Goal: Task Accomplishment & Management: Manage account settings

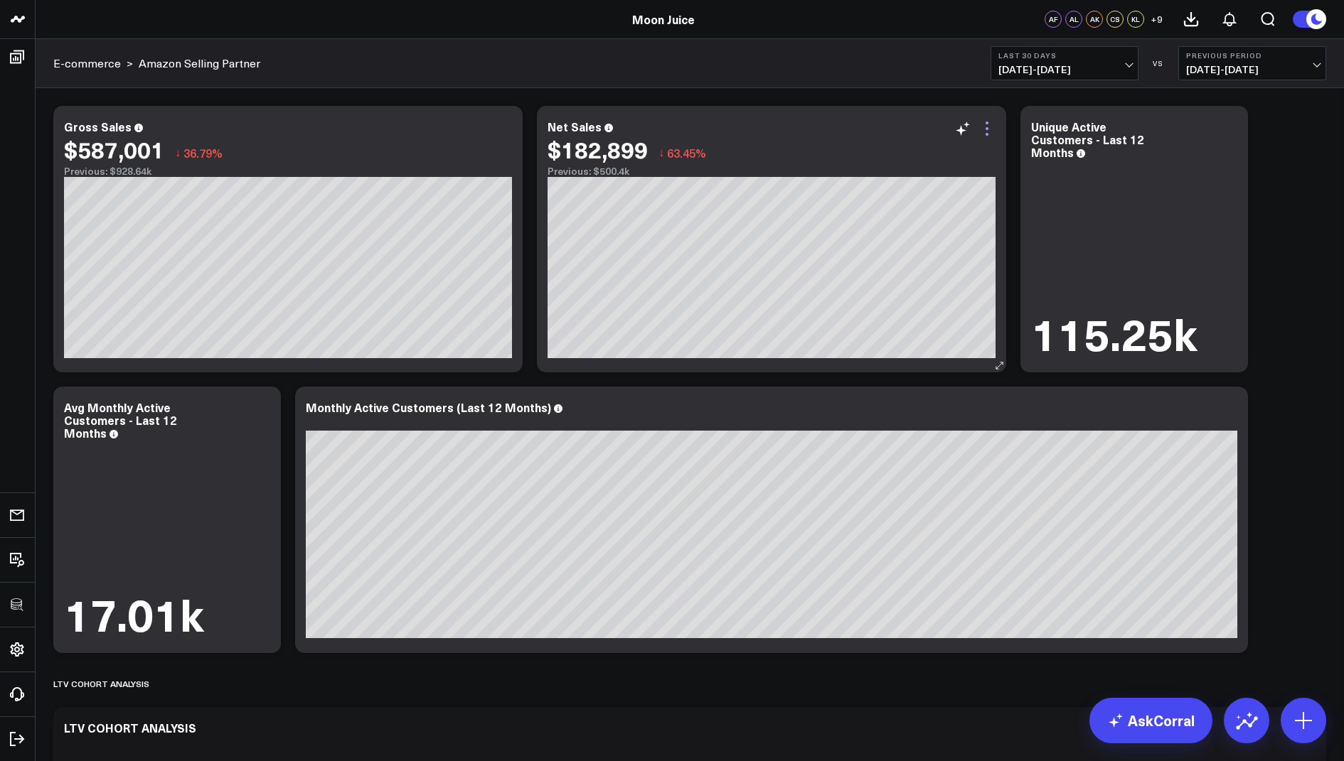
click at [989, 125] on icon at bounding box center [986, 128] width 17 height 17
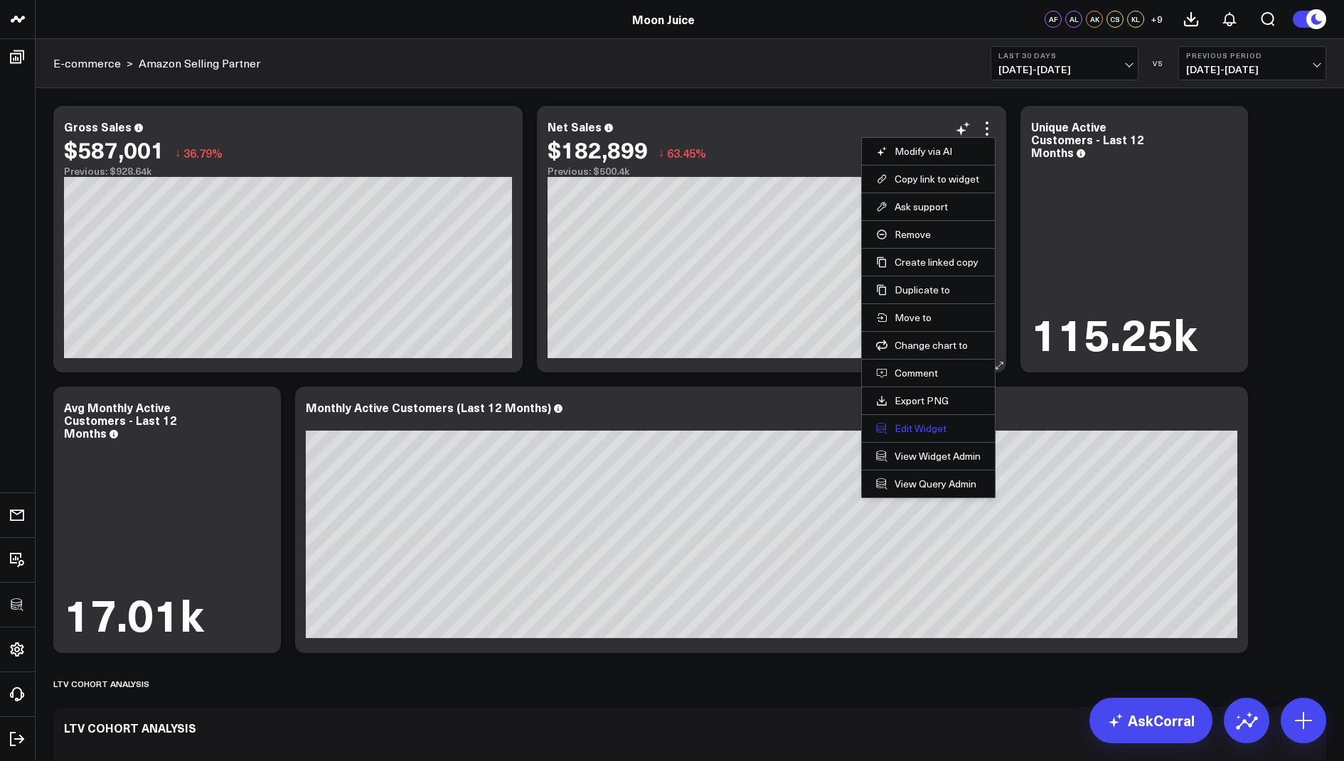
click at [908, 422] on button "Edit Widget" at bounding box center [928, 428] width 105 height 13
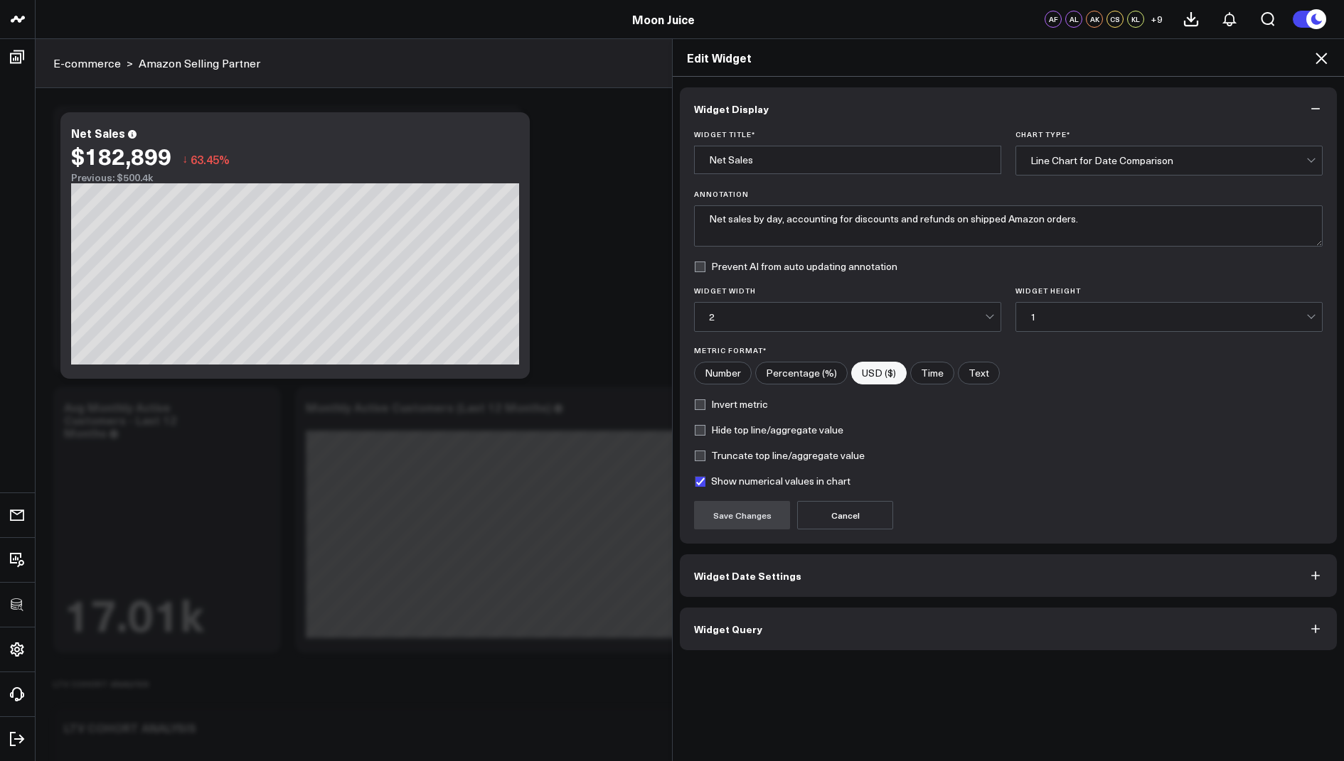
click at [727, 623] on span "Widget Query" at bounding box center [728, 628] width 68 height 11
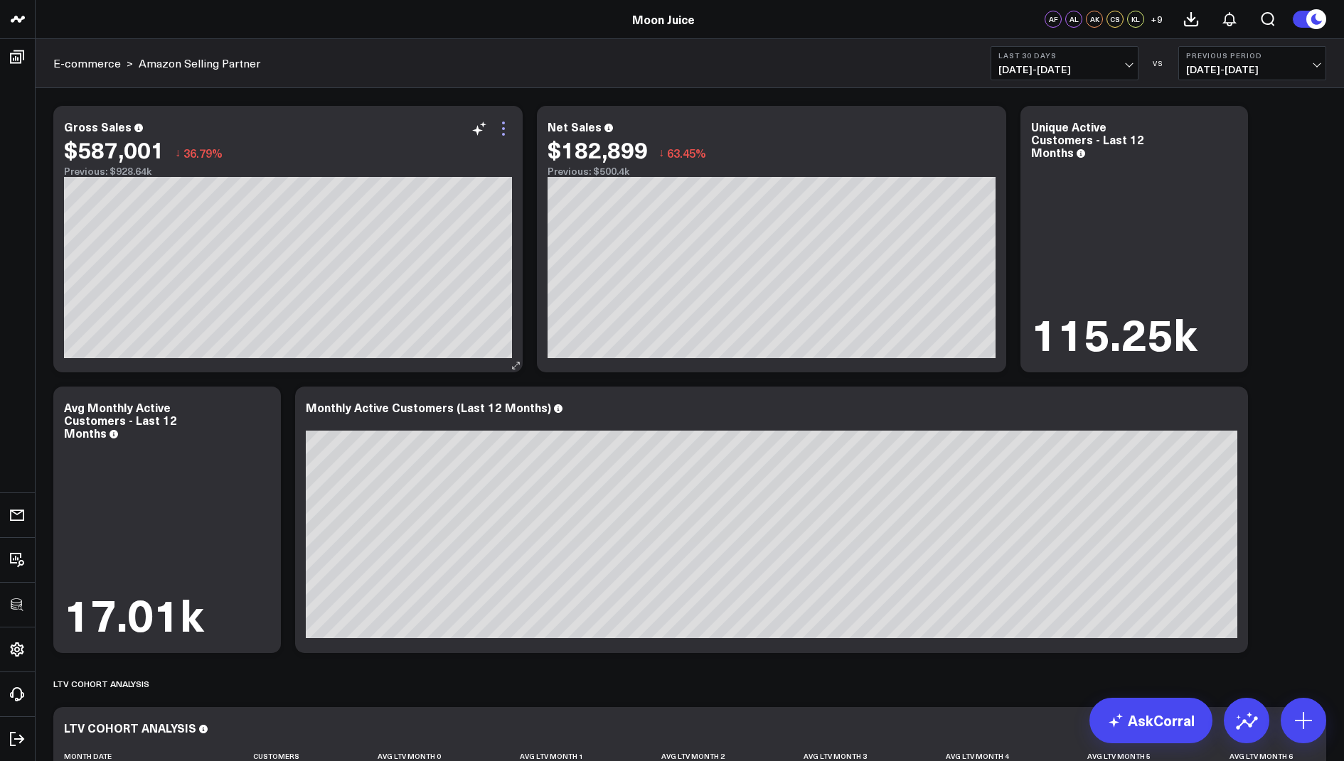
click at [499, 120] on icon at bounding box center [503, 128] width 17 height 17
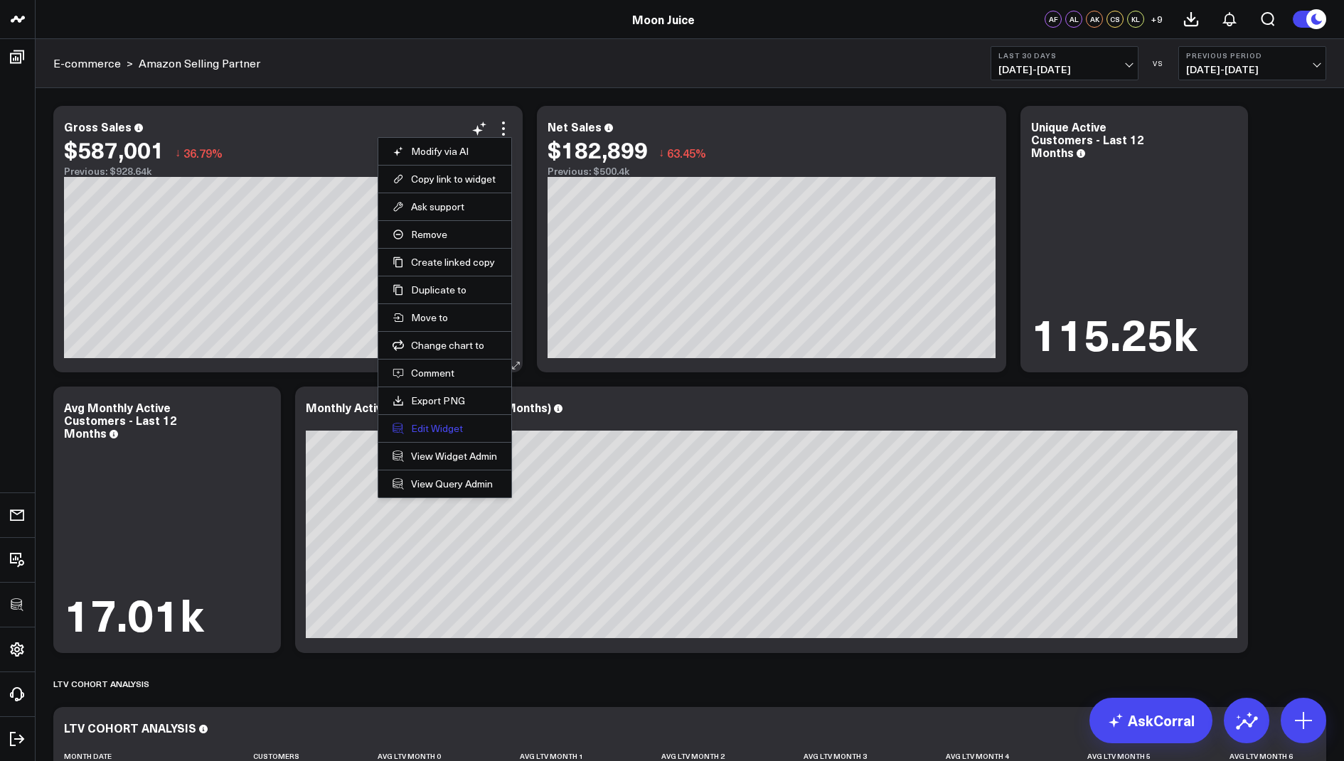
click at [423, 422] on button "Edit Widget" at bounding box center [444, 428] width 105 height 13
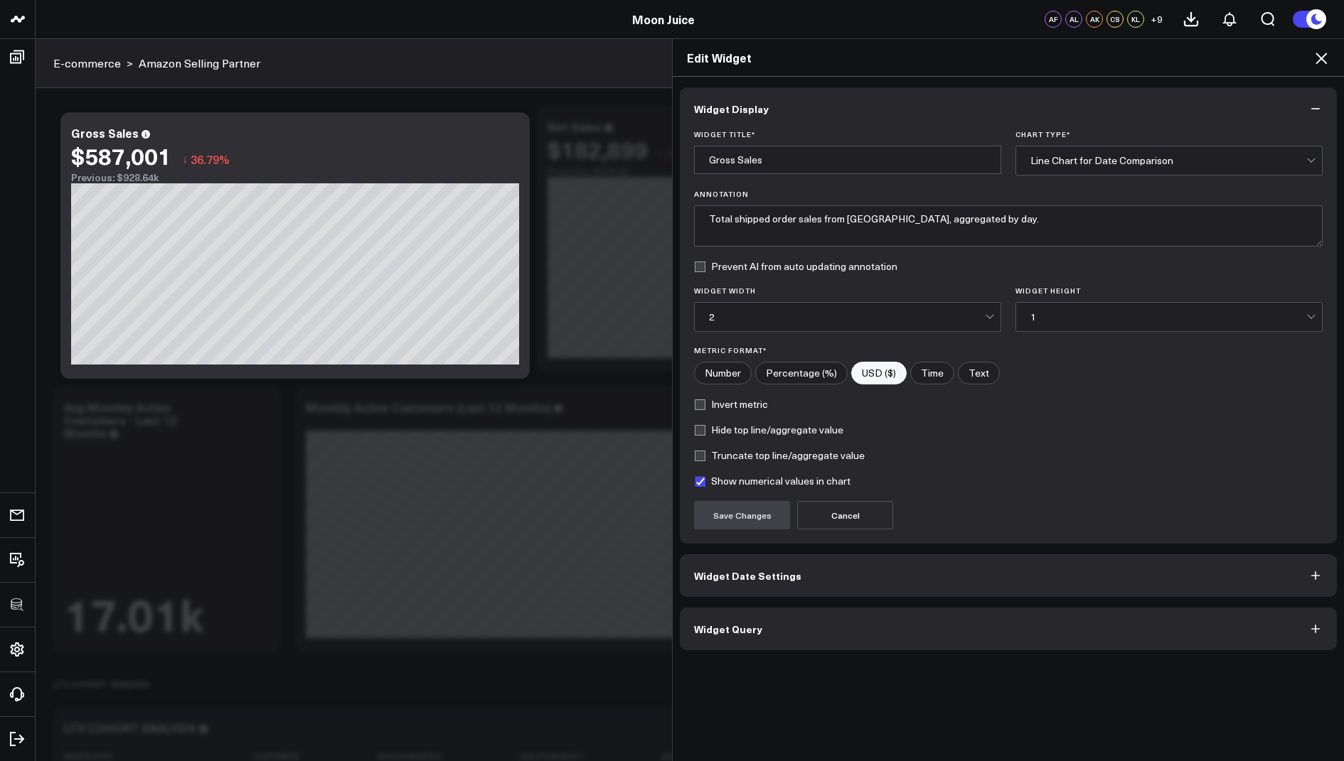
click at [717, 623] on span "Widget Query" at bounding box center [728, 628] width 68 height 11
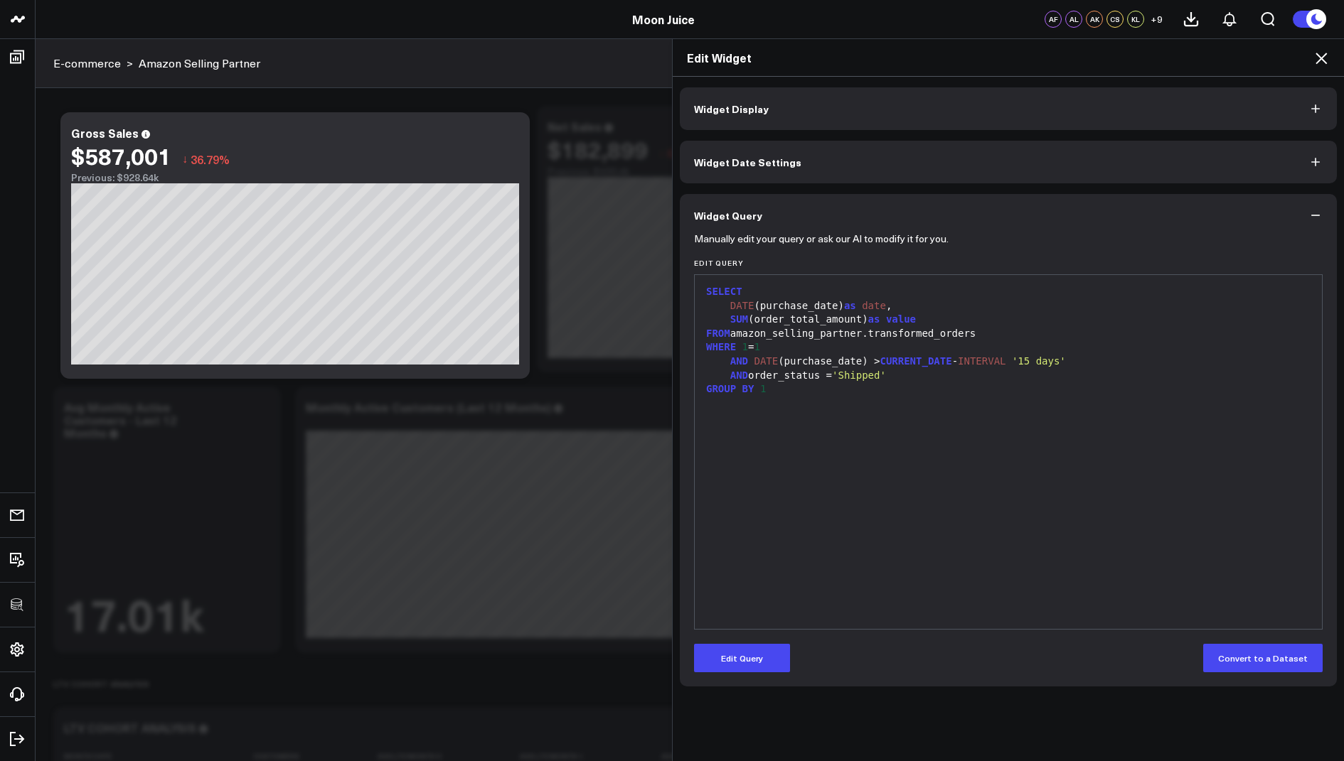
click at [1320, 68] on div "Edit Widget" at bounding box center [1008, 58] width 671 height 38
click at [1317, 50] on icon at bounding box center [1320, 58] width 17 height 17
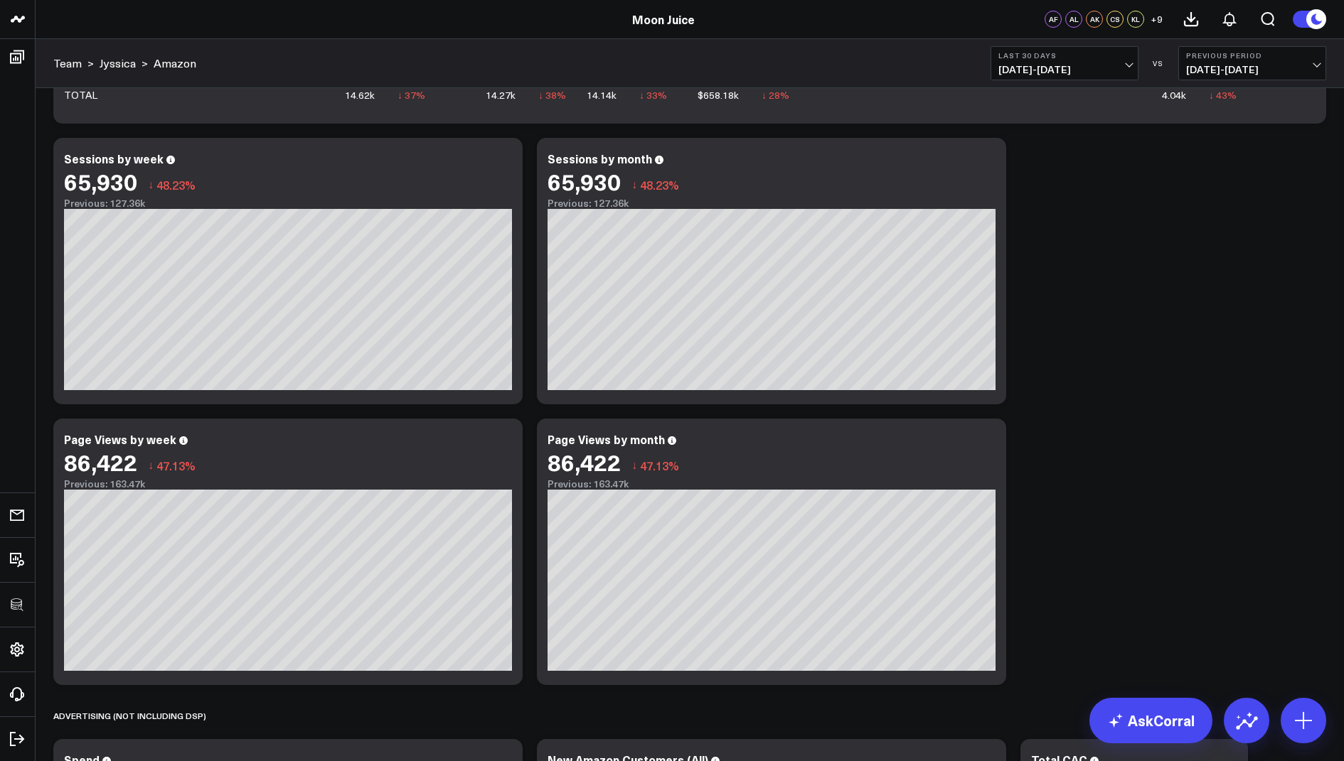
scroll to position [2757, 0]
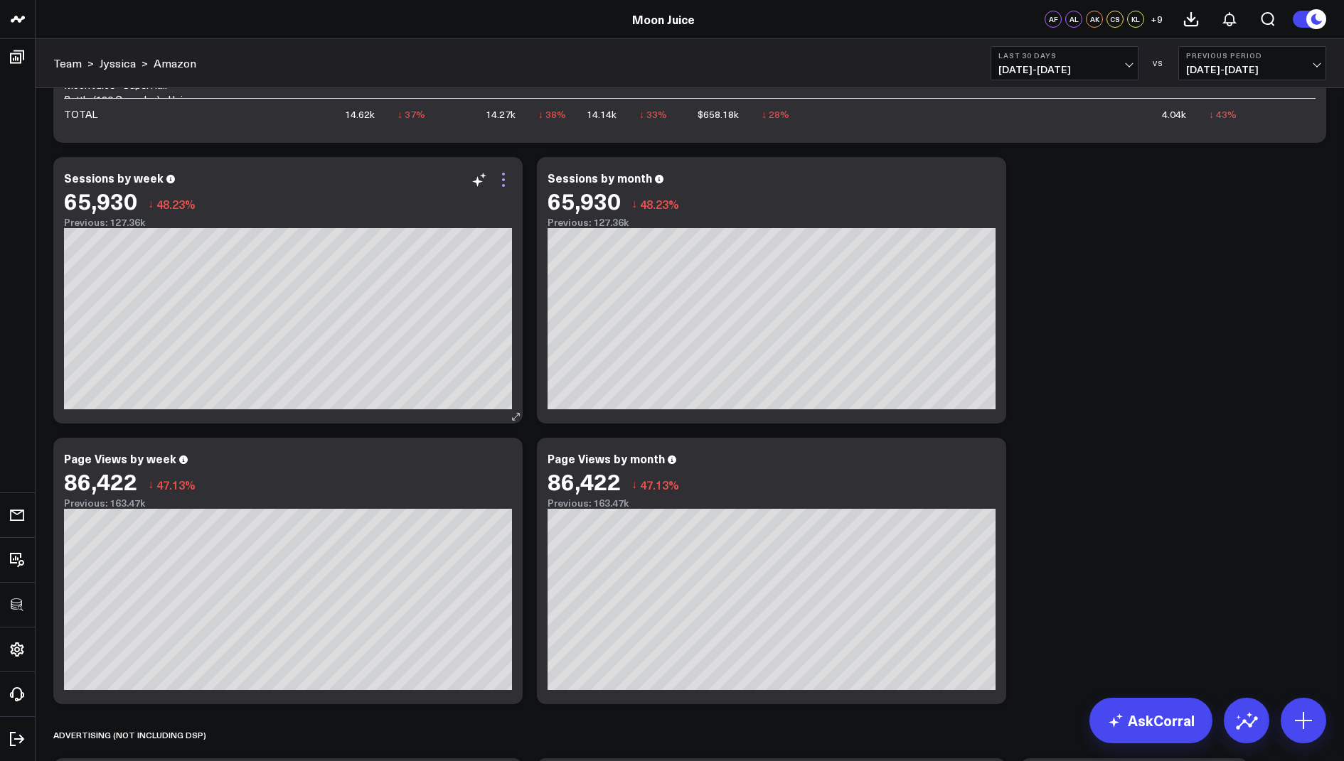
click at [503, 178] on icon at bounding box center [503, 179] width 17 height 17
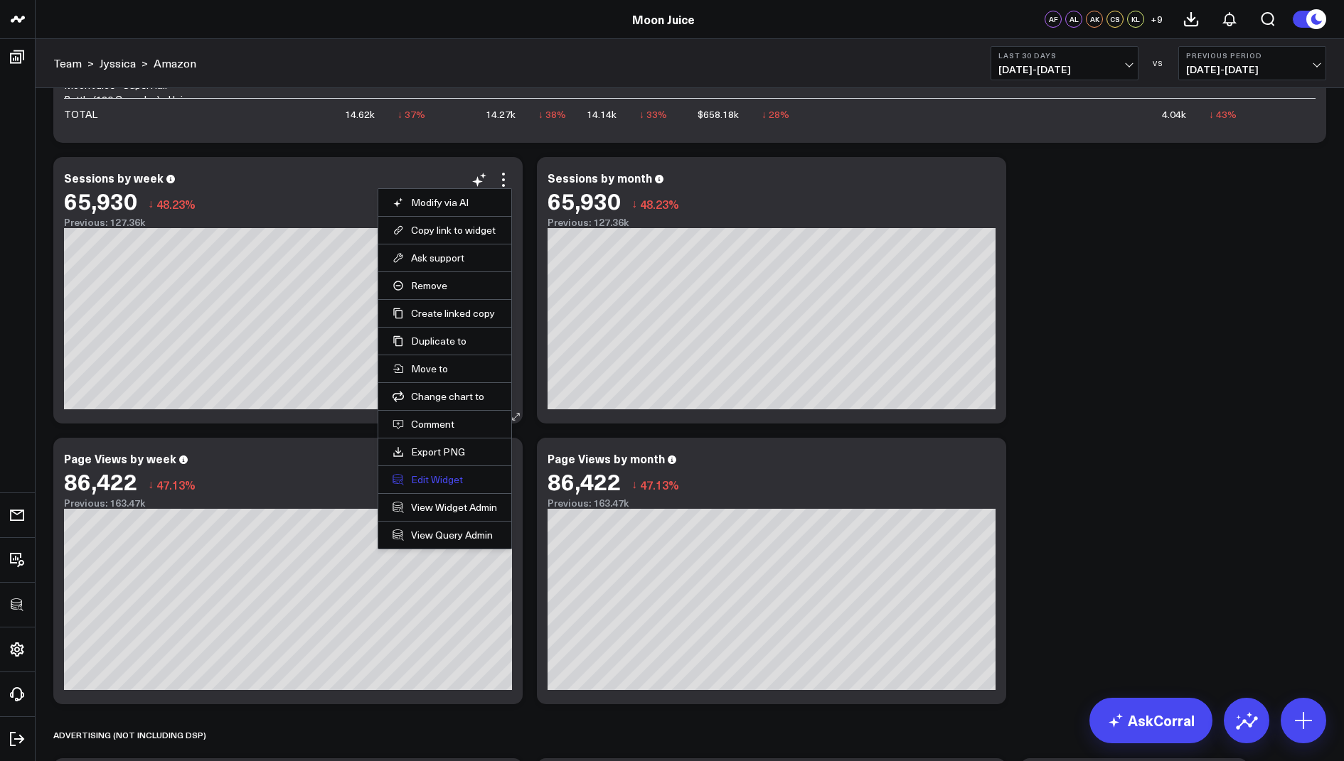
click at [429, 481] on button "Edit Widget" at bounding box center [444, 479] width 105 height 13
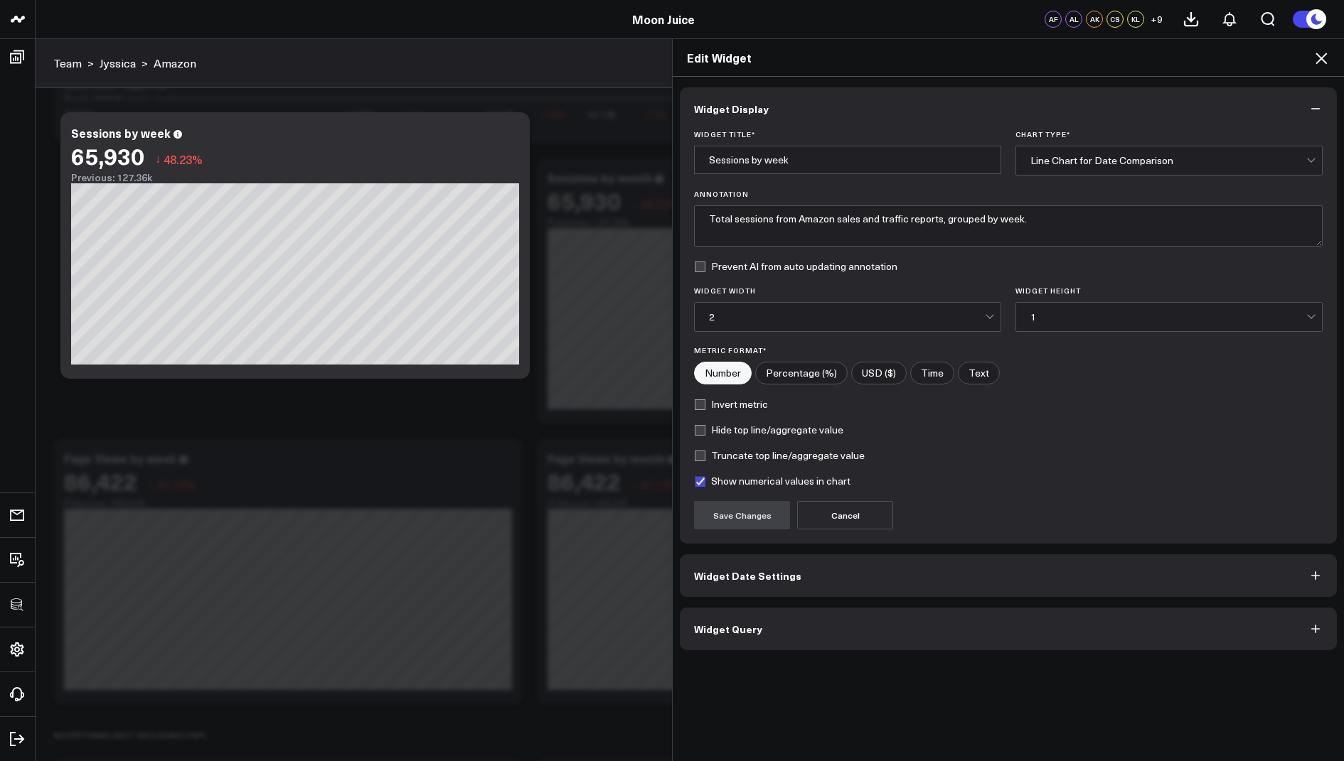
click at [714, 632] on span "Widget Query" at bounding box center [728, 628] width 68 height 11
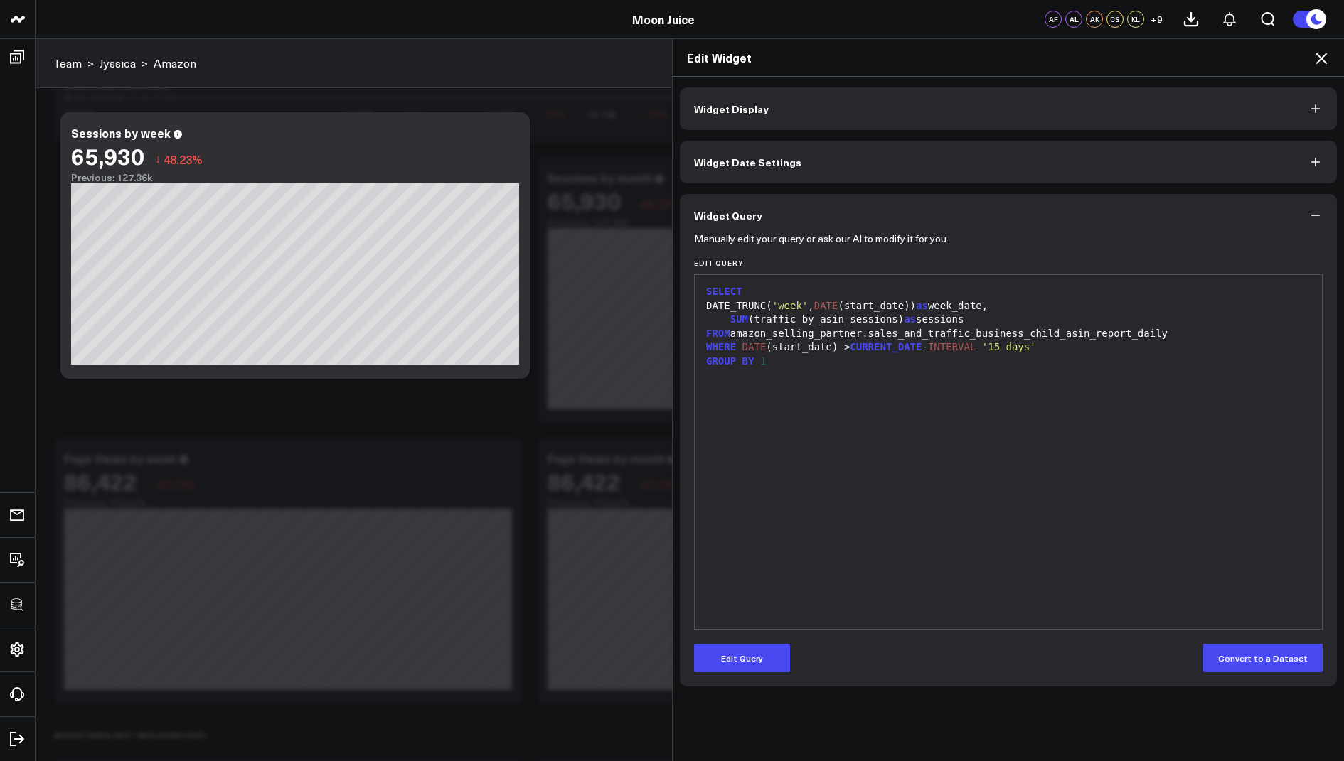
click at [1320, 58] on icon at bounding box center [1320, 58] width 11 height 11
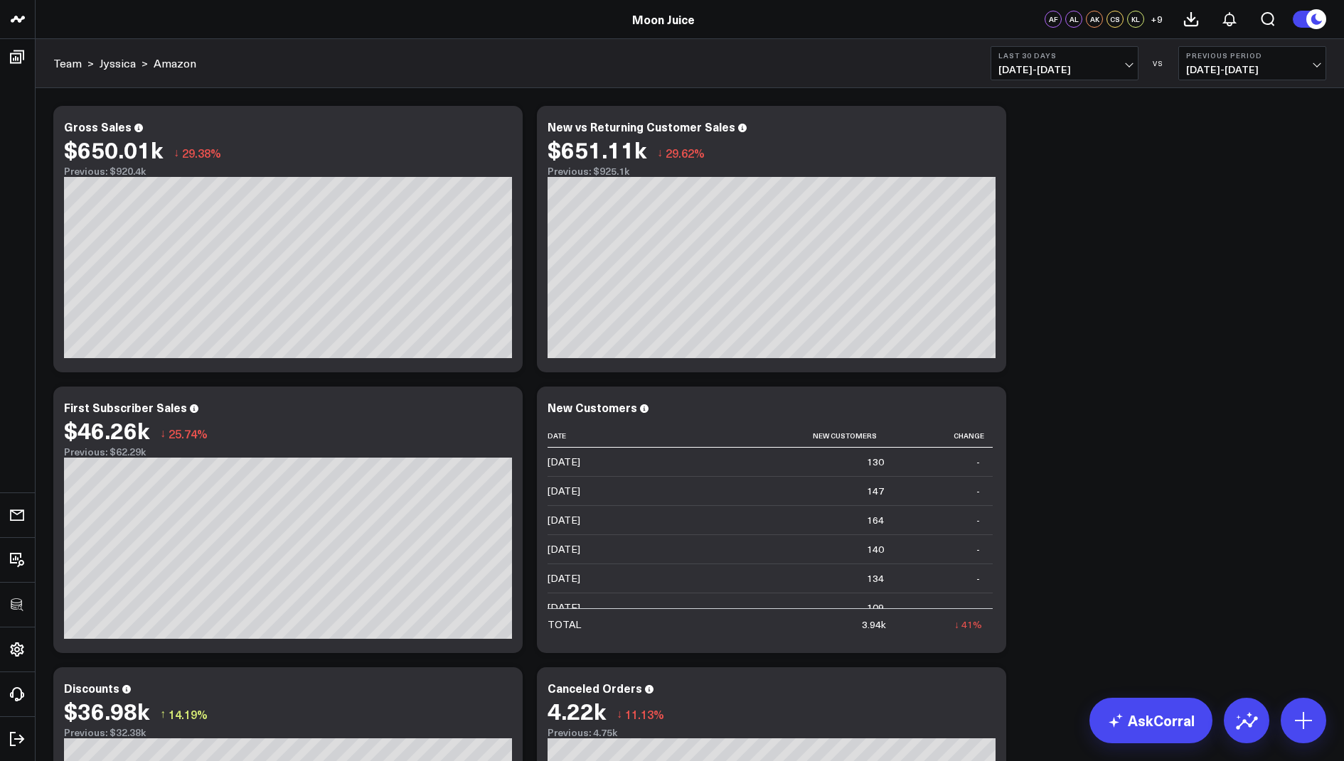
click at [1059, 64] on span "[DATE] - [DATE]" at bounding box center [1064, 69] width 132 height 11
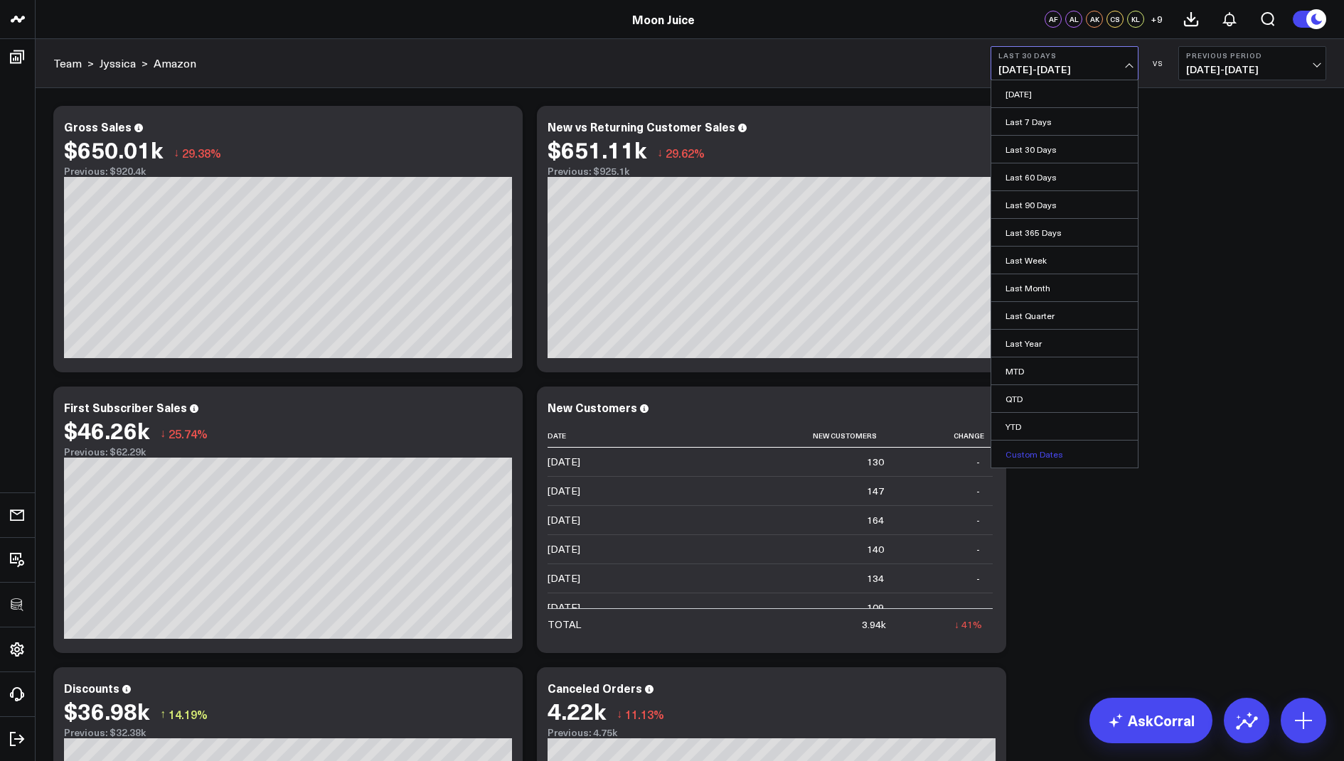
click at [1029, 453] on link "Custom Dates" at bounding box center [1064, 454] width 146 height 27
select select "7"
select select "2025"
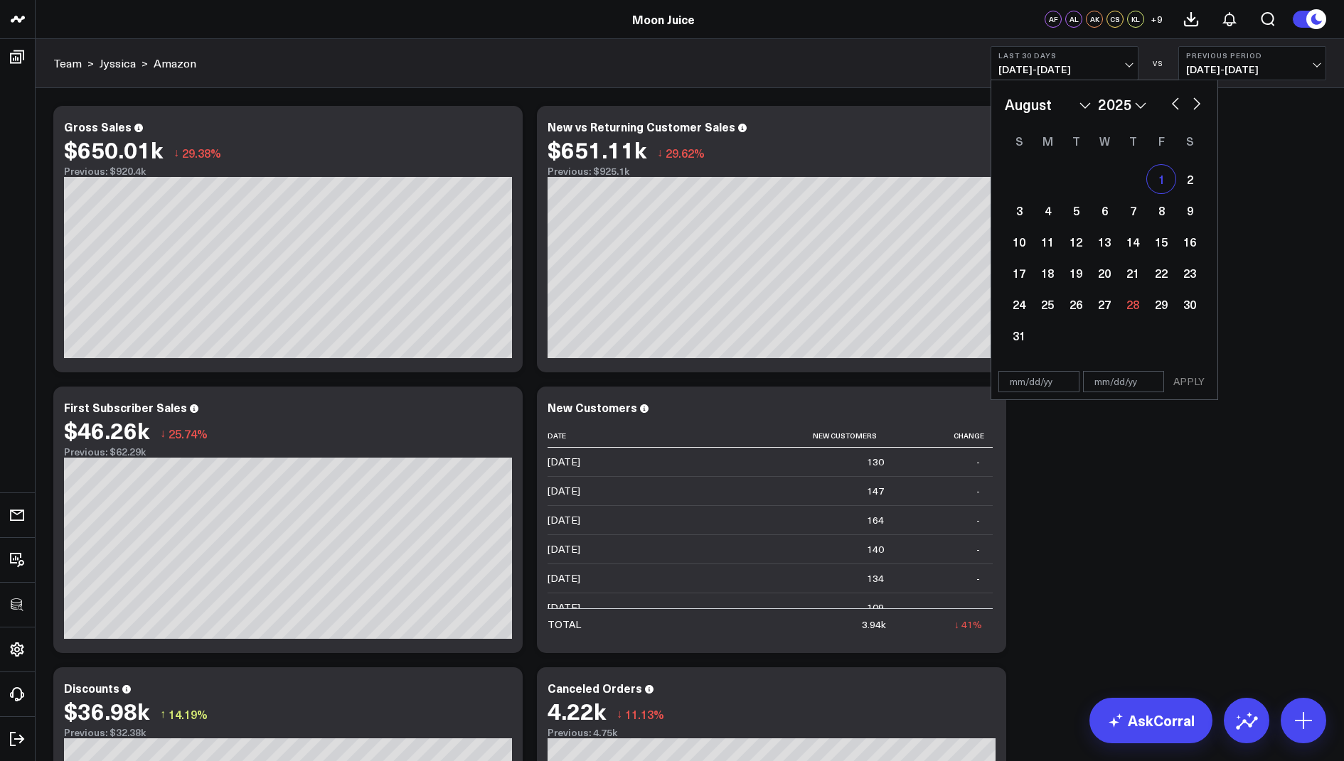
click at [1159, 183] on div "1" at bounding box center [1161, 179] width 28 height 28
type input "08/01/25"
select select "7"
select select "2025"
click at [1103, 220] on div "6" at bounding box center [1104, 210] width 28 height 28
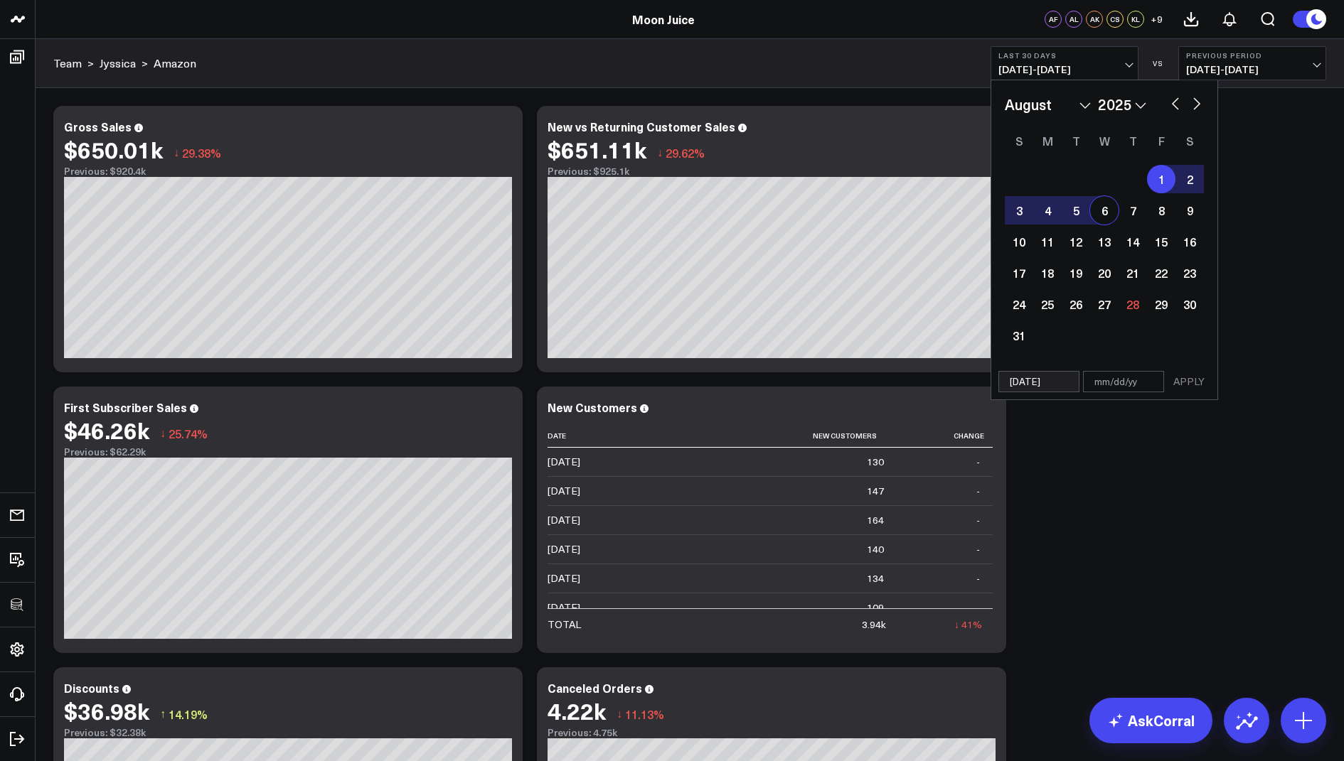
type input "08/06/25"
select select "7"
select select "2025"
click at [1187, 385] on button "APPLY" at bounding box center [1188, 381] width 43 height 21
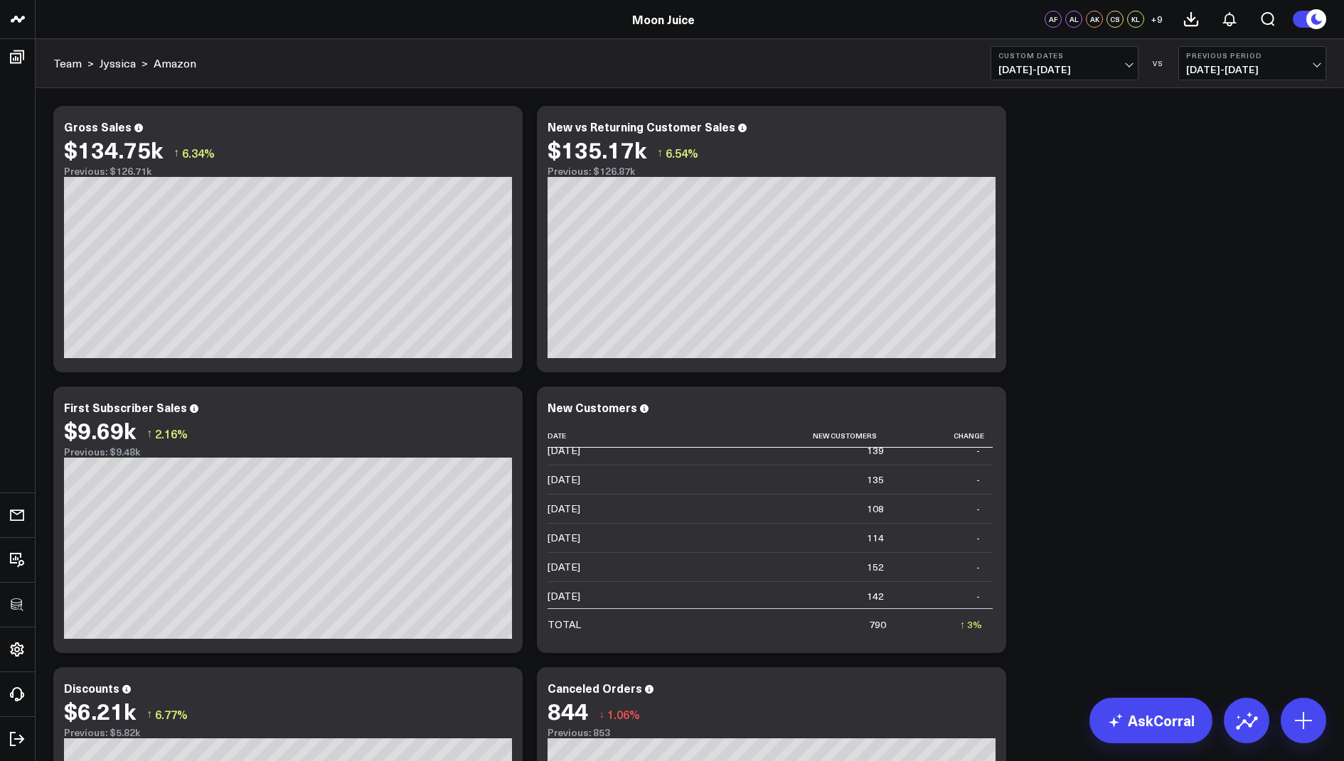
click at [1054, 68] on span "08/01/25 - 08/06/25" at bounding box center [1064, 69] width 132 height 11
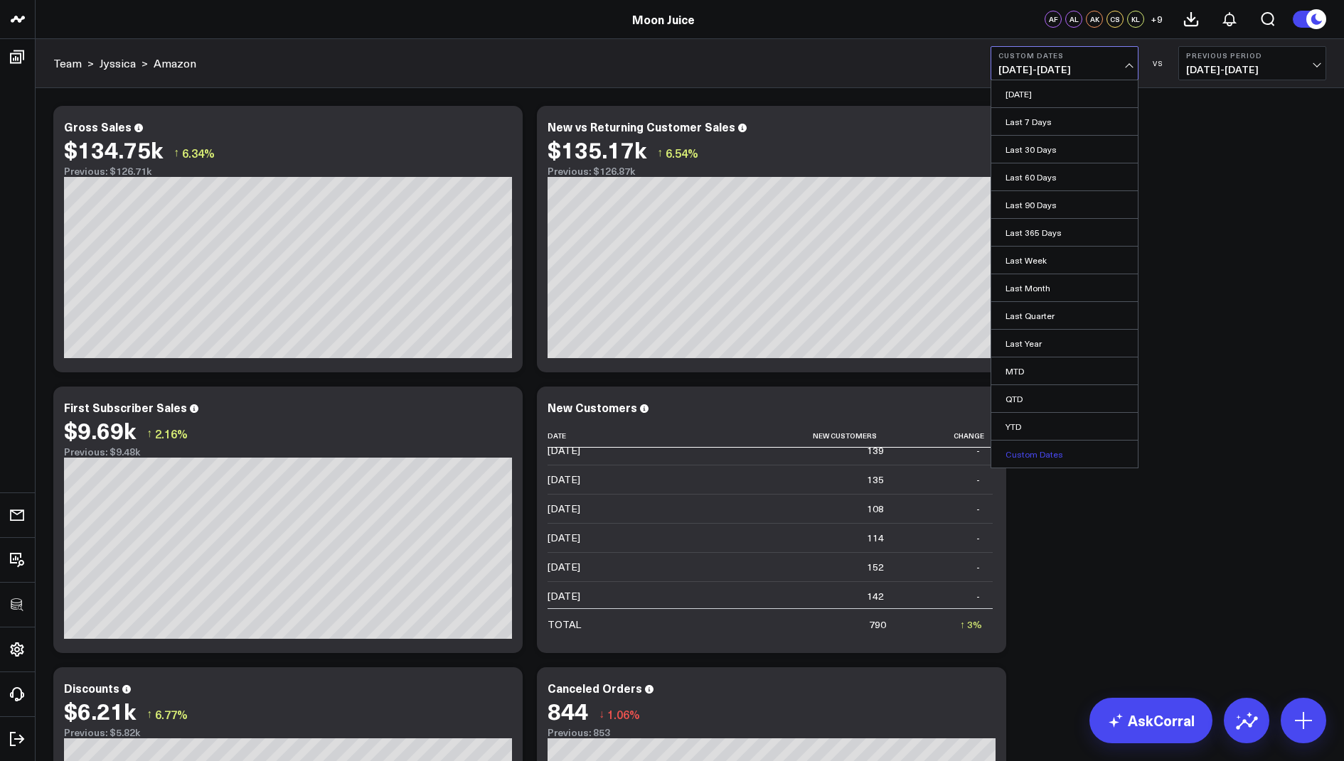
click at [1026, 453] on link "Custom Dates" at bounding box center [1064, 454] width 146 height 27
select select "7"
select select "2025"
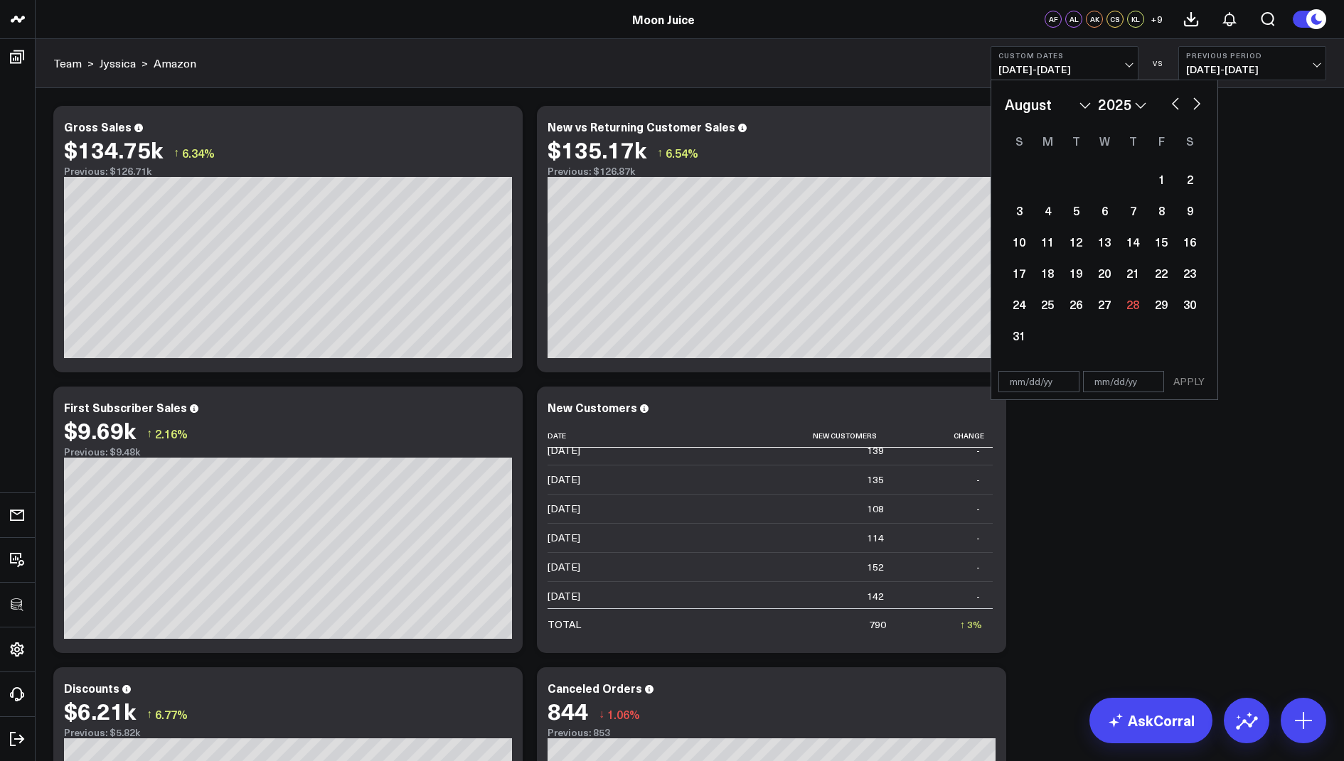
click at [1074, 55] on b "Custom Dates" at bounding box center [1064, 55] width 132 height 9
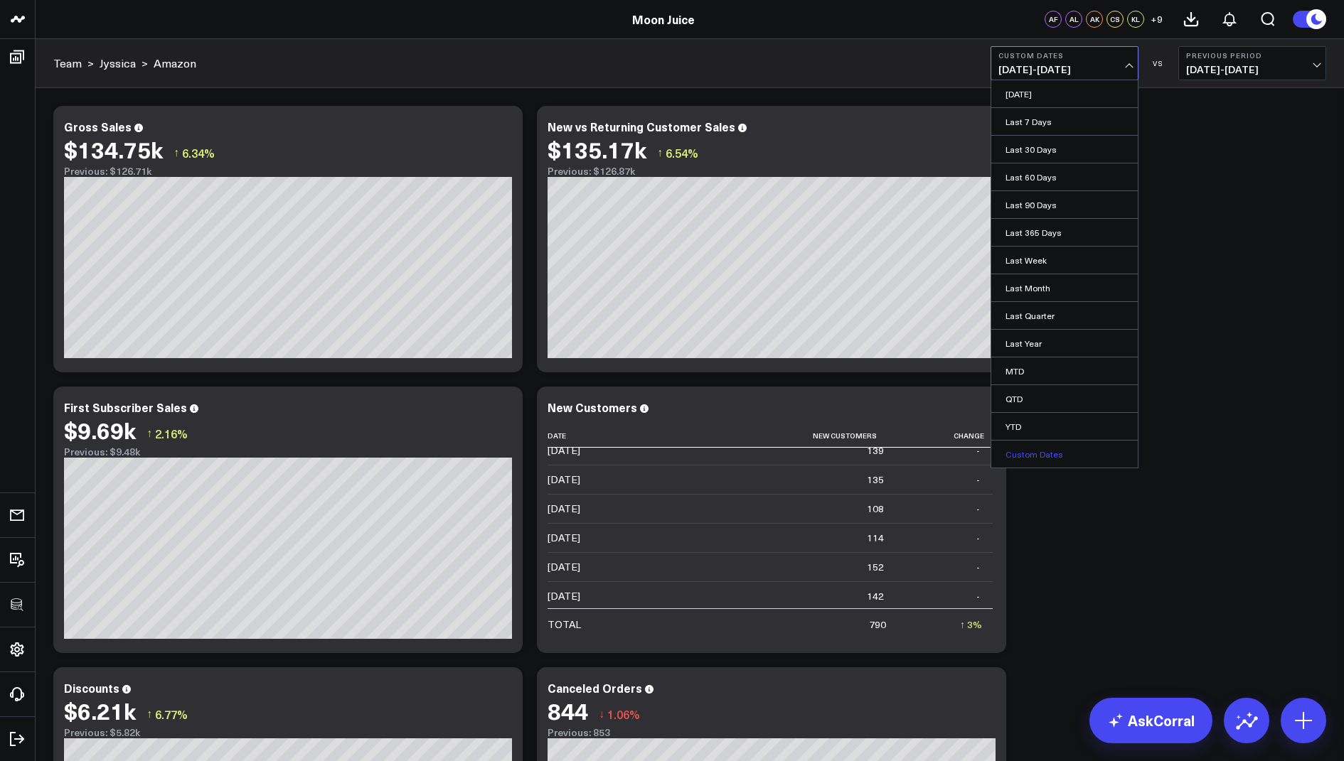
click at [1029, 451] on link "Custom Dates" at bounding box center [1064, 454] width 146 height 27
select select "7"
select select "2025"
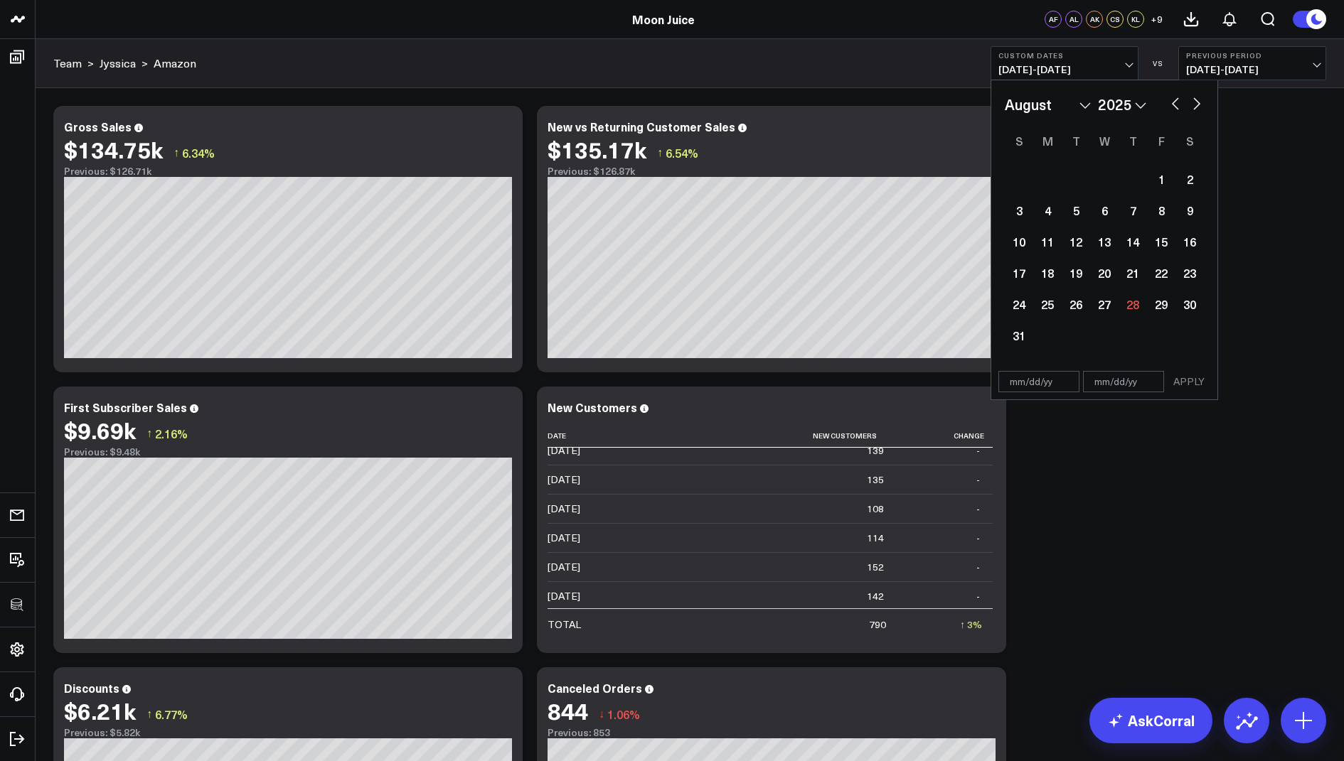
click at [1081, 104] on select "January February March April May June July August September October November De…" at bounding box center [1048, 104] width 86 height 21
select select "6"
select select "2025"
click at [1160, 215] on div "11" at bounding box center [1161, 210] width 28 height 28
type input "07/11/25"
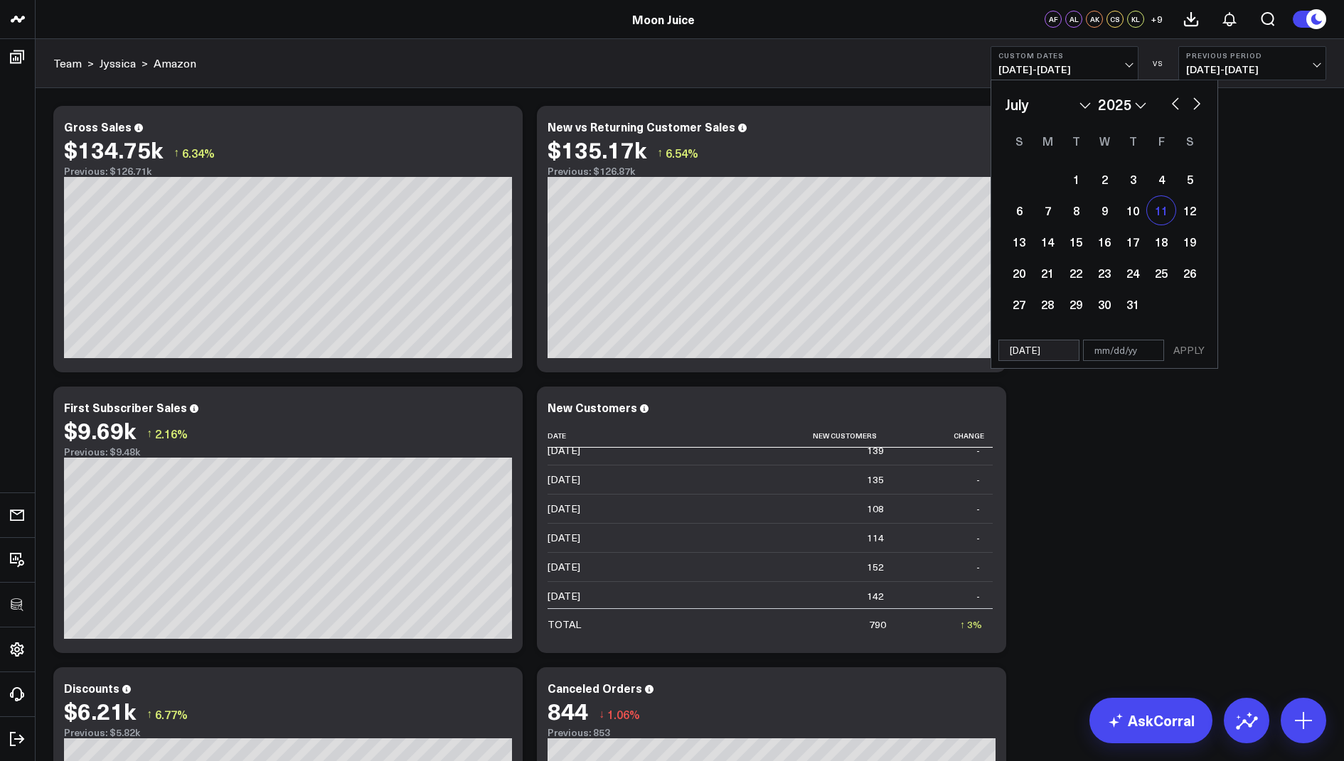
select select "6"
select select "2025"
click at [1073, 107] on select "January February March April May June July August September October November De…" at bounding box center [1048, 104] width 86 height 21
select select "7"
select select "2025"
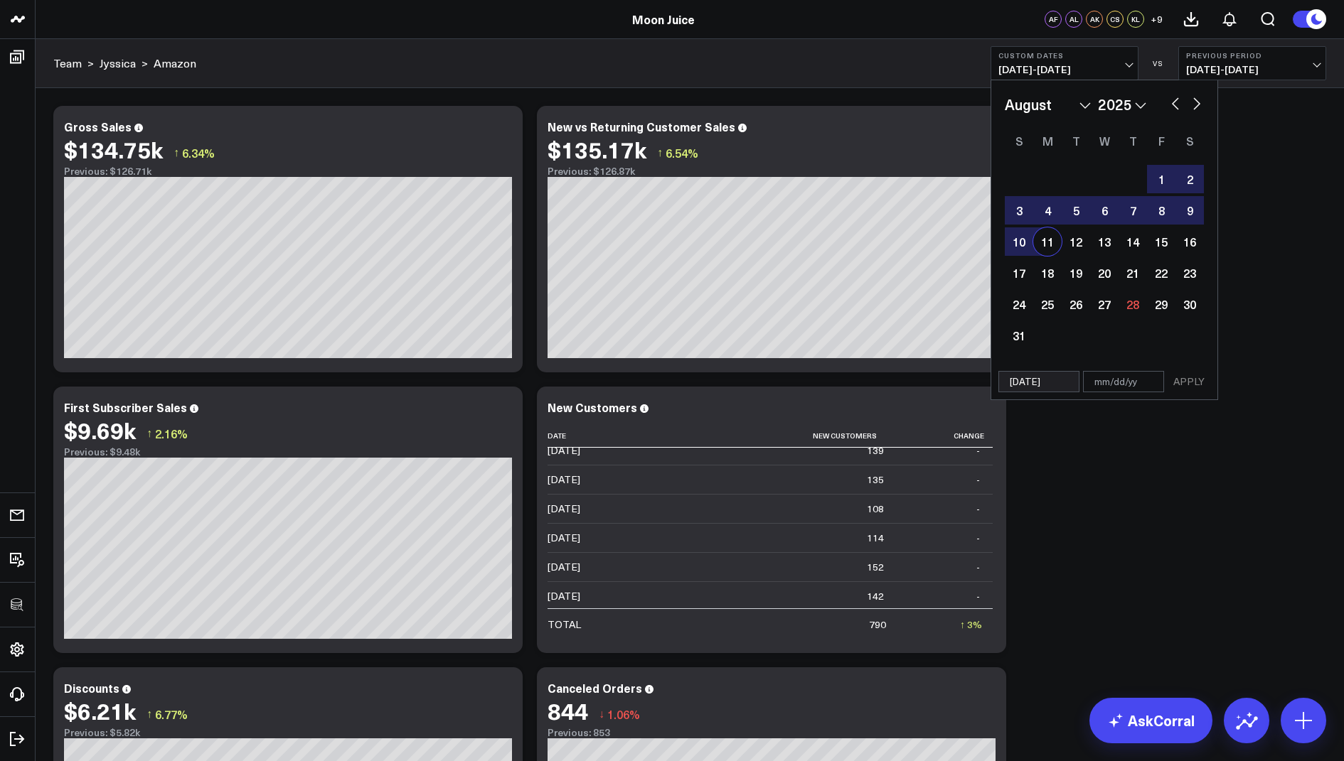
click at [1055, 243] on div "11" at bounding box center [1047, 242] width 28 height 28
type input "08/11/25"
select select "7"
select select "2025"
click at [1189, 381] on button "APPLY" at bounding box center [1188, 381] width 43 height 21
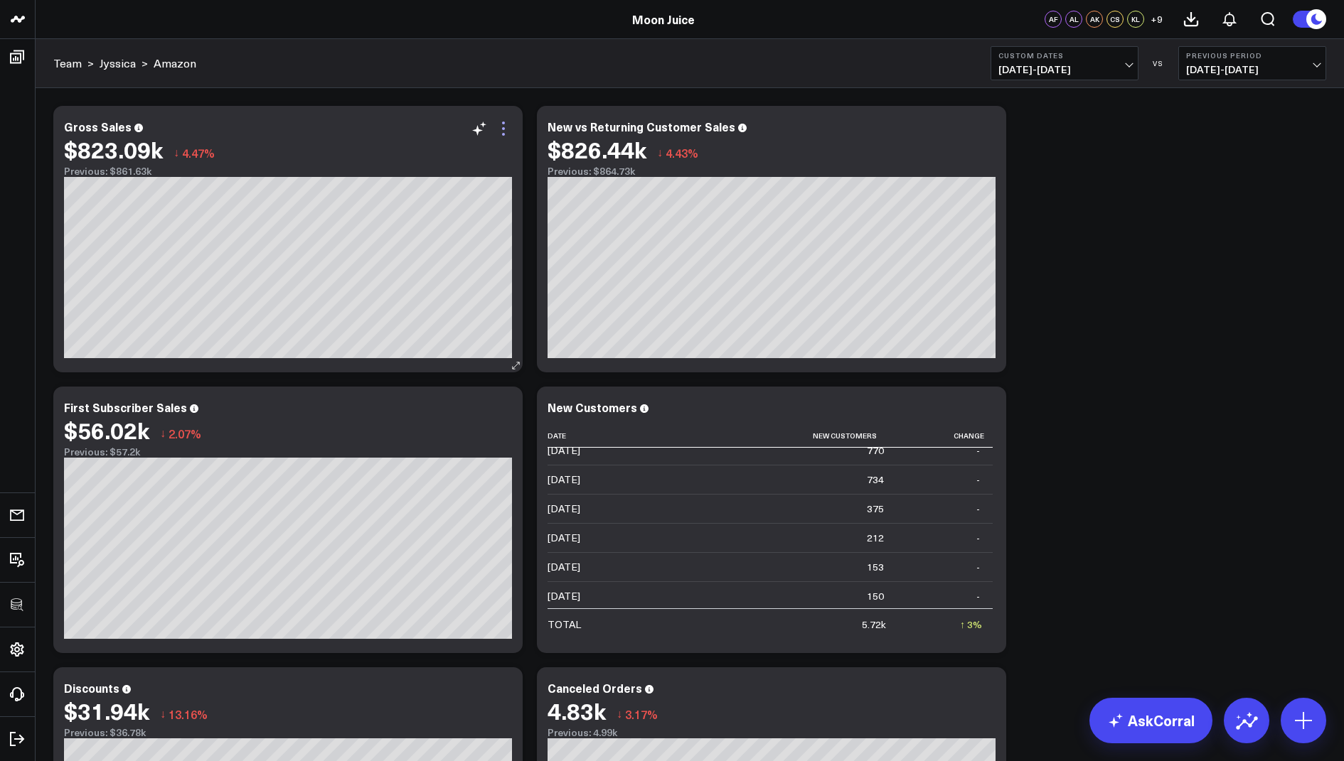
click at [501, 127] on icon at bounding box center [503, 128] width 17 height 17
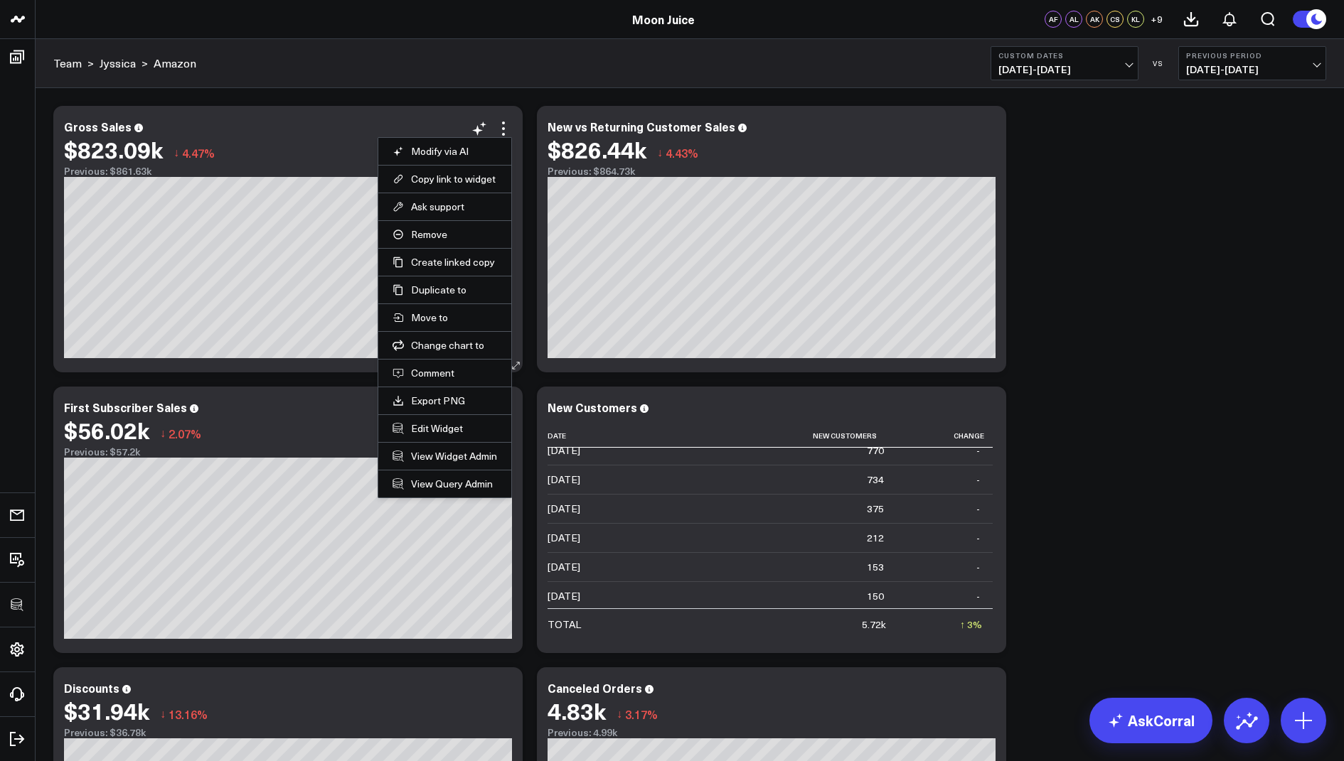
click at [423, 434] on li "Edit Widget" at bounding box center [444, 428] width 133 height 28
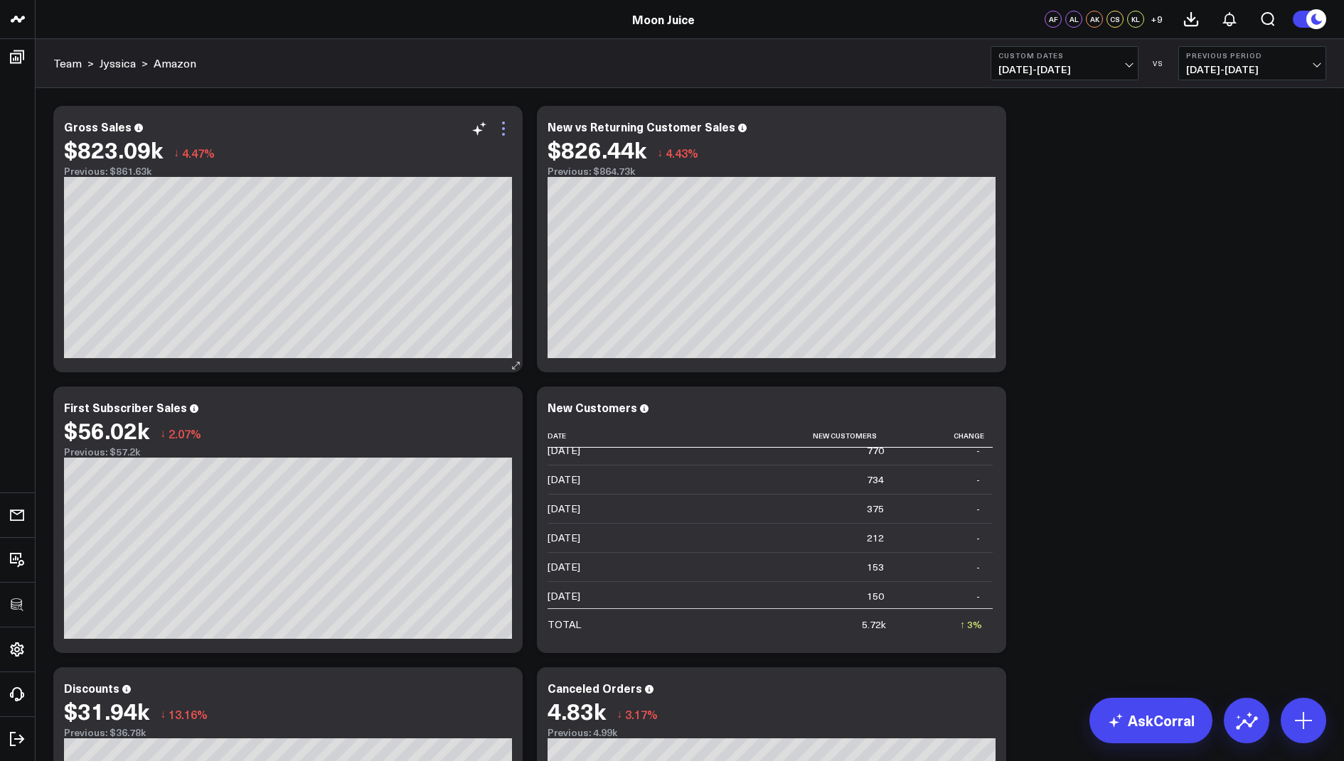
click at [505, 129] on icon at bounding box center [503, 128] width 17 height 17
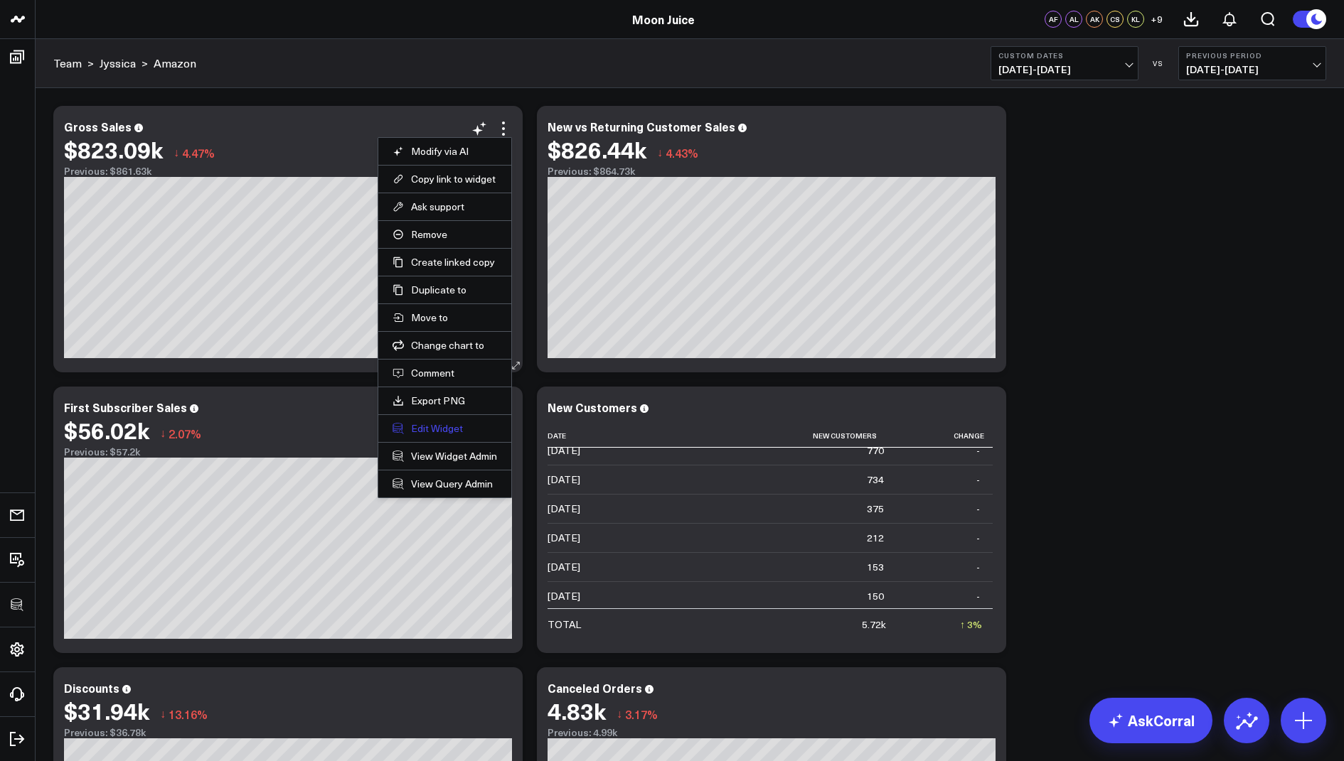
click at [427, 423] on button "Edit Widget" at bounding box center [444, 428] width 105 height 13
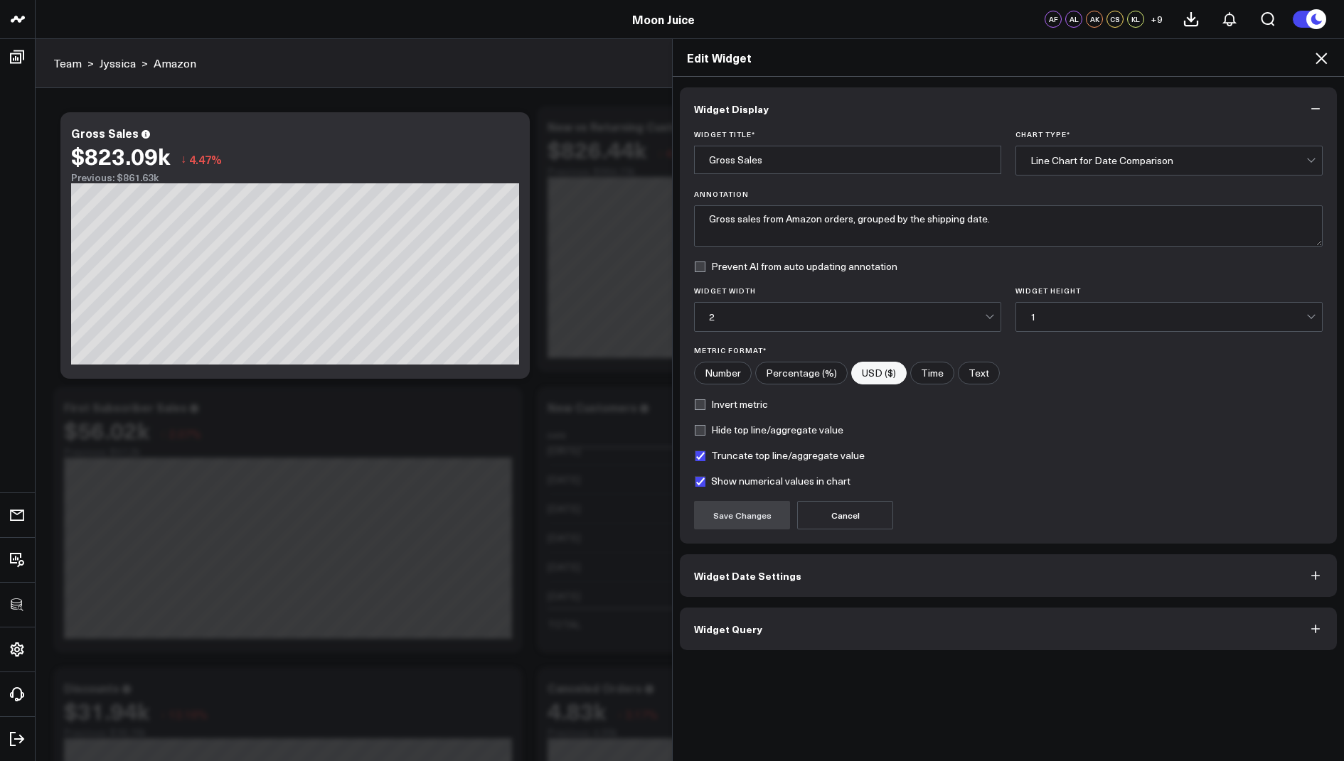
click at [733, 636] on button "Widget Query" at bounding box center [1008, 629] width 657 height 43
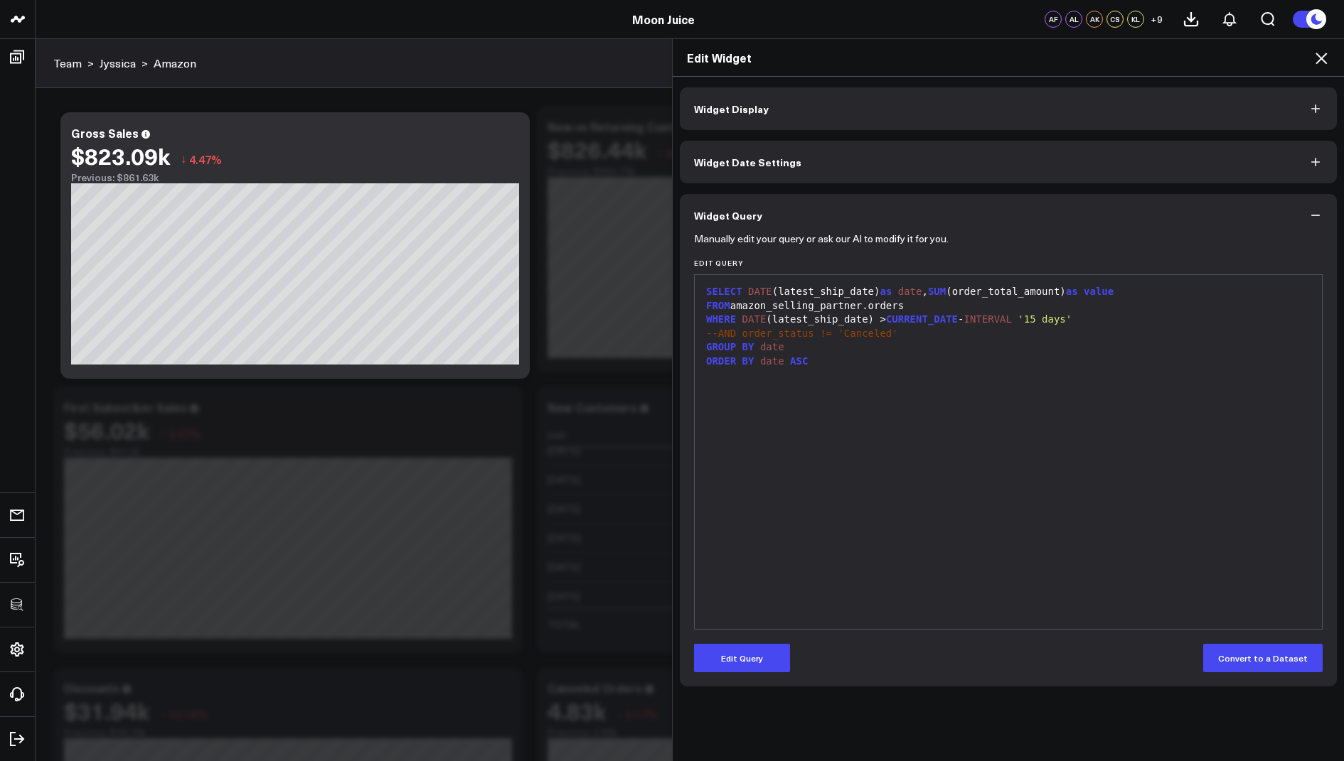
click at [1322, 59] on icon at bounding box center [1320, 58] width 11 height 11
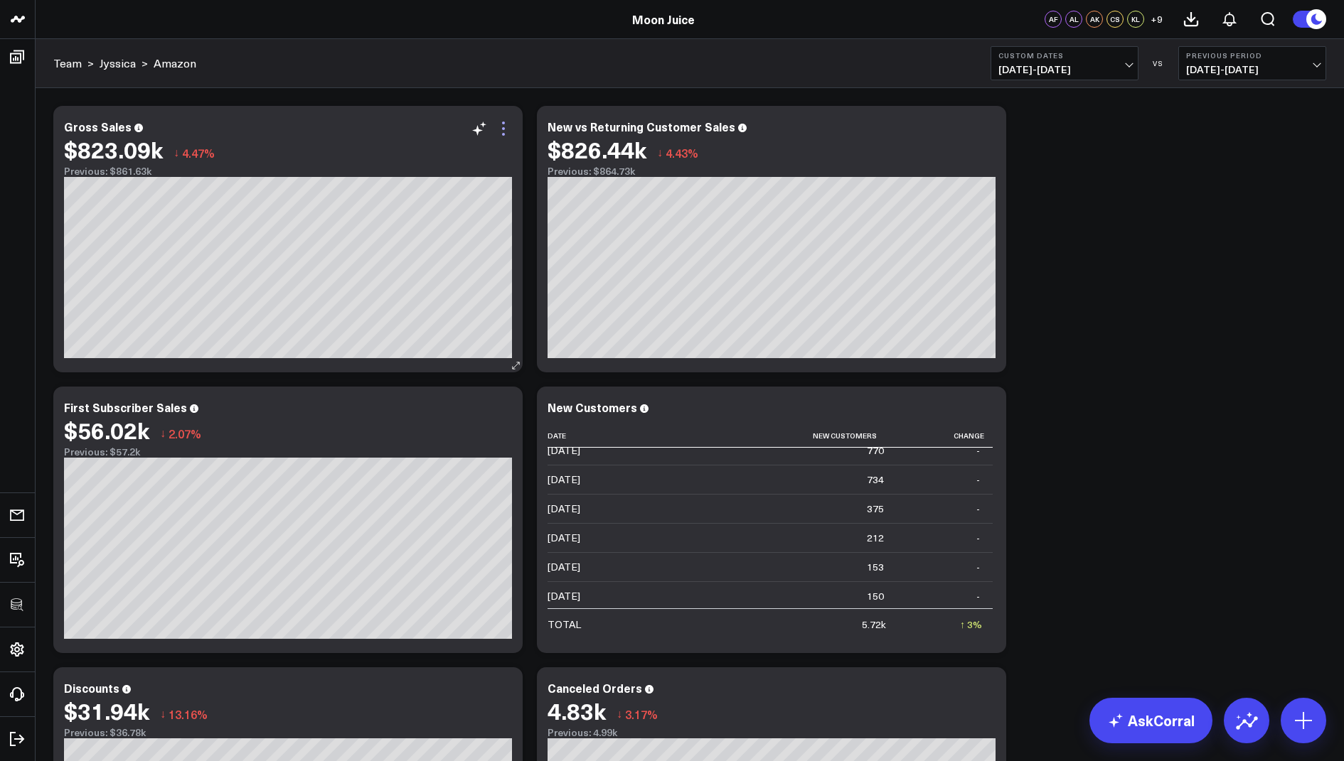
click at [505, 128] on icon at bounding box center [503, 128] width 17 height 17
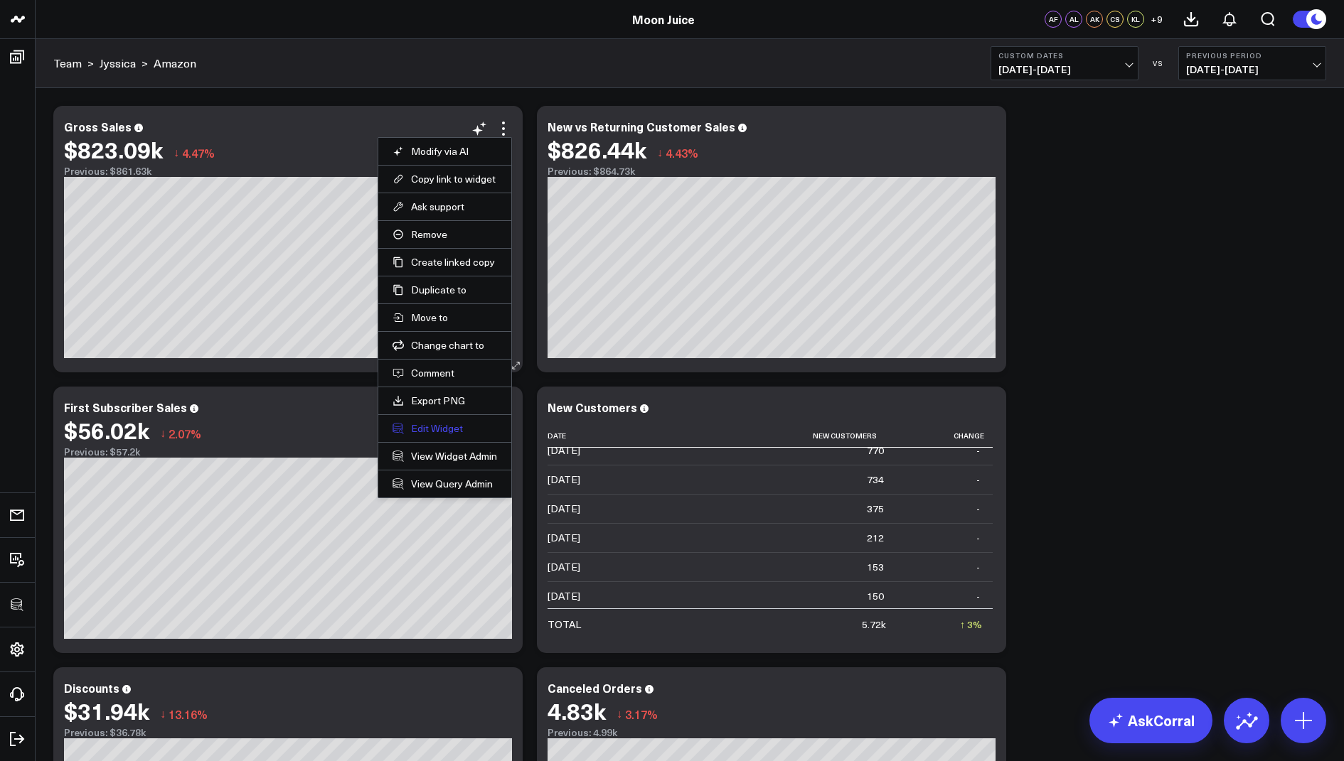
click at [412, 427] on button "Edit Widget" at bounding box center [444, 428] width 105 height 13
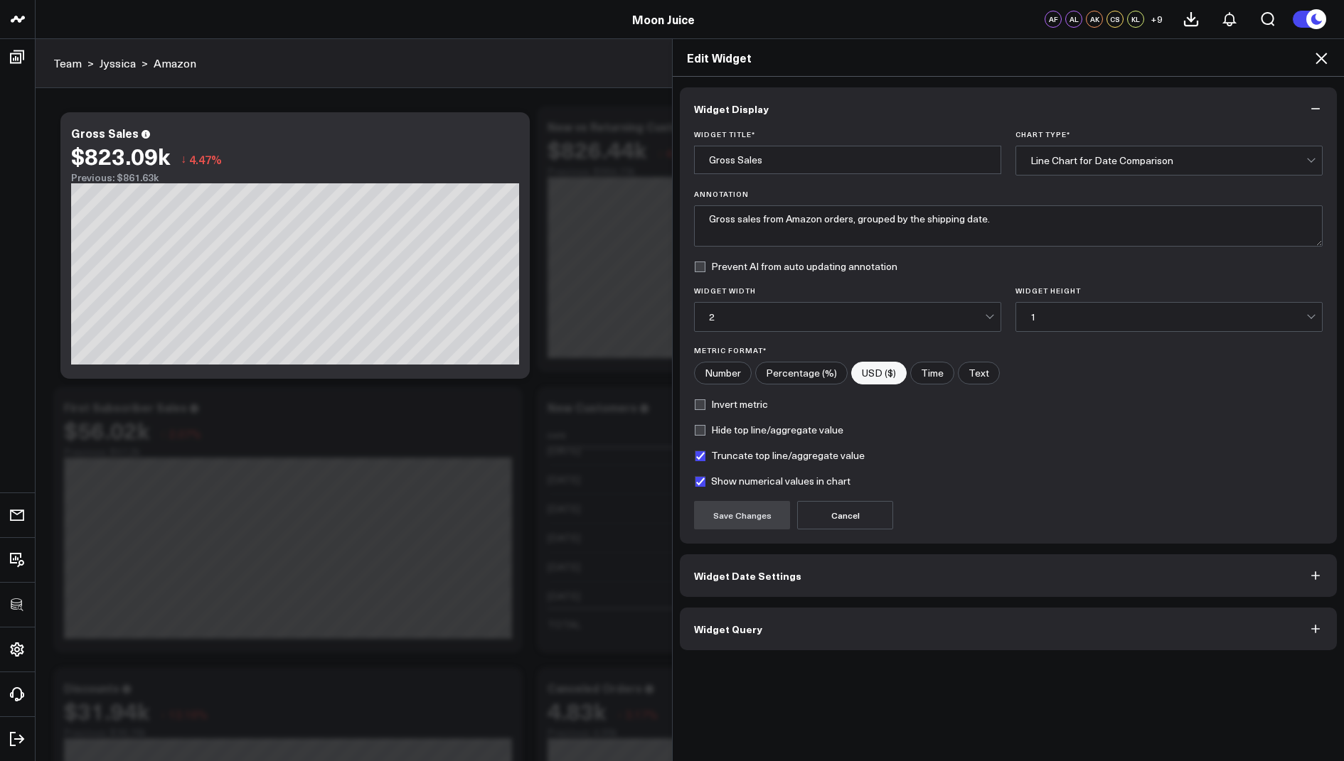
click at [705, 625] on span "Widget Query" at bounding box center [728, 628] width 68 height 11
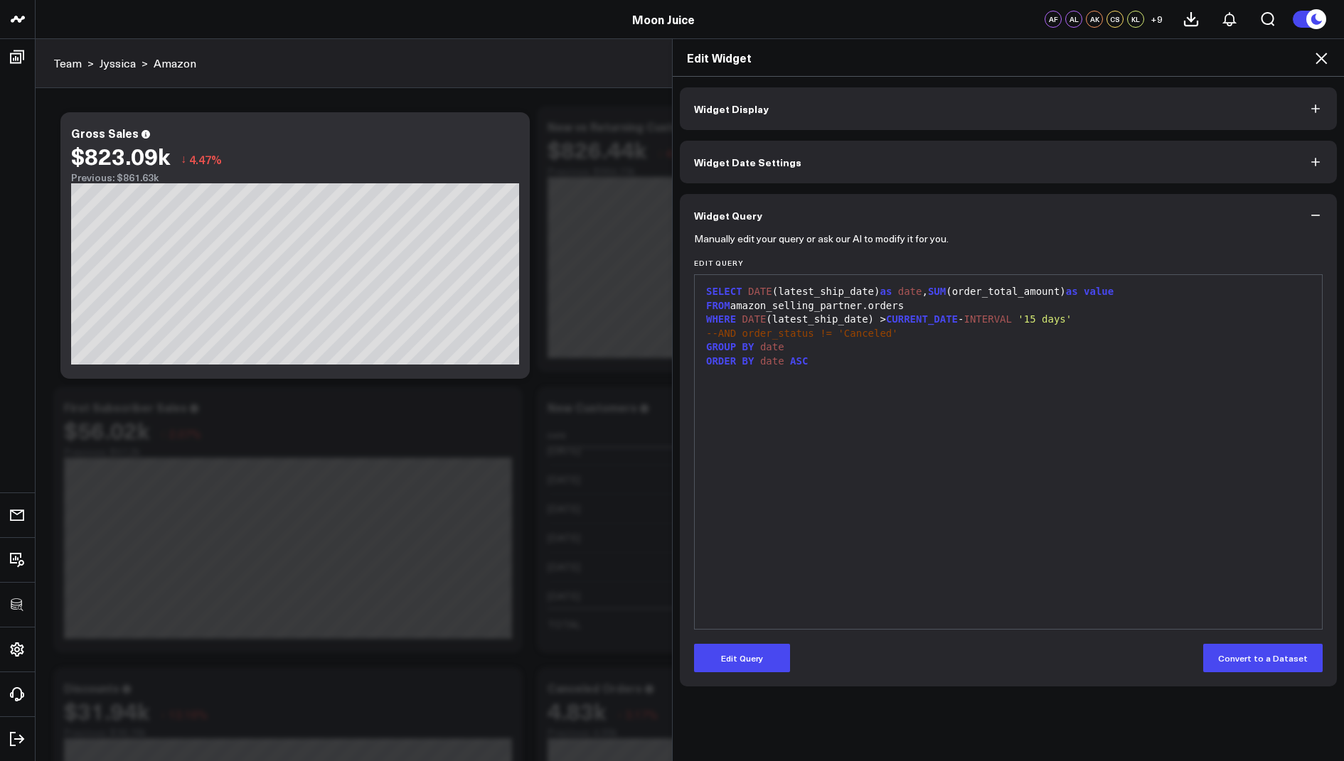
click at [1325, 53] on icon at bounding box center [1320, 58] width 11 height 11
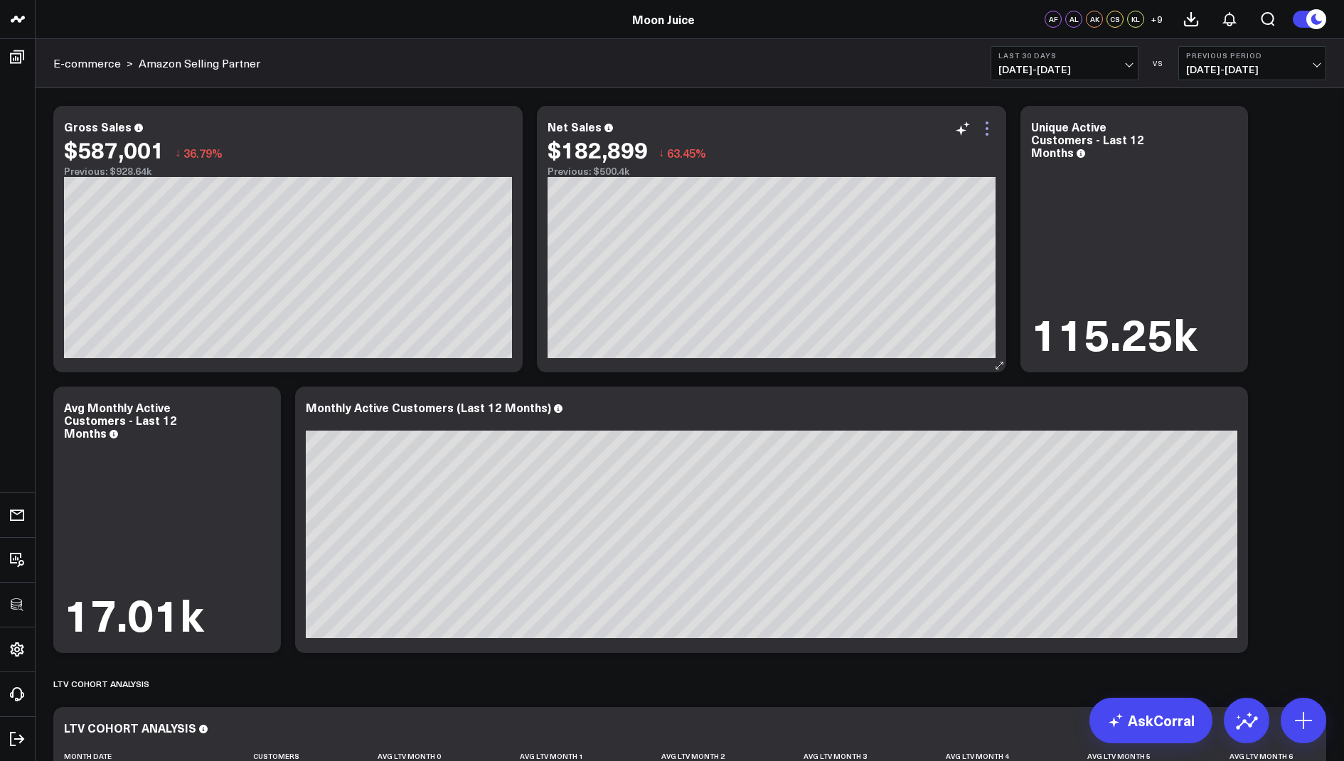
click at [992, 135] on icon at bounding box center [986, 128] width 17 height 17
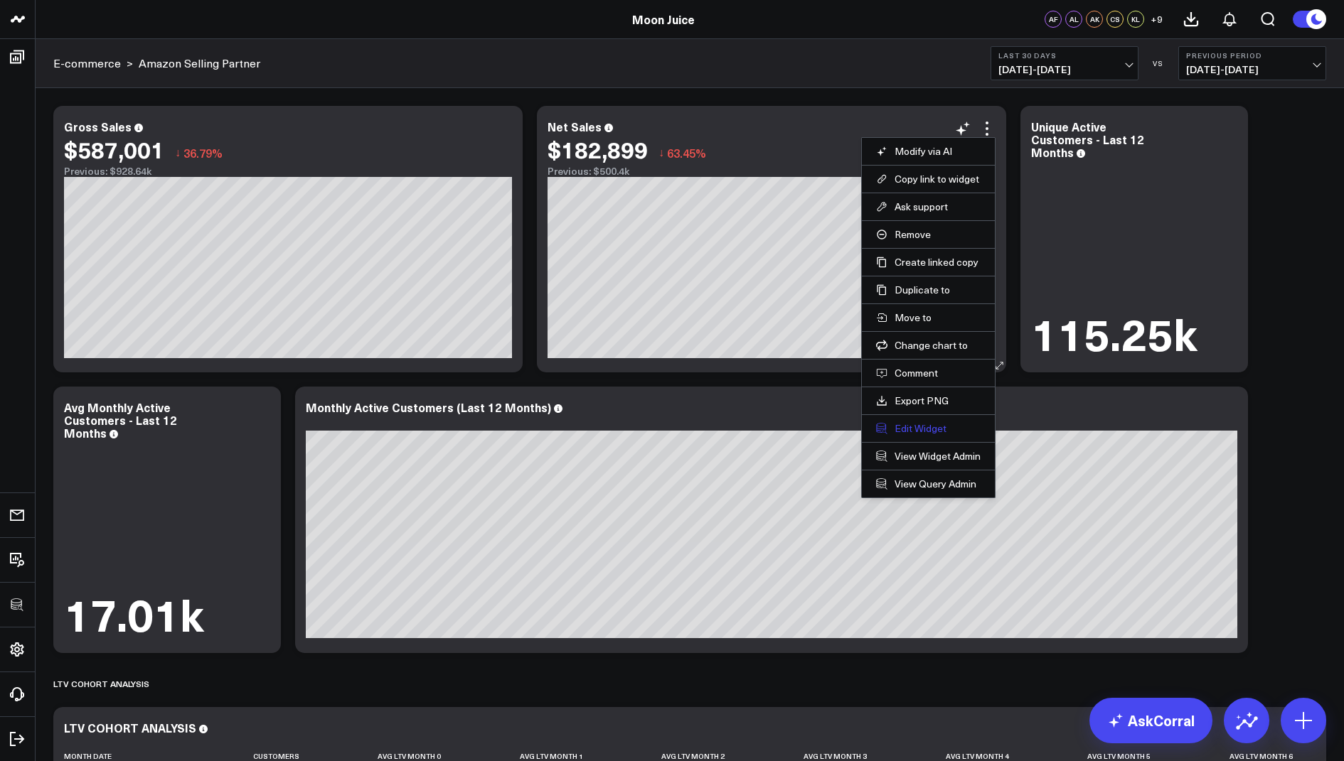
click at [890, 429] on button "Edit Widget" at bounding box center [928, 428] width 105 height 13
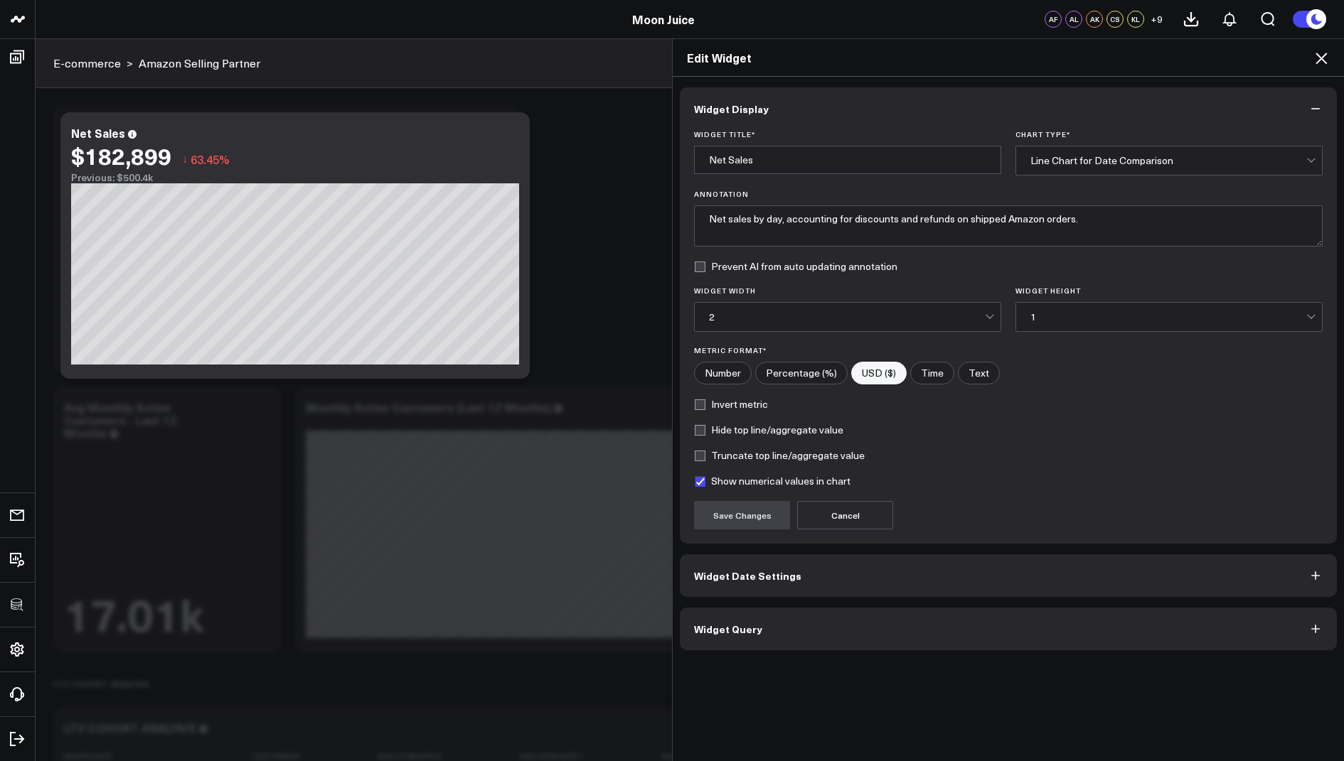
click at [742, 616] on button "Widget Query" at bounding box center [1008, 629] width 657 height 43
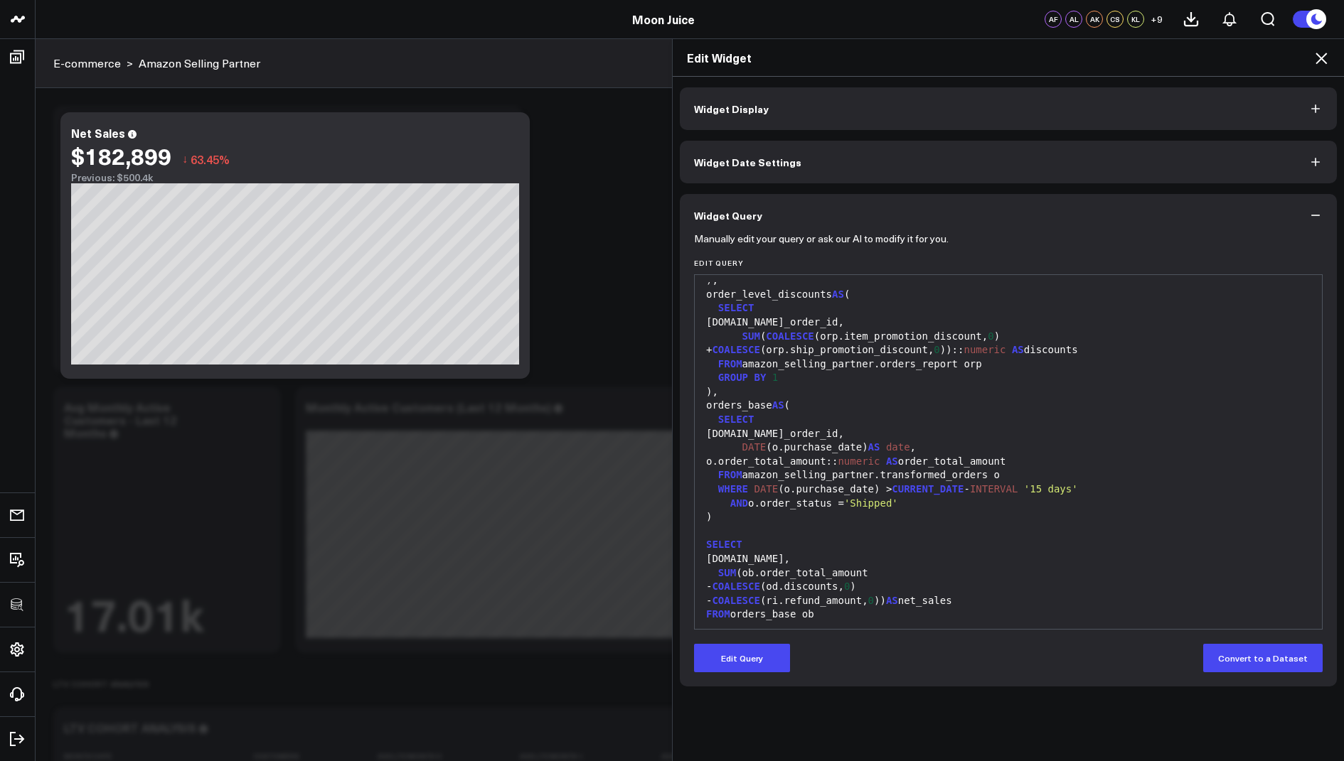
scroll to position [292, 0]
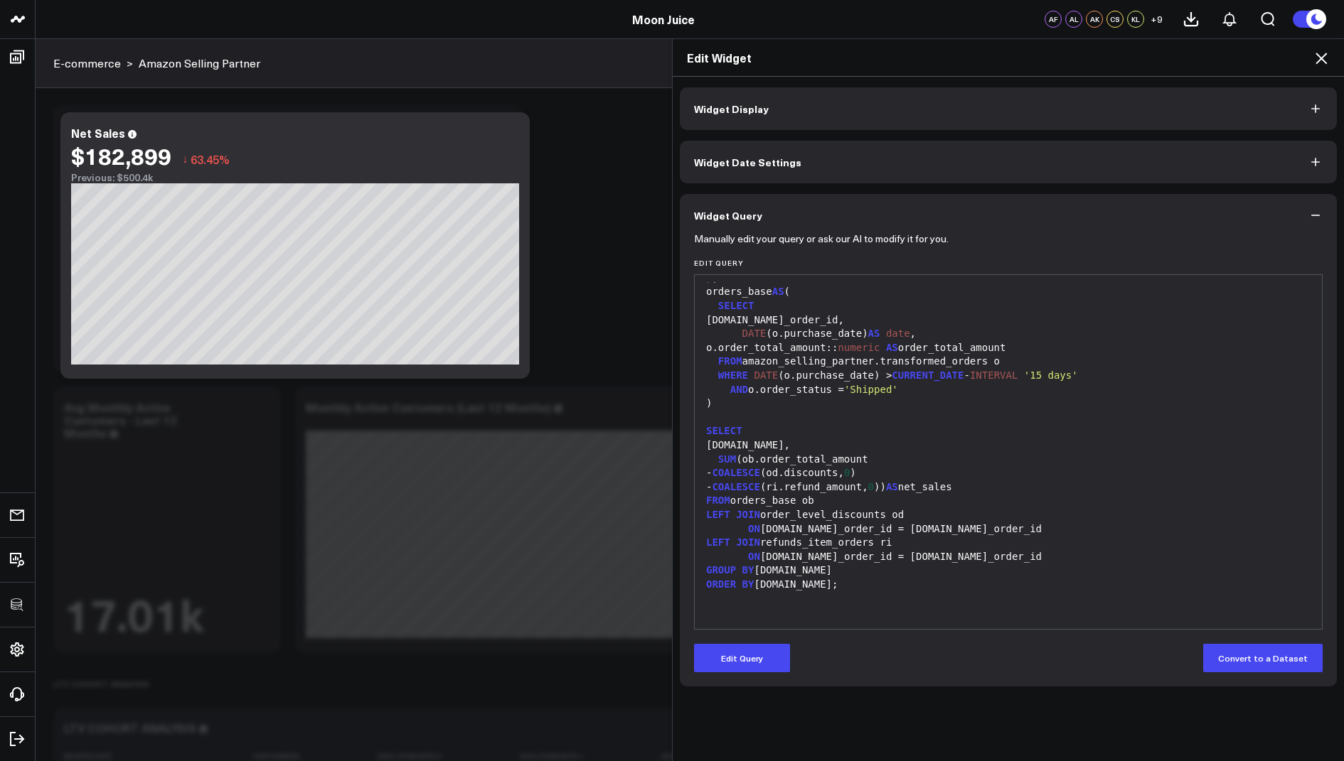
click at [1325, 60] on icon at bounding box center [1320, 58] width 17 height 17
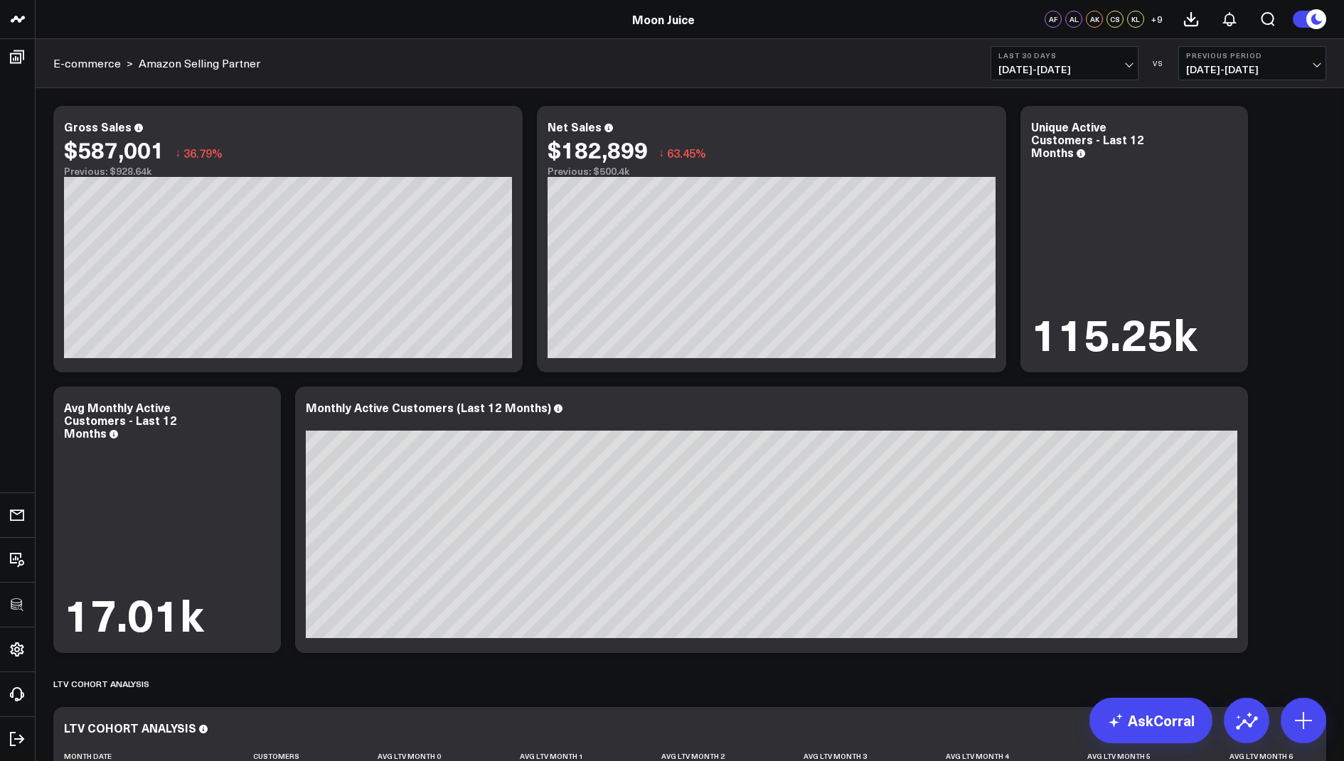
click at [1080, 64] on span "07/29/25 - 08/27/25" at bounding box center [1064, 69] width 132 height 11
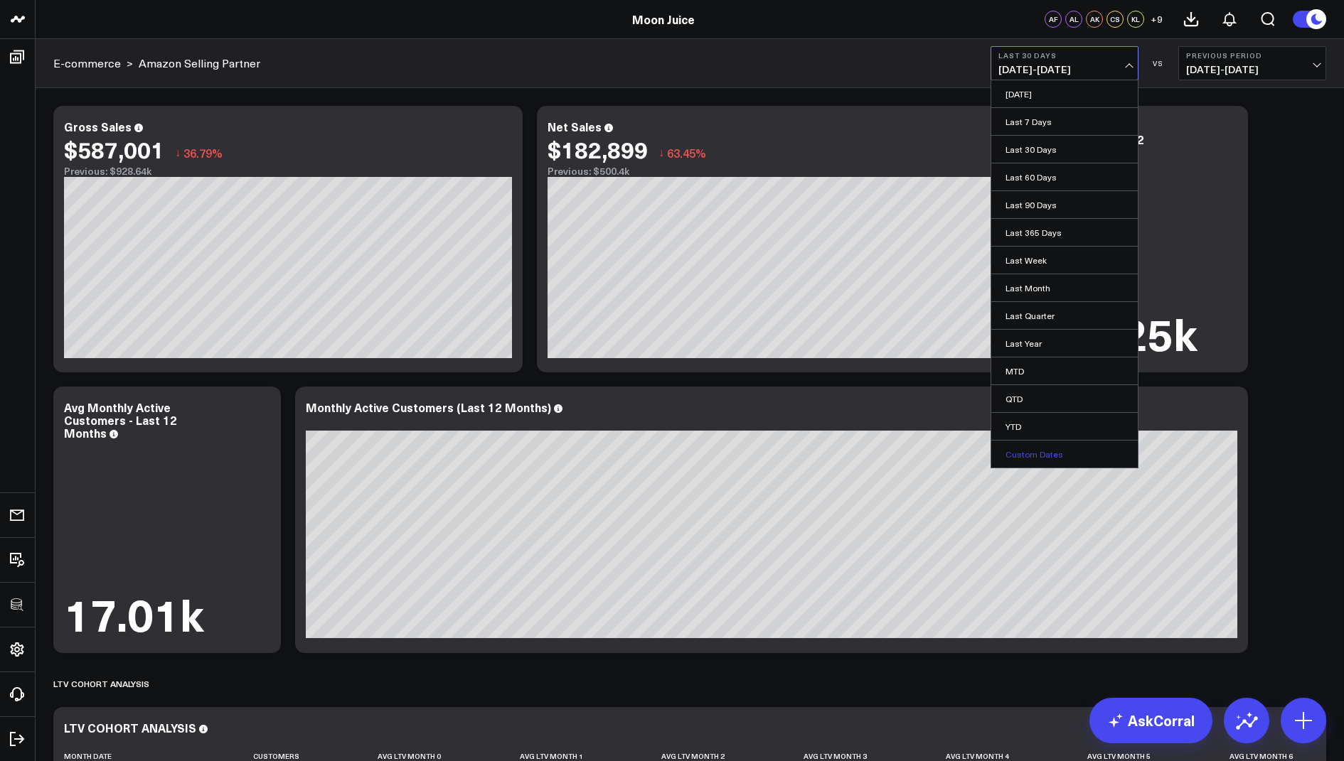
click at [1034, 458] on link "Custom Dates" at bounding box center [1064, 454] width 146 height 27
select select "7"
select select "2025"
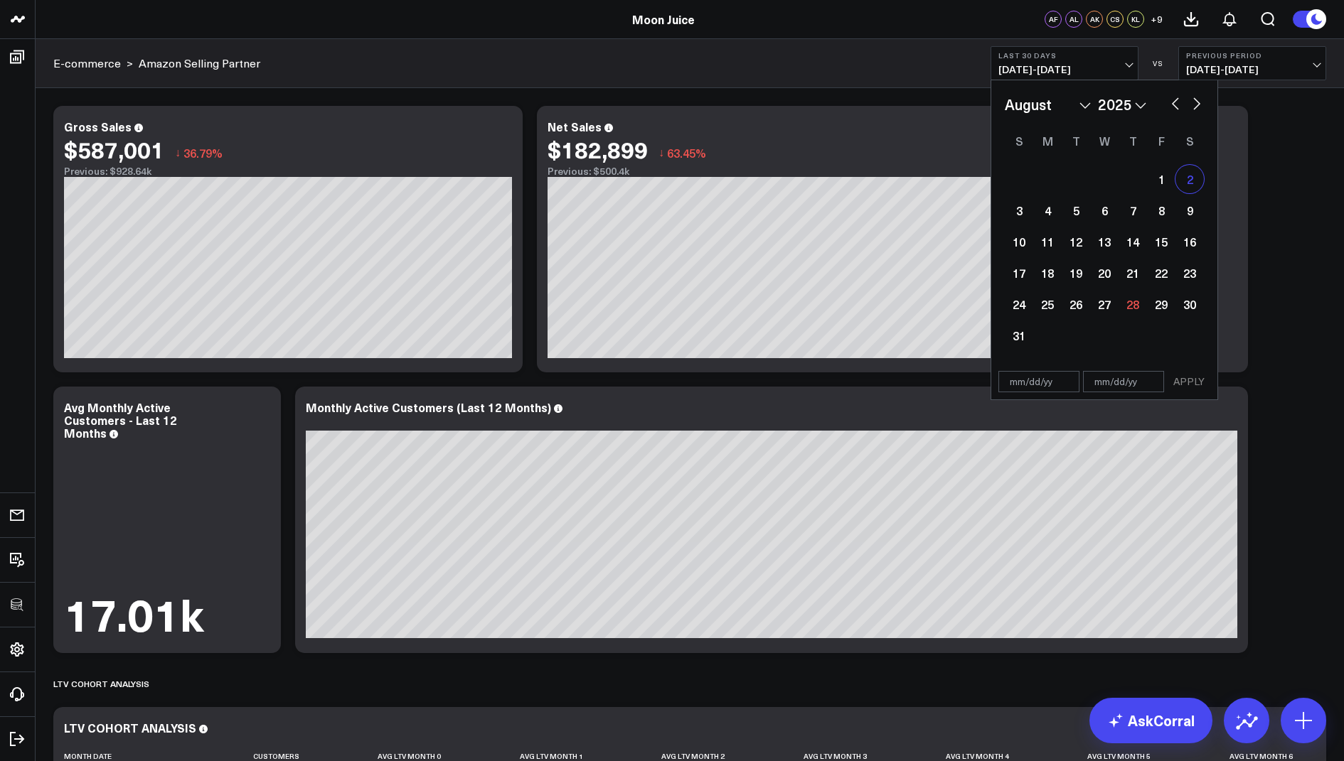
click at [1175, 175] on div "2" at bounding box center [1189, 179] width 28 height 28
type input "08/02/25"
select select "7"
select select "2025"
click at [1157, 181] on div "1" at bounding box center [1161, 179] width 28 height 28
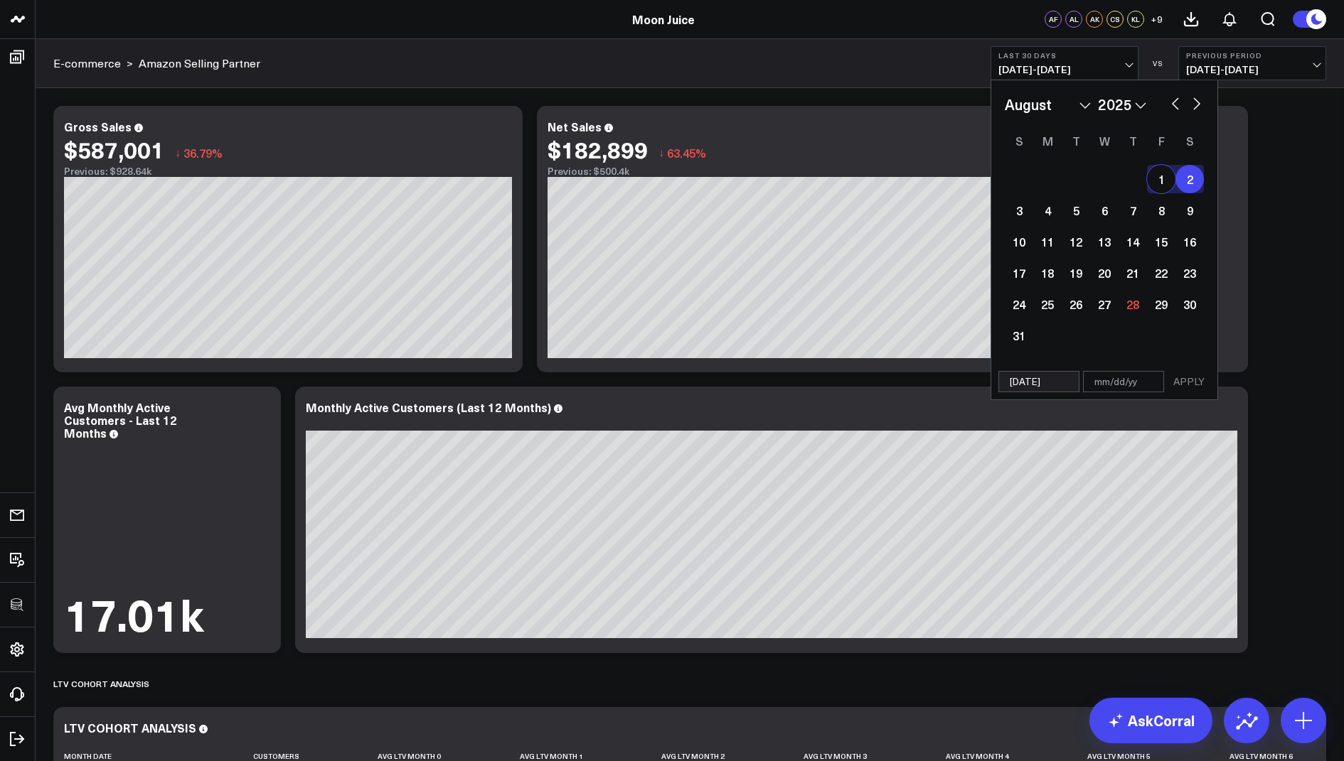
type input "08/01/25"
type input "08/02/25"
select select "7"
select select "2025"
click at [1160, 174] on div "1" at bounding box center [1161, 179] width 28 height 28
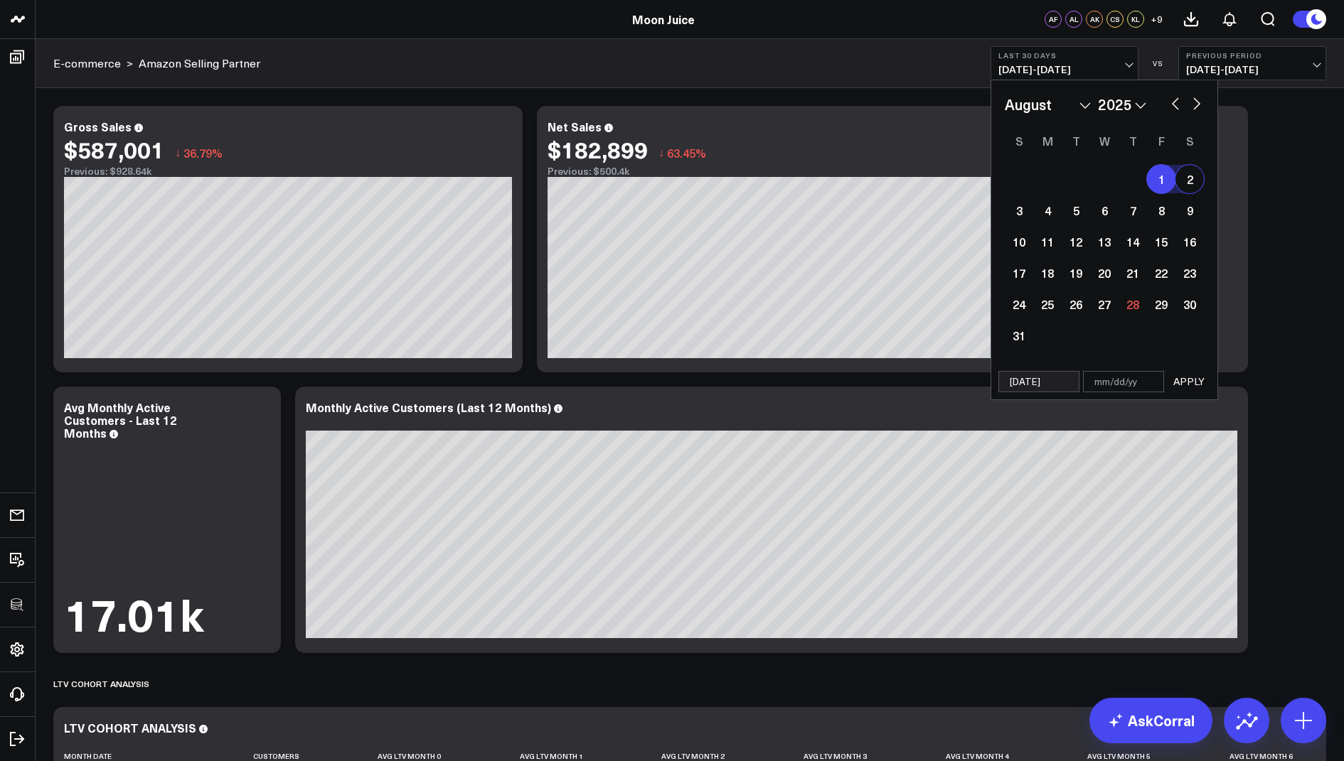
select select "7"
select select "2025"
click at [1109, 215] on div "6" at bounding box center [1104, 210] width 28 height 28
type input "08/06/25"
select select "7"
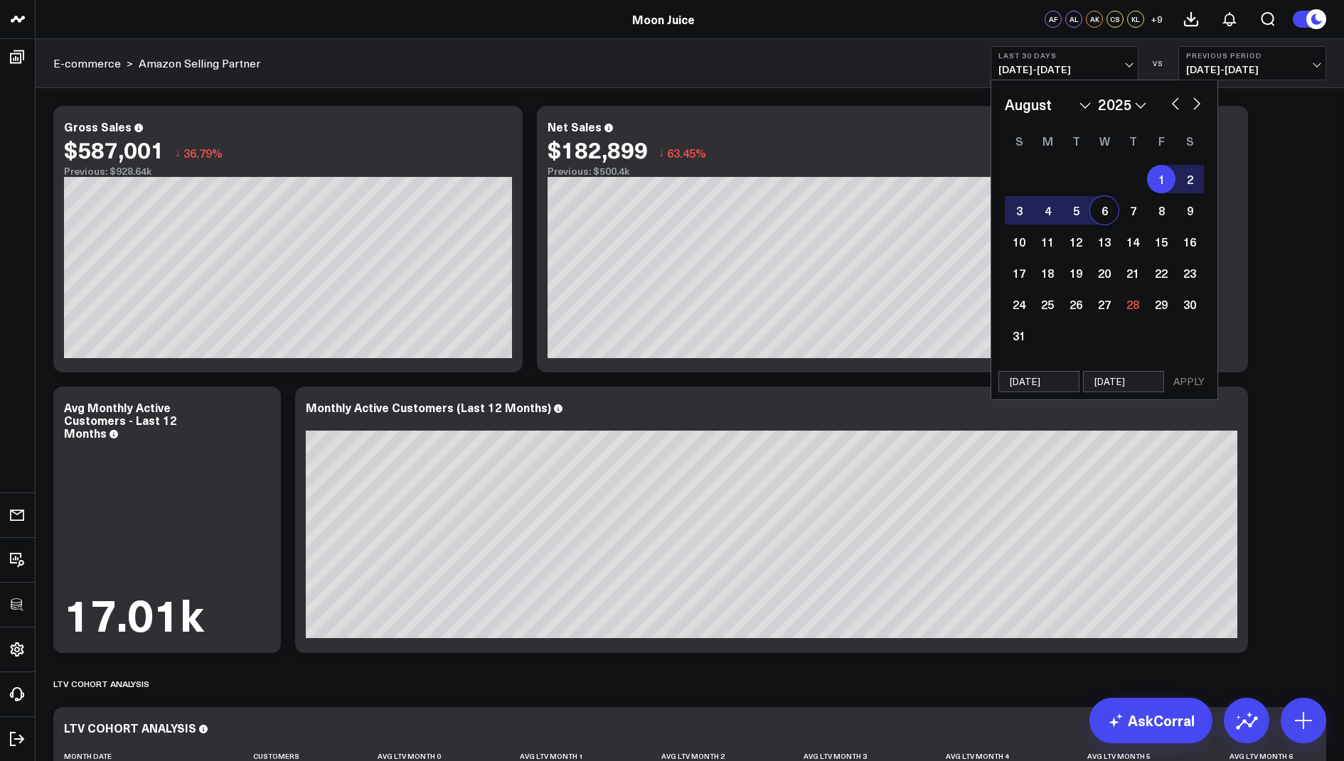
select select "2025"
click at [1182, 372] on button "APPLY" at bounding box center [1188, 381] width 43 height 21
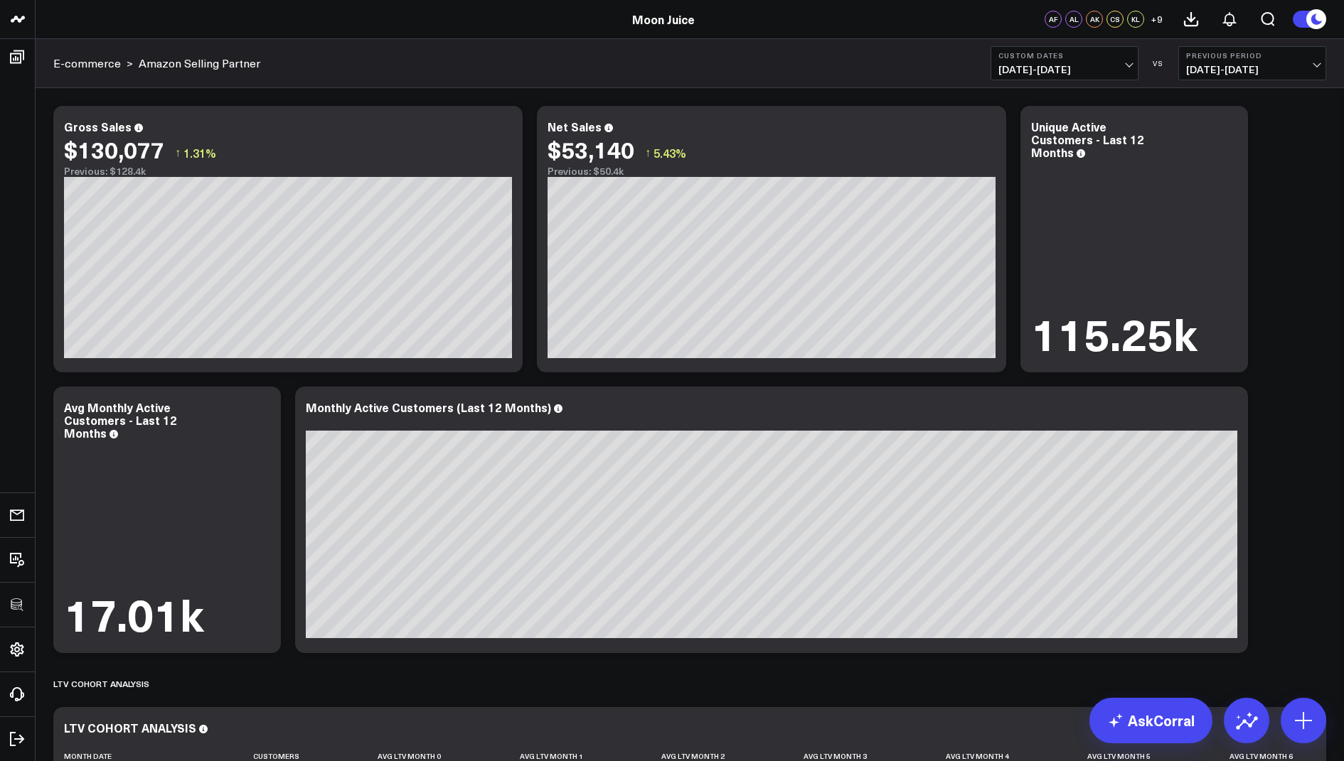
click at [1085, 67] on span "08/01/25 - 08/06/25" at bounding box center [1064, 69] width 132 height 11
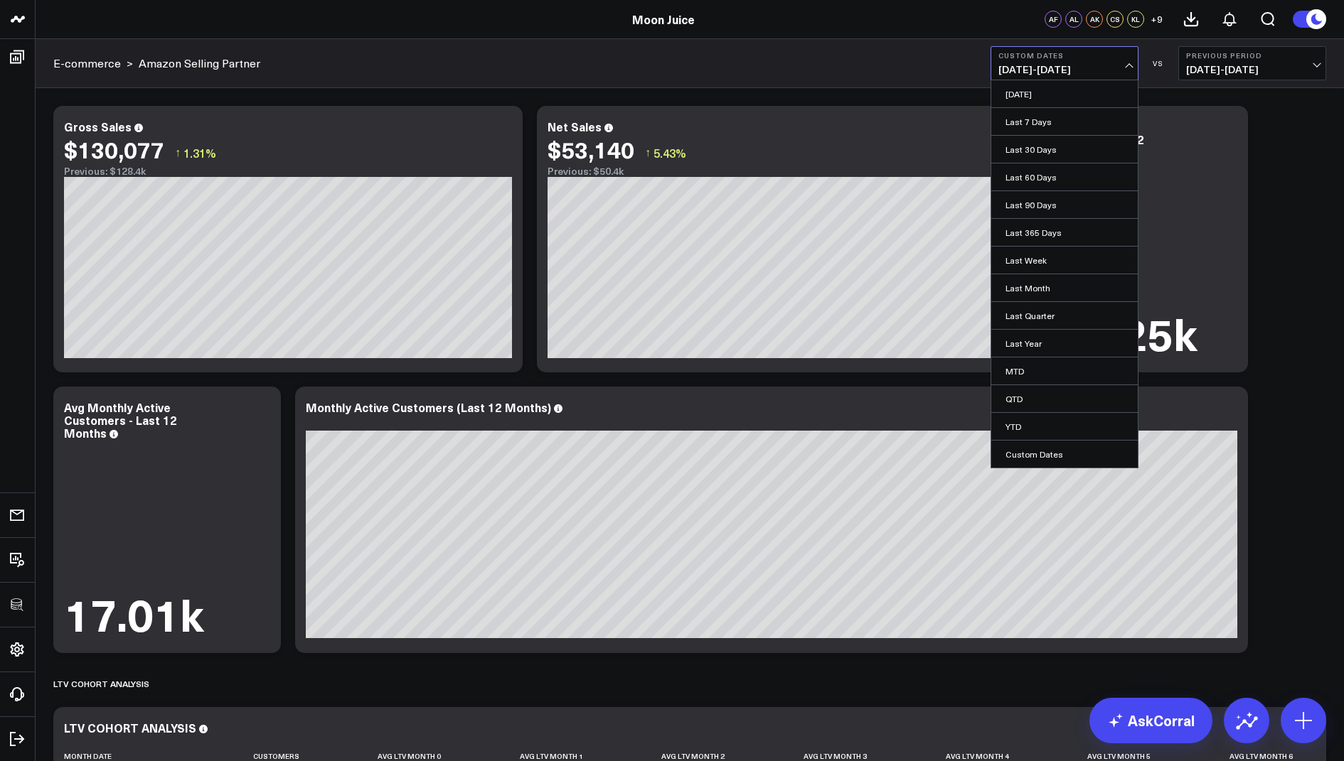
click at [1037, 67] on span "08/01/25 - 08/06/25" at bounding box center [1064, 69] width 132 height 11
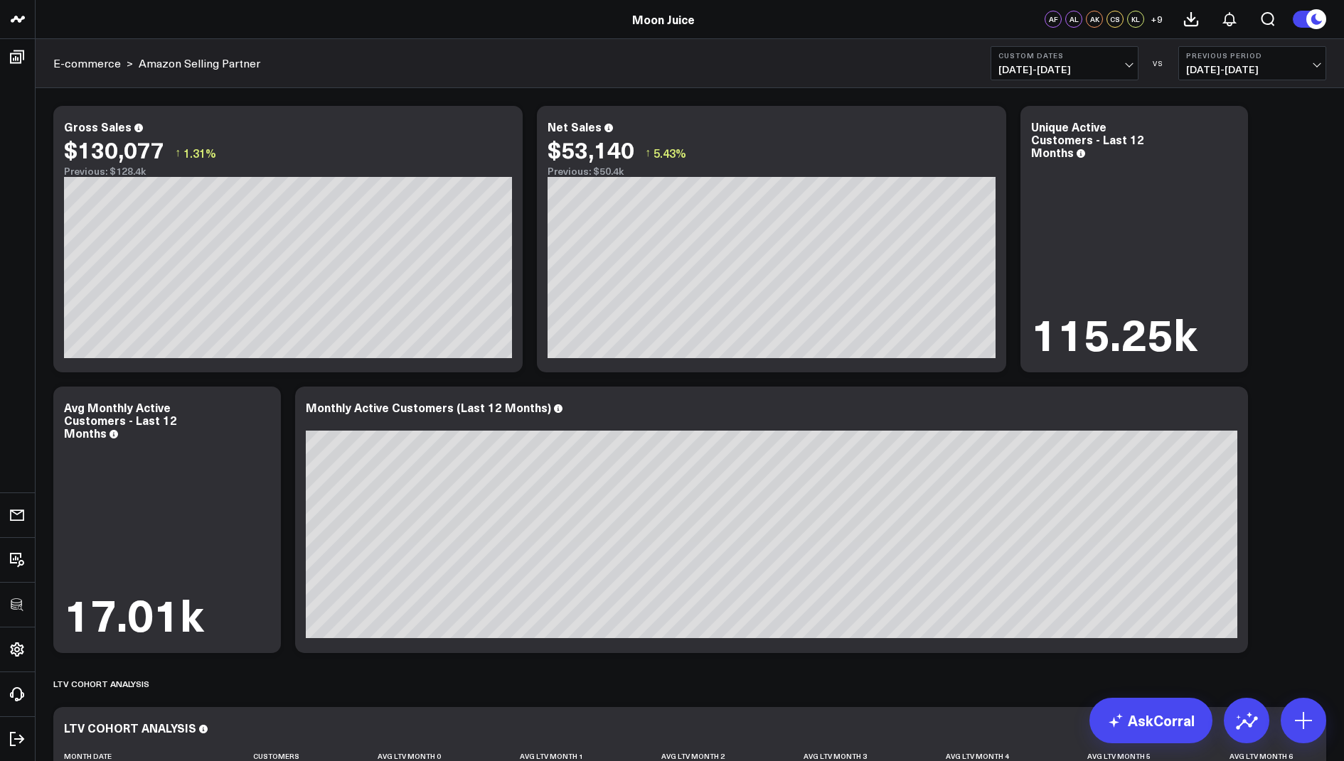
click at [1037, 67] on span "08/01/25 - 08/06/25" at bounding box center [1064, 69] width 132 height 11
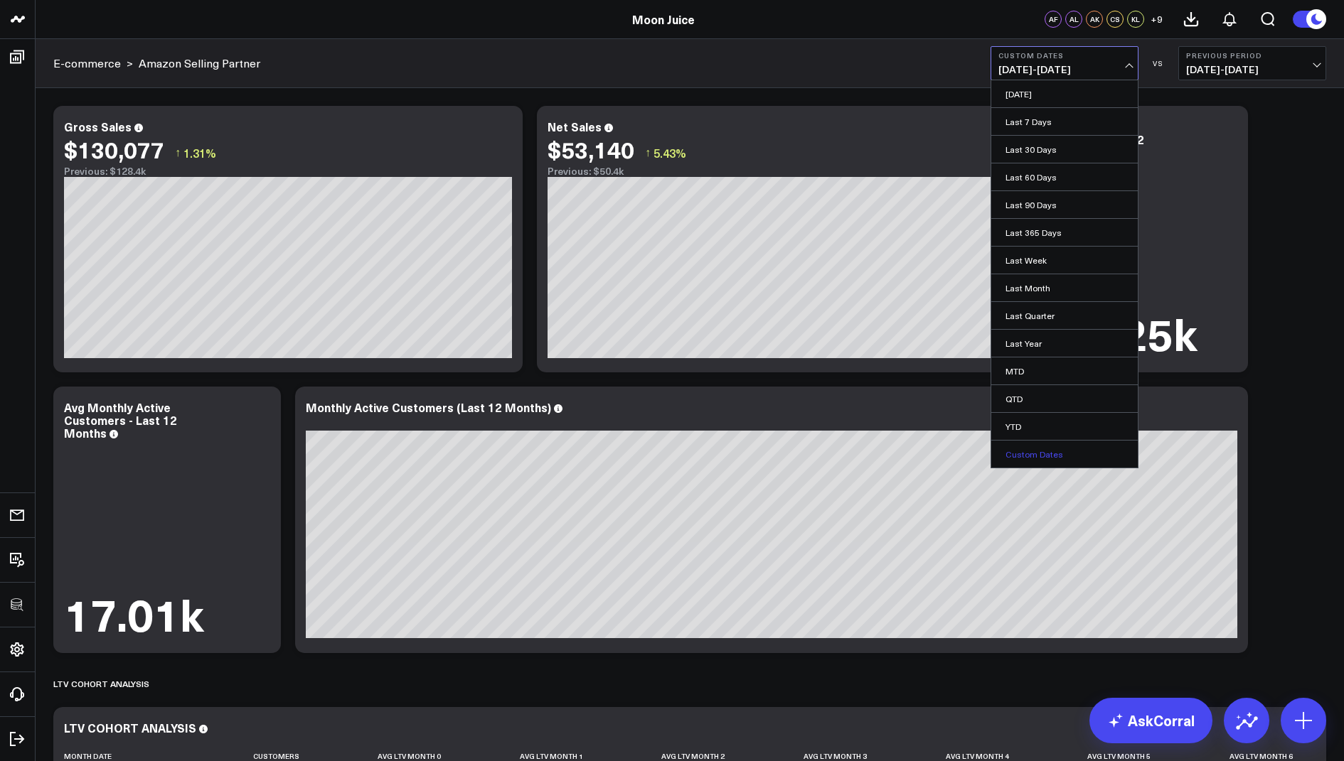
click at [1039, 446] on link "Custom Dates" at bounding box center [1064, 454] width 146 height 27
select select "7"
select select "2025"
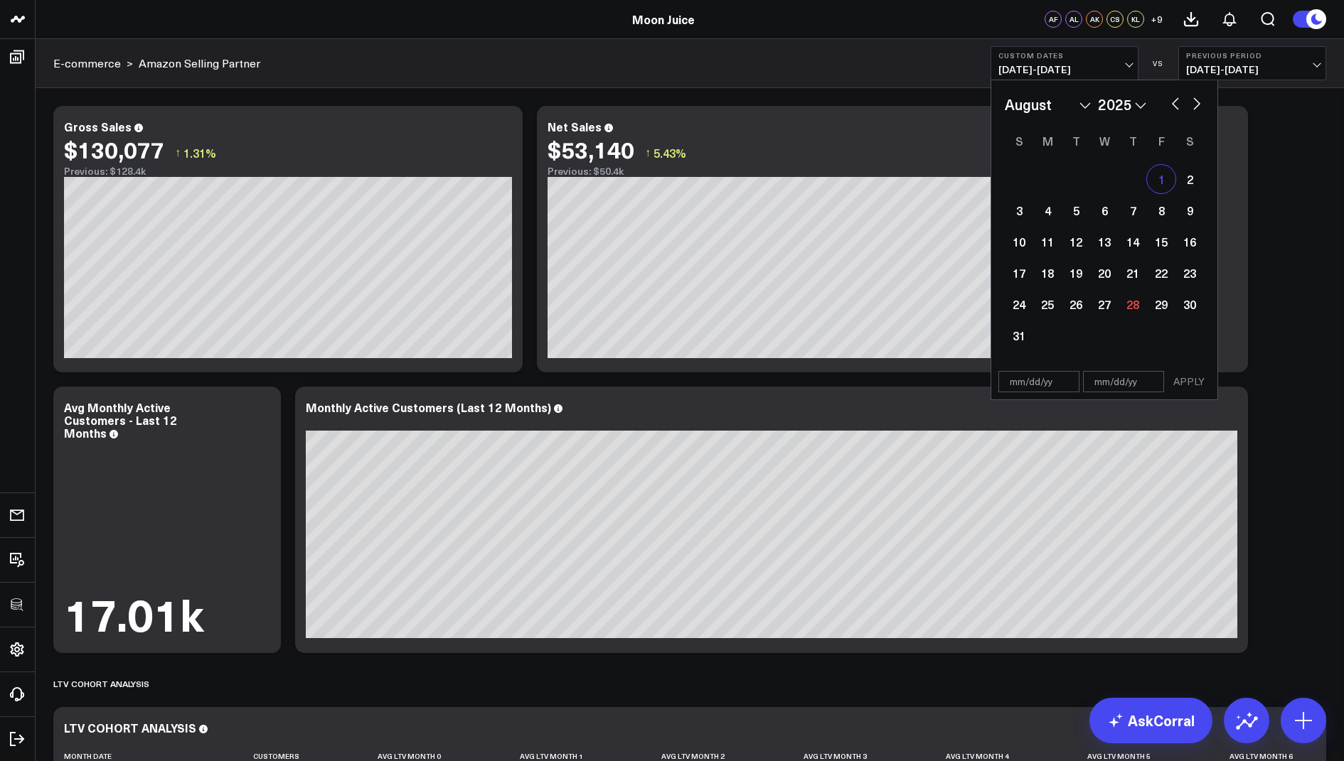
click at [1159, 178] on div "1" at bounding box center [1161, 179] width 28 height 28
type input "08/01/25"
select select "7"
select select "2025"
click at [1110, 208] on div "6" at bounding box center [1104, 210] width 28 height 28
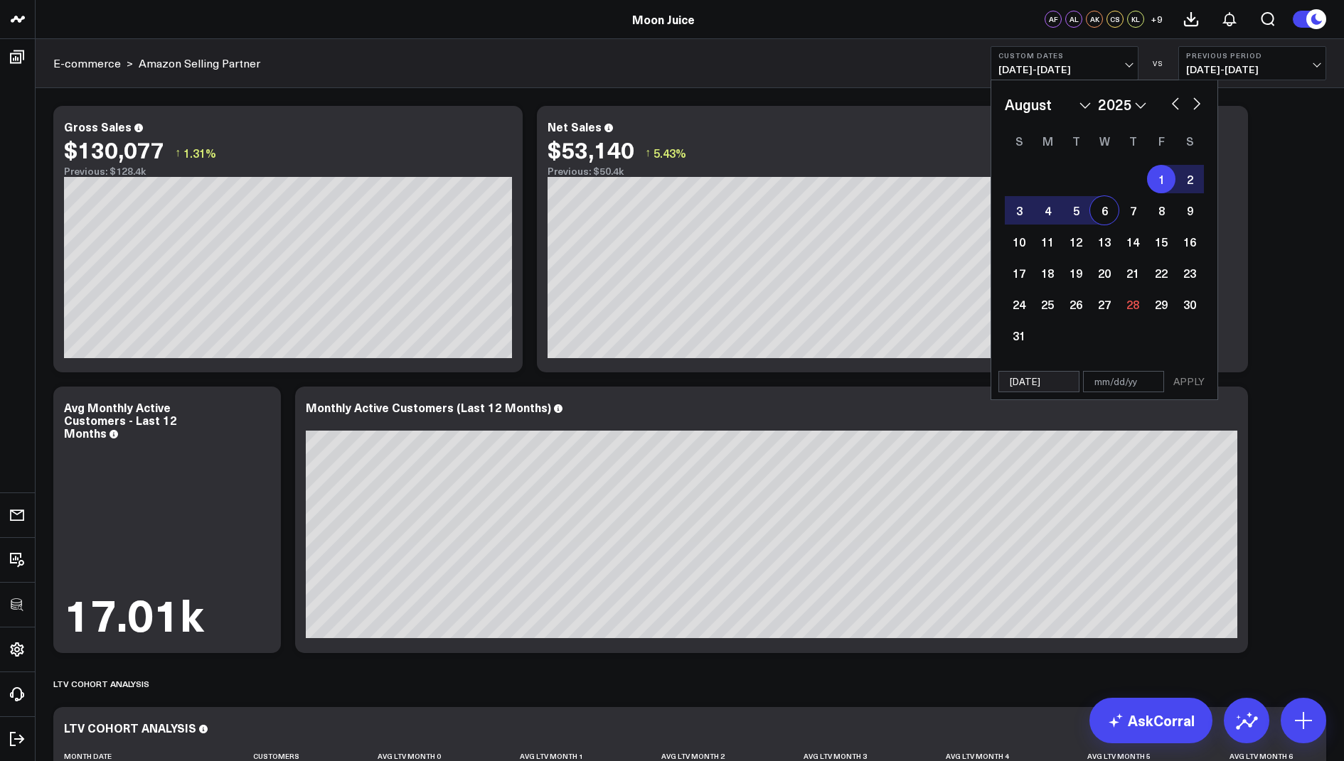
type input "08/06/25"
select select "7"
select select "2025"
click at [1196, 387] on button "APPLY" at bounding box center [1188, 381] width 43 height 21
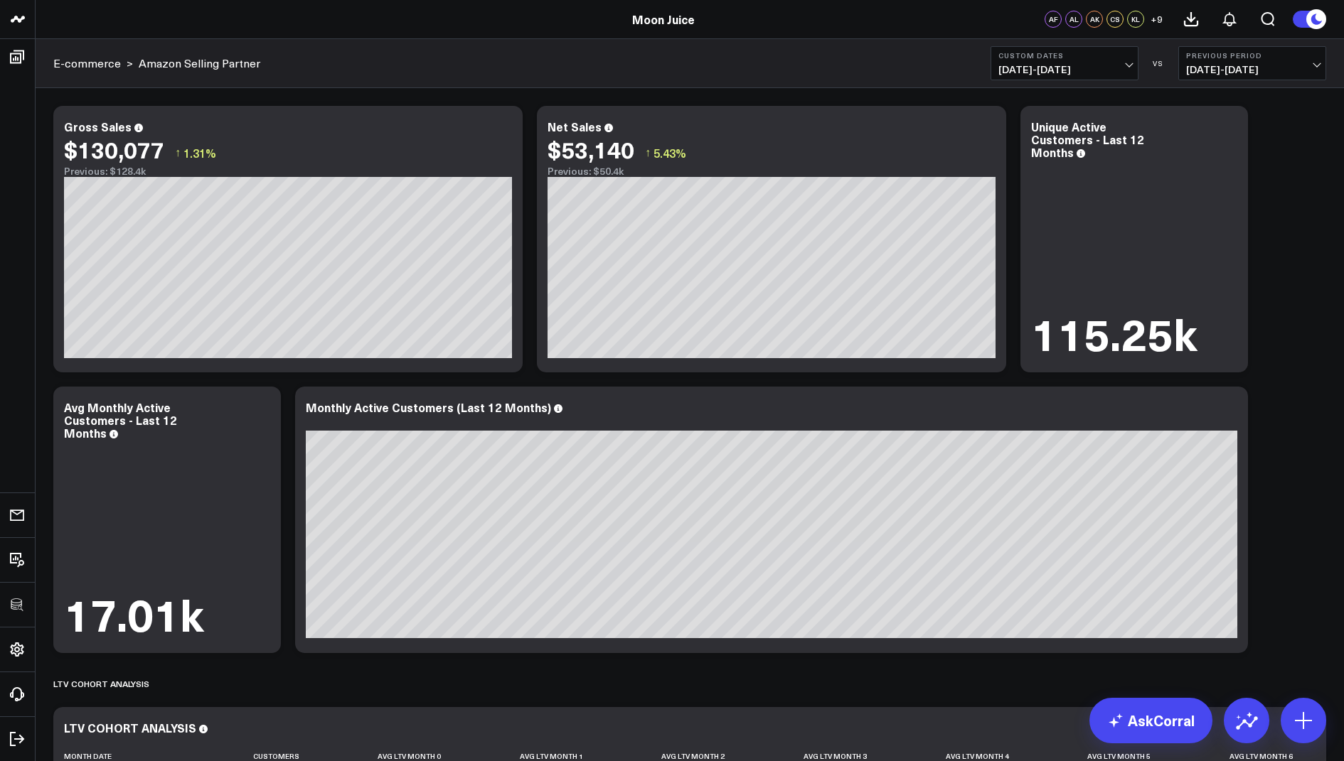
click at [1039, 70] on span "08/01/25 - 08/06/25" at bounding box center [1064, 69] width 132 height 11
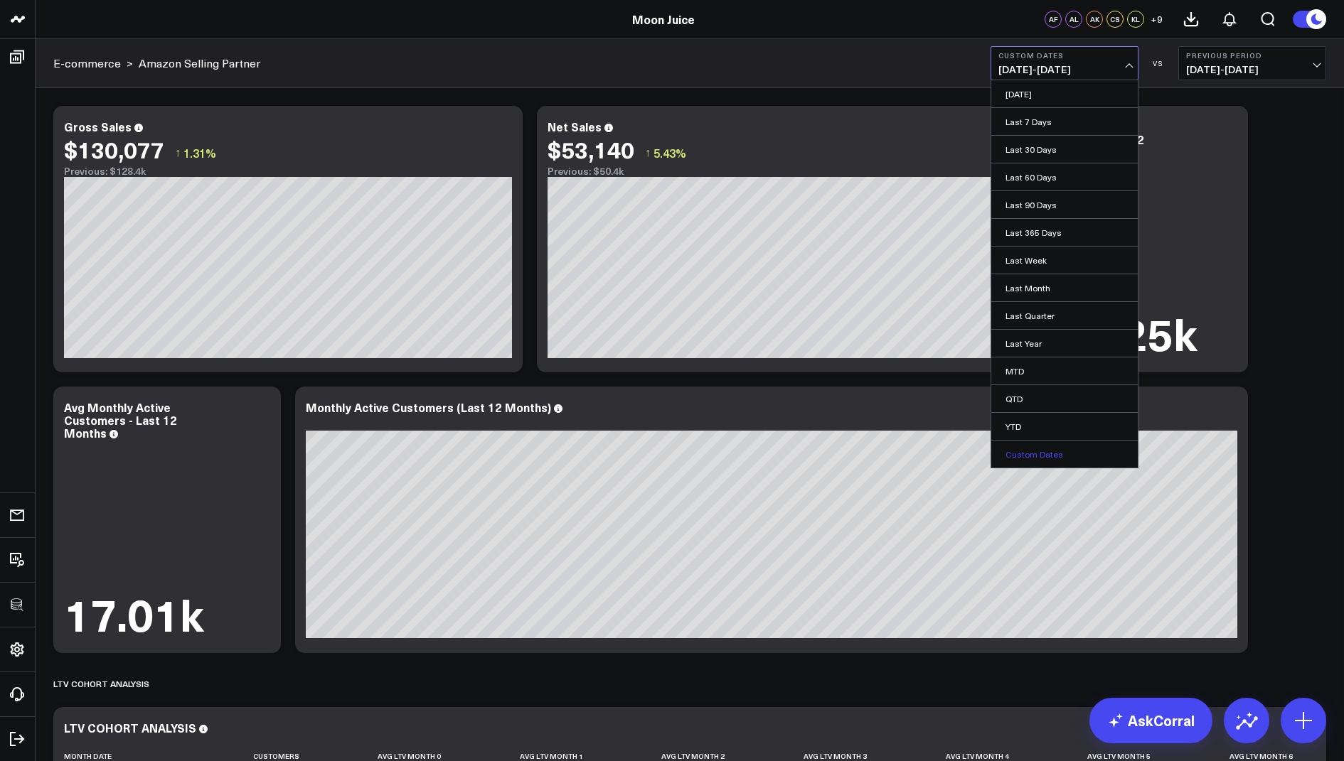
click at [1029, 451] on link "Custom Dates" at bounding box center [1064, 454] width 146 height 27
select select "7"
select select "2025"
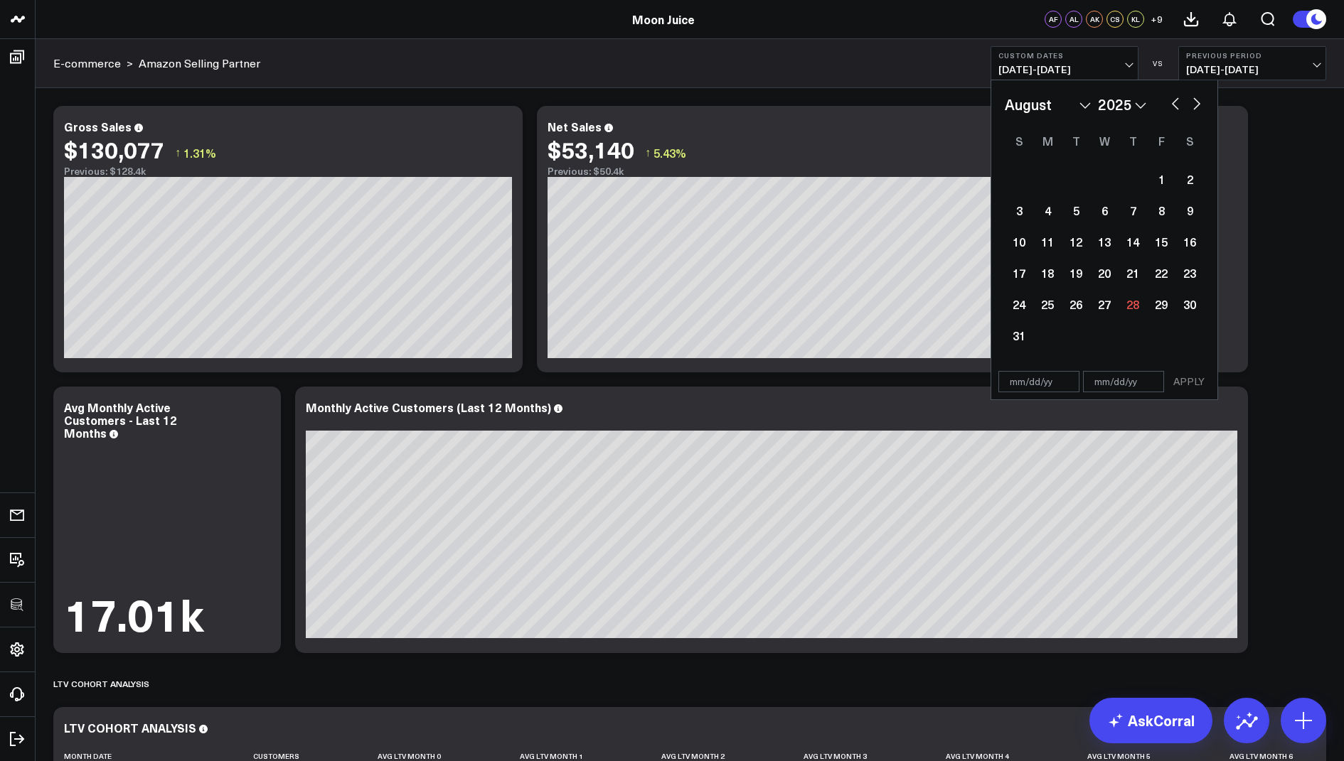
click at [1083, 107] on select "January February March April May June July August September October November De…" at bounding box center [1048, 104] width 86 height 21
select select "6"
select select "2025"
click at [1169, 217] on div "11" at bounding box center [1161, 210] width 28 height 28
type input "07/11/25"
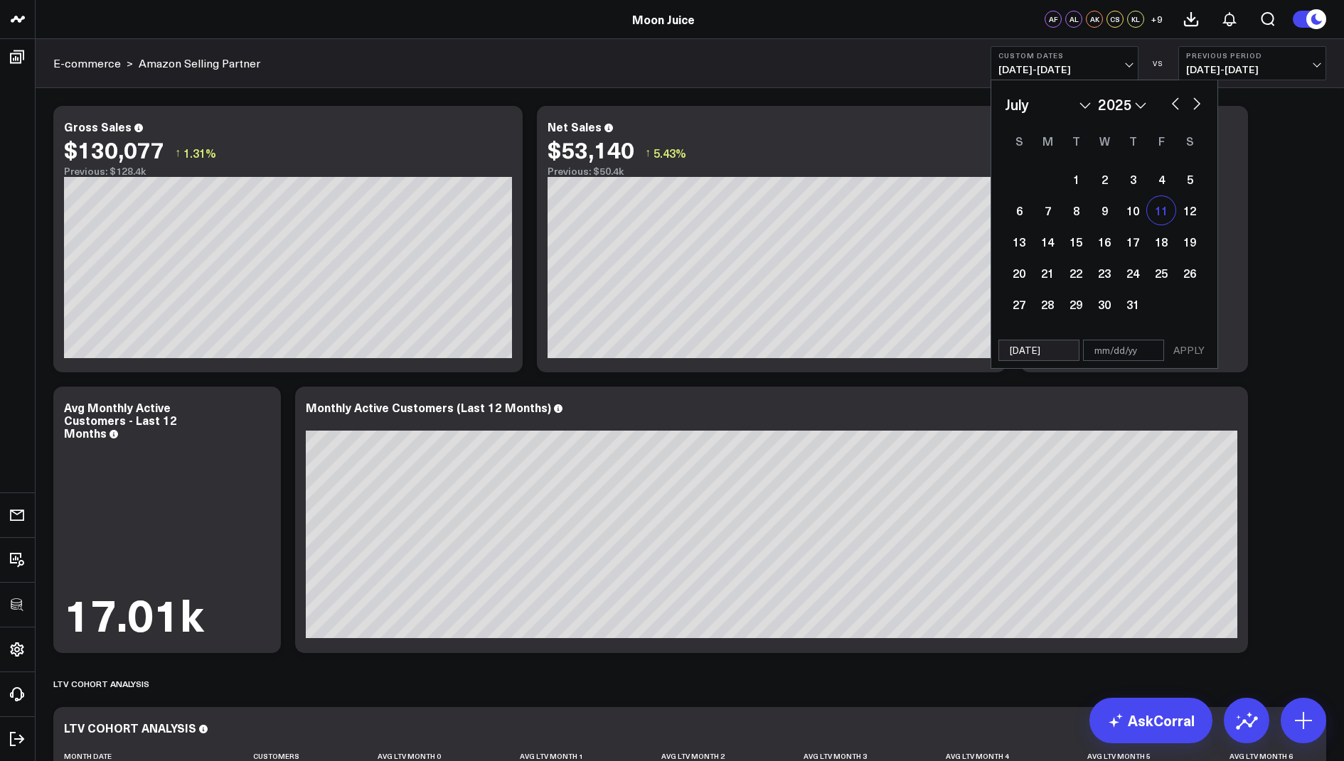
select select "6"
select select "2025"
click at [1076, 107] on select "January February March April May June July August September October November De…" at bounding box center [1048, 104] width 86 height 21
select select "7"
select select "2025"
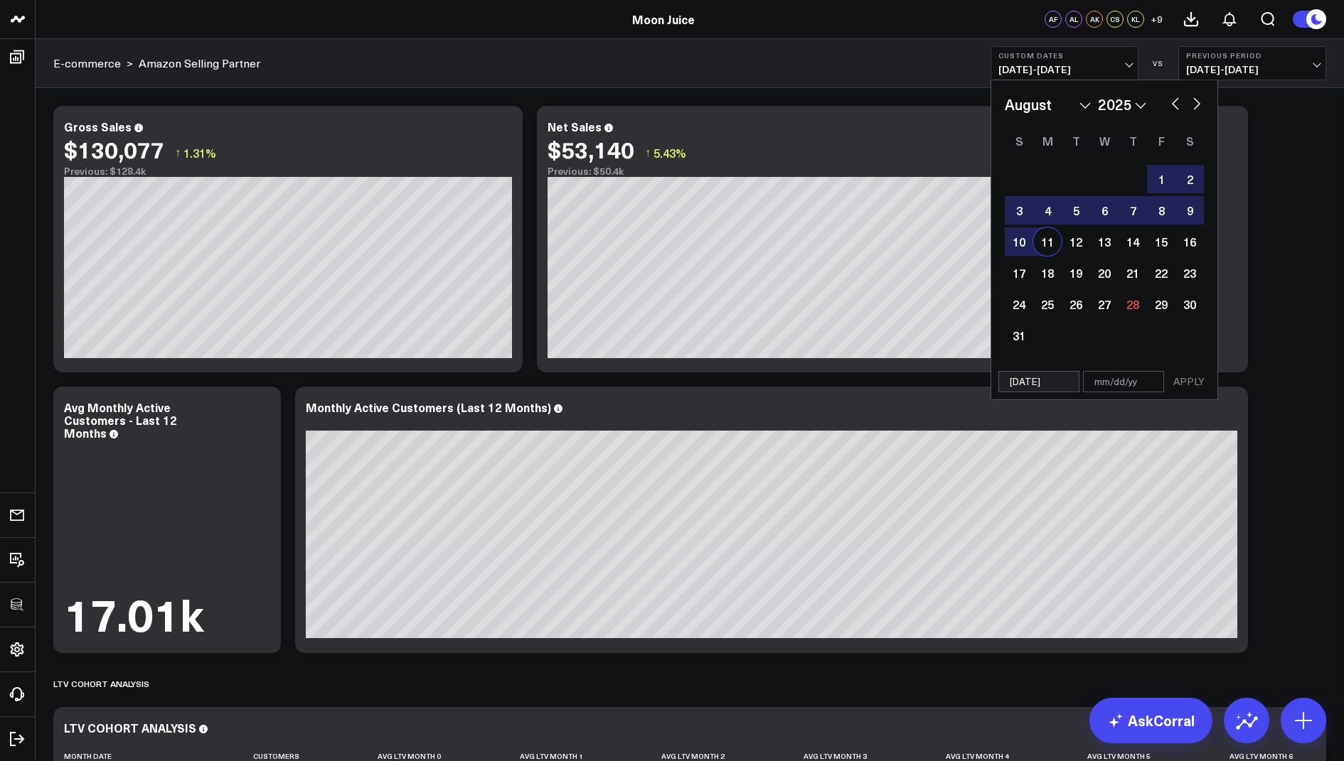
click at [1040, 249] on div "11" at bounding box center [1047, 242] width 28 height 28
type input "08/11/25"
select select "7"
select select "2025"
click at [1179, 383] on button "APPLY" at bounding box center [1188, 381] width 43 height 21
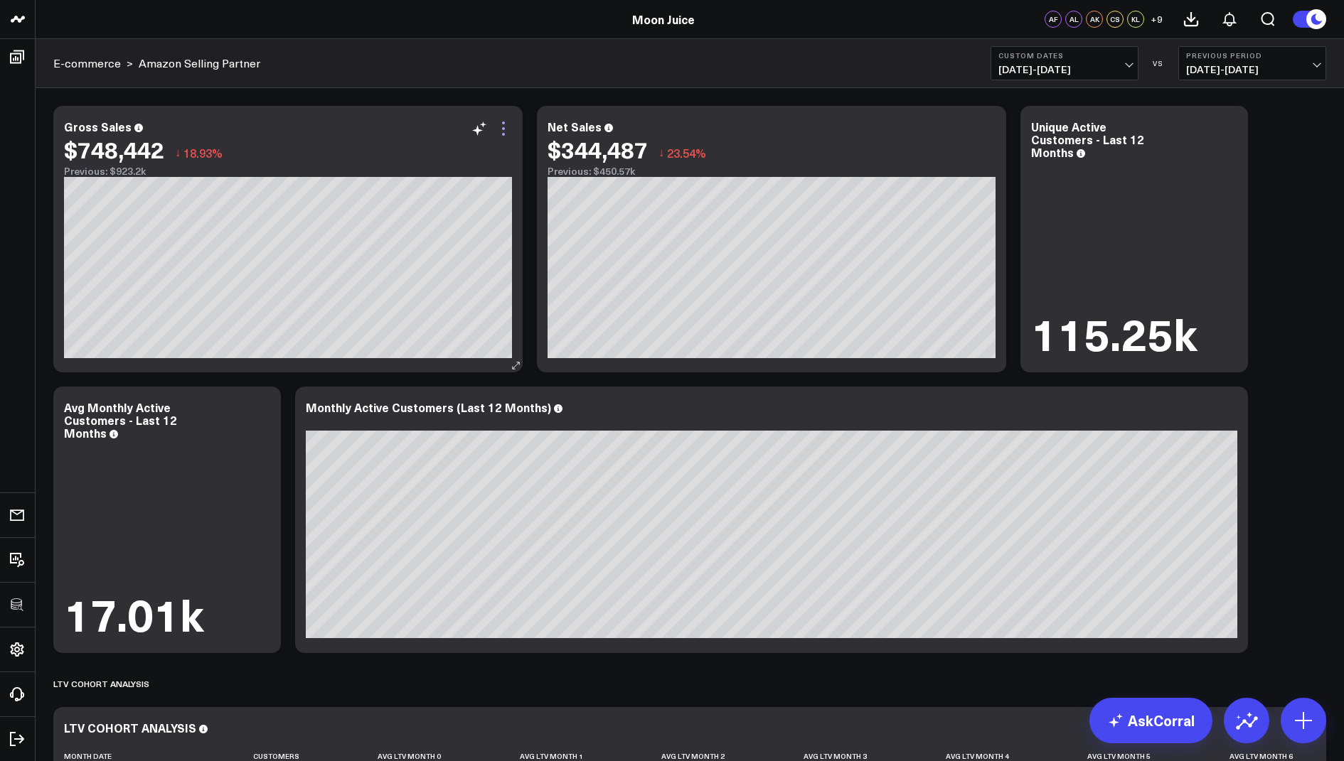
click at [507, 128] on icon at bounding box center [503, 128] width 17 height 17
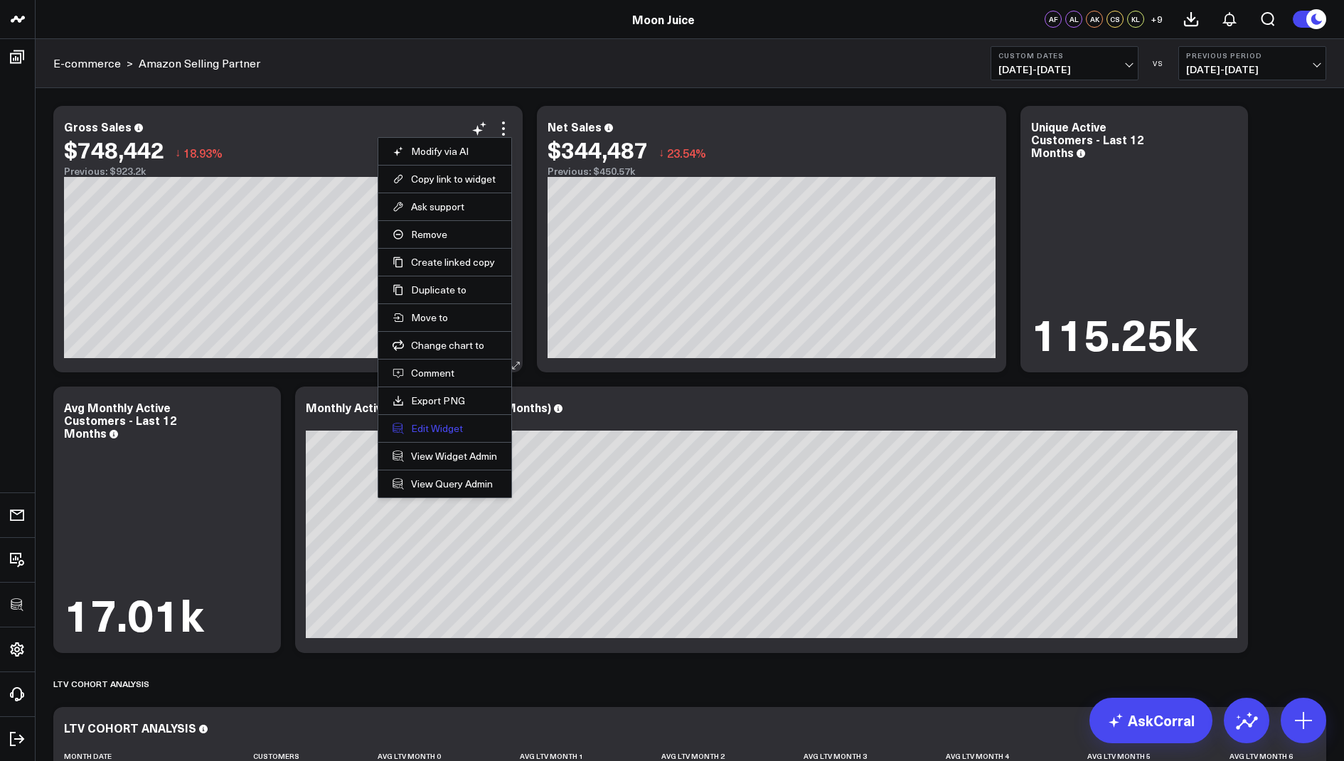
click at [434, 422] on button "Edit Widget" at bounding box center [444, 428] width 105 height 13
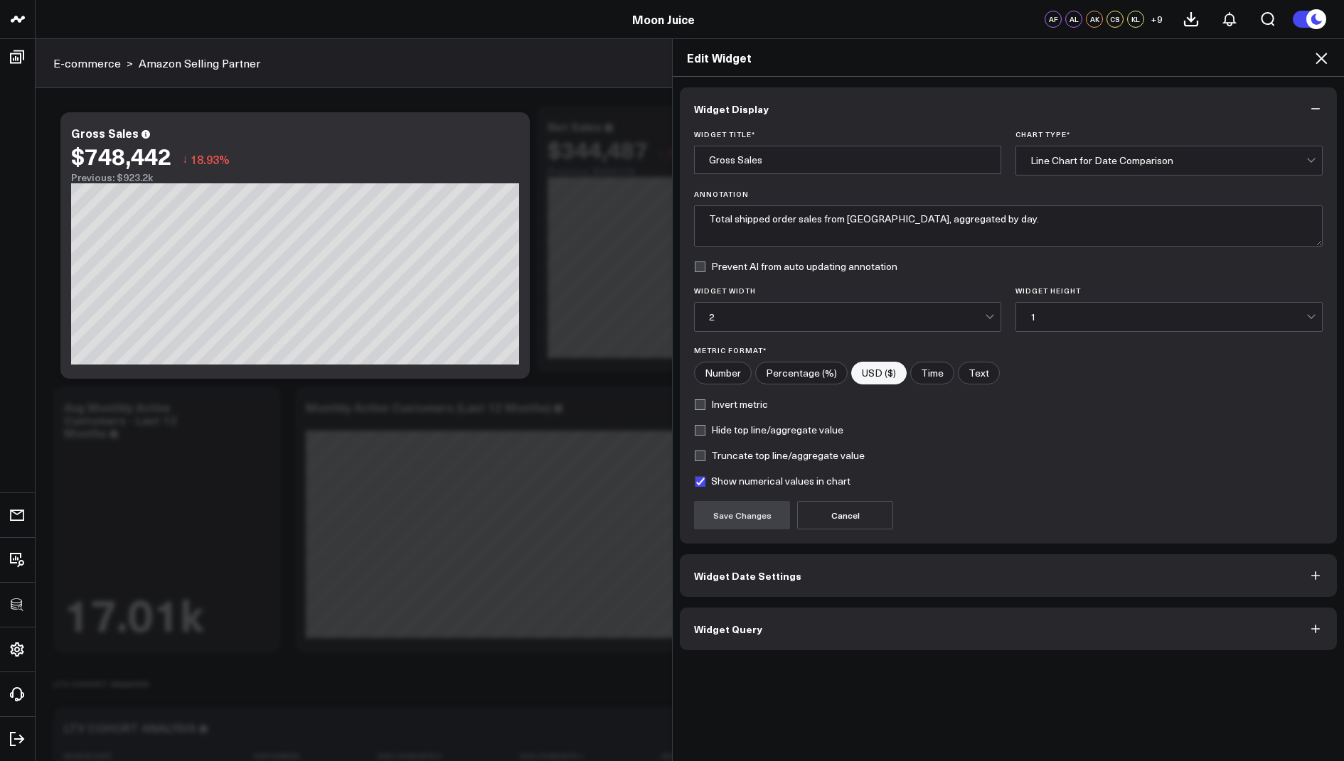
click at [713, 623] on span "Widget Query" at bounding box center [728, 628] width 68 height 11
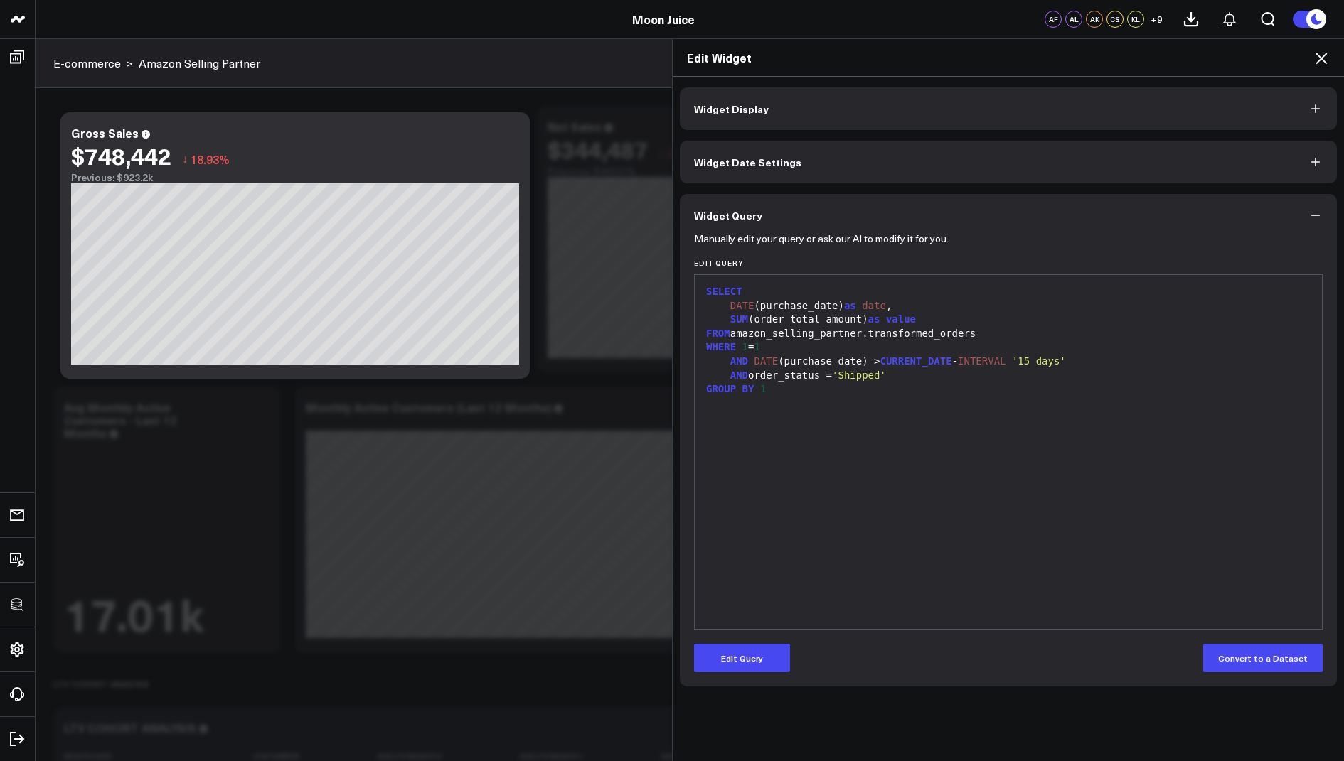
click at [1320, 52] on icon at bounding box center [1320, 58] width 17 height 17
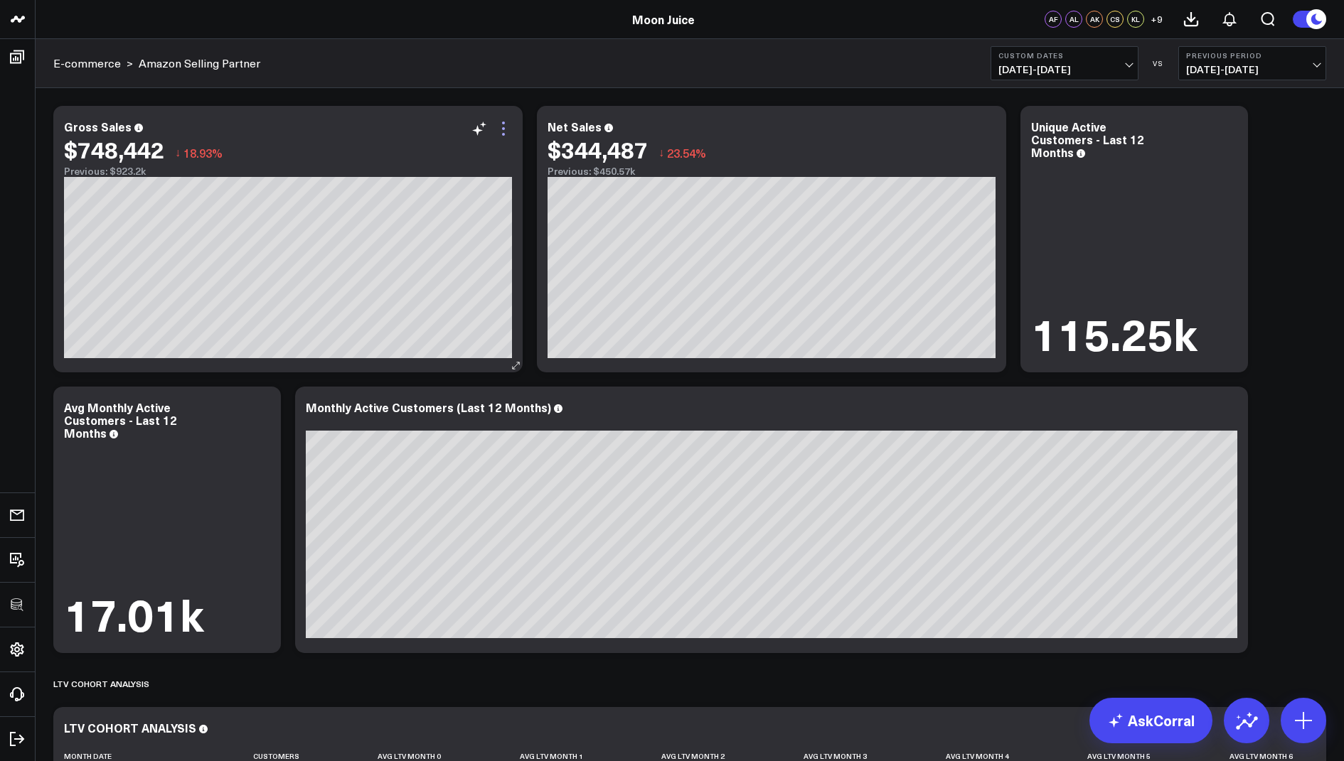
click at [499, 129] on icon at bounding box center [503, 128] width 17 height 17
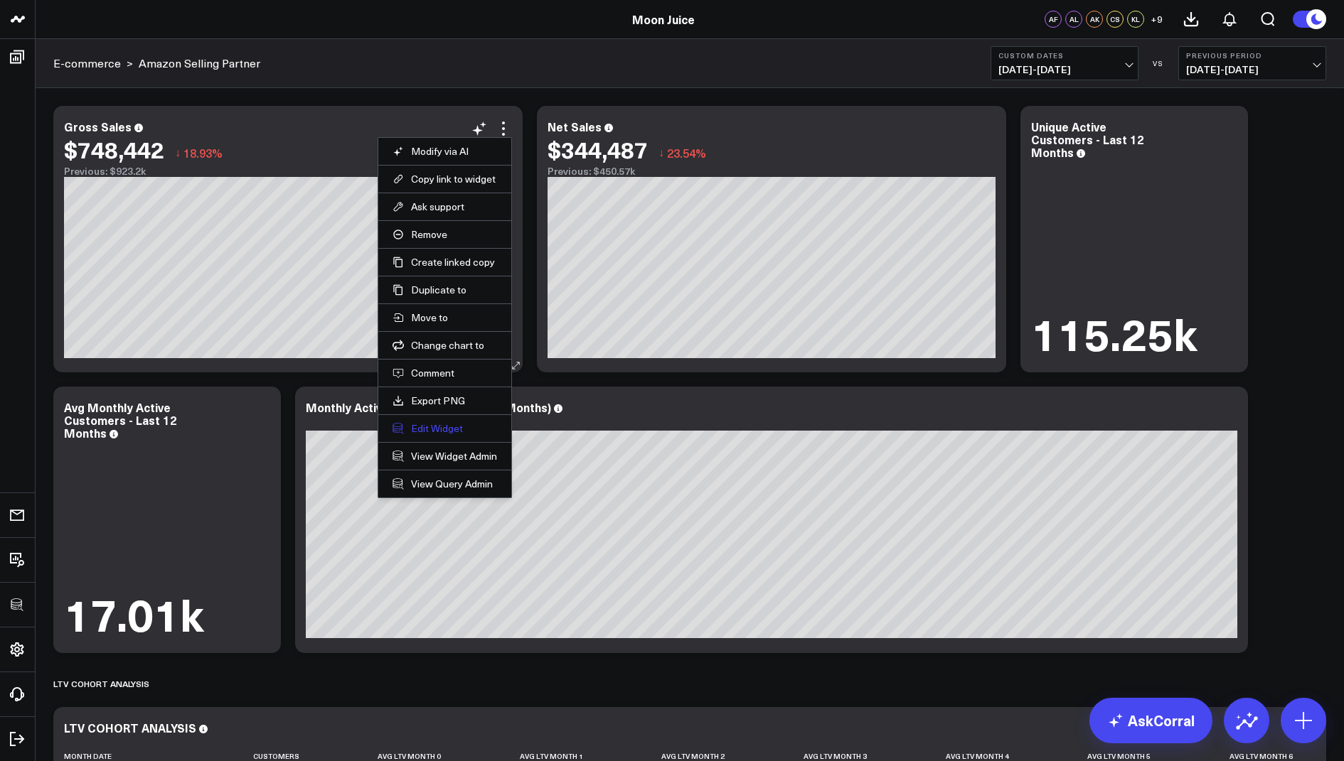
click at [414, 422] on button "Edit Widget" at bounding box center [444, 428] width 105 height 13
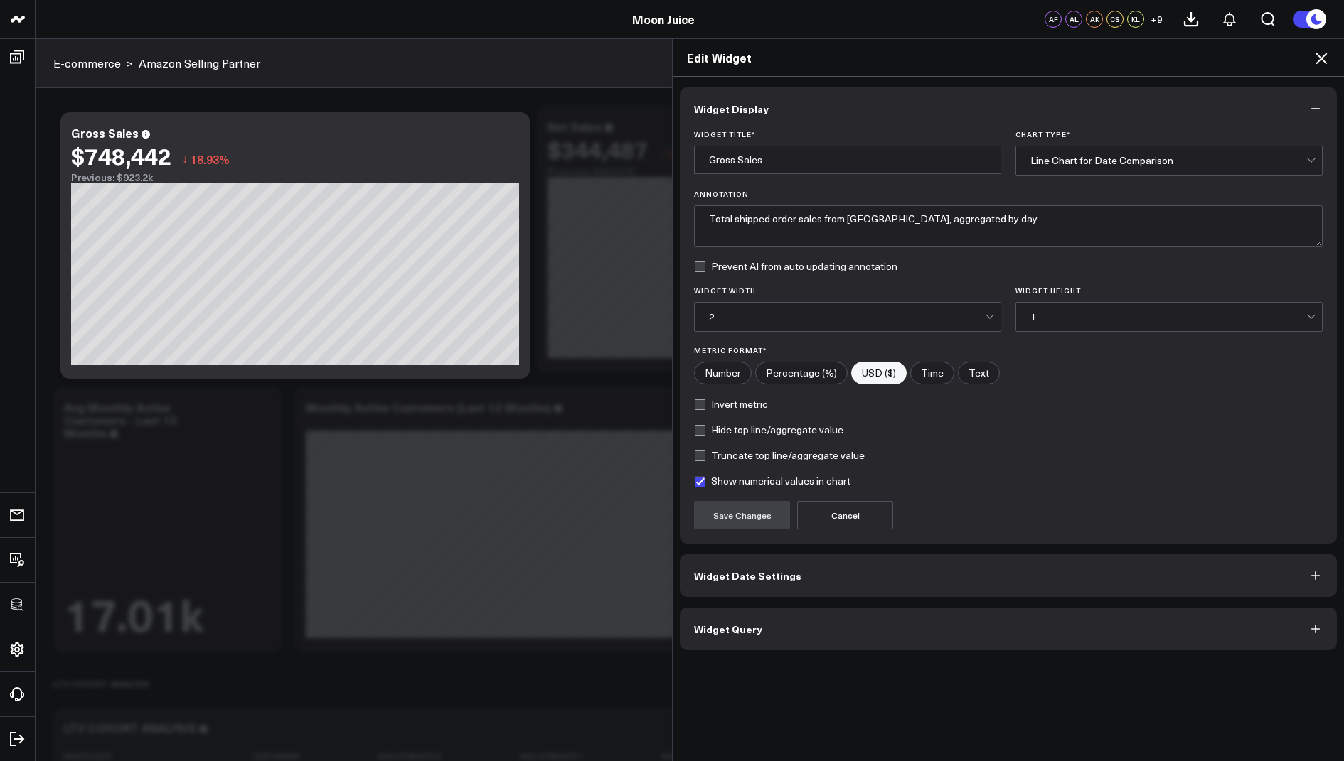
click at [749, 639] on button "Widget Query" at bounding box center [1008, 629] width 657 height 43
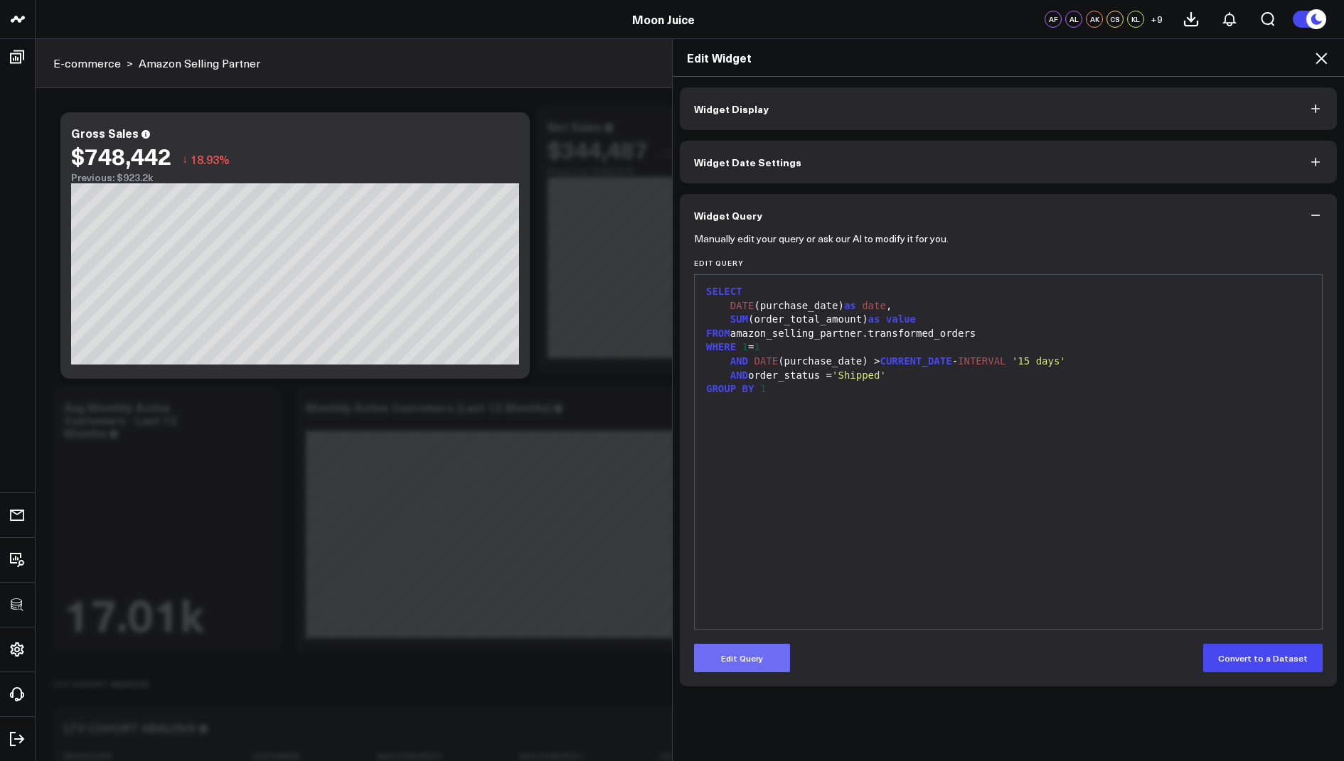
click at [744, 664] on button "Edit Query" at bounding box center [742, 658] width 96 height 28
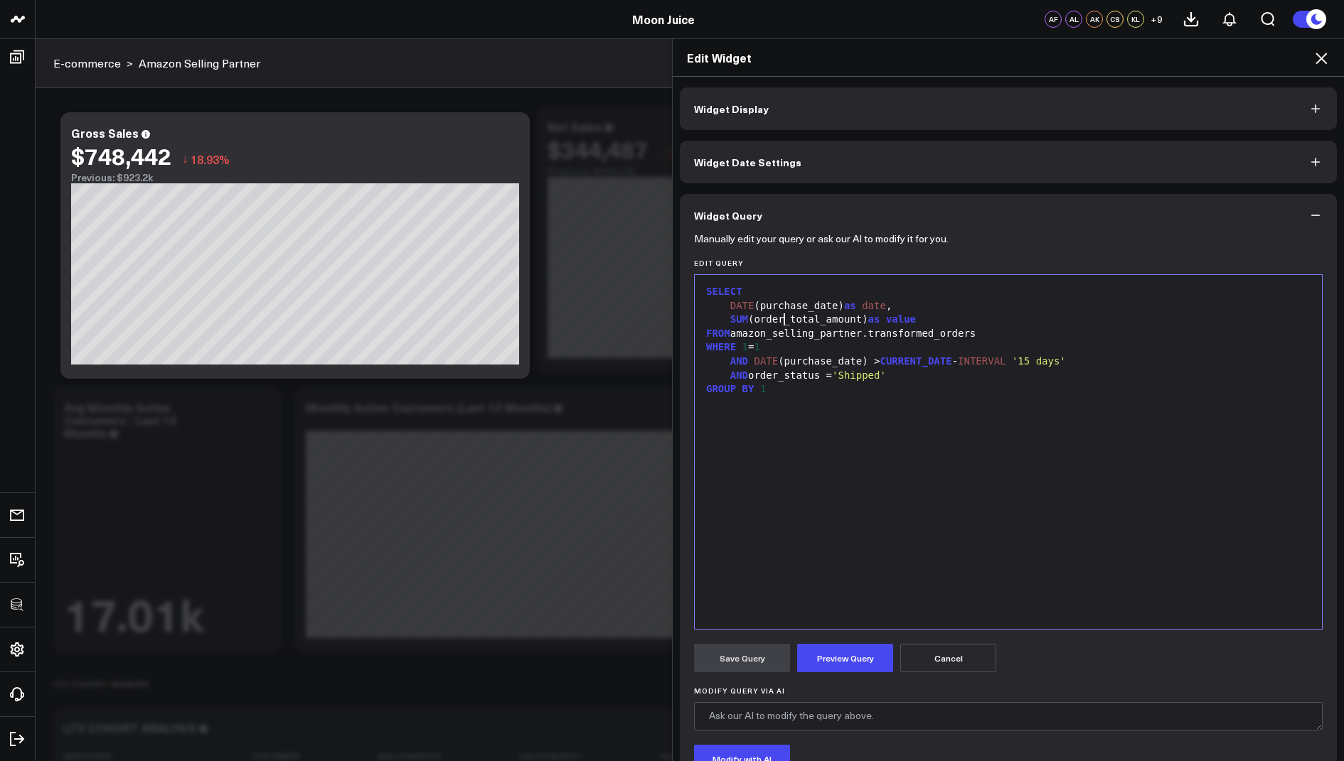
click at [782, 321] on div "SUM (order_total_amount) as value" at bounding box center [1008, 320] width 613 height 14
click at [822, 519] on div "SELECT DATE (purchase_date) as date , SUM (item_total_amount) as value FROM ama…" at bounding box center [1008, 452] width 613 height 340
click at [837, 633] on form "Manually edit your query or ask our AI to modify it for you. Edit Query 9 1 2 3…" at bounding box center [1008, 543] width 628 height 612
click at [835, 657] on button "Preview Query" at bounding box center [845, 658] width 96 height 28
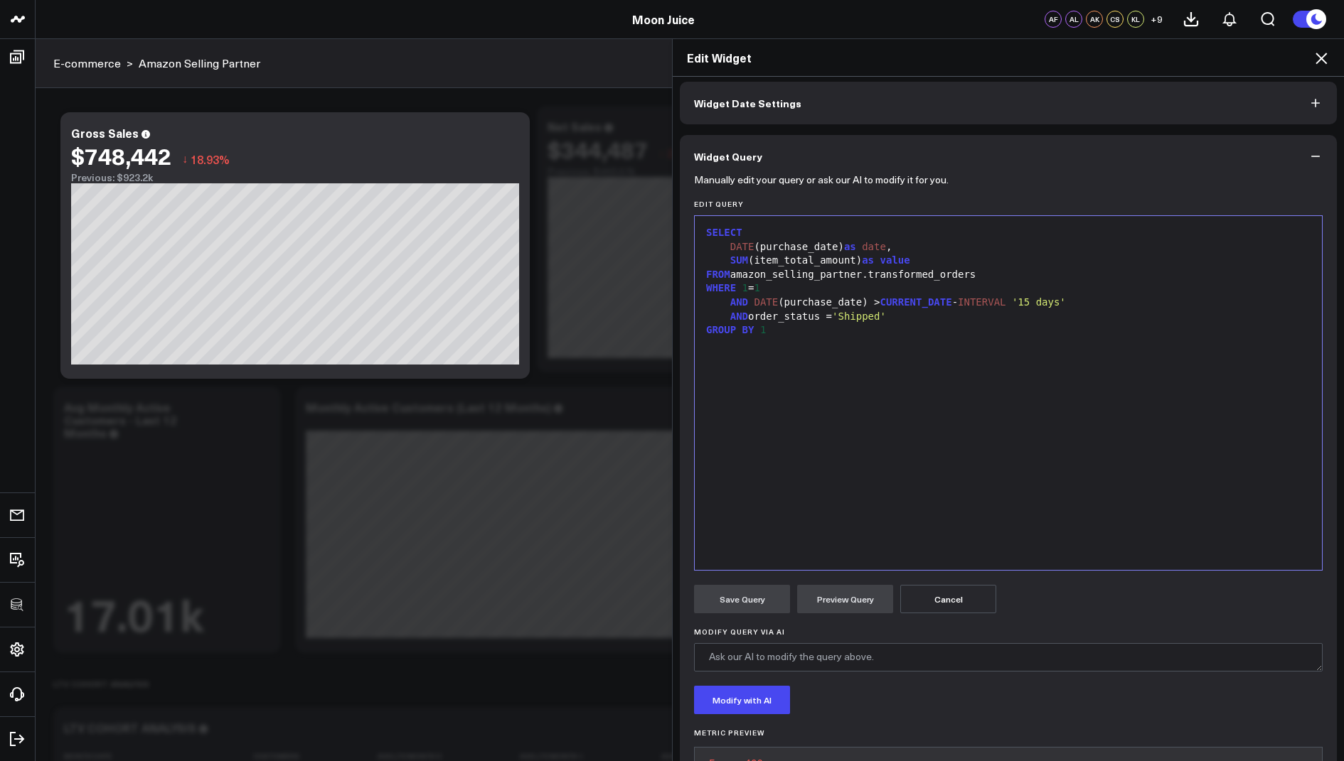
scroll to position [129, 0]
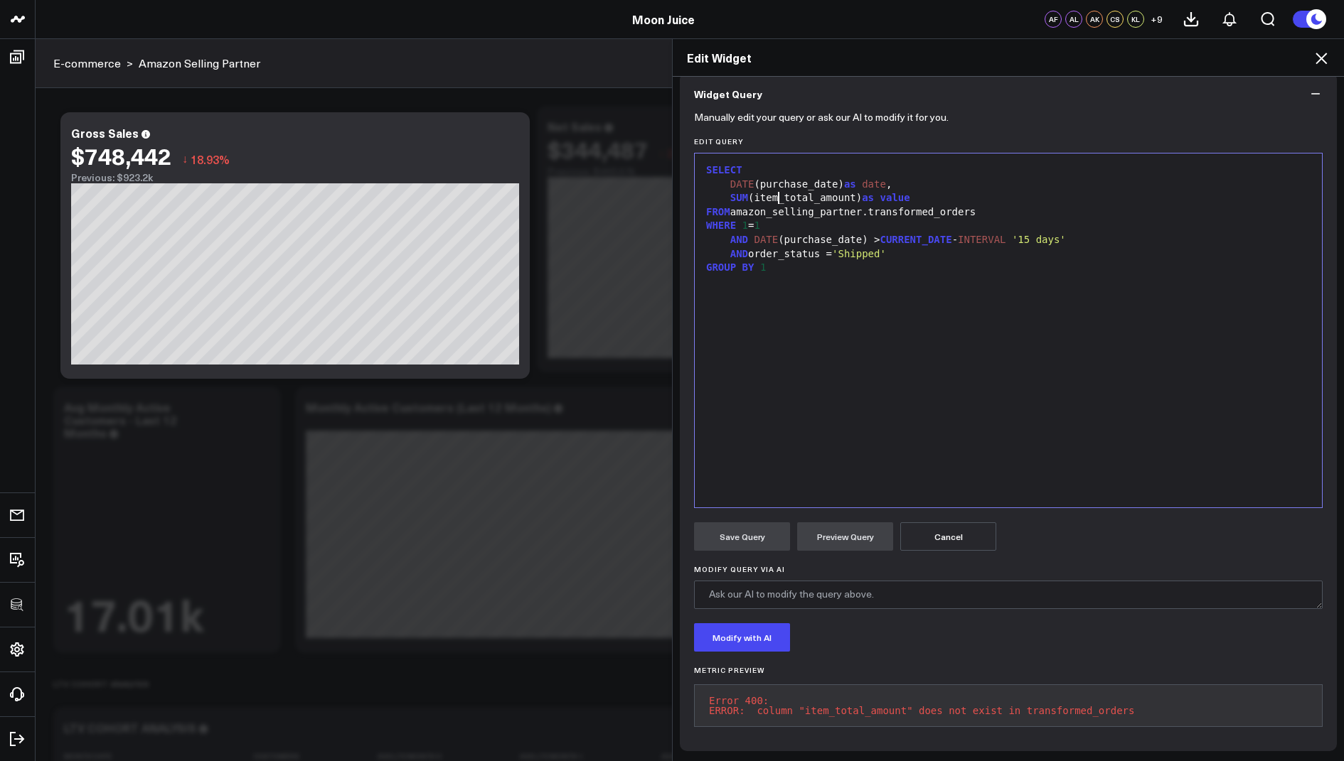
click at [778, 191] on div "SUM (item_total_amount) as value" at bounding box center [1008, 198] width 613 height 14
click at [826, 392] on div "SELECT DATE (purchase_date) as date , SUM (order_total_amount) as value FROM am…" at bounding box center [1008, 331] width 613 height 340
click at [832, 525] on button "Preview Query" at bounding box center [845, 537] width 96 height 28
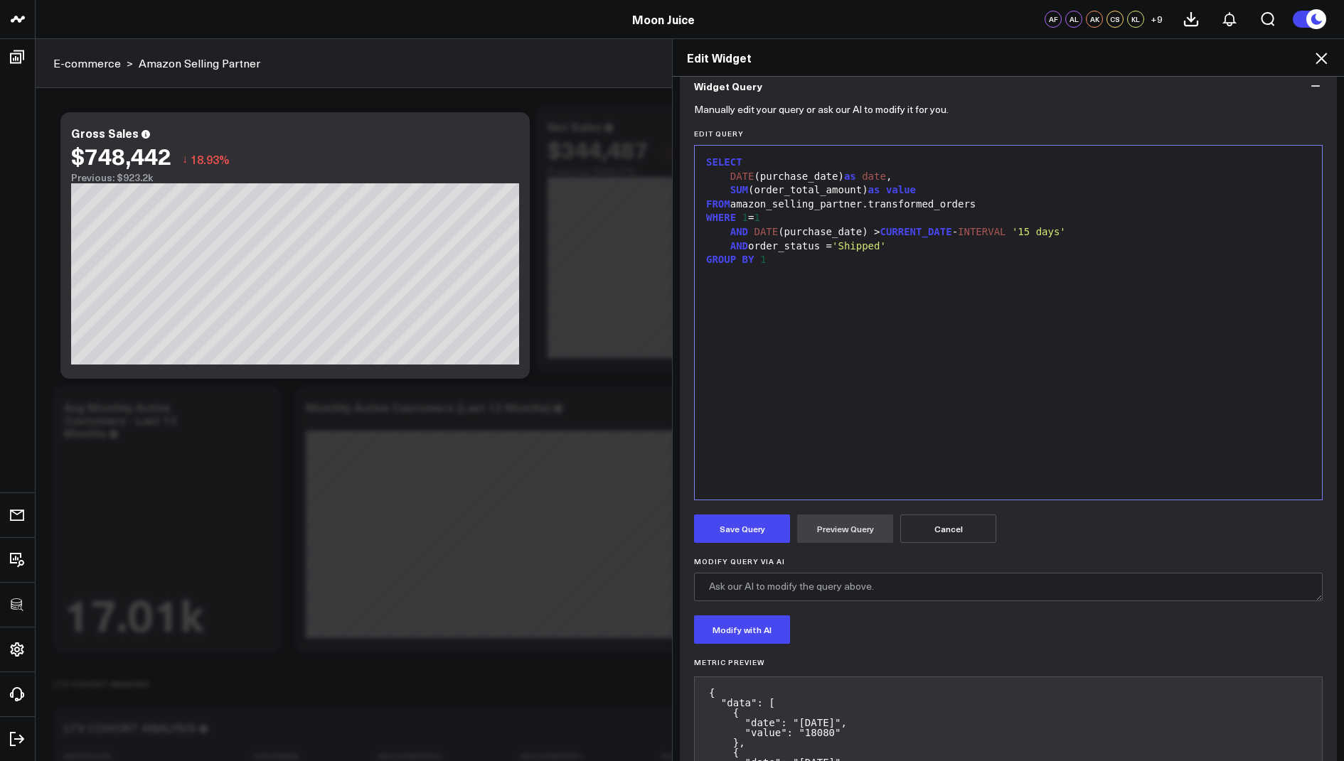
click at [1317, 62] on icon at bounding box center [1320, 58] width 11 height 11
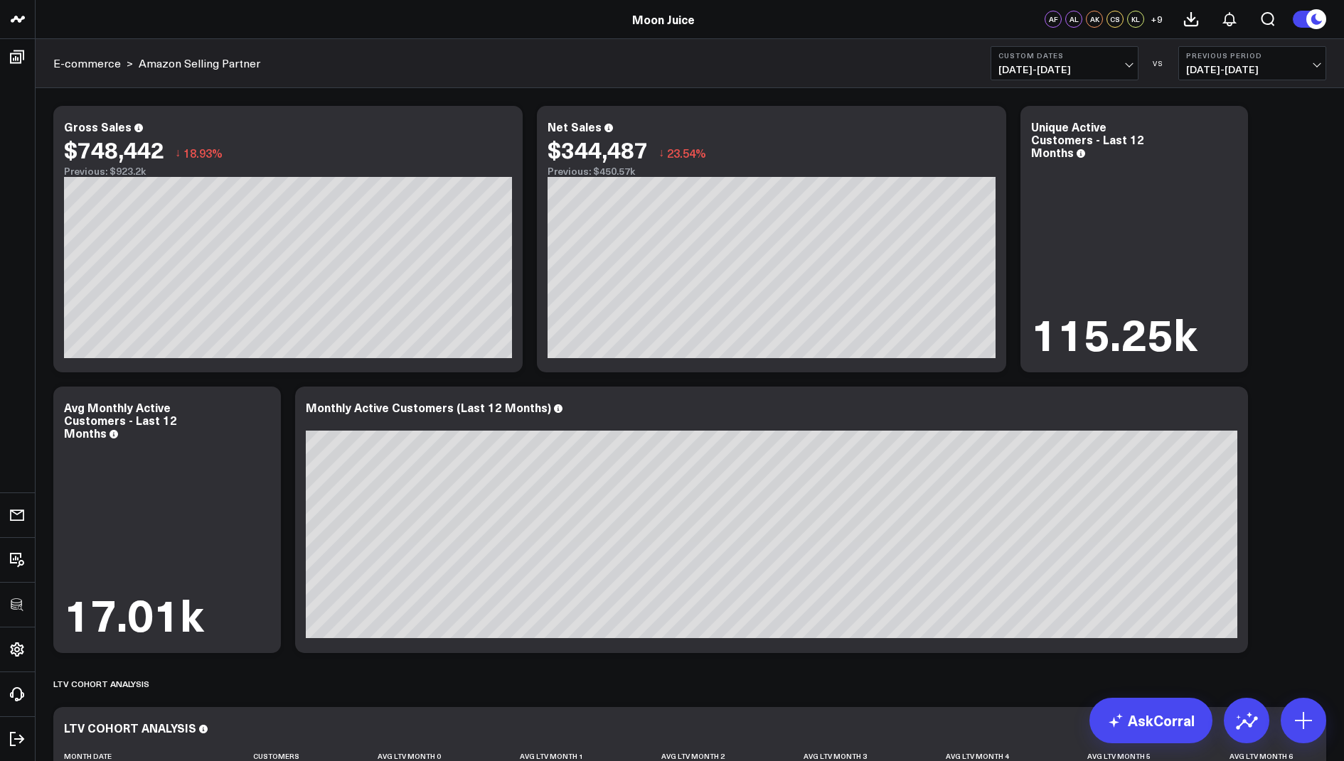
click at [1071, 69] on span "07/11/25 - 08/11/25" at bounding box center [1064, 69] width 132 height 11
click at [1267, 275] on div "Modify via AI Copy link to widget Ask support Remove Create linked copy E-comme…" at bounding box center [689, 540] width 1287 height 882
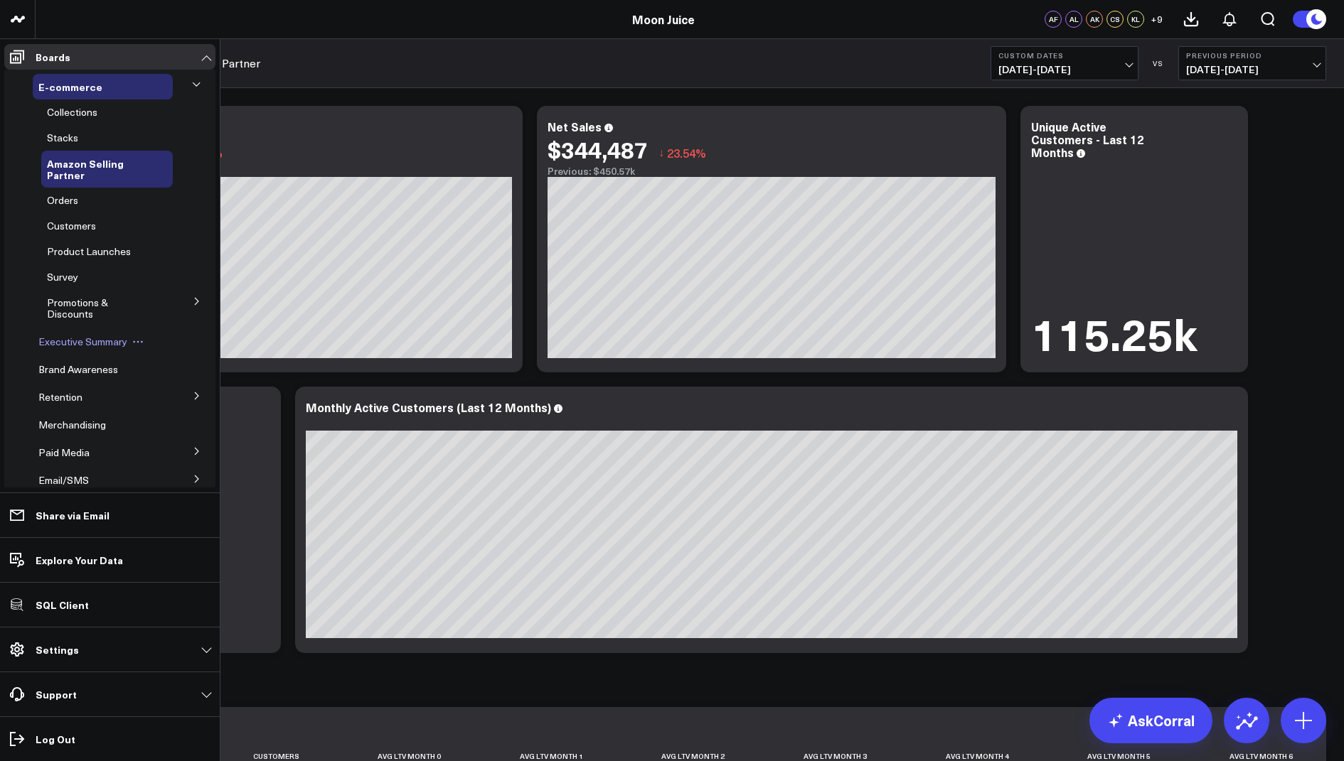
scroll to position [316, 0]
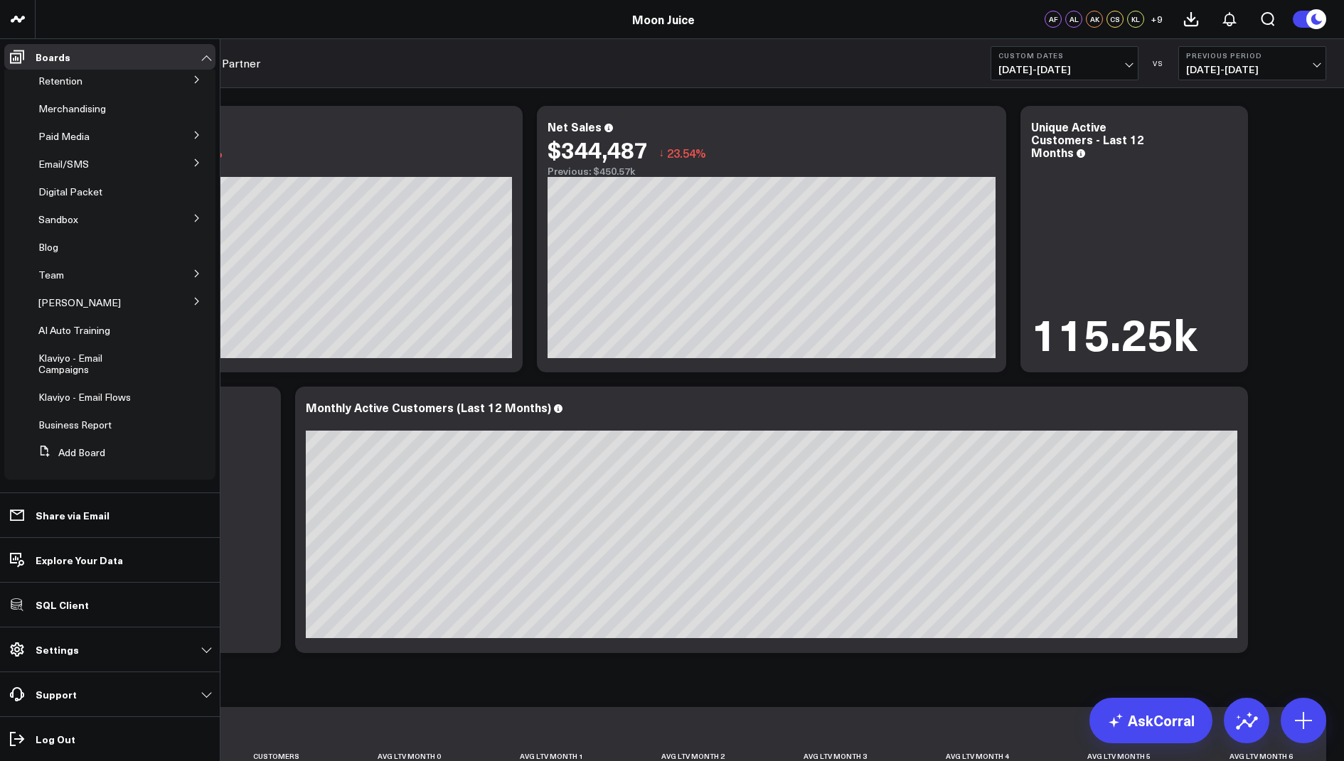
click at [193, 277] on icon at bounding box center [197, 273] width 9 height 9
click at [193, 299] on icon at bounding box center [197, 299] width 9 height 9
click at [75, 328] on span "Amazon" at bounding box center [73, 326] width 36 height 14
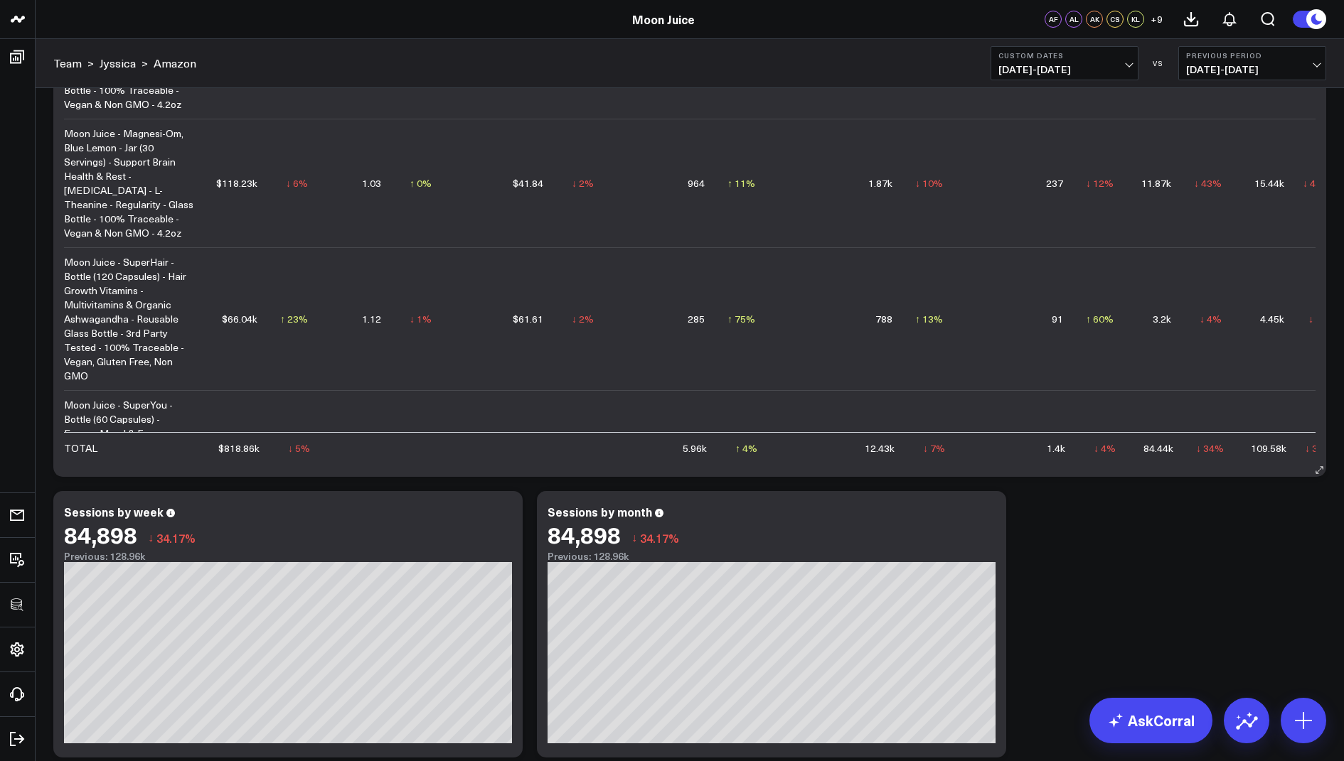
scroll to position [2456, 0]
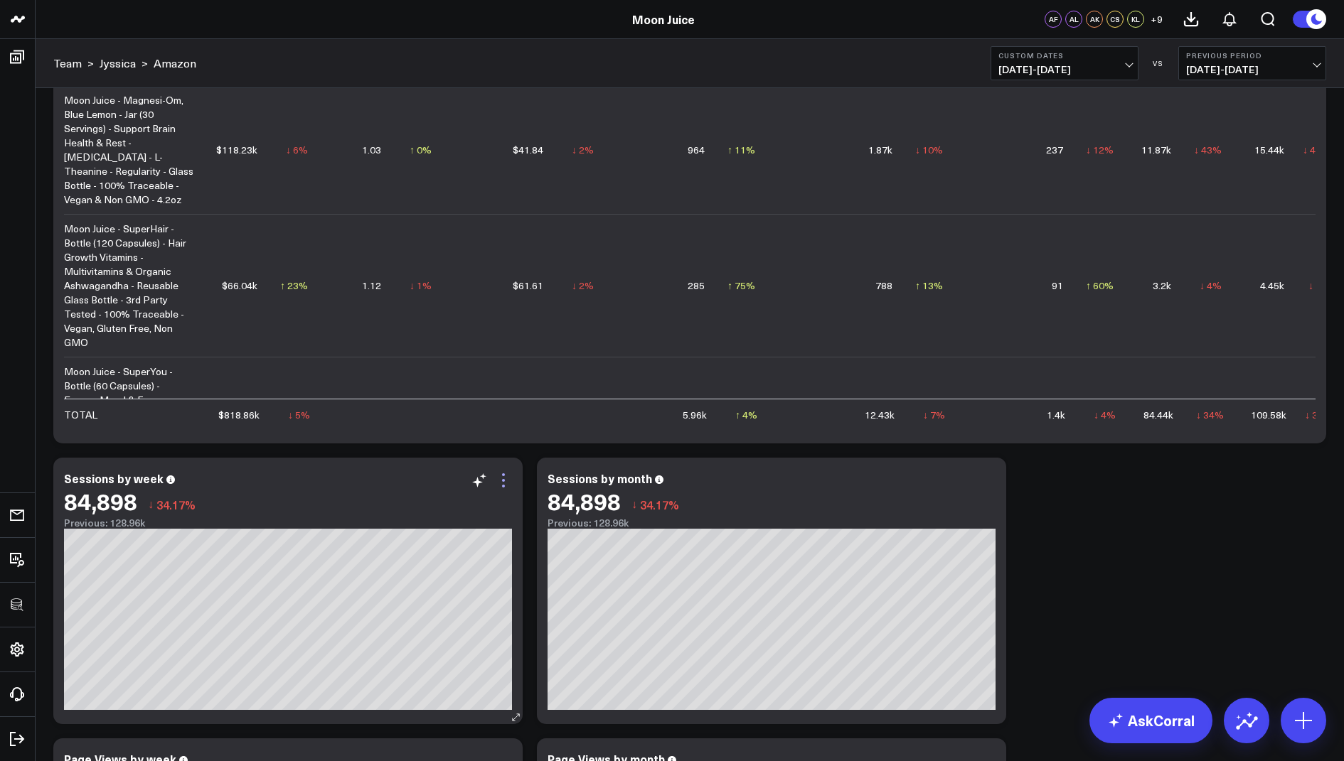
click at [503, 484] on icon at bounding box center [503, 480] width 17 height 17
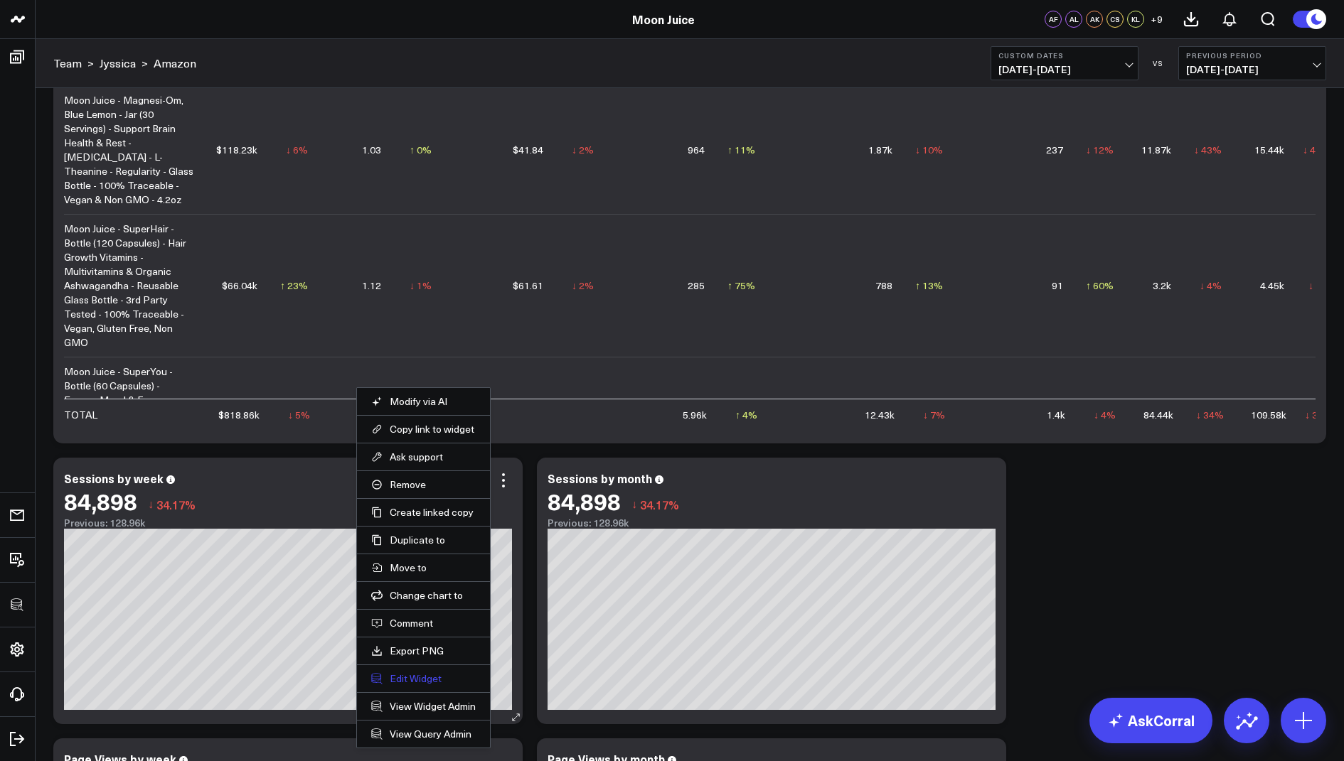
click at [409, 675] on button "Edit Widget" at bounding box center [423, 679] width 105 height 13
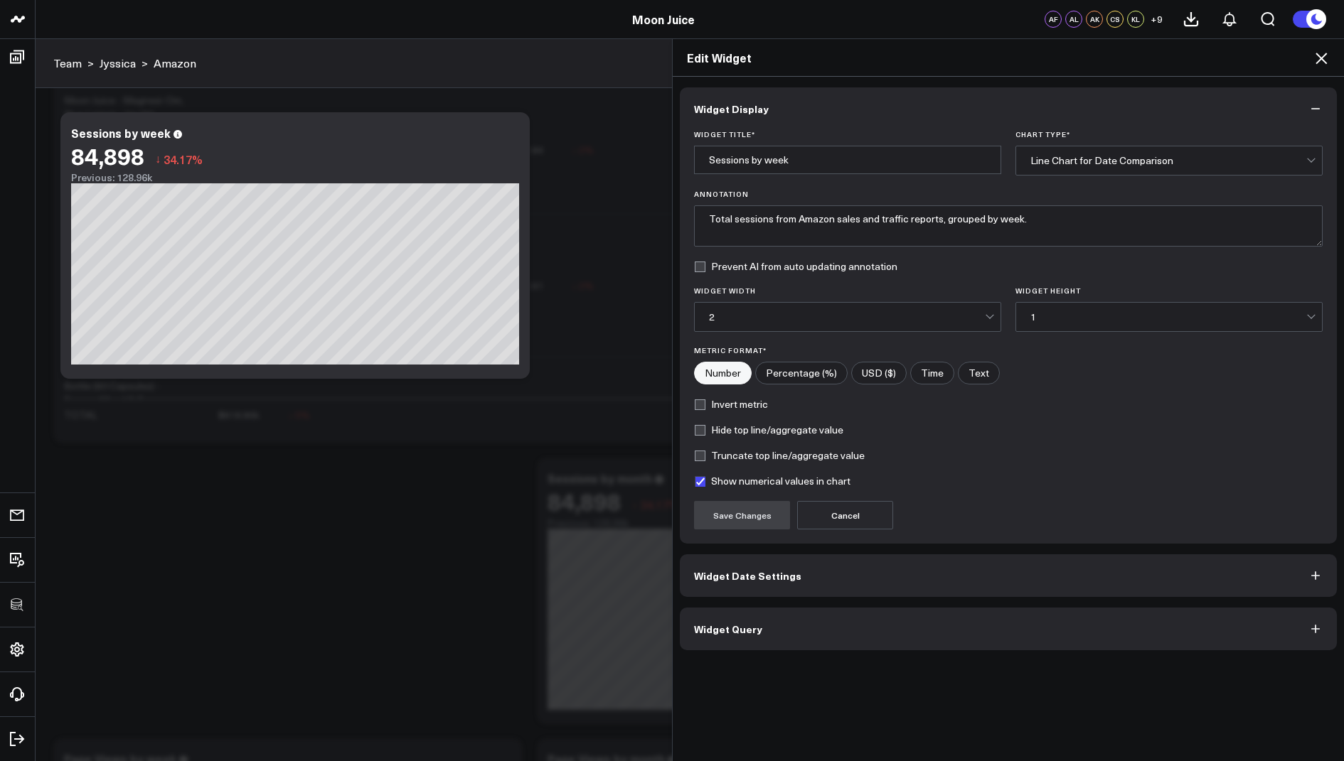
click at [725, 628] on span "Widget Query" at bounding box center [728, 628] width 68 height 11
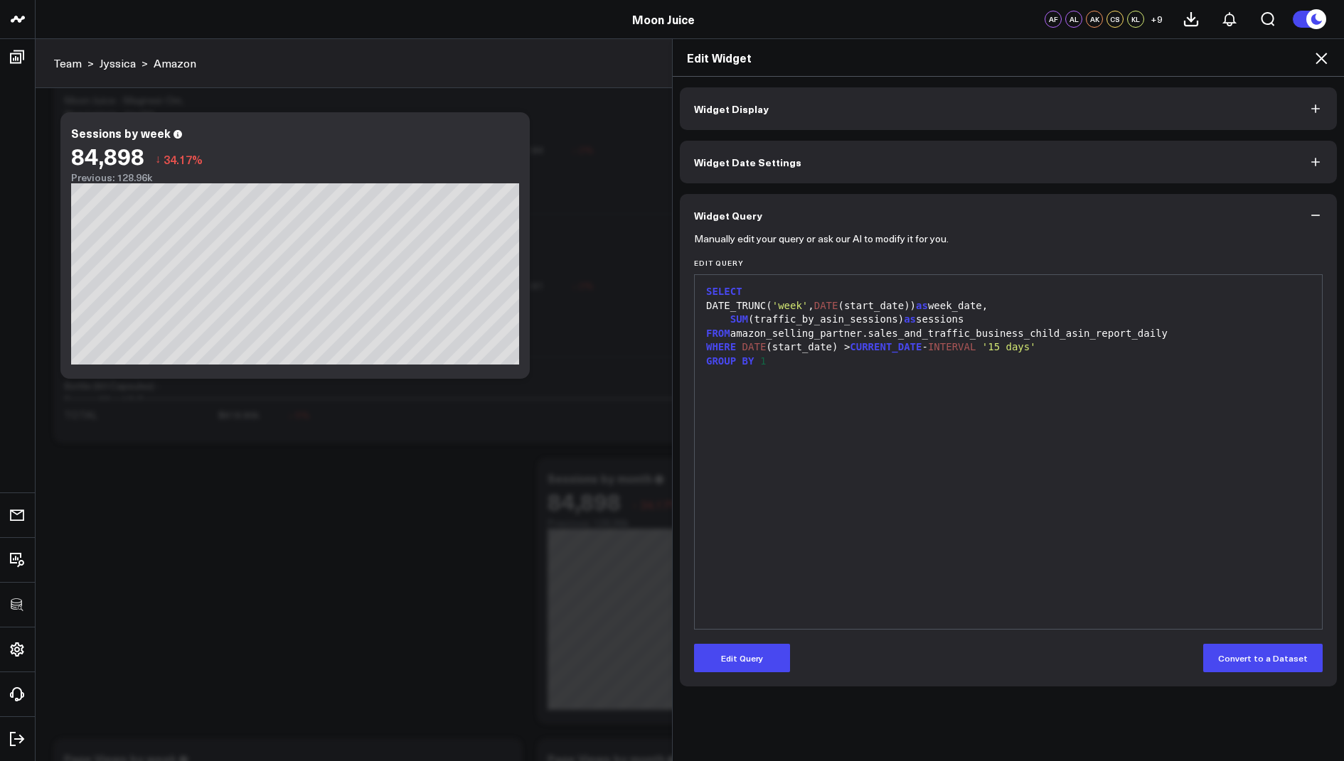
click at [1317, 59] on icon at bounding box center [1320, 58] width 17 height 17
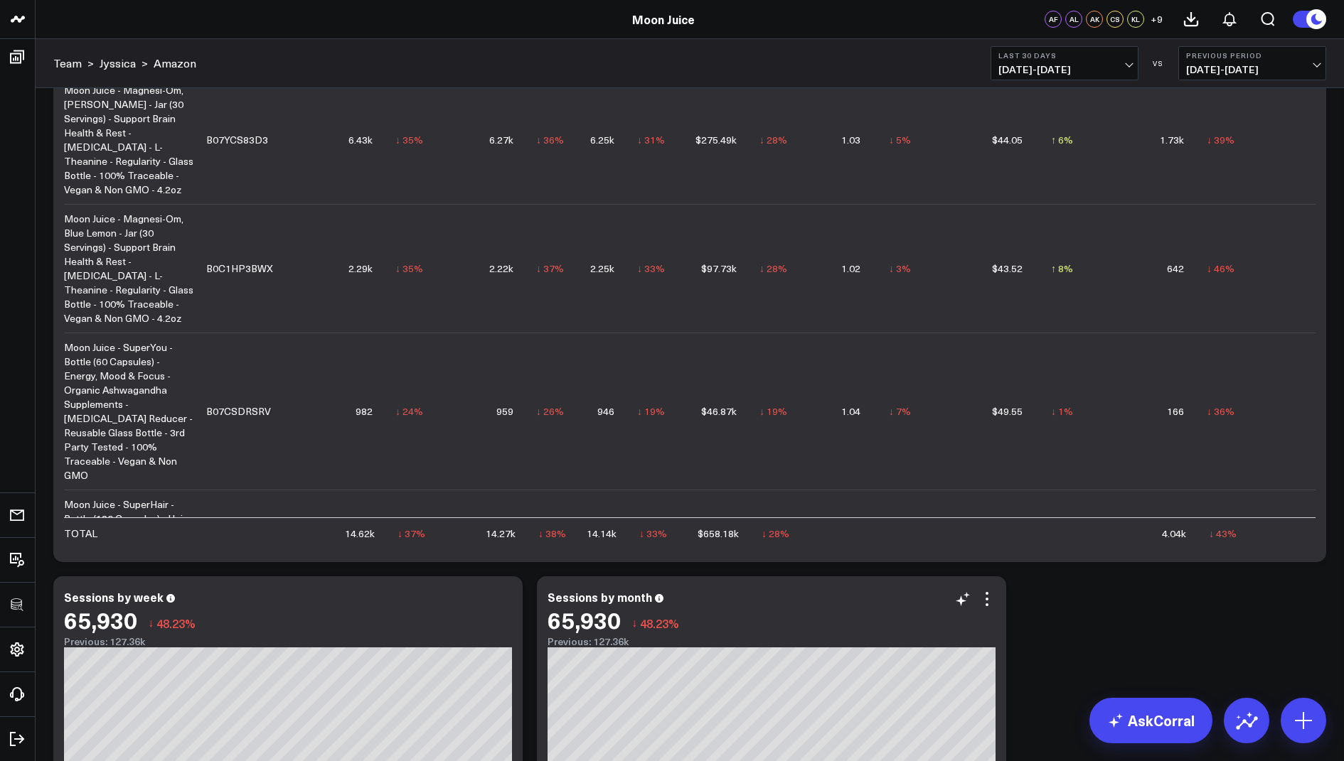
scroll to position [2565, 0]
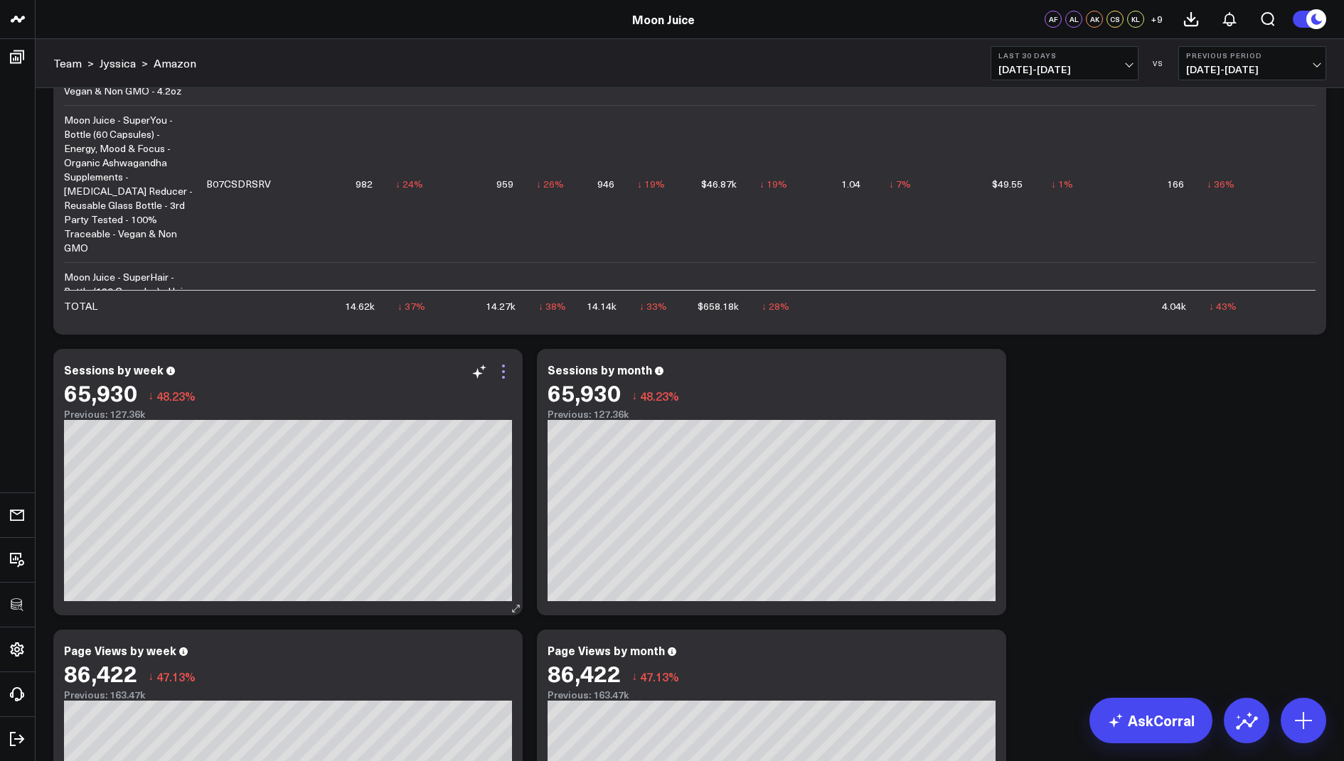
click at [507, 370] on icon at bounding box center [503, 371] width 17 height 17
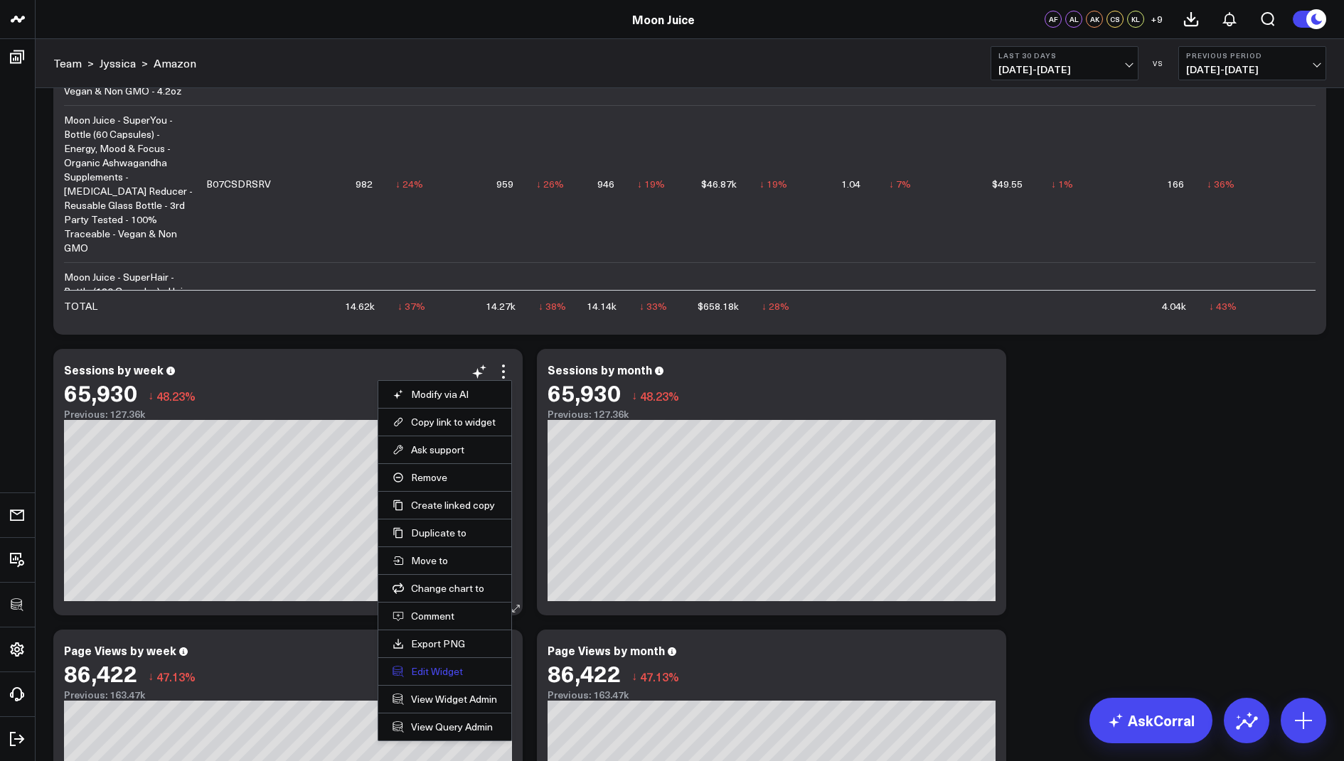
click at [438, 665] on button "Edit Widget" at bounding box center [444, 671] width 105 height 13
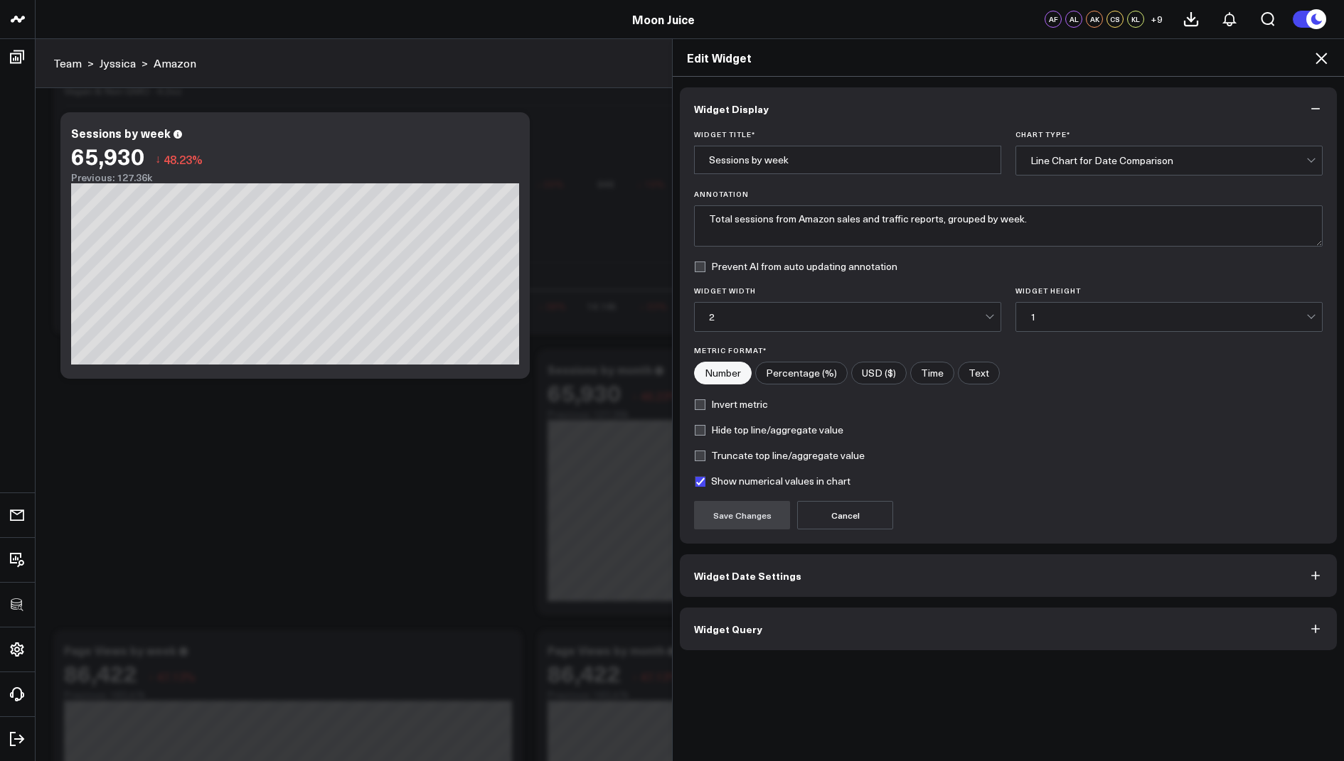
click at [744, 584] on button "Widget Date Settings" at bounding box center [1008, 576] width 657 height 43
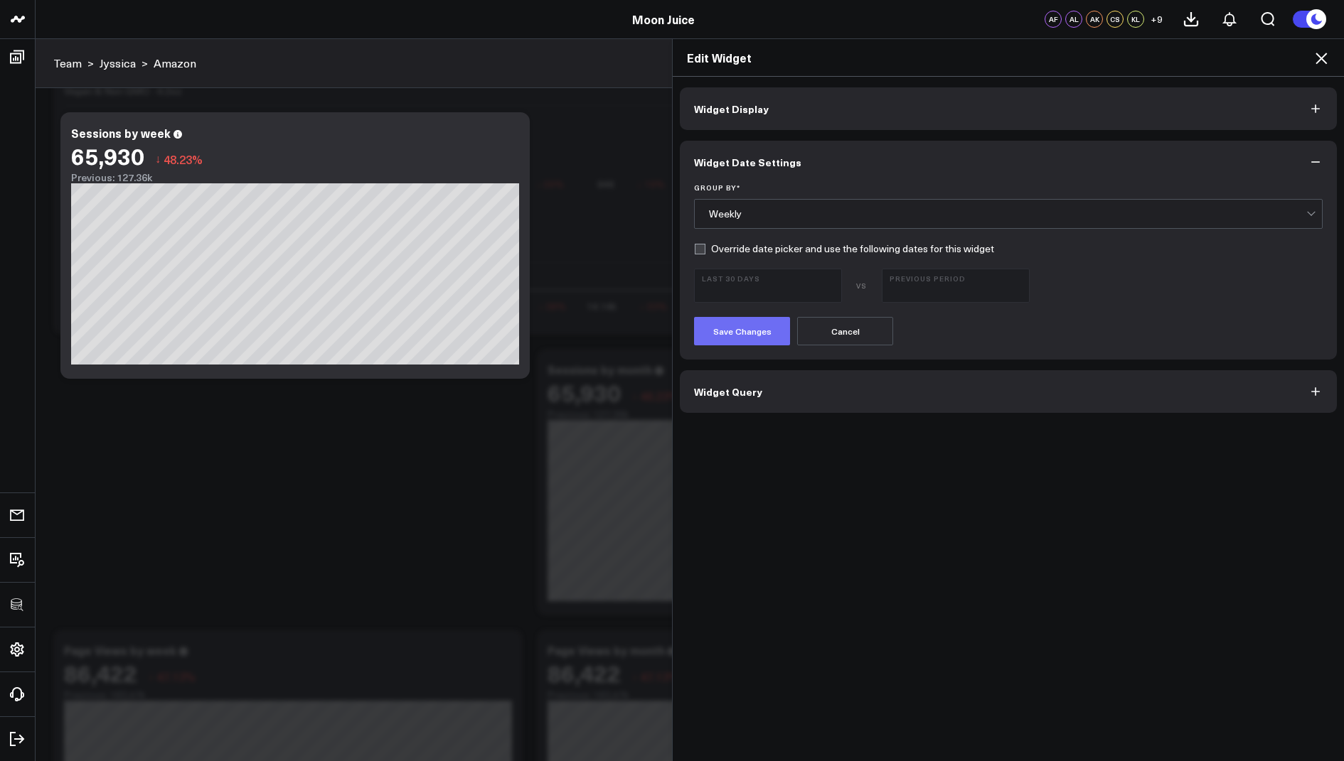
click at [753, 336] on button "Save Changes" at bounding box center [742, 331] width 96 height 28
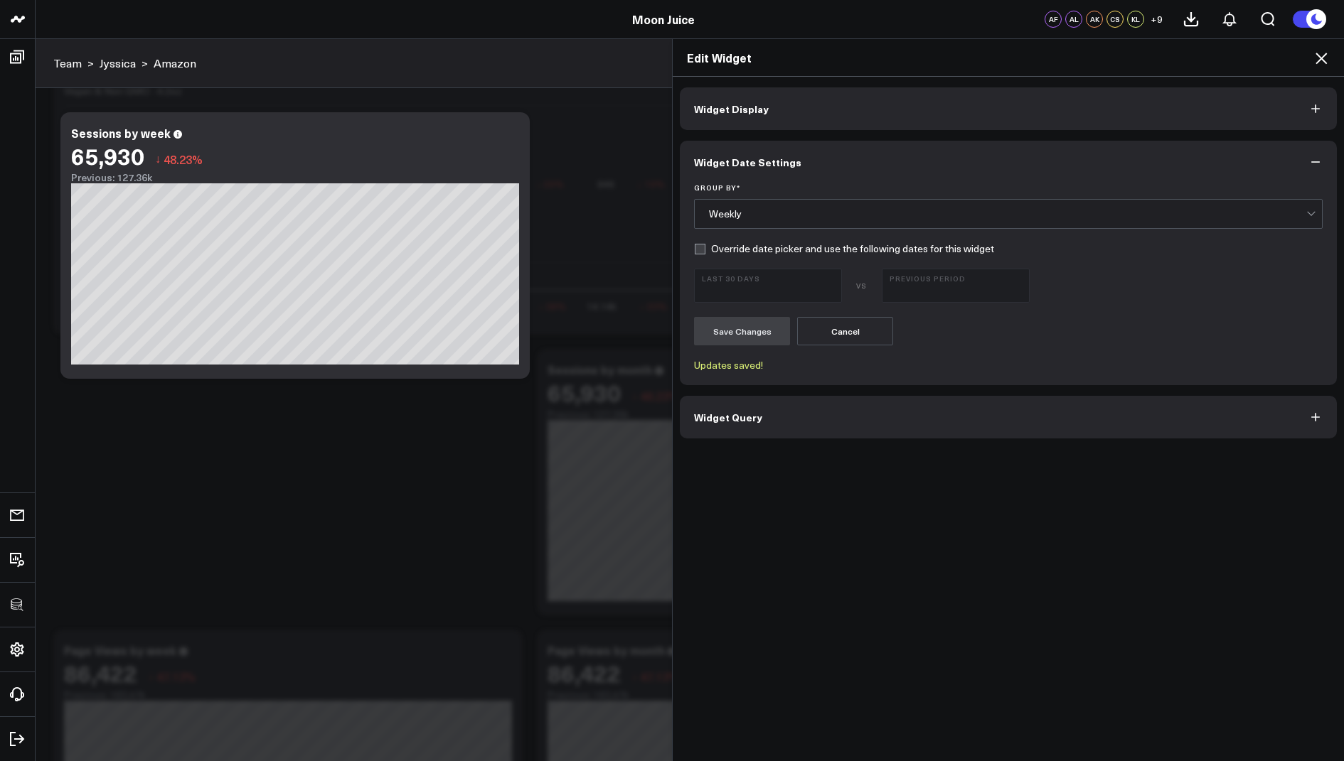
click at [1324, 55] on icon at bounding box center [1320, 58] width 11 height 11
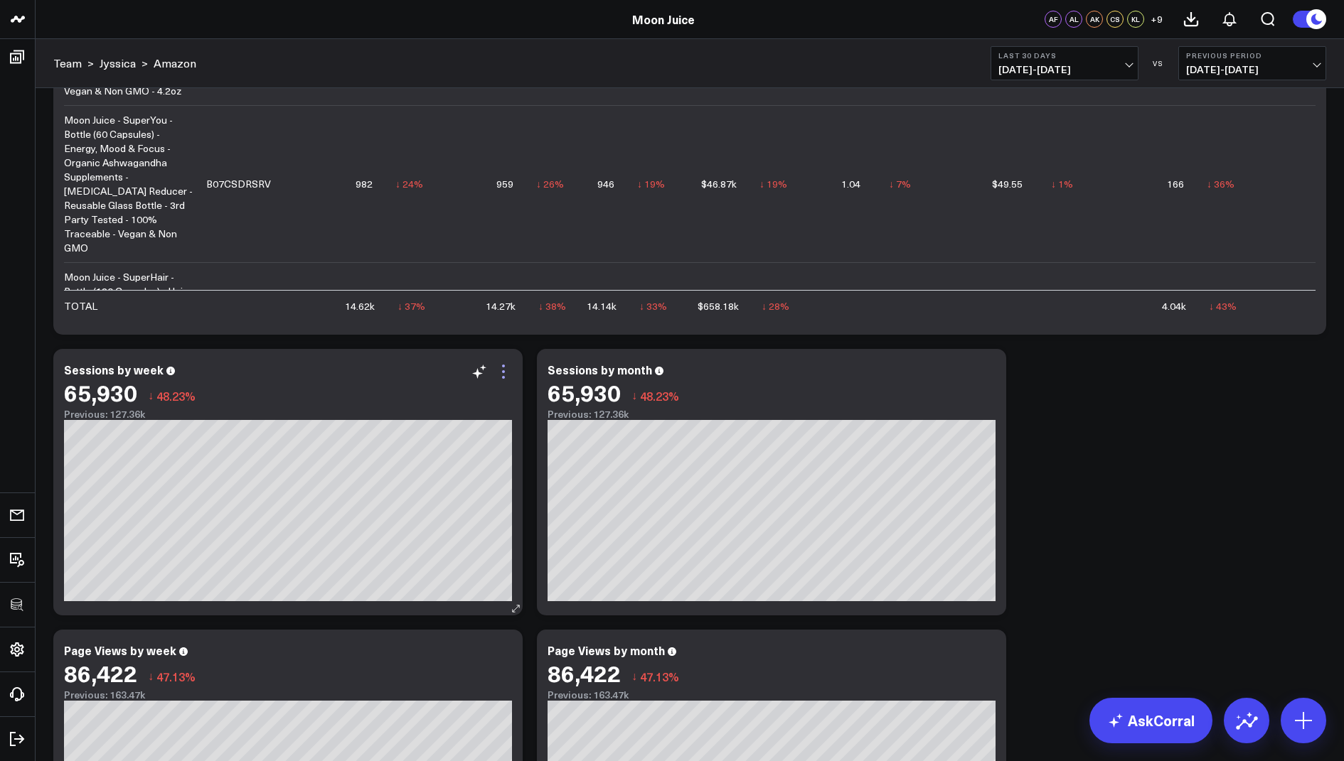
click at [508, 369] on icon at bounding box center [503, 371] width 17 height 17
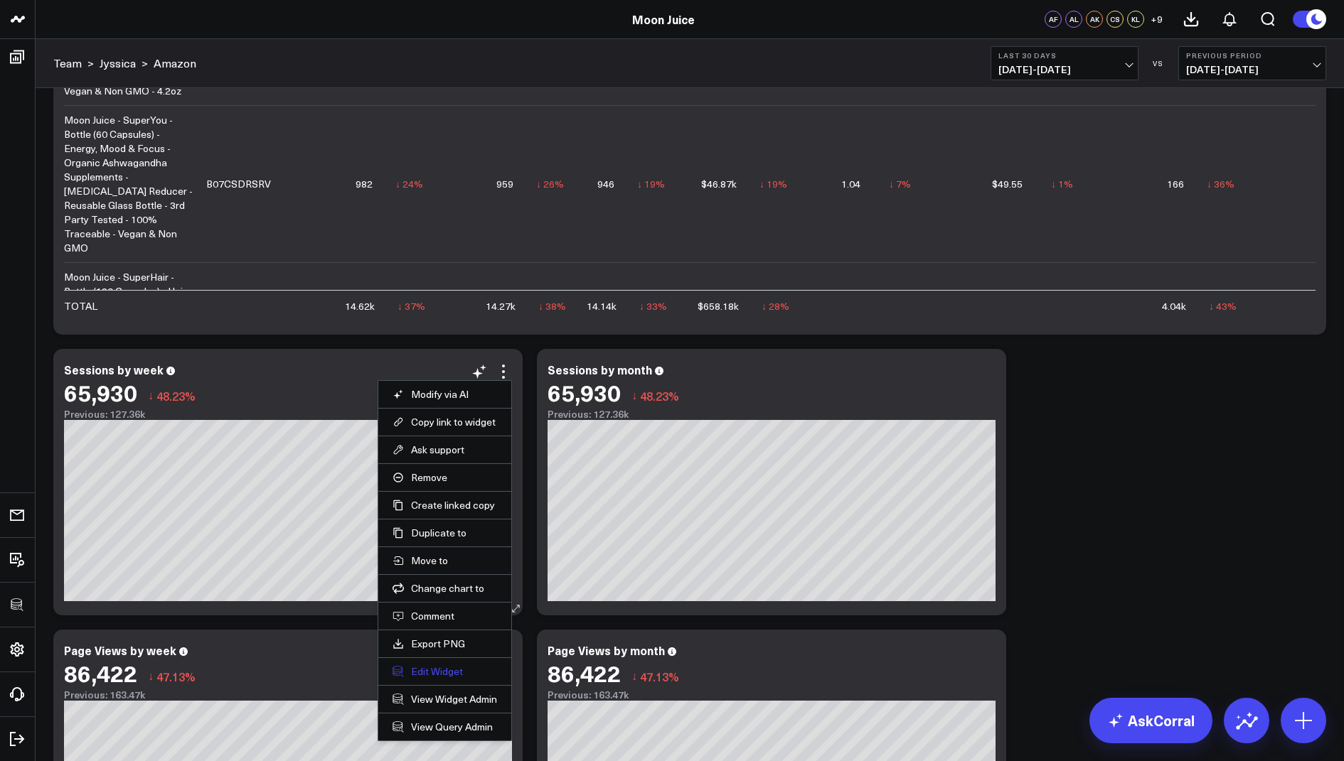
click at [411, 668] on button "Edit Widget" at bounding box center [444, 671] width 105 height 13
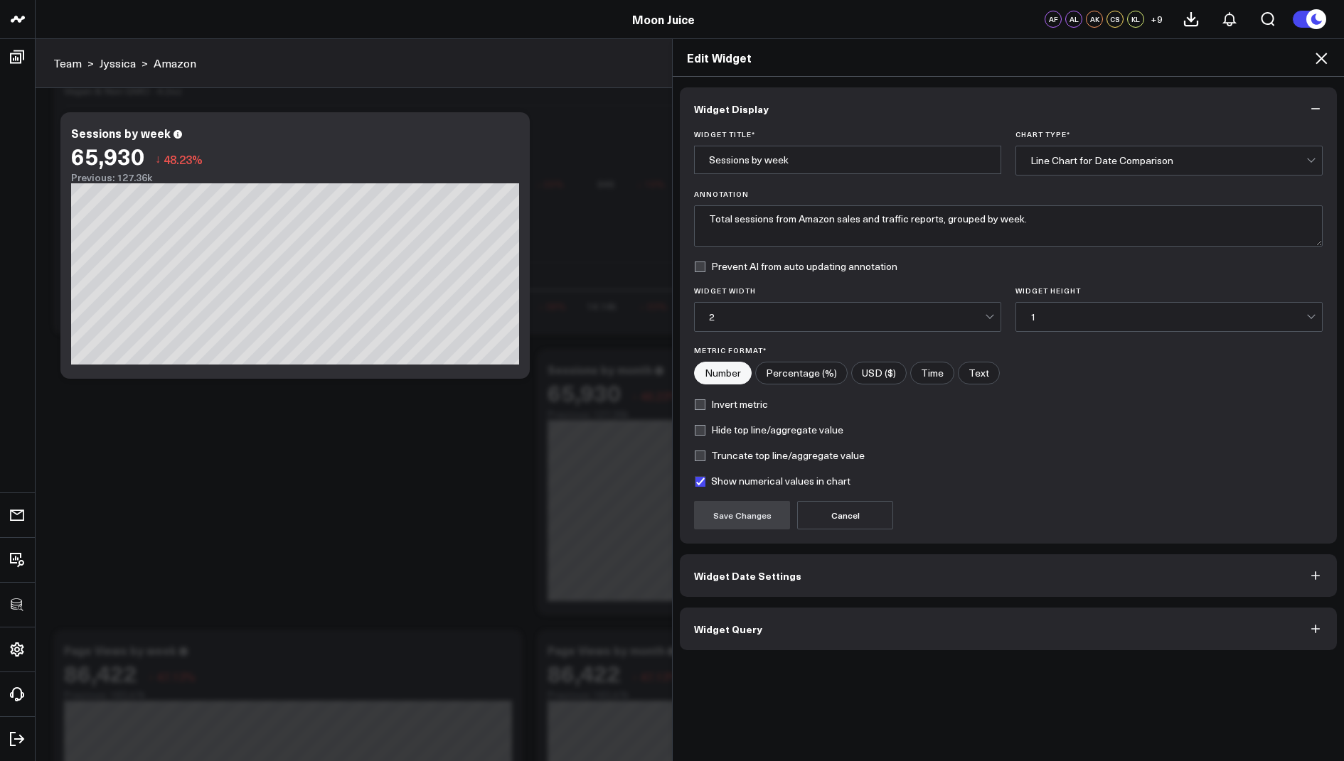
click at [744, 629] on span "Widget Query" at bounding box center [728, 628] width 68 height 11
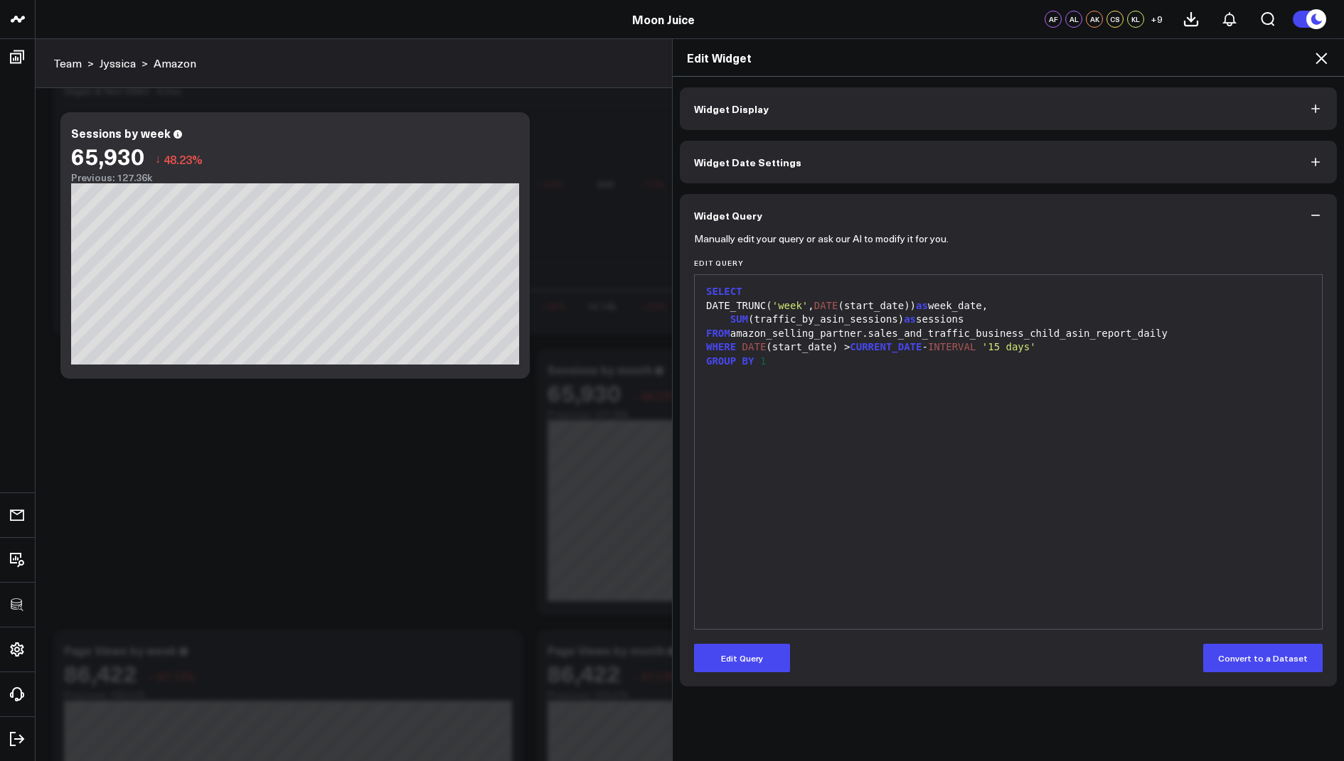
click at [1321, 63] on icon at bounding box center [1320, 58] width 17 height 17
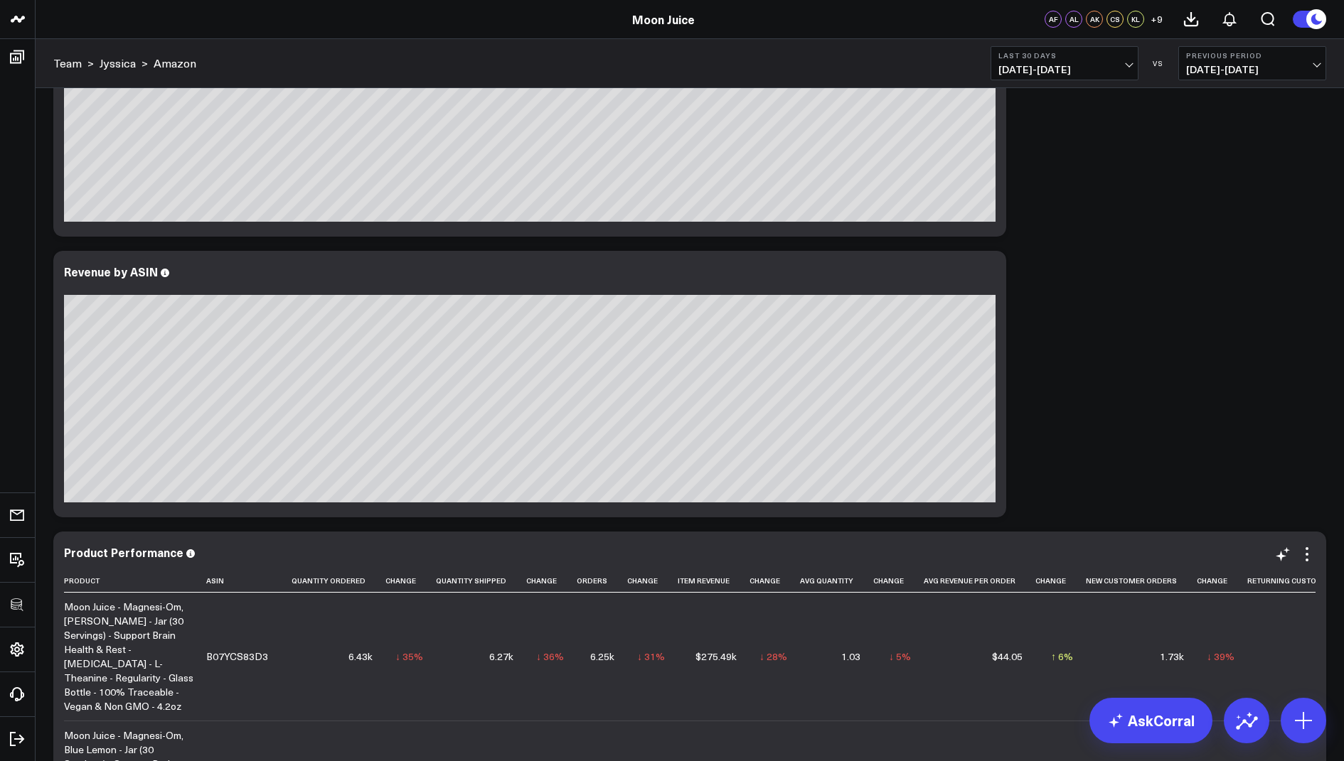
scroll to position [1572, 0]
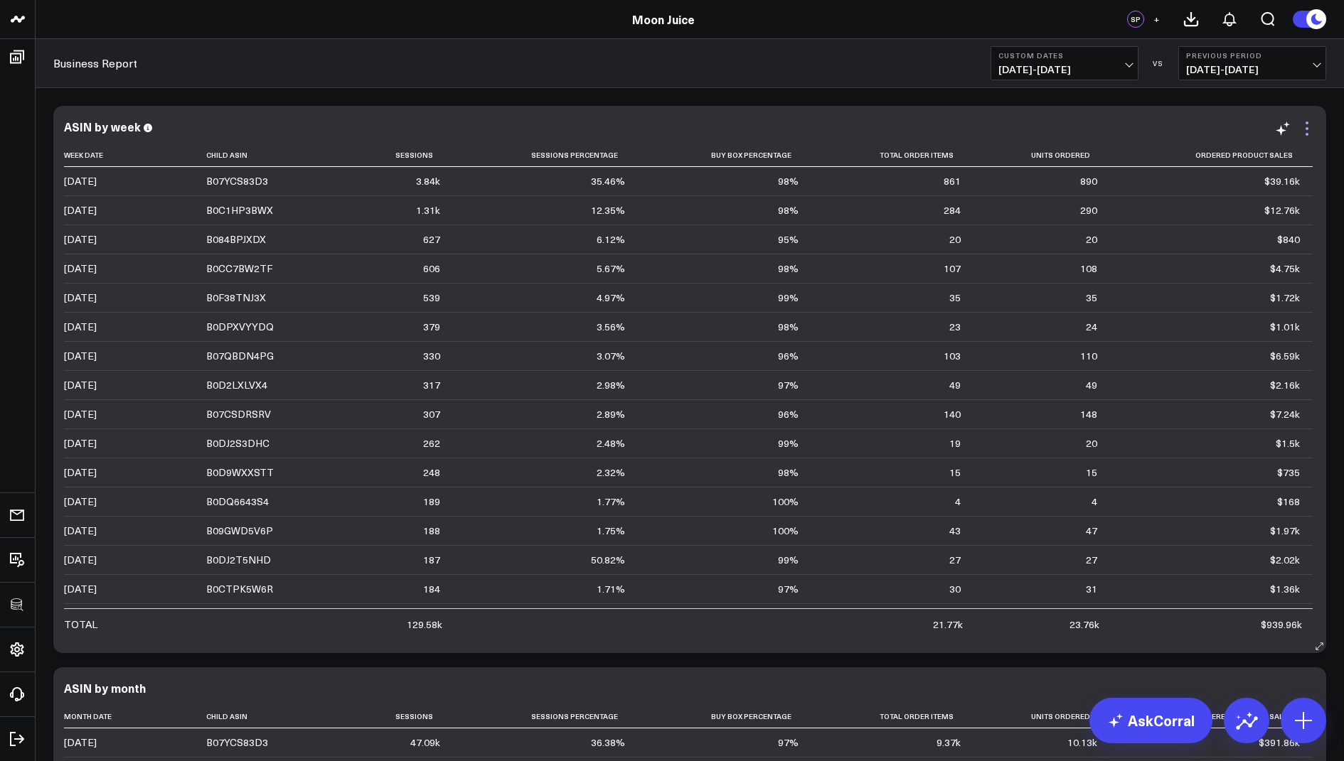
click at [1305, 128] on icon at bounding box center [1306, 128] width 17 height 17
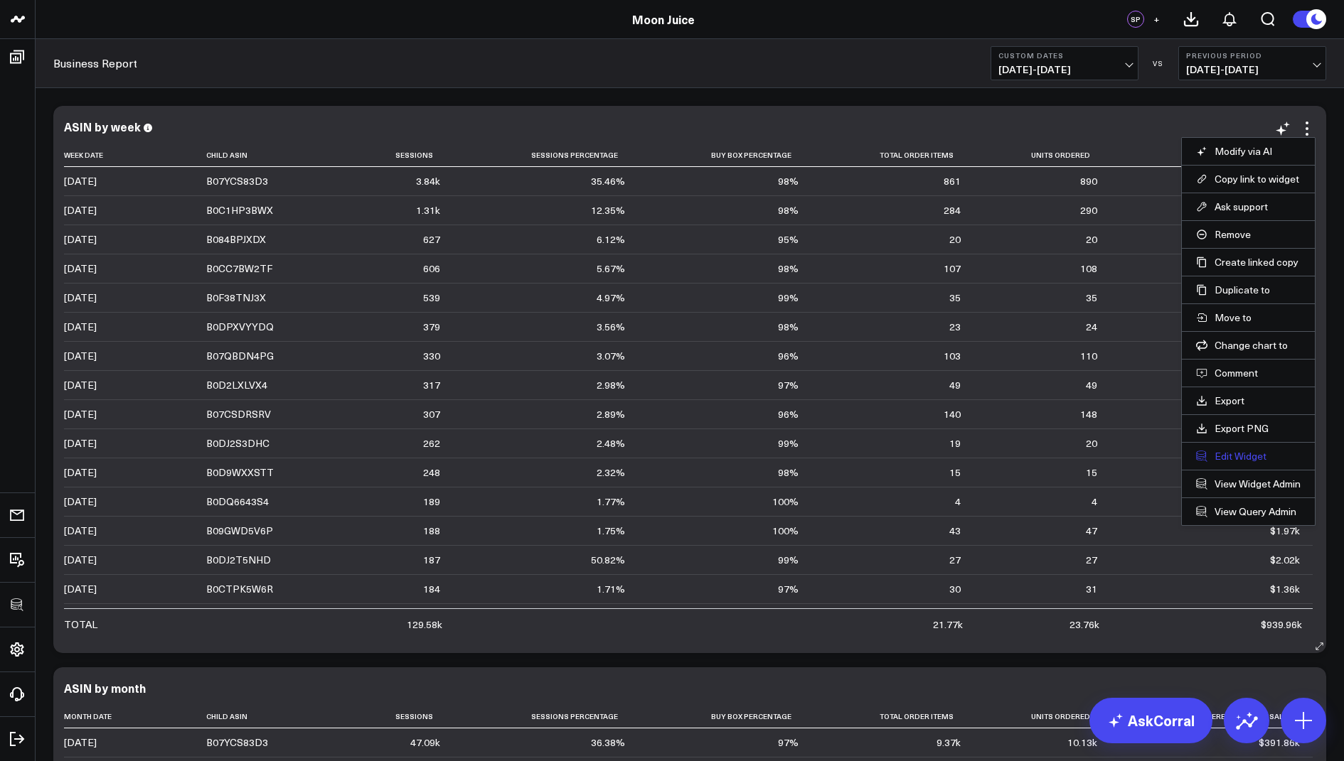
click at [1215, 450] on button "Edit Widget" at bounding box center [1248, 456] width 105 height 13
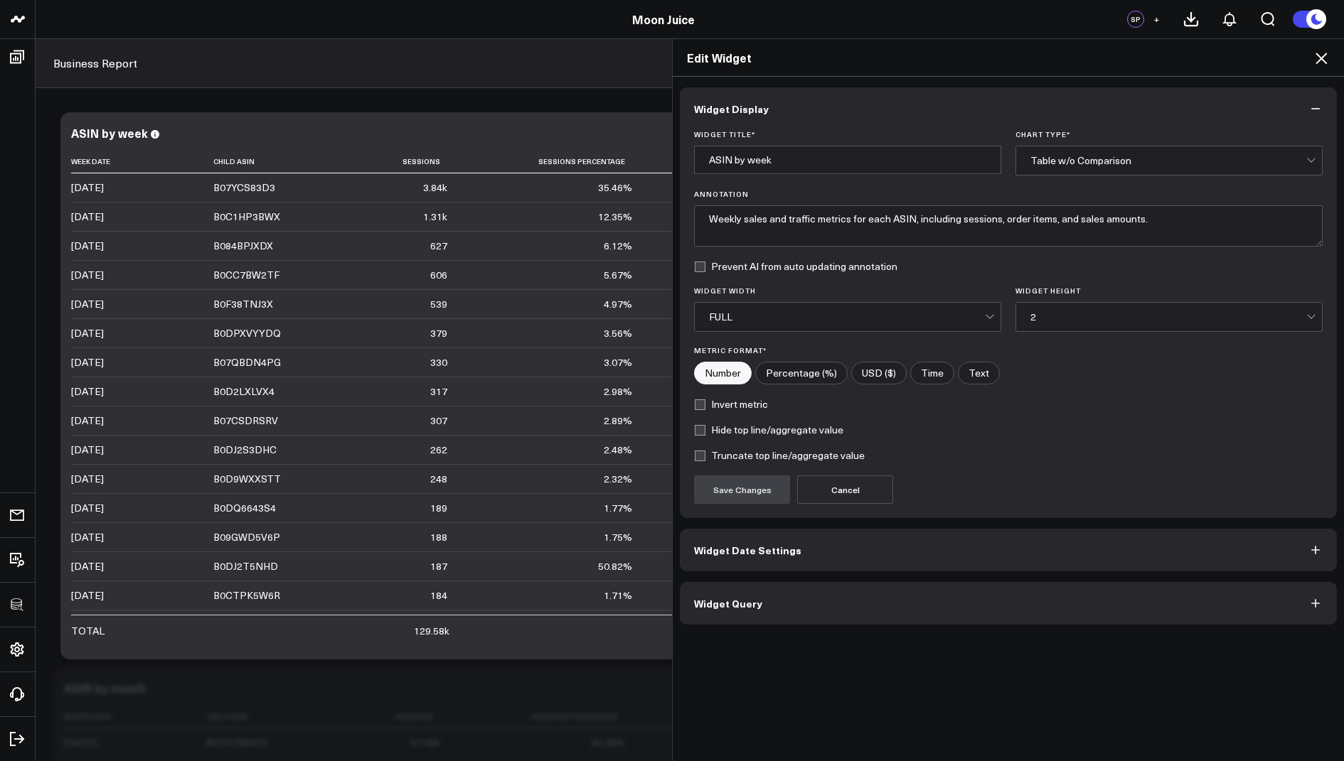
click at [738, 585] on button "Widget Query" at bounding box center [1008, 603] width 657 height 43
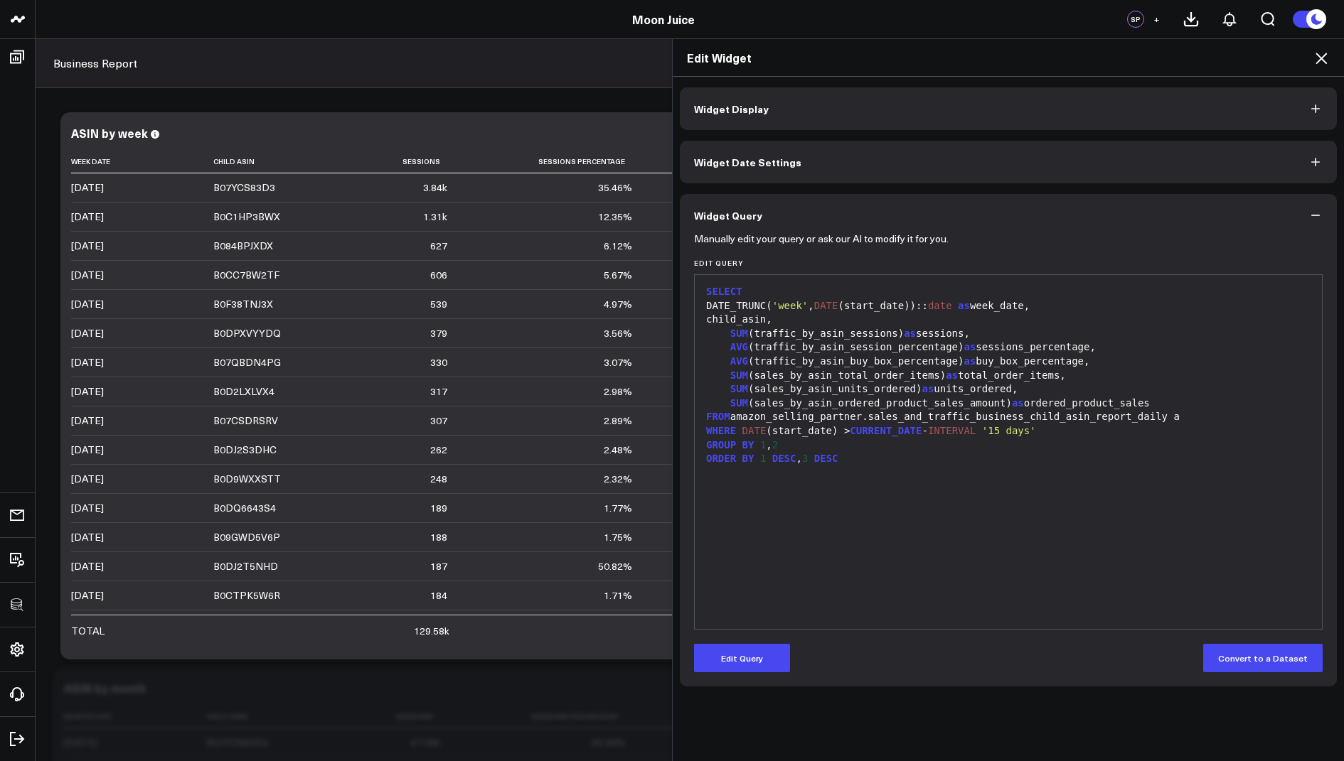
click at [1320, 57] on icon at bounding box center [1320, 58] width 11 height 11
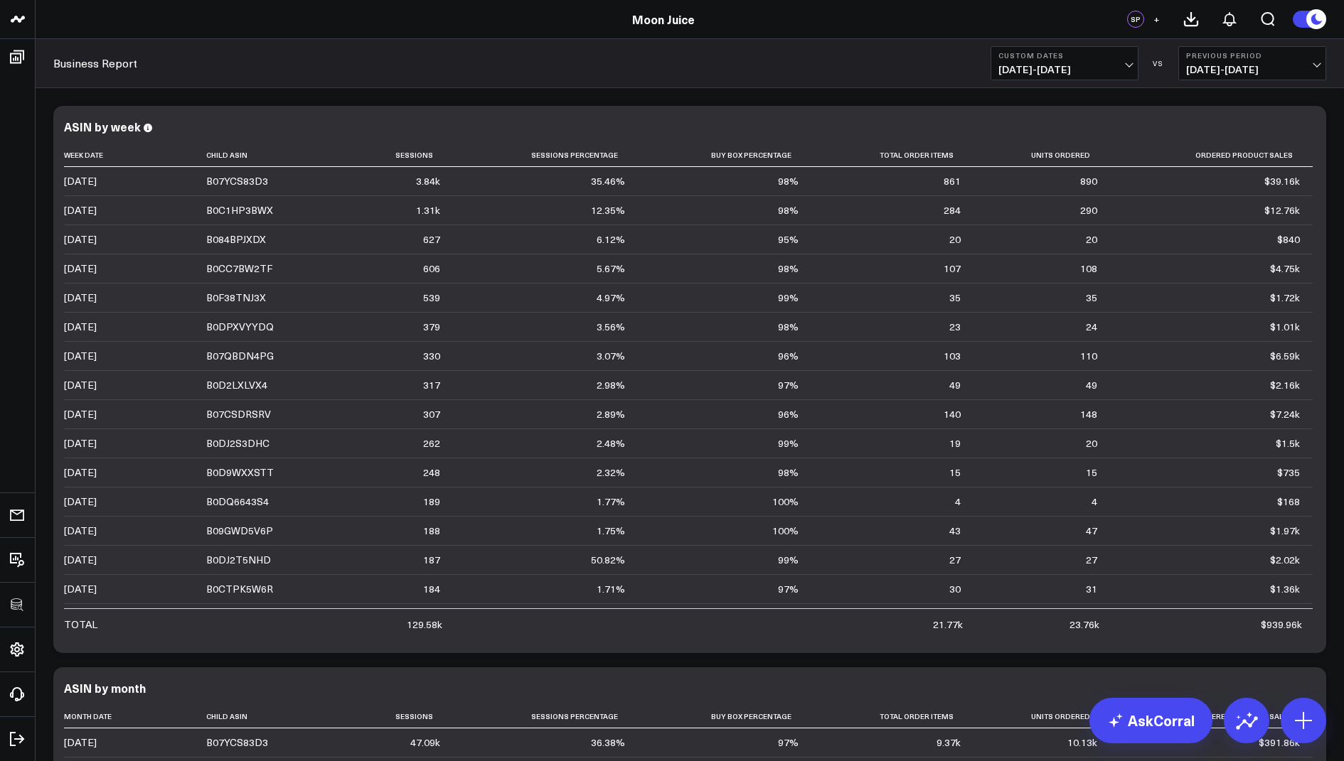
click at [1066, 65] on span "[DATE] - [DATE]" at bounding box center [1064, 69] width 132 height 11
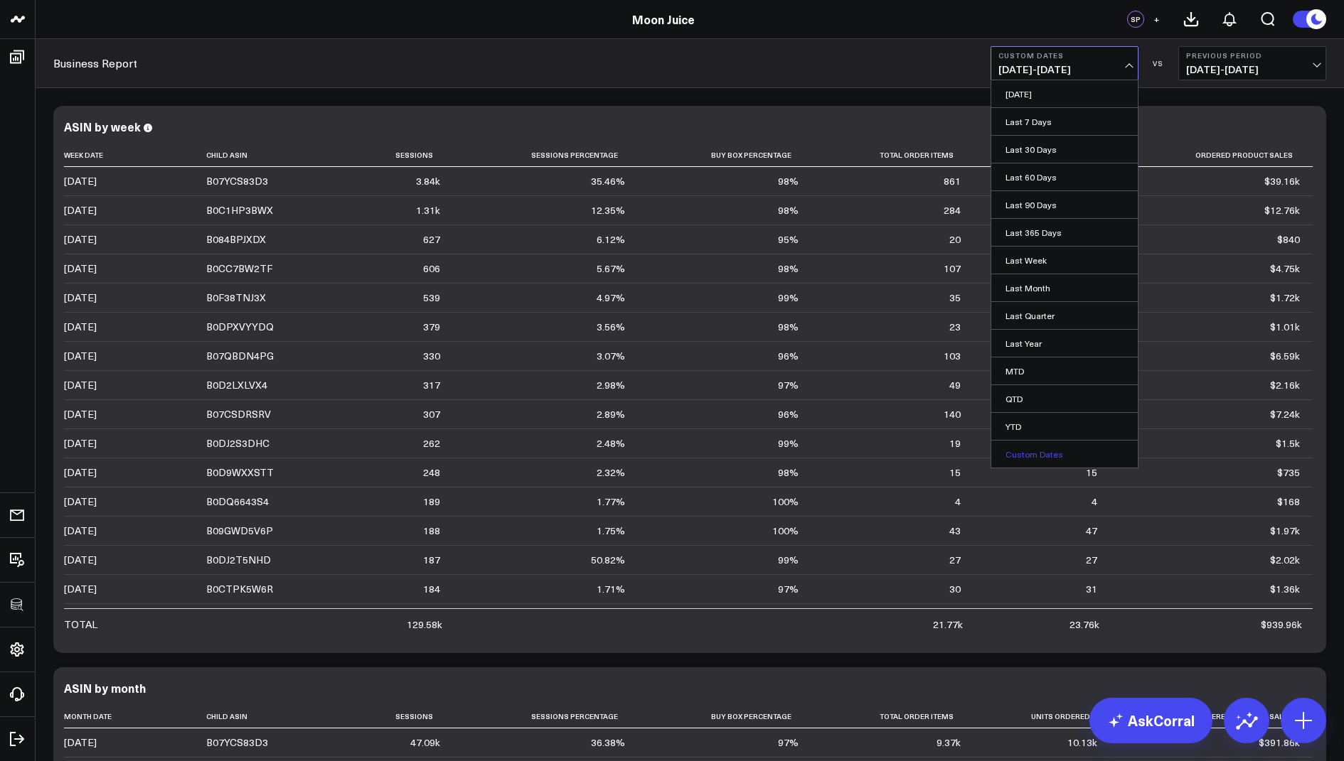
click at [1035, 446] on link "Custom Dates" at bounding box center [1064, 454] width 146 height 27
select select "7"
select select "2025"
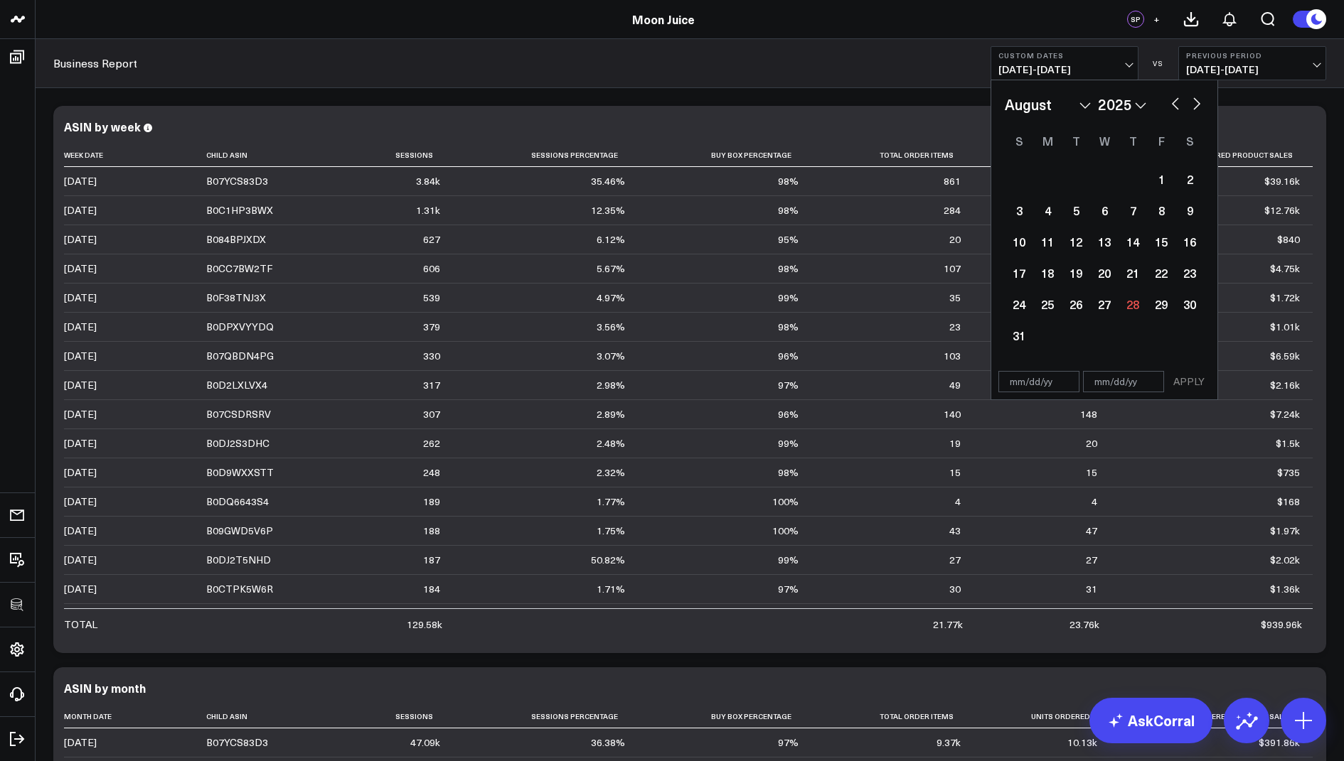
click at [1083, 107] on select "January February March April May June July August September October November De…" at bounding box center [1048, 104] width 86 height 21
select select "6"
select select "2025"
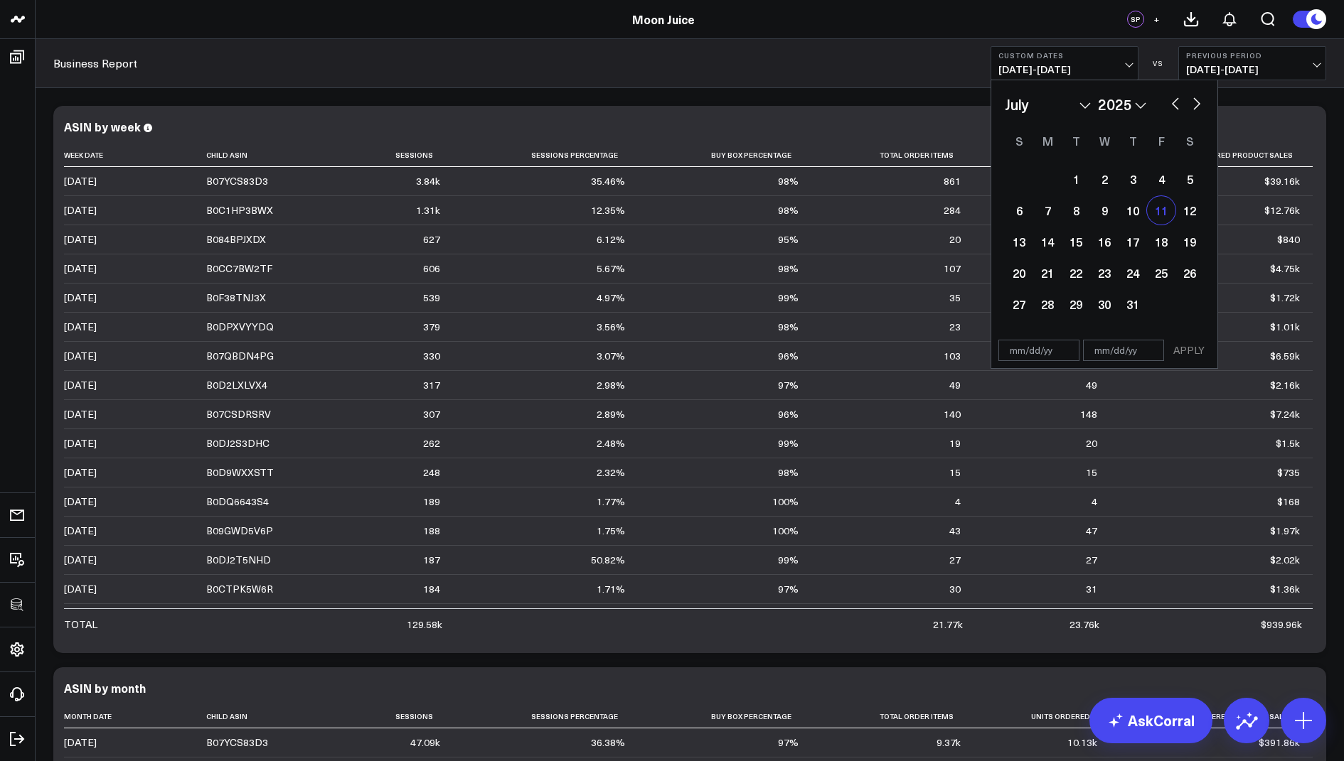
click at [1151, 208] on div "11" at bounding box center [1161, 210] width 28 height 28
type input "[DATE]"
select select "6"
select select "2025"
click at [1067, 111] on select "January February March April May June July August September October November De…" at bounding box center [1048, 104] width 86 height 21
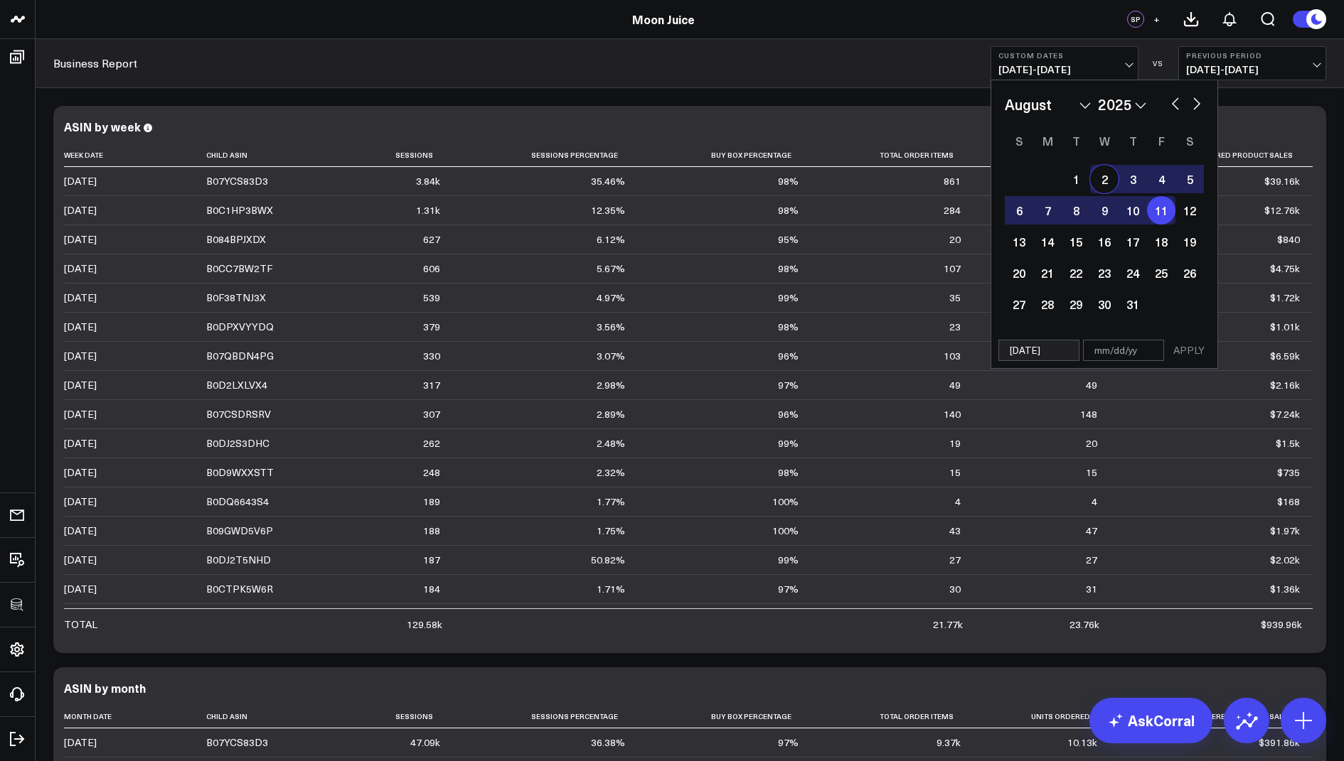
select select "7"
select select "2025"
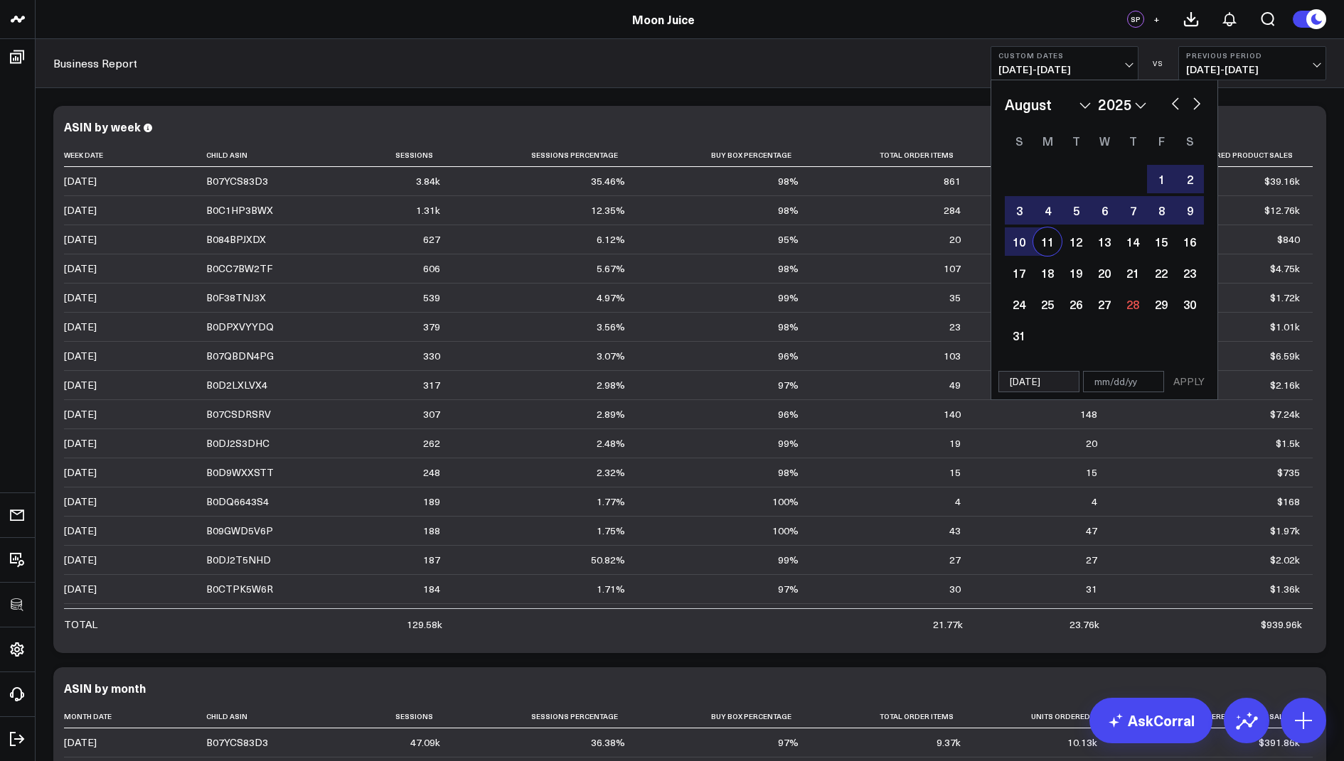
click at [1042, 247] on div "11" at bounding box center [1047, 242] width 28 height 28
type input "[DATE]"
select select "7"
select select "2025"
click at [1186, 375] on button "APPLY" at bounding box center [1188, 381] width 43 height 21
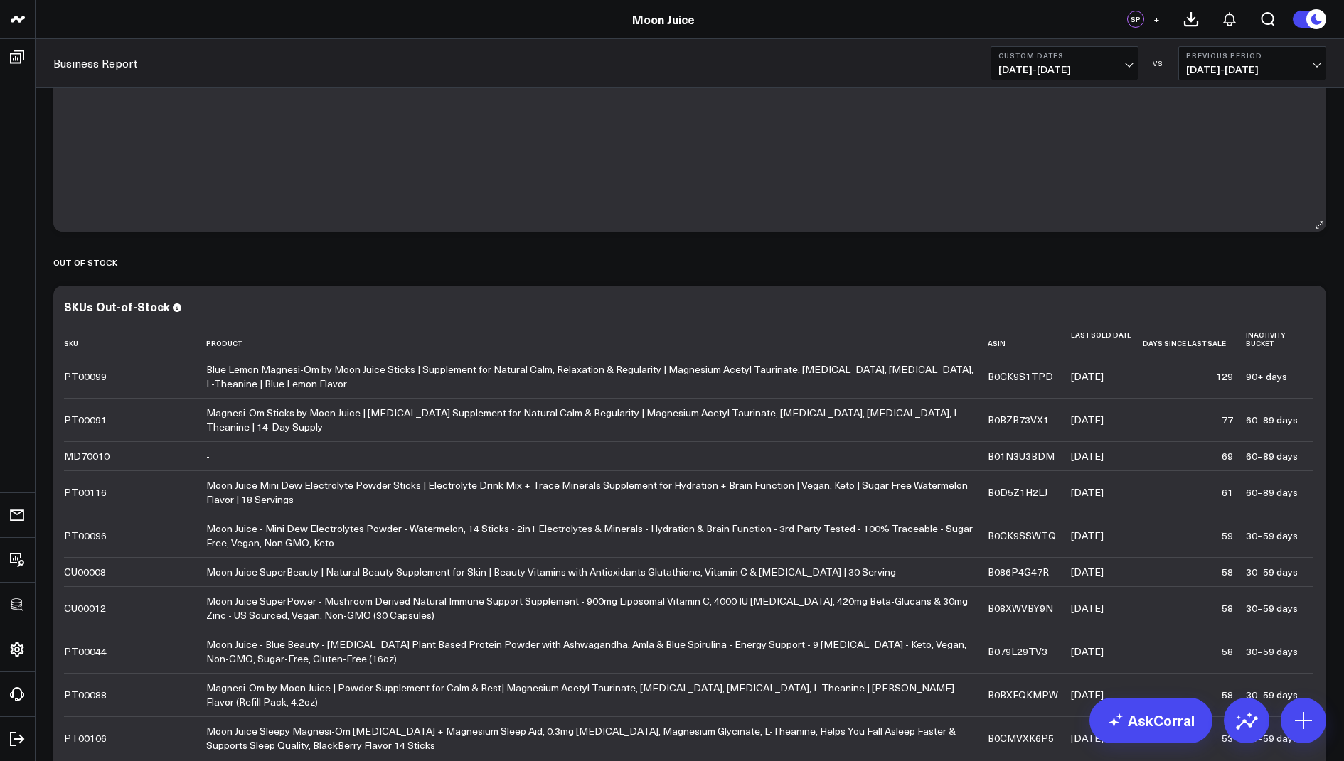
scroll to position [375, 0]
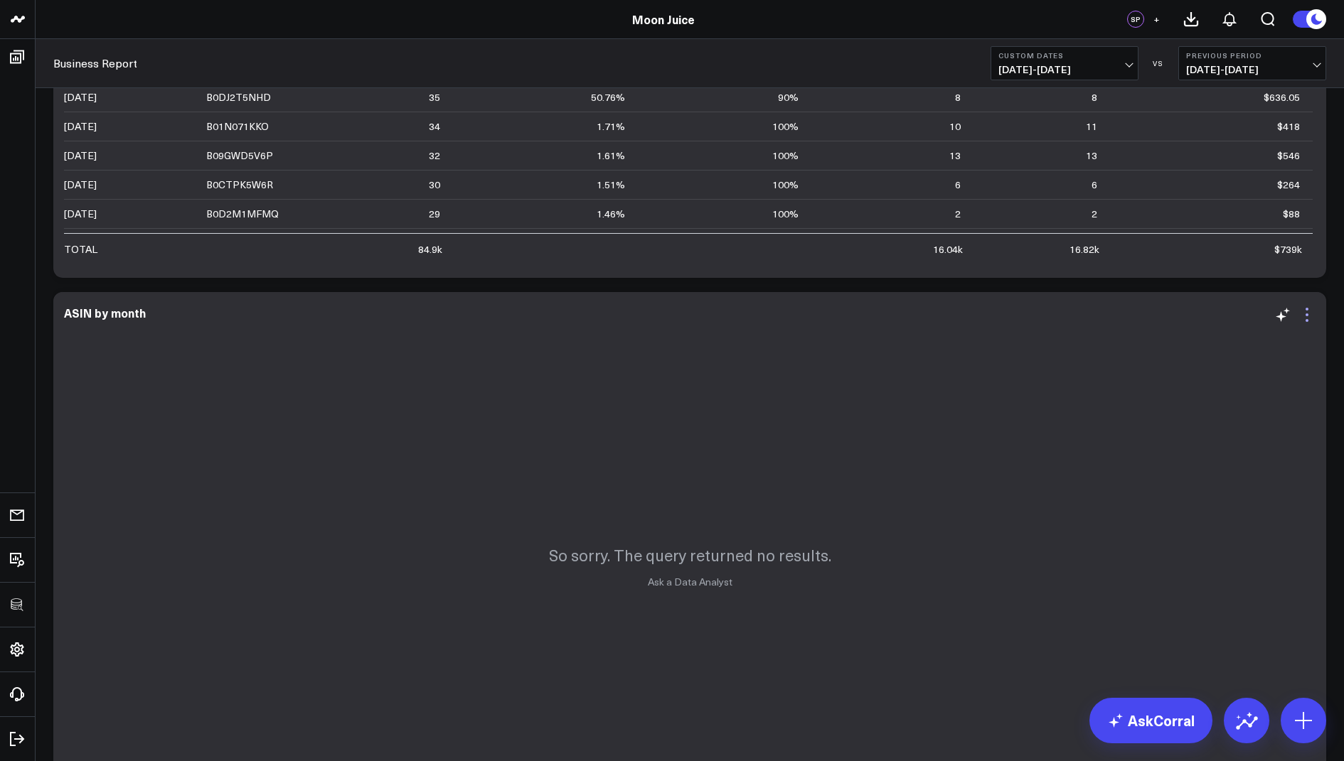
click at [1309, 315] on icon at bounding box center [1306, 314] width 17 height 17
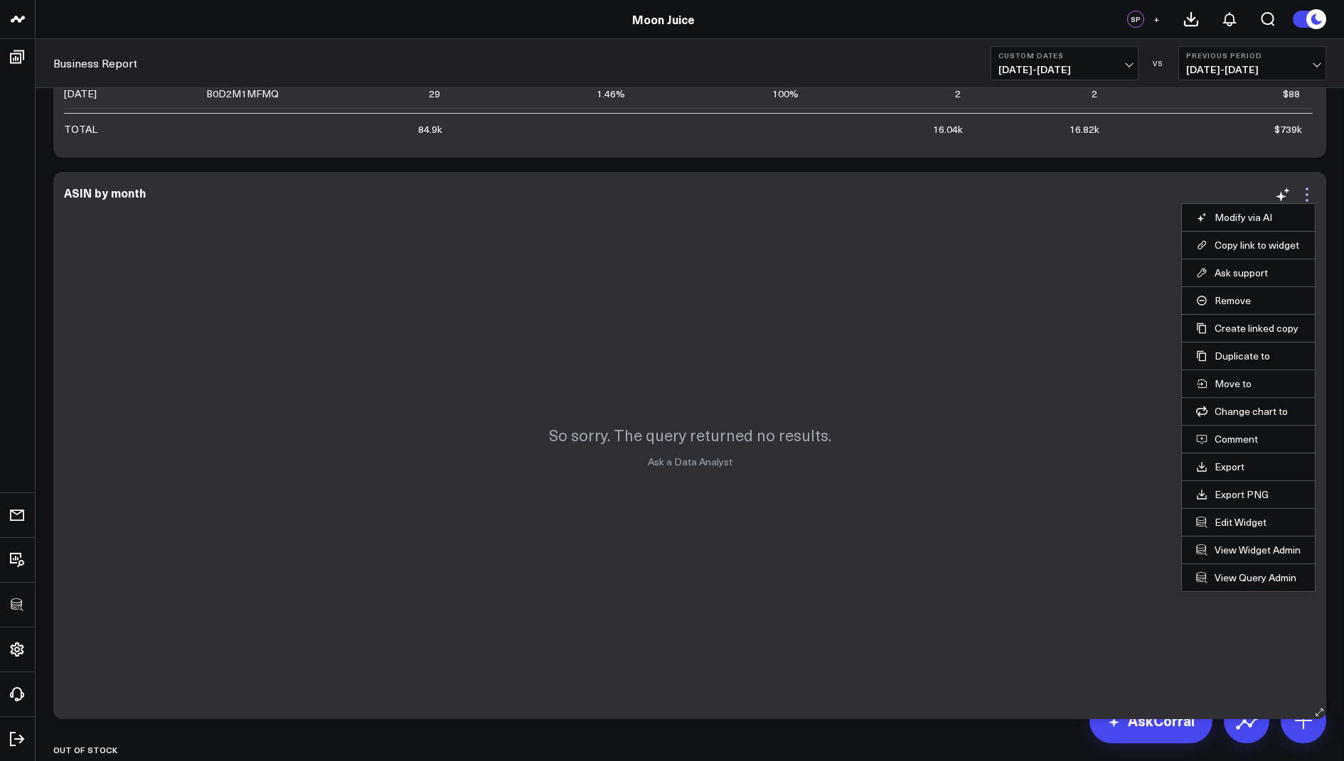
scroll to position [530, 0]
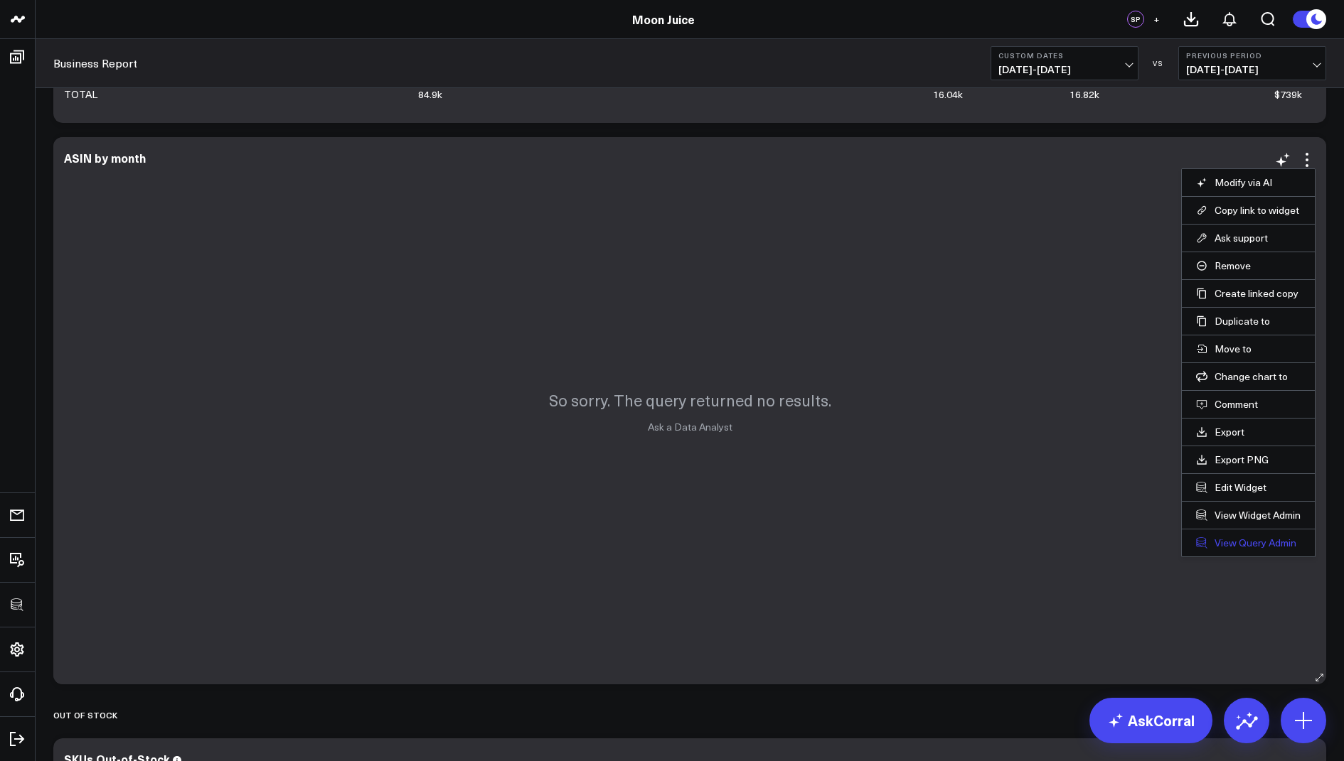
click at [1225, 537] on link "View Query Admin" at bounding box center [1248, 543] width 105 height 13
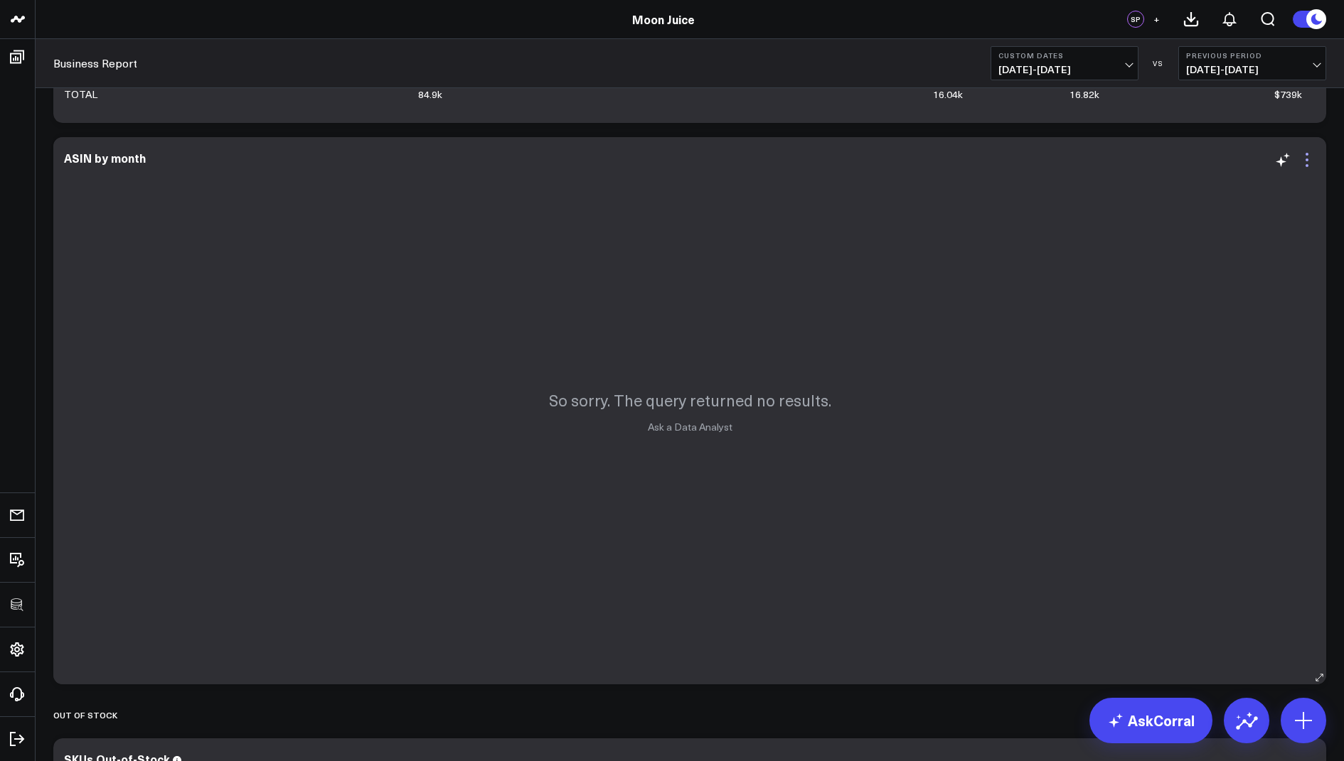
click at [1306, 164] on icon at bounding box center [1306, 165] width 3 height 3
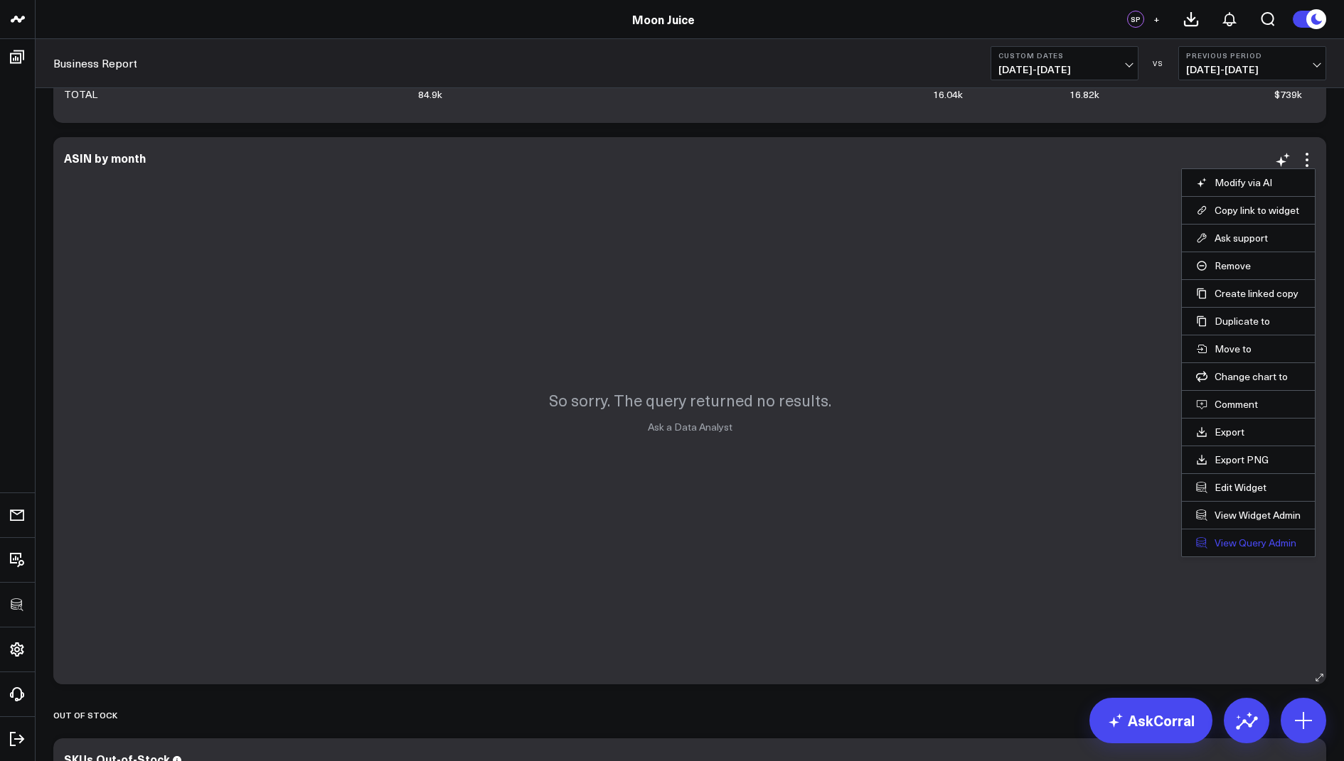
click at [1236, 542] on link "View Query Admin" at bounding box center [1248, 543] width 105 height 13
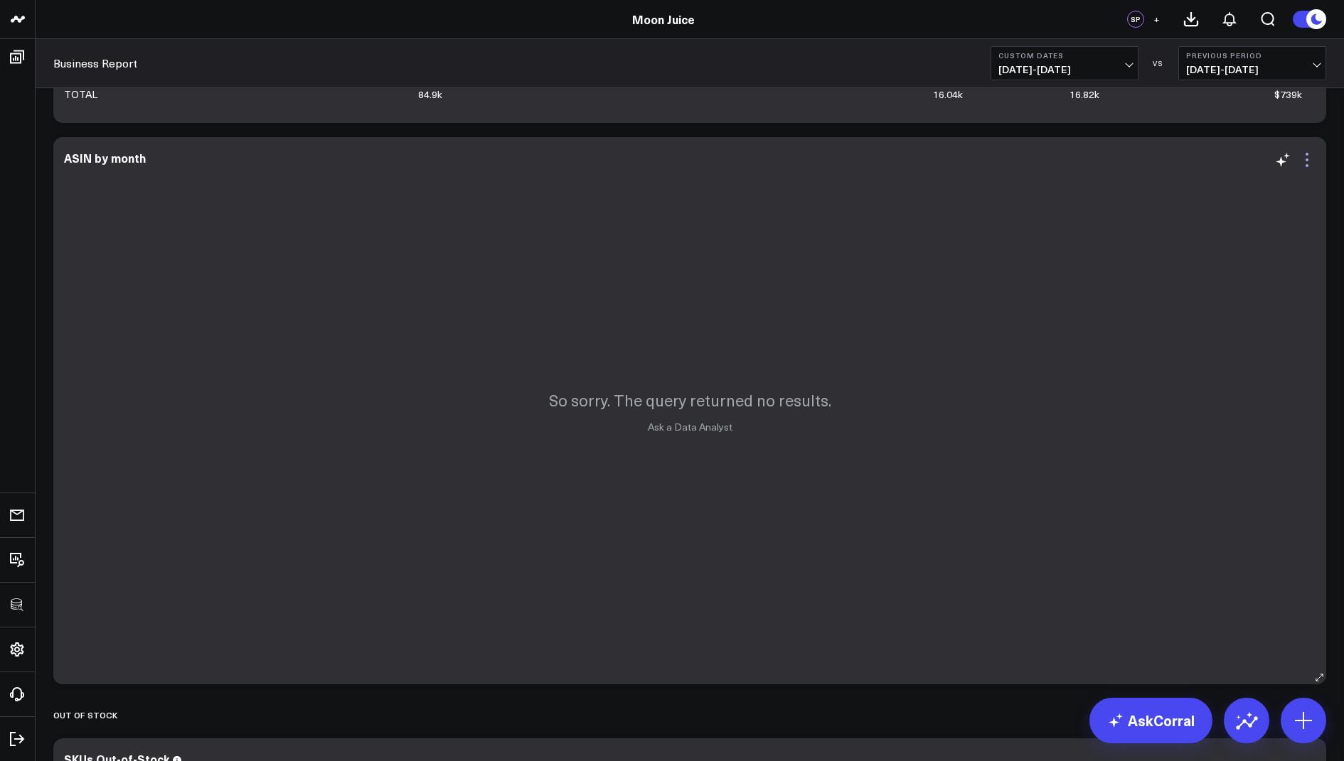
click at [1309, 155] on icon at bounding box center [1306, 159] width 17 height 17
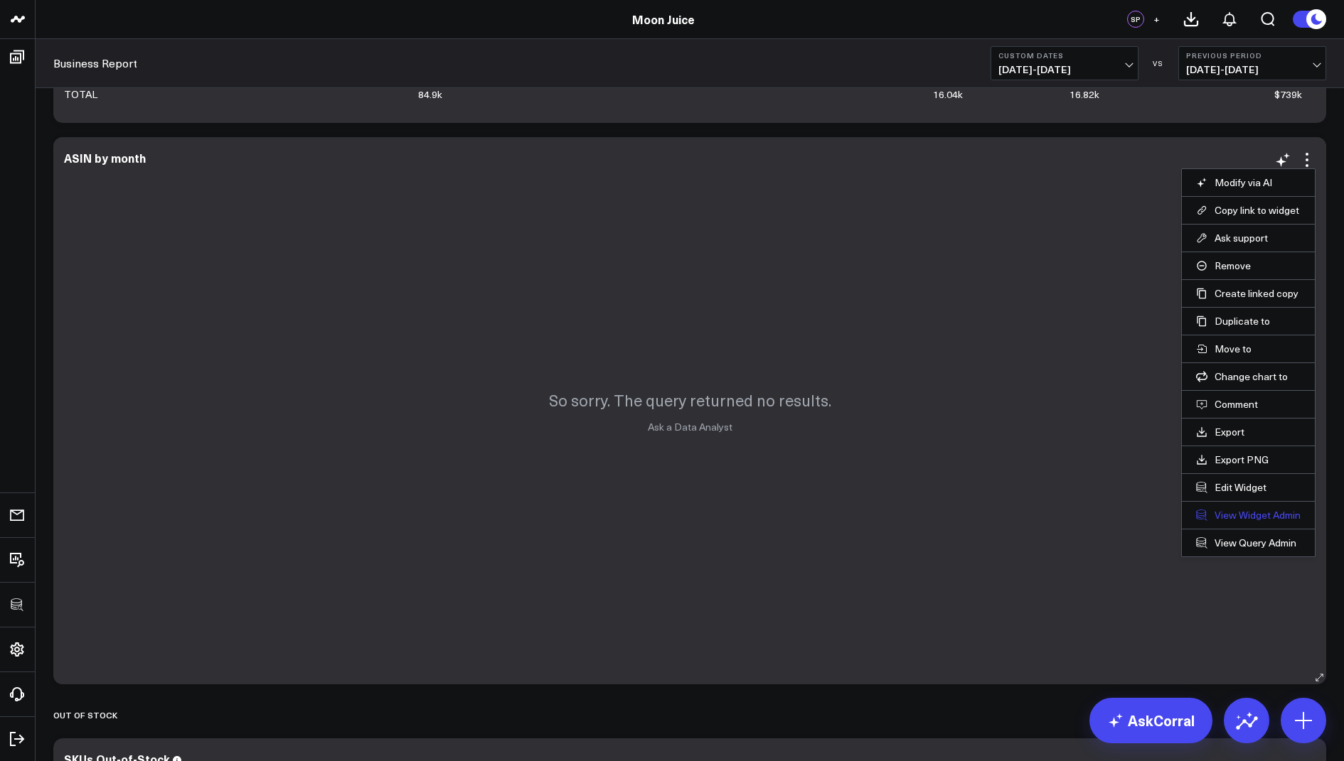
click at [1218, 510] on link "View Widget Admin" at bounding box center [1248, 515] width 105 height 13
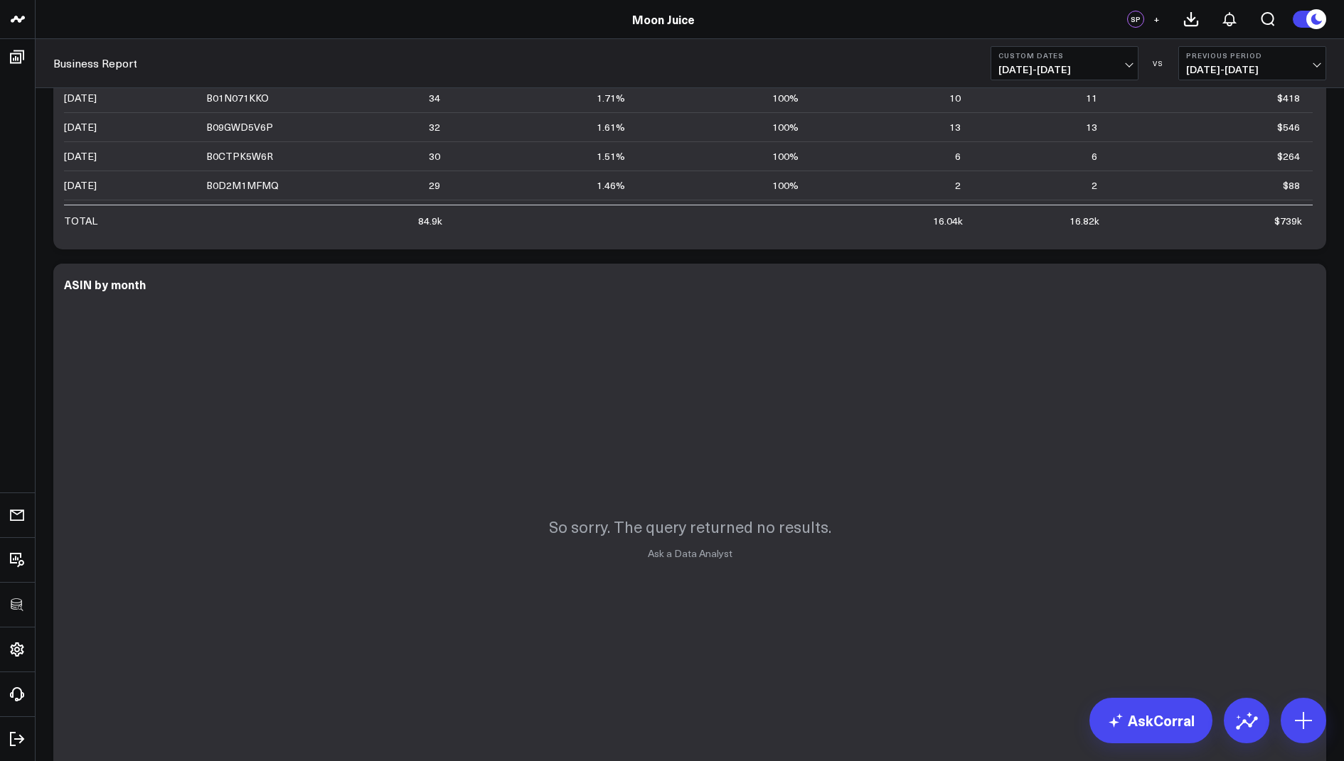
scroll to position [431, 0]
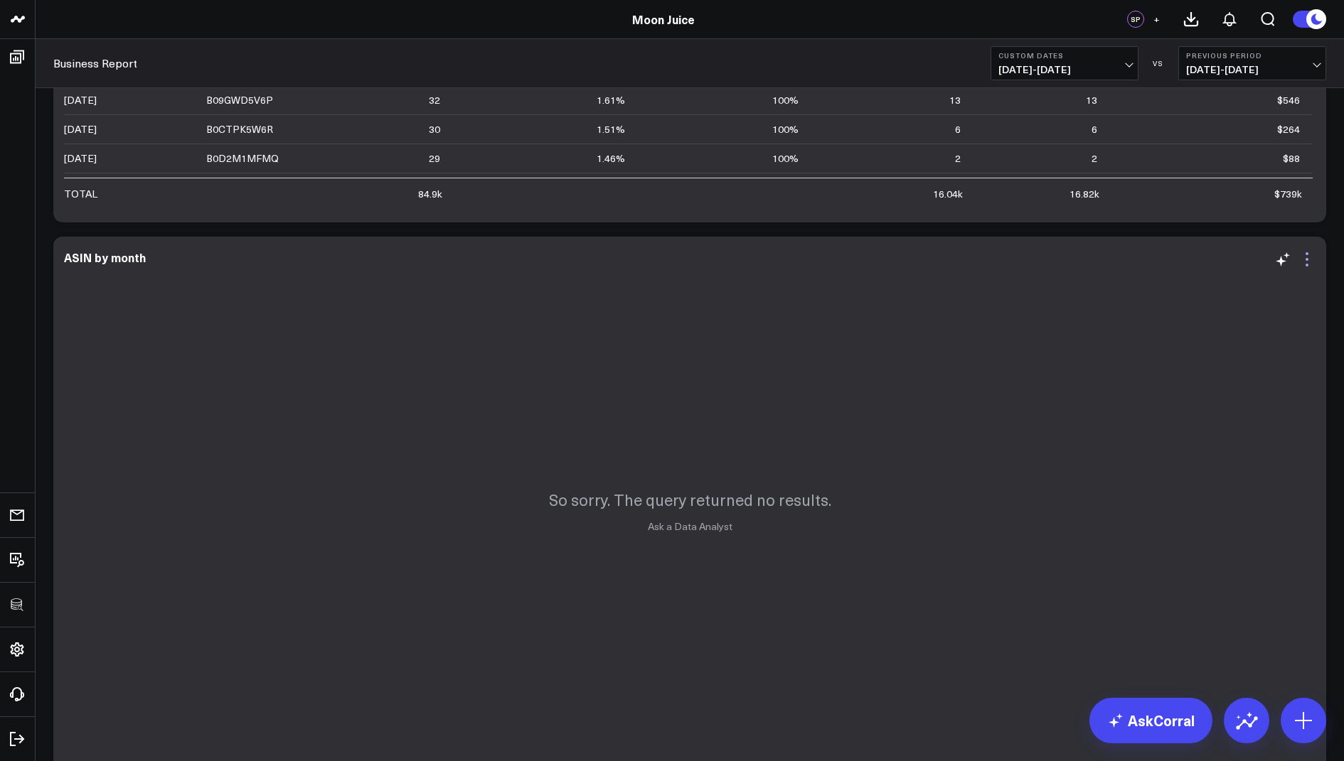
click at [1298, 258] on icon at bounding box center [1306, 259] width 17 height 17
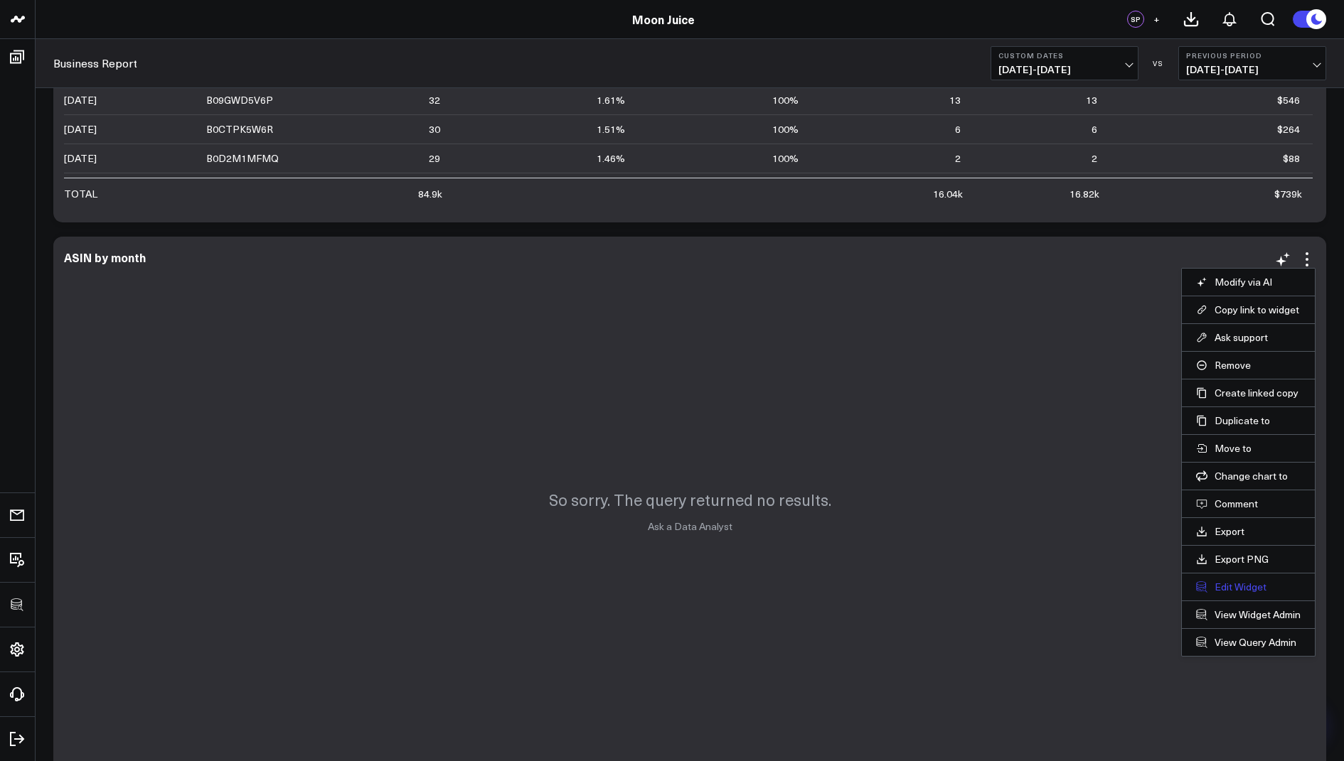
click at [1220, 585] on button "Edit Widget" at bounding box center [1248, 587] width 105 height 13
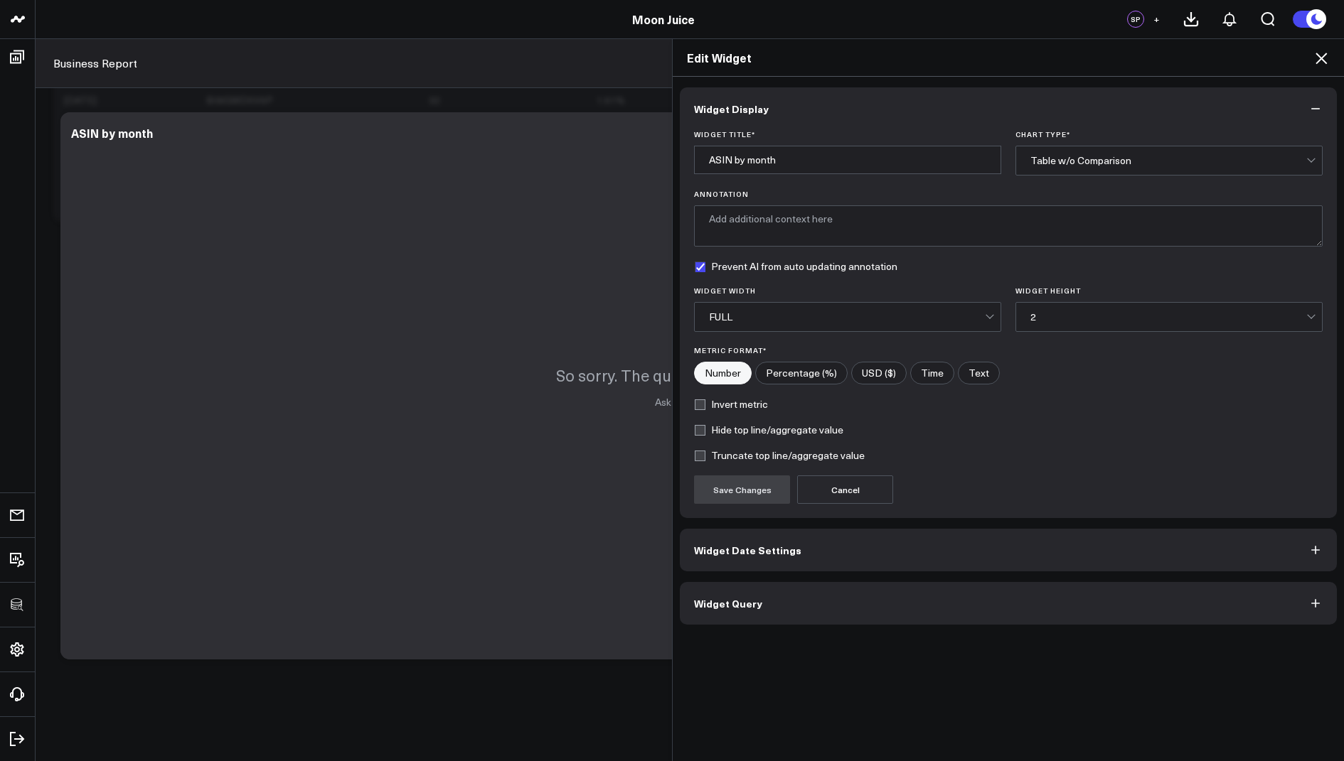
click at [764, 601] on button "Widget Query" at bounding box center [1008, 603] width 657 height 43
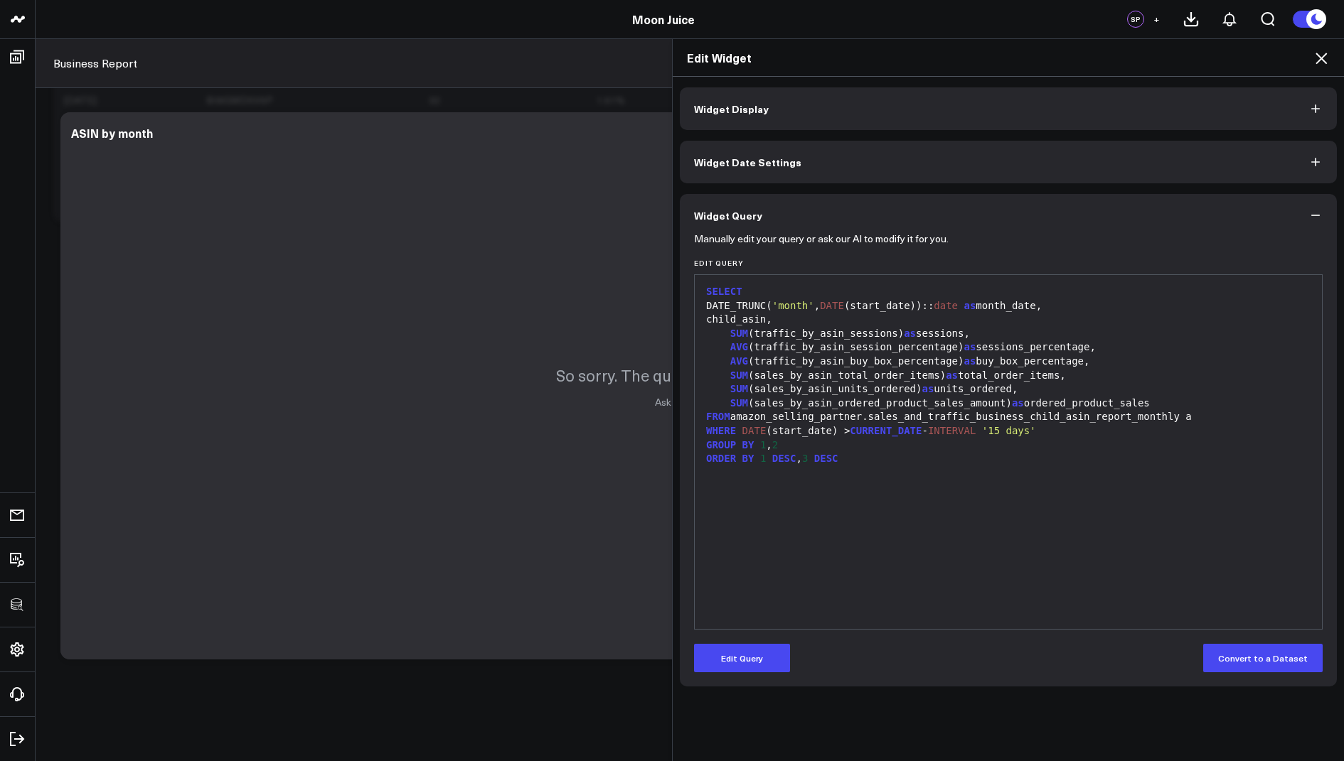
click at [791, 157] on span "Widget Date Settings" at bounding box center [747, 161] width 107 height 11
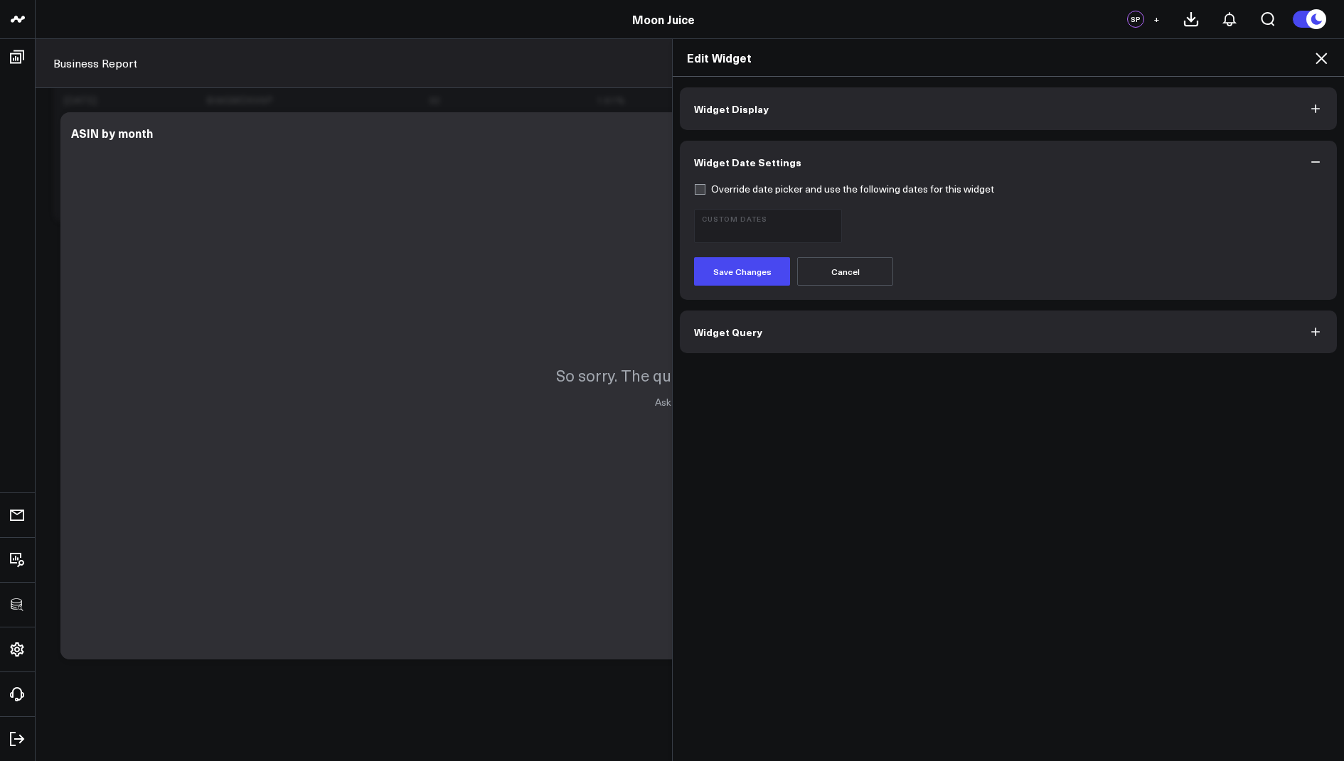
scroll to position [403, 0]
click at [746, 156] on span "Widget Date Settings" at bounding box center [747, 161] width 107 height 11
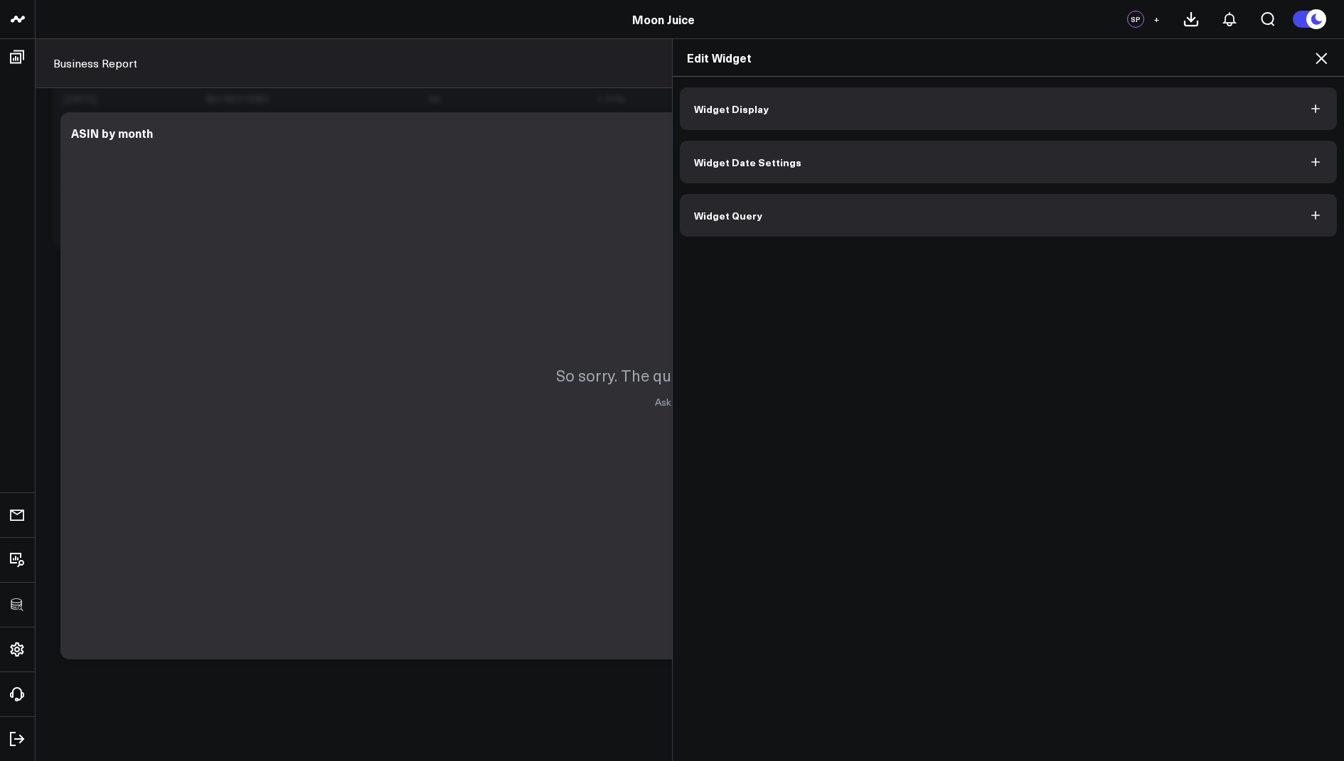
click at [753, 103] on span "Widget Display" at bounding box center [731, 108] width 75 height 11
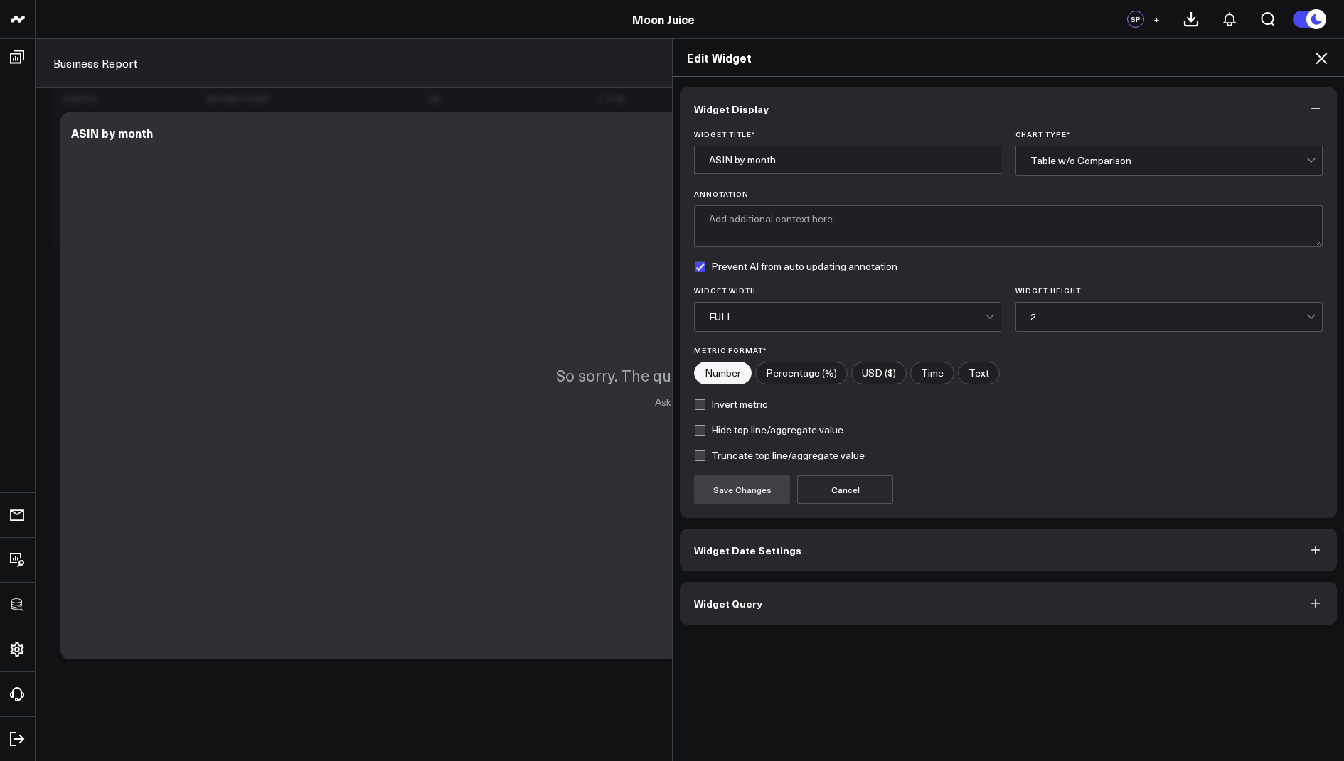
click at [1322, 57] on icon at bounding box center [1320, 58] width 11 height 11
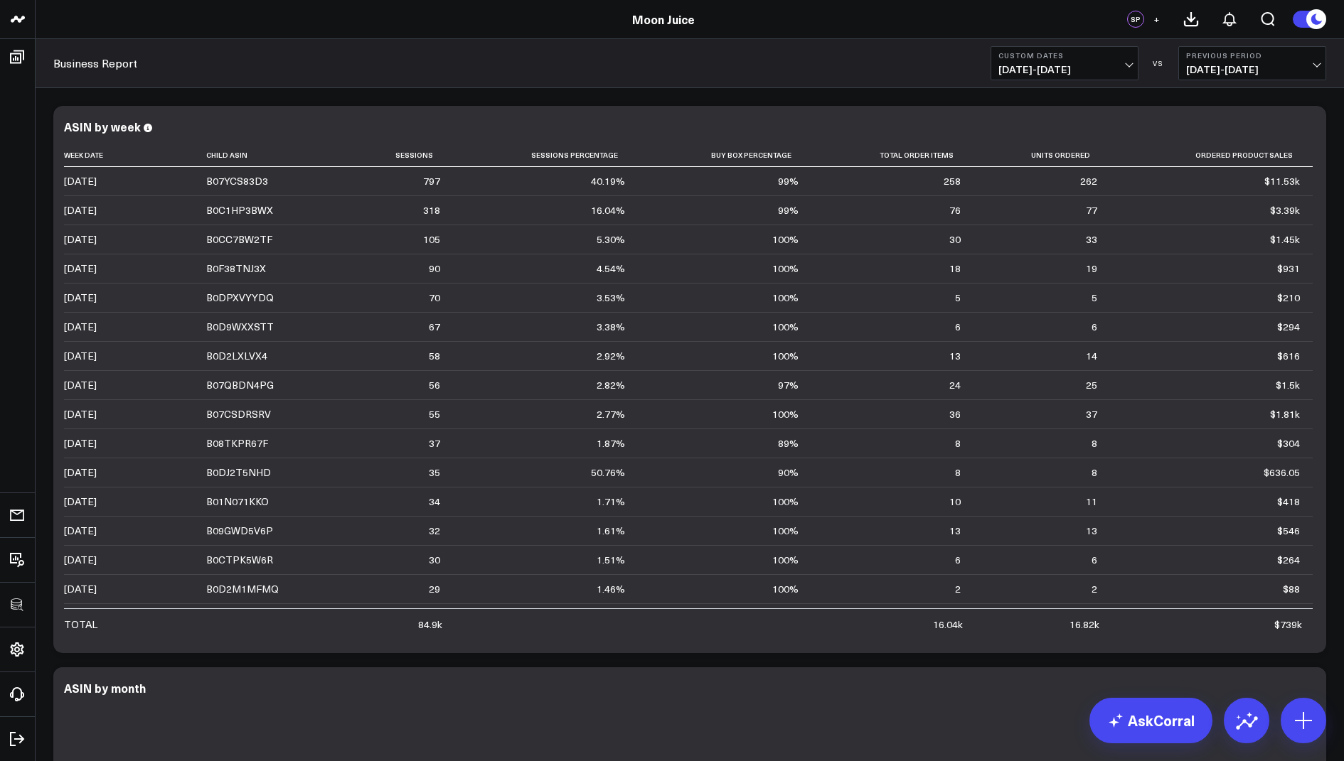
click at [1051, 61] on button "Custom Dates 07/11/25 - 08/11/25" at bounding box center [1064, 63] width 148 height 34
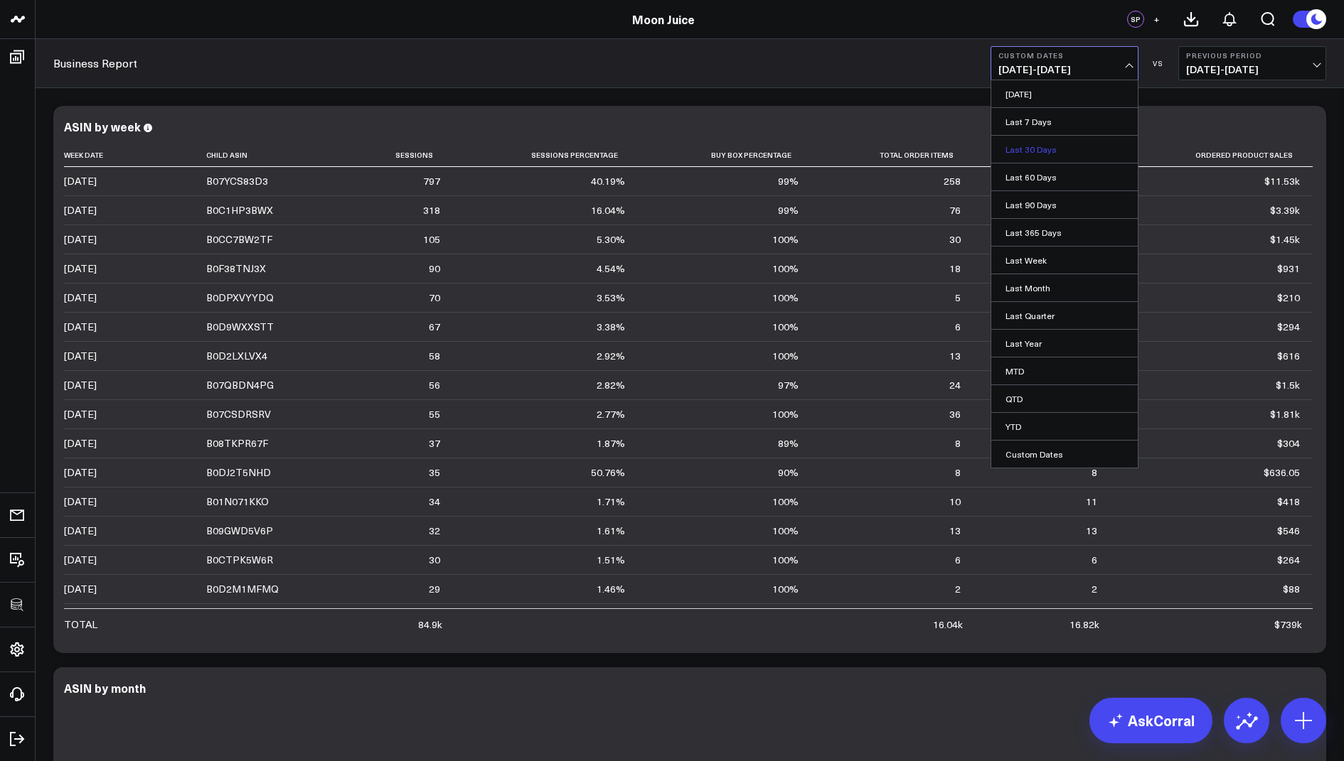
click at [1029, 145] on link "Last 30 Days" at bounding box center [1064, 149] width 146 height 27
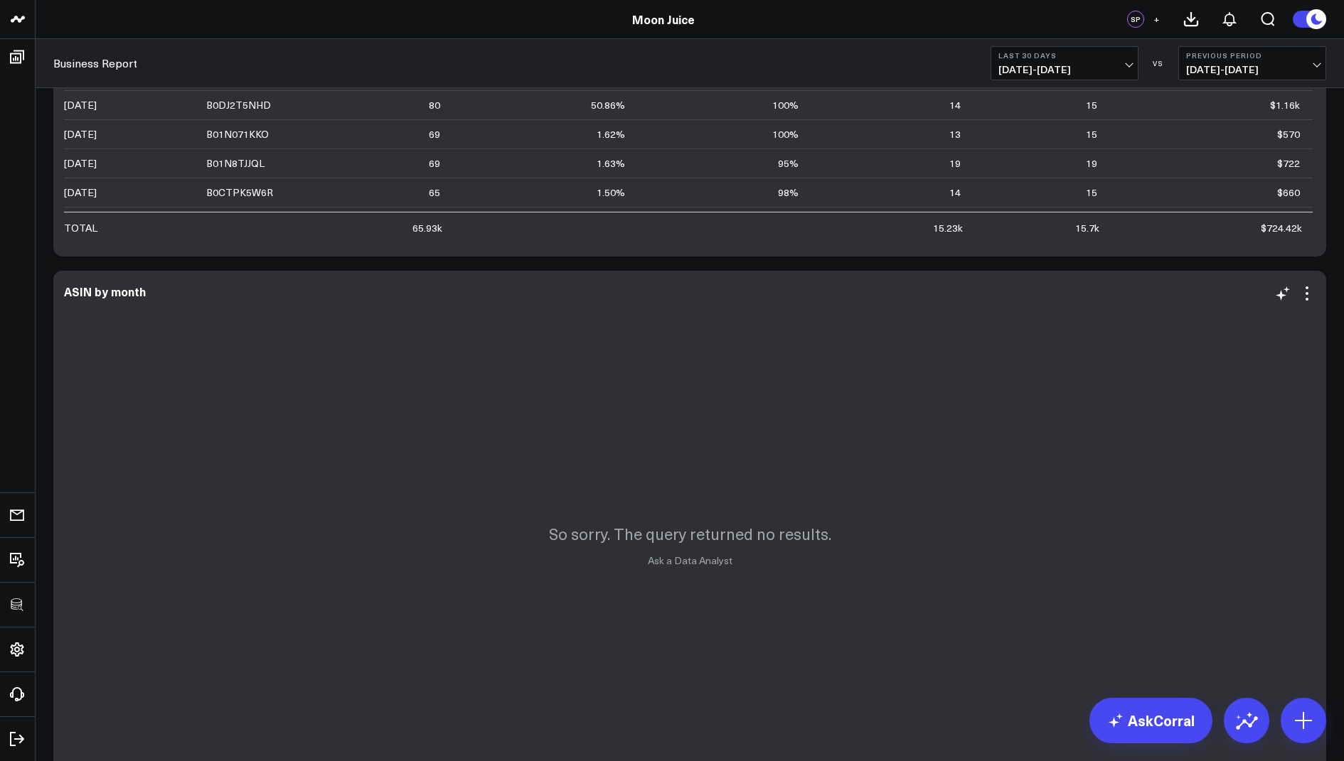
scroll to position [338, 0]
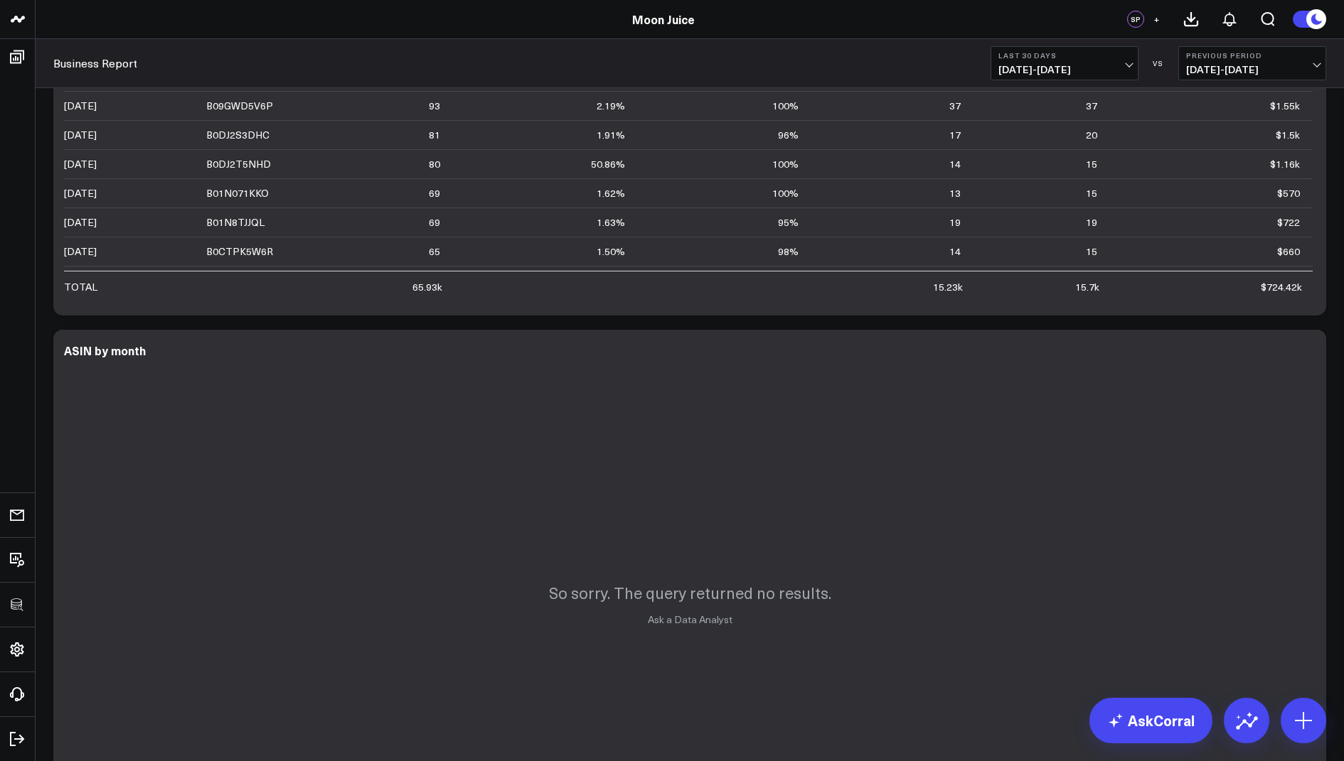
click at [1030, 69] on span "07/29/25 - 08/27/25" at bounding box center [1064, 69] width 132 height 11
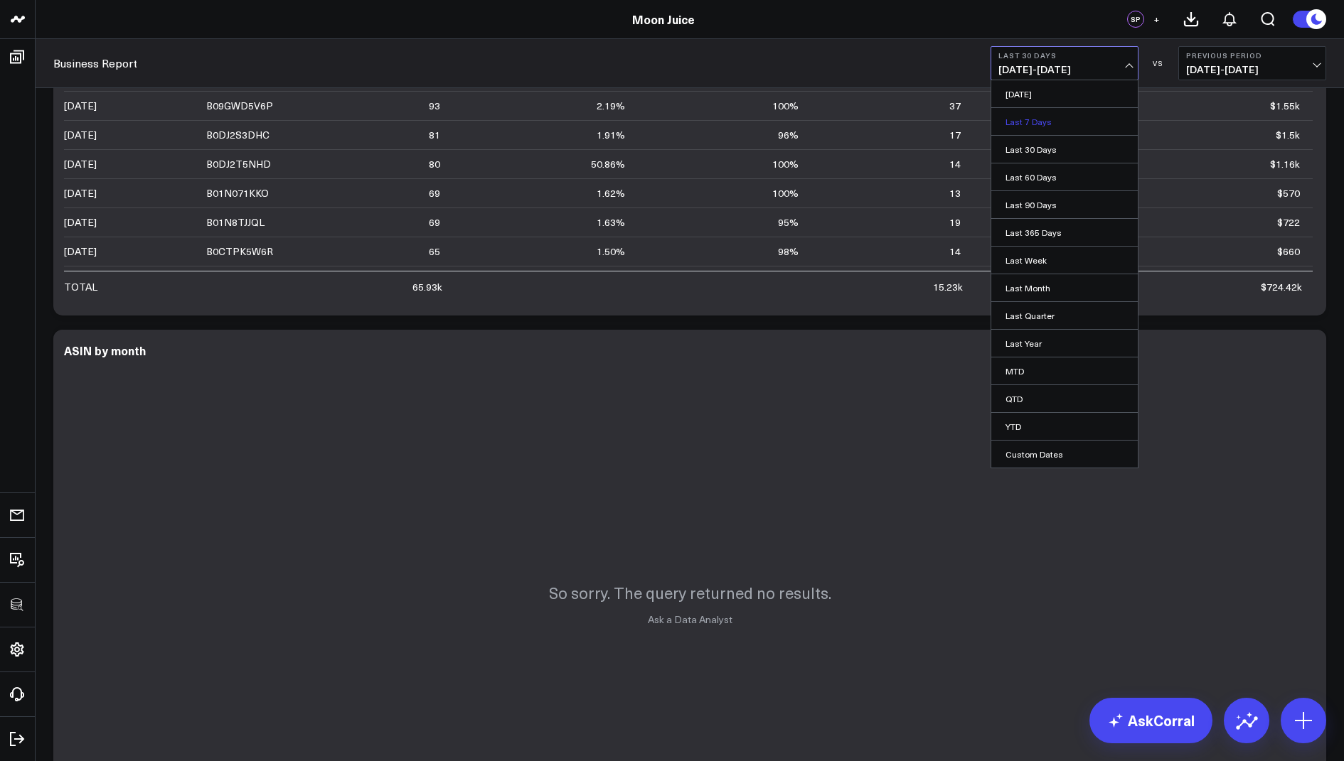
click at [1030, 118] on link "Last 7 Days" at bounding box center [1064, 121] width 146 height 27
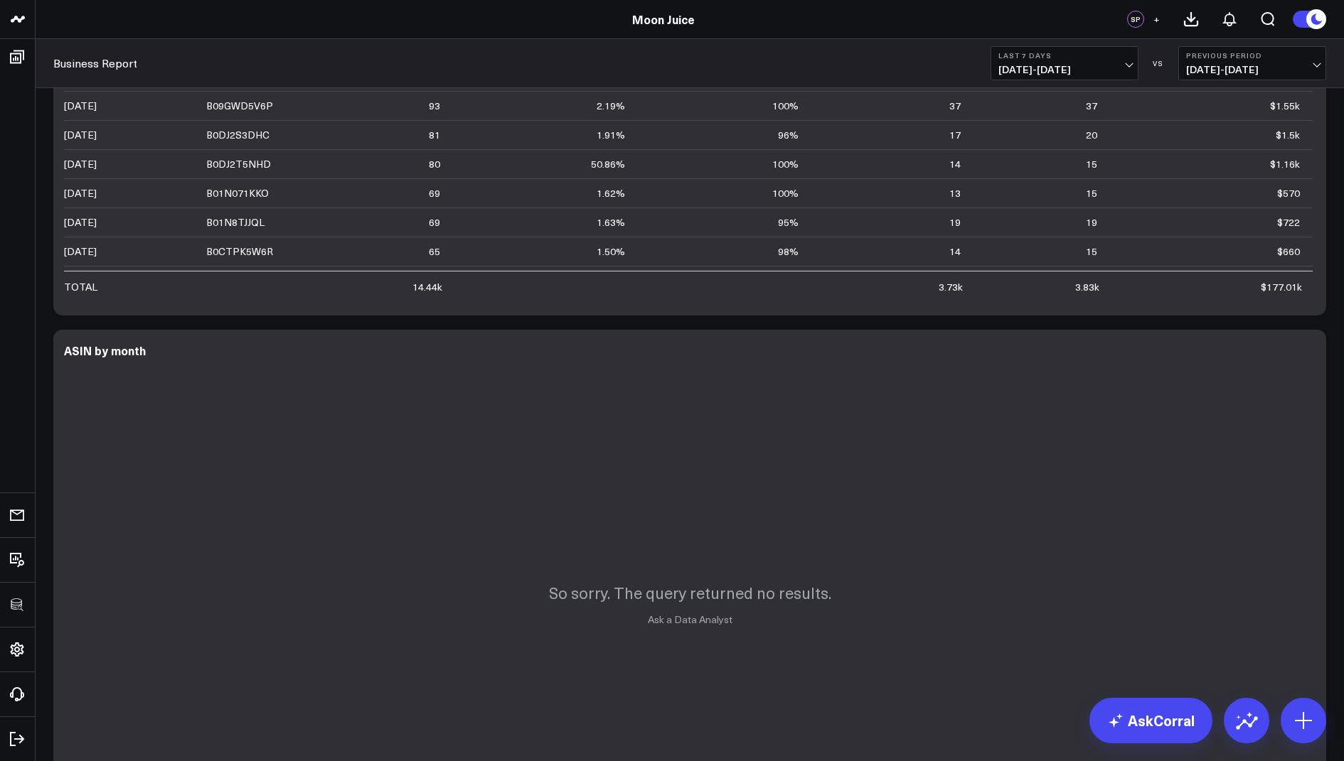
click at [1037, 70] on span "08/21/25 - 08/27/25" at bounding box center [1064, 69] width 132 height 11
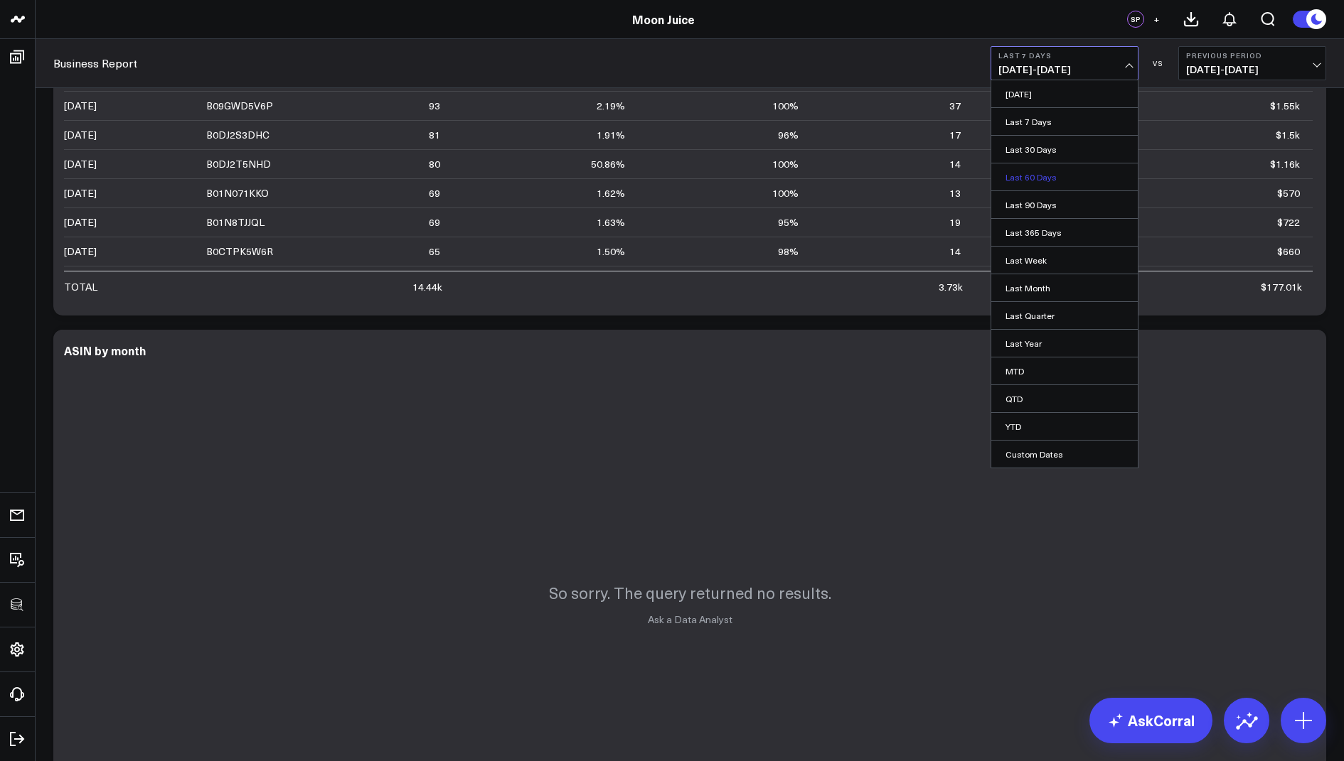
click at [1031, 176] on link "Last 60 Days" at bounding box center [1064, 177] width 146 height 27
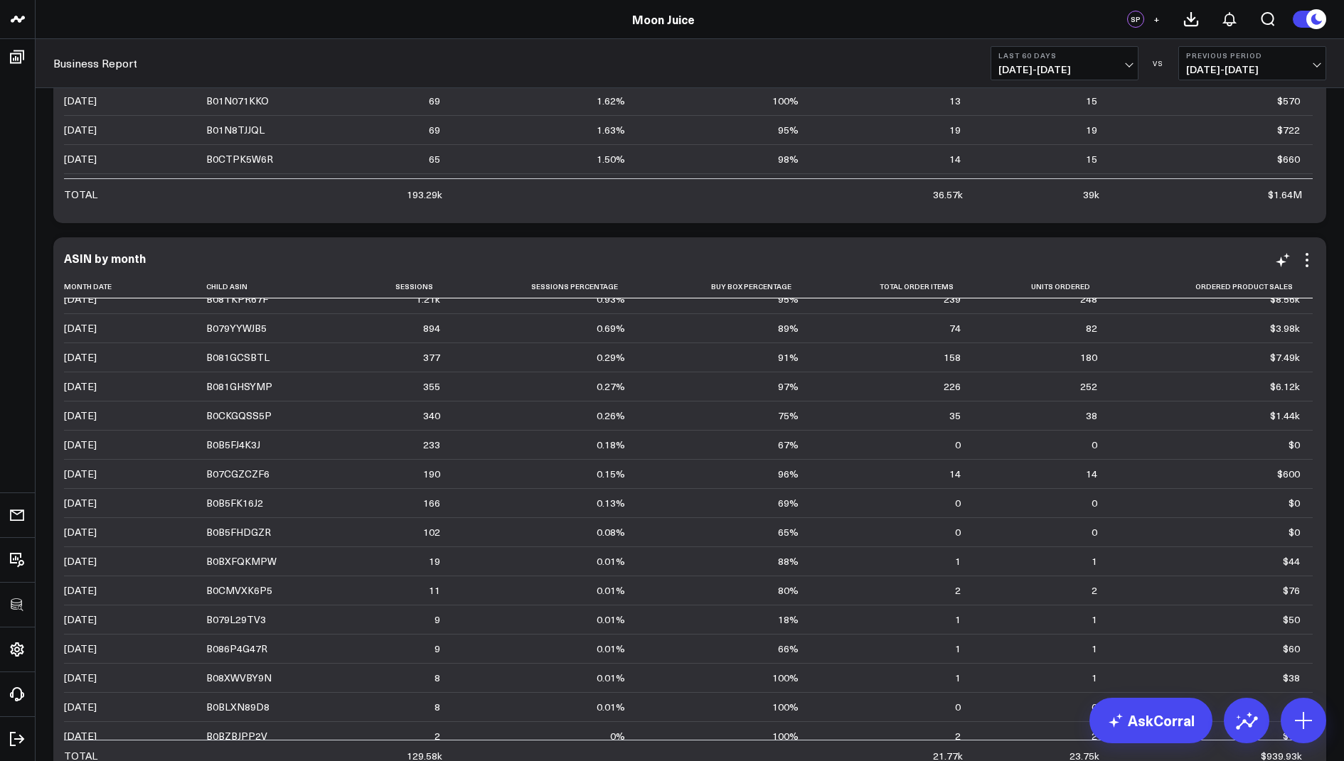
scroll to position [501, 0]
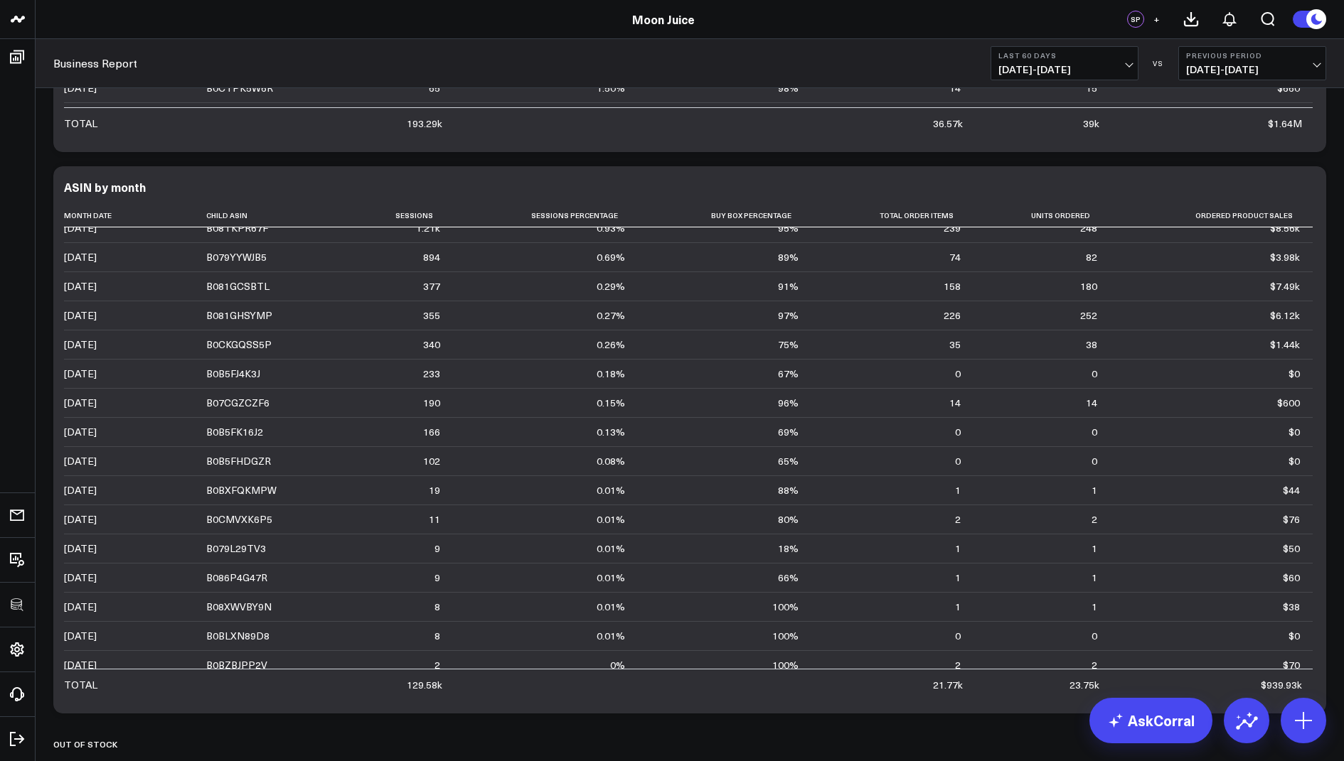
click at [1083, 61] on button "Last 60 Days 06/29/25 - 08/27/25" at bounding box center [1064, 63] width 148 height 34
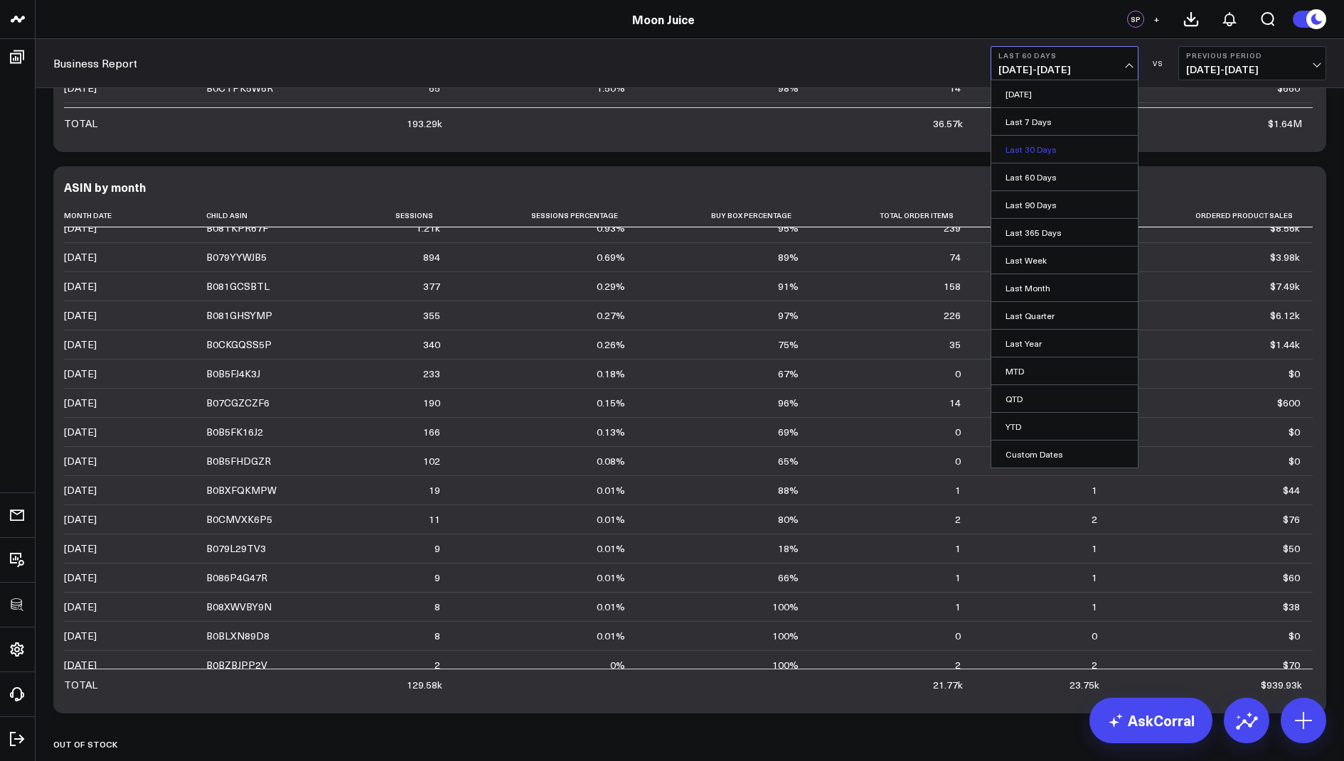
click at [1039, 146] on link "Last 30 Days" at bounding box center [1064, 149] width 146 height 27
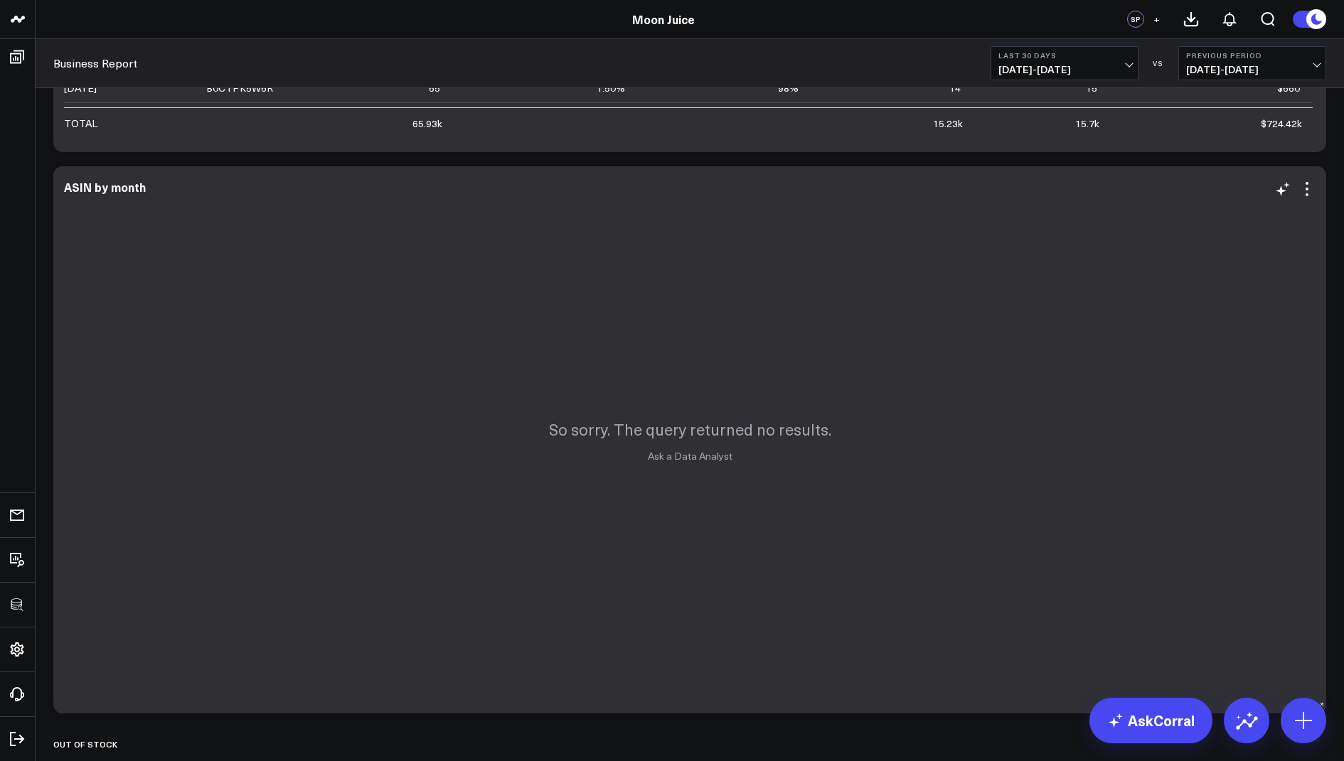
click at [1297, 193] on div "Modify via AI Copy link to widget Ask support Remove Create linked copy E-comme…" at bounding box center [1294, 189] width 41 height 17
click at [1303, 186] on icon at bounding box center [1306, 189] width 17 height 17
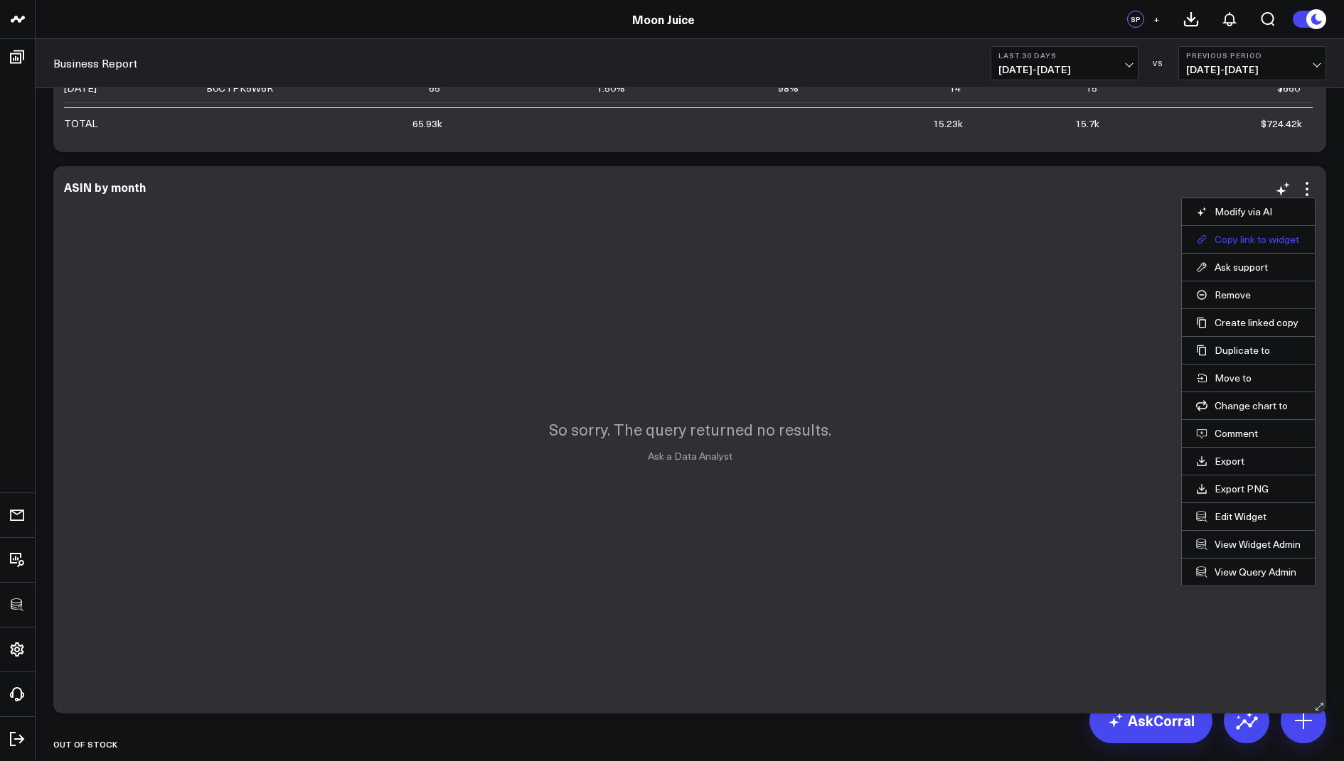
click at [1232, 240] on button "Copy link to widget" at bounding box center [1248, 239] width 105 height 13
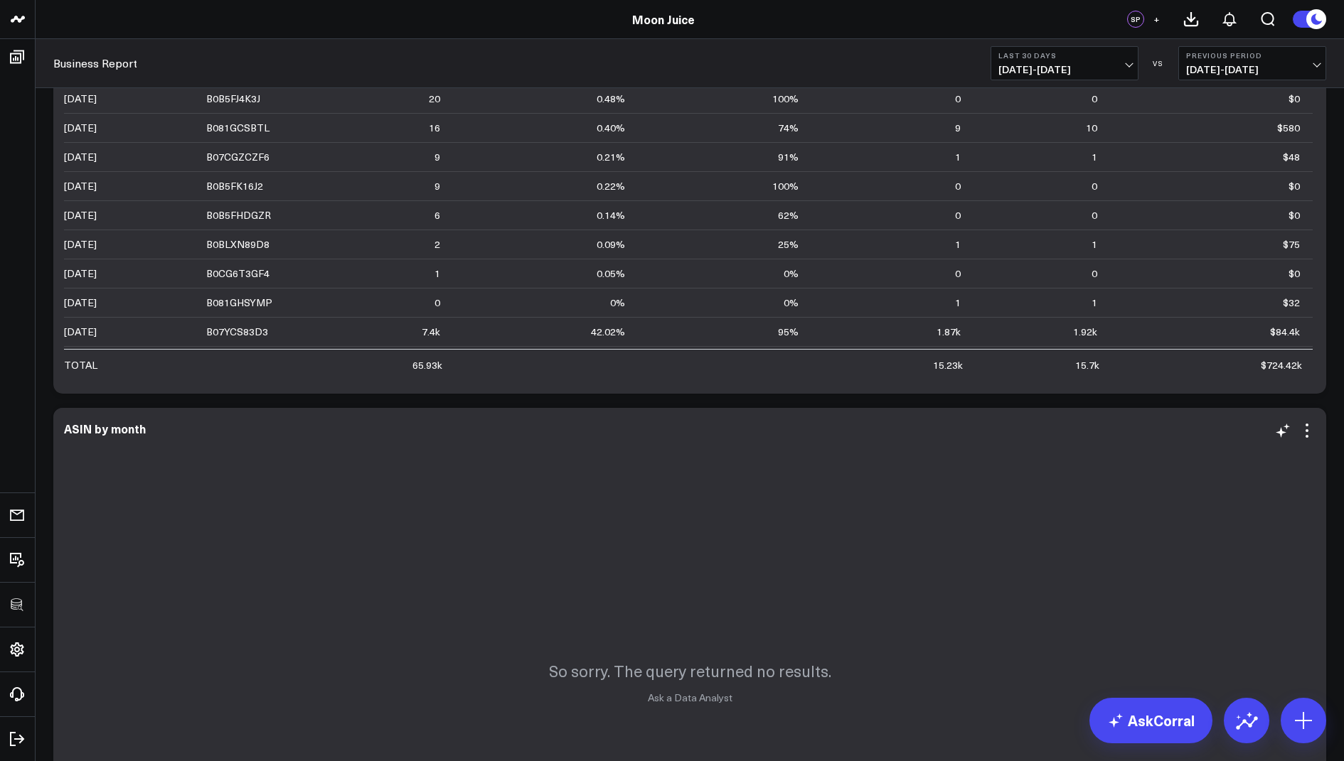
scroll to position [480, 0]
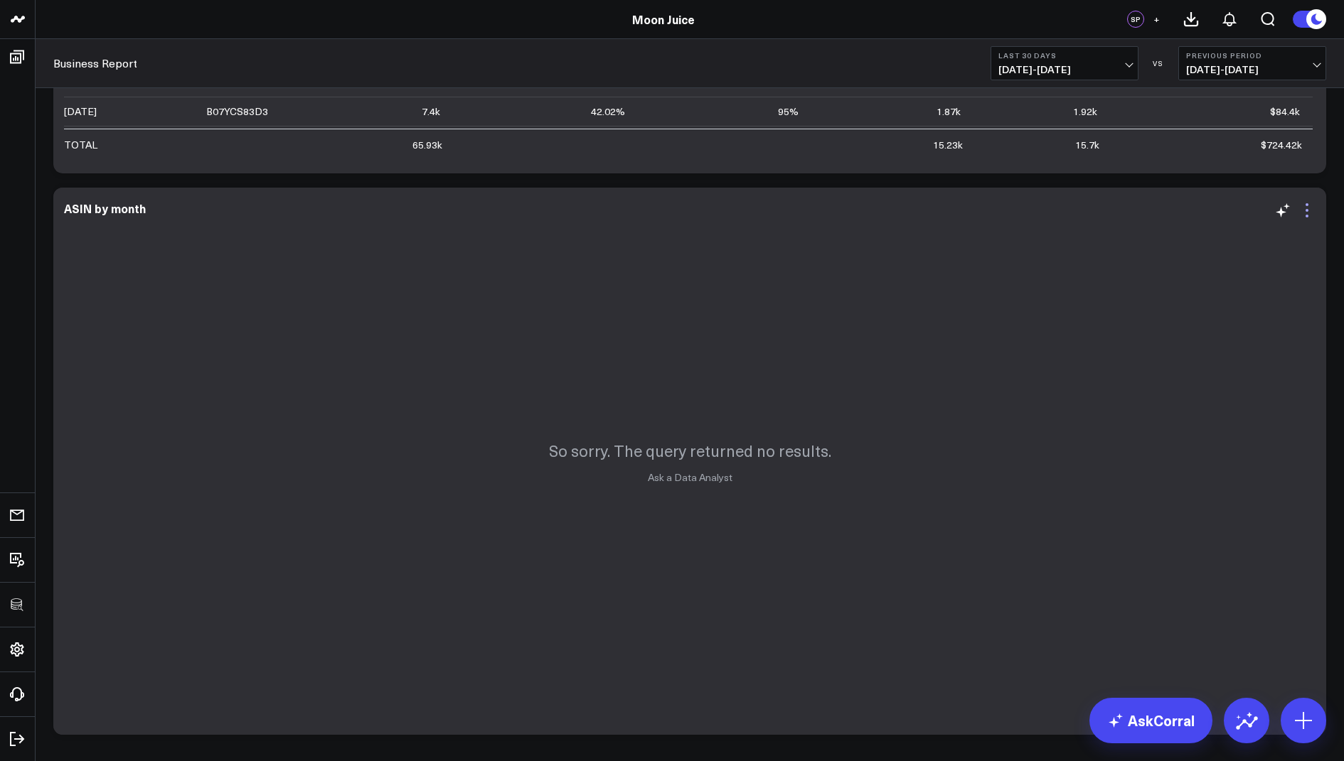
click at [1305, 217] on icon at bounding box center [1306, 210] width 17 height 17
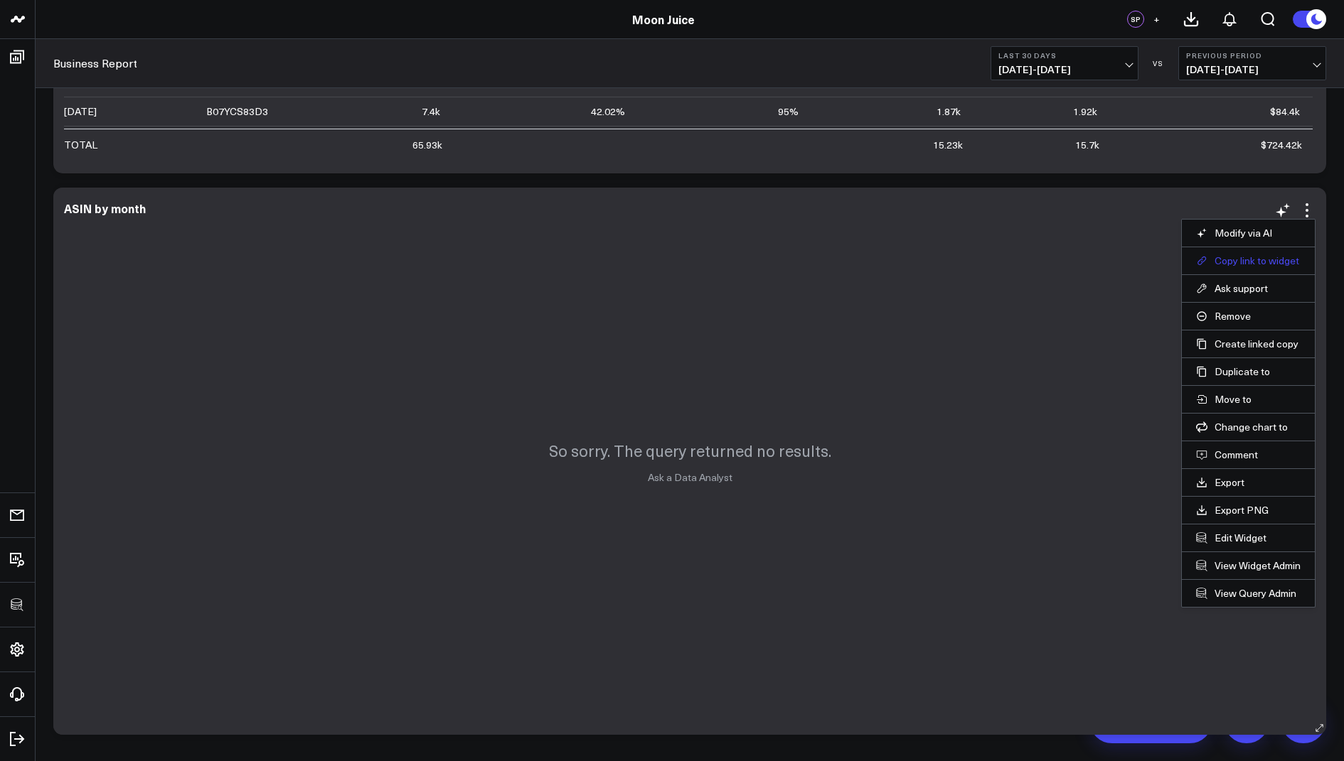
click at [1228, 255] on button "Copy link to widget" at bounding box center [1248, 261] width 105 height 13
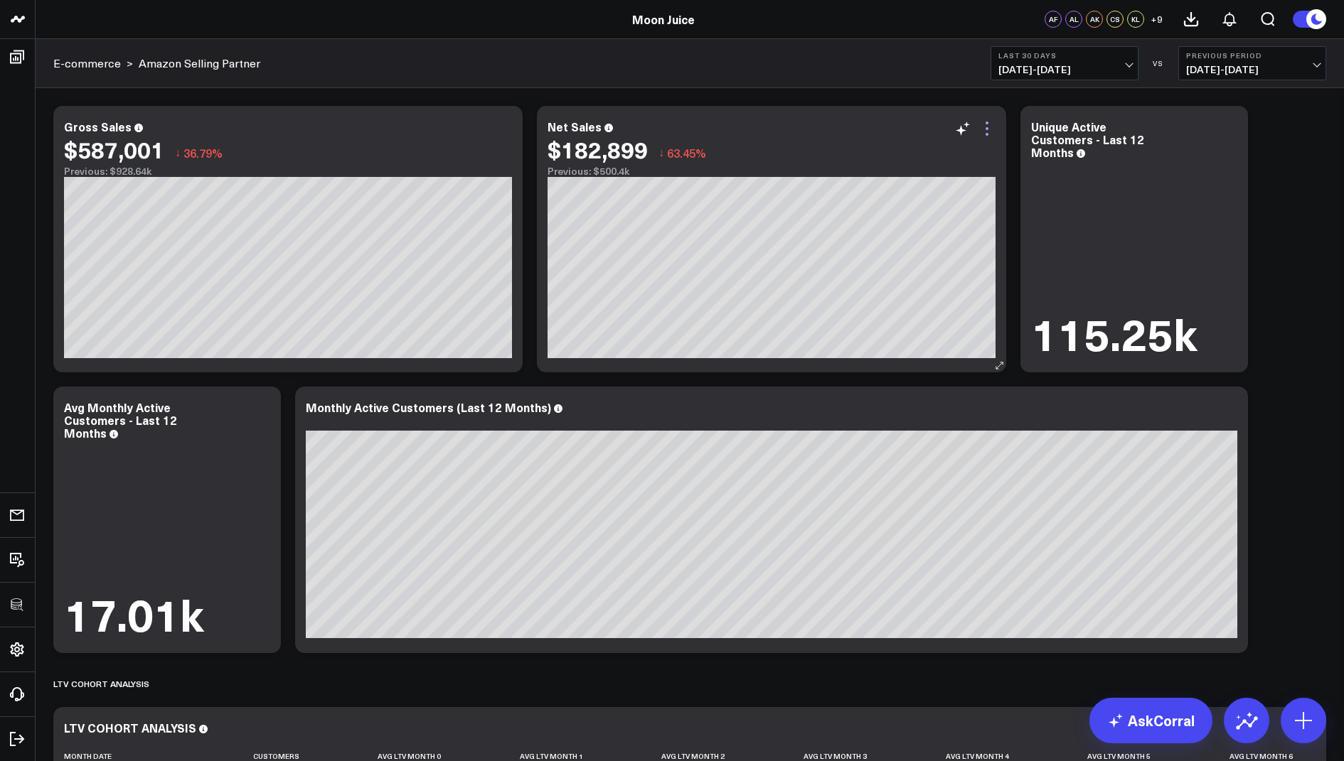
click at [990, 125] on icon at bounding box center [986, 128] width 17 height 17
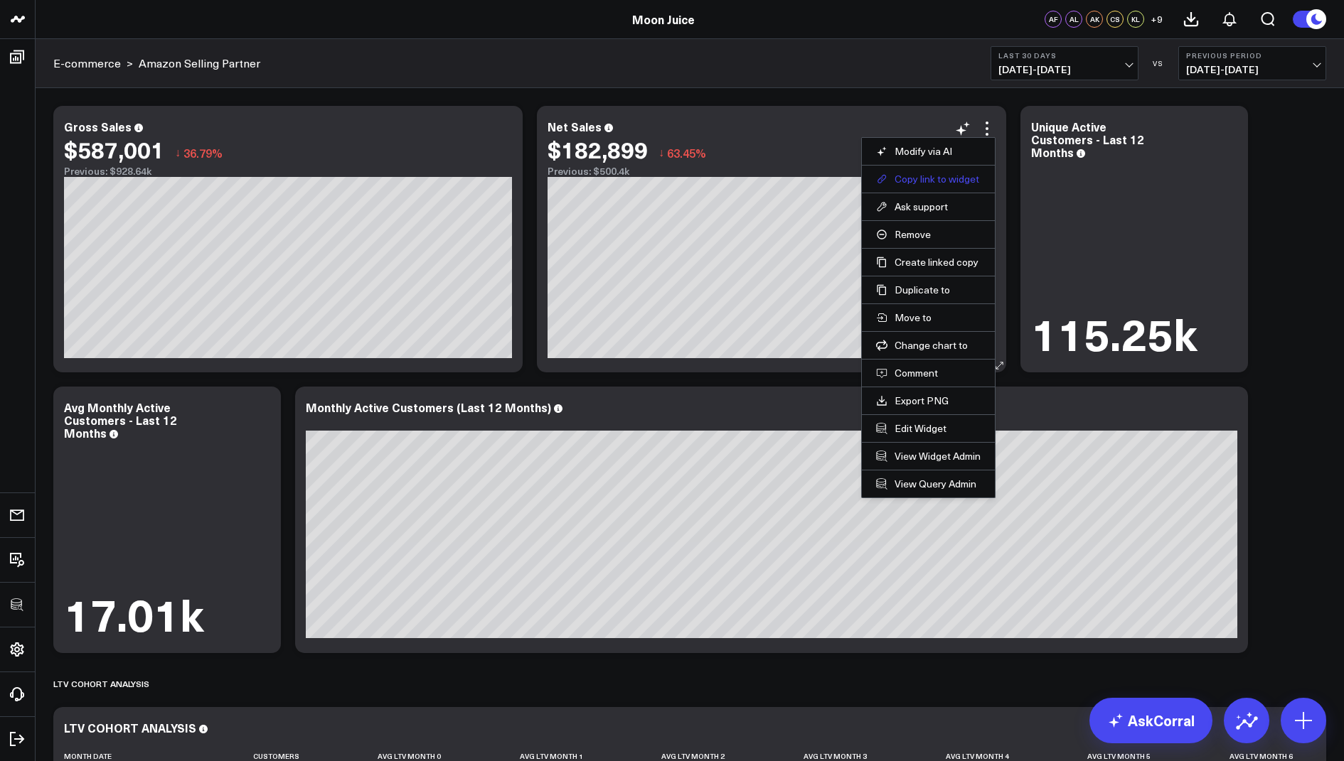
click at [909, 177] on button "Copy link to widget" at bounding box center [928, 179] width 105 height 13
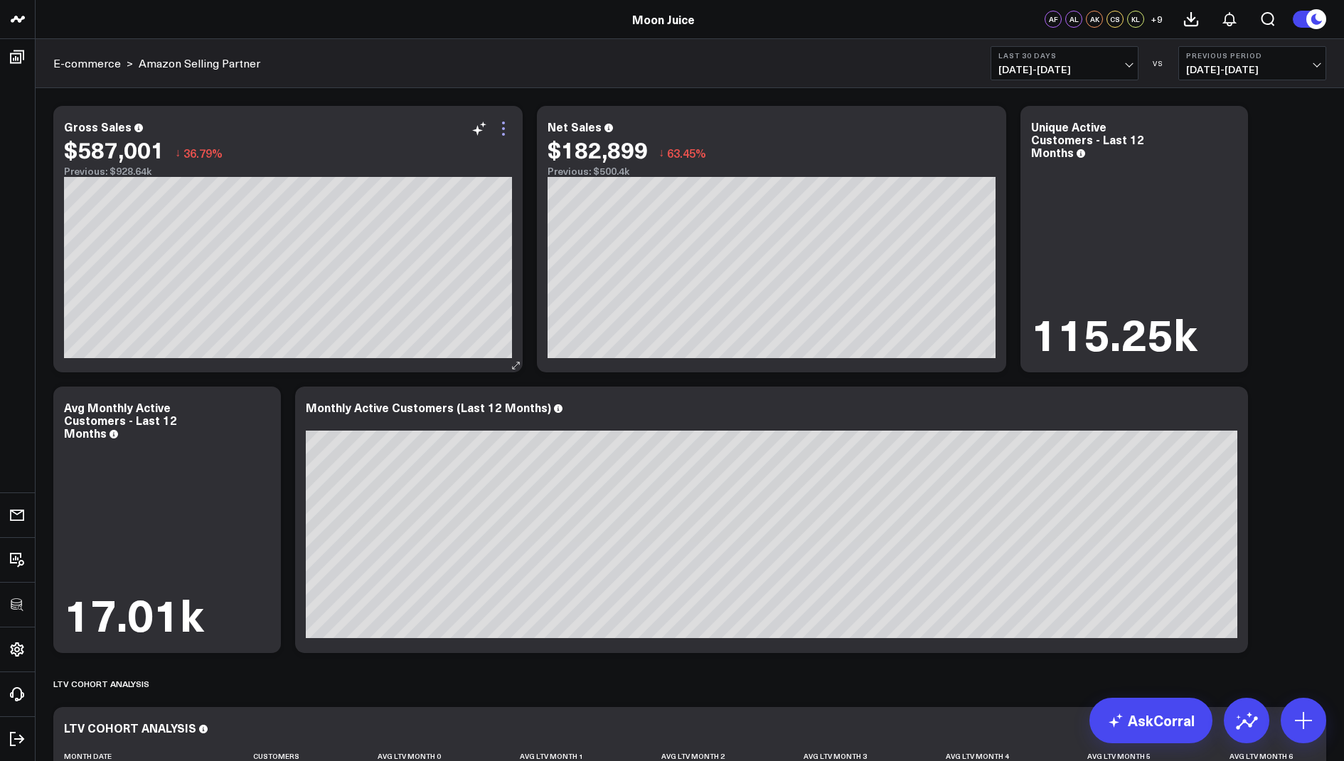
click at [505, 127] on icon at bounding box center [503, 128] width 17 height 17
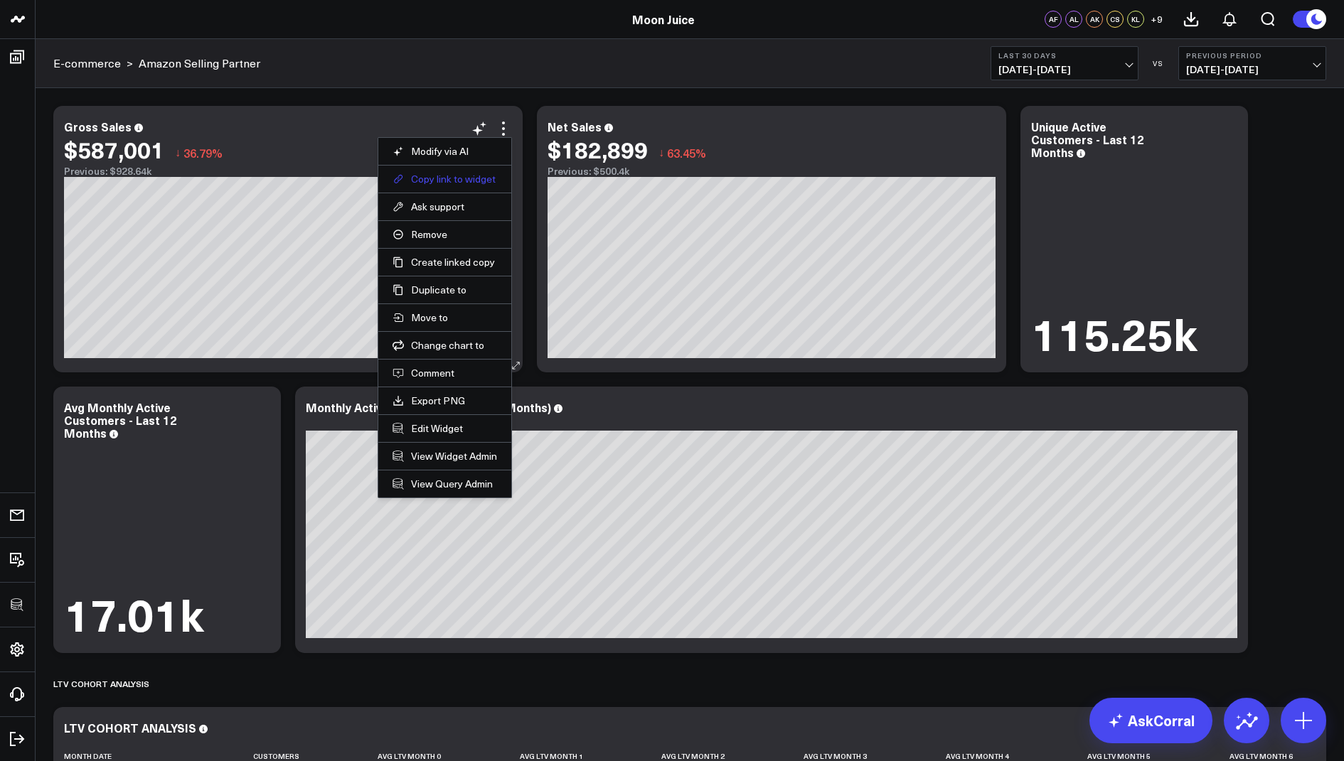
click at [429, 174] on button "Copy link to widget" at bounding box center [444, 179] width 105 height 13
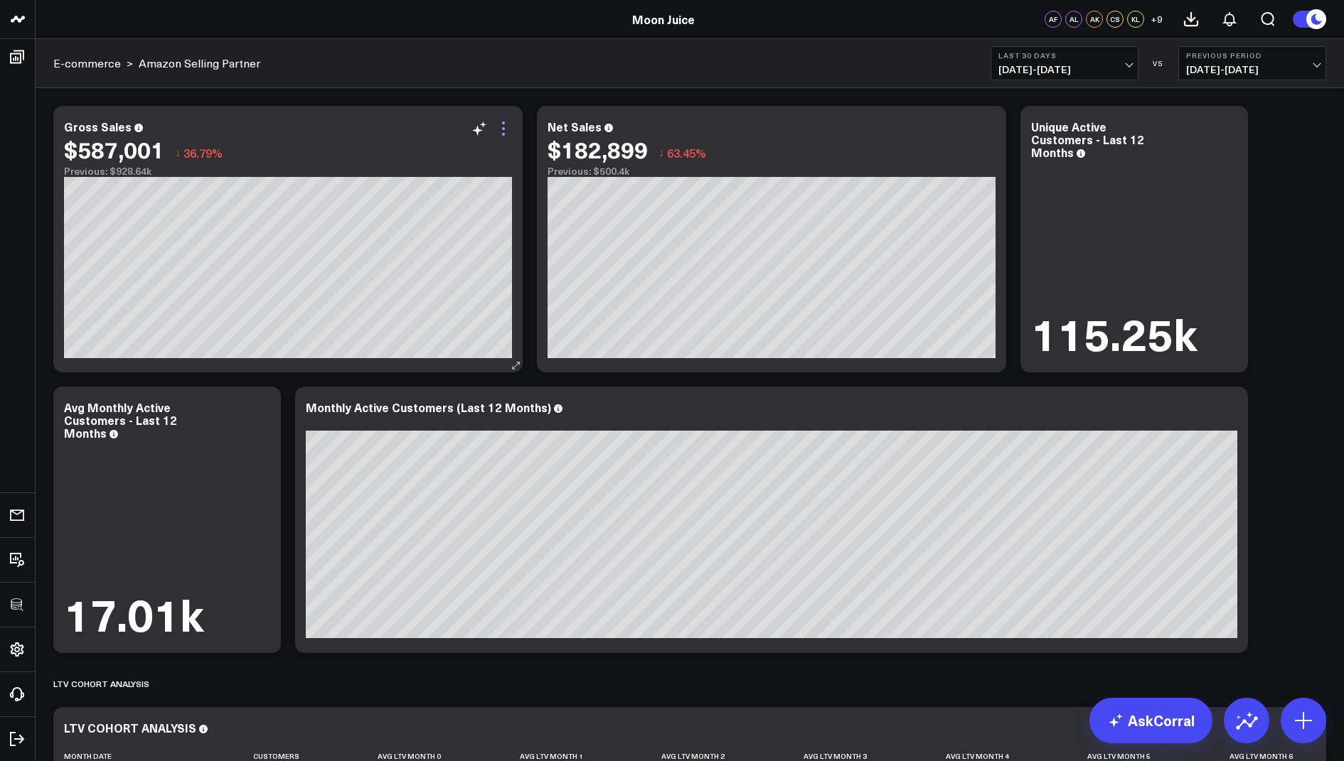
click at [500, 120] on icon at bounding box center [503, 128] width 17 height 17
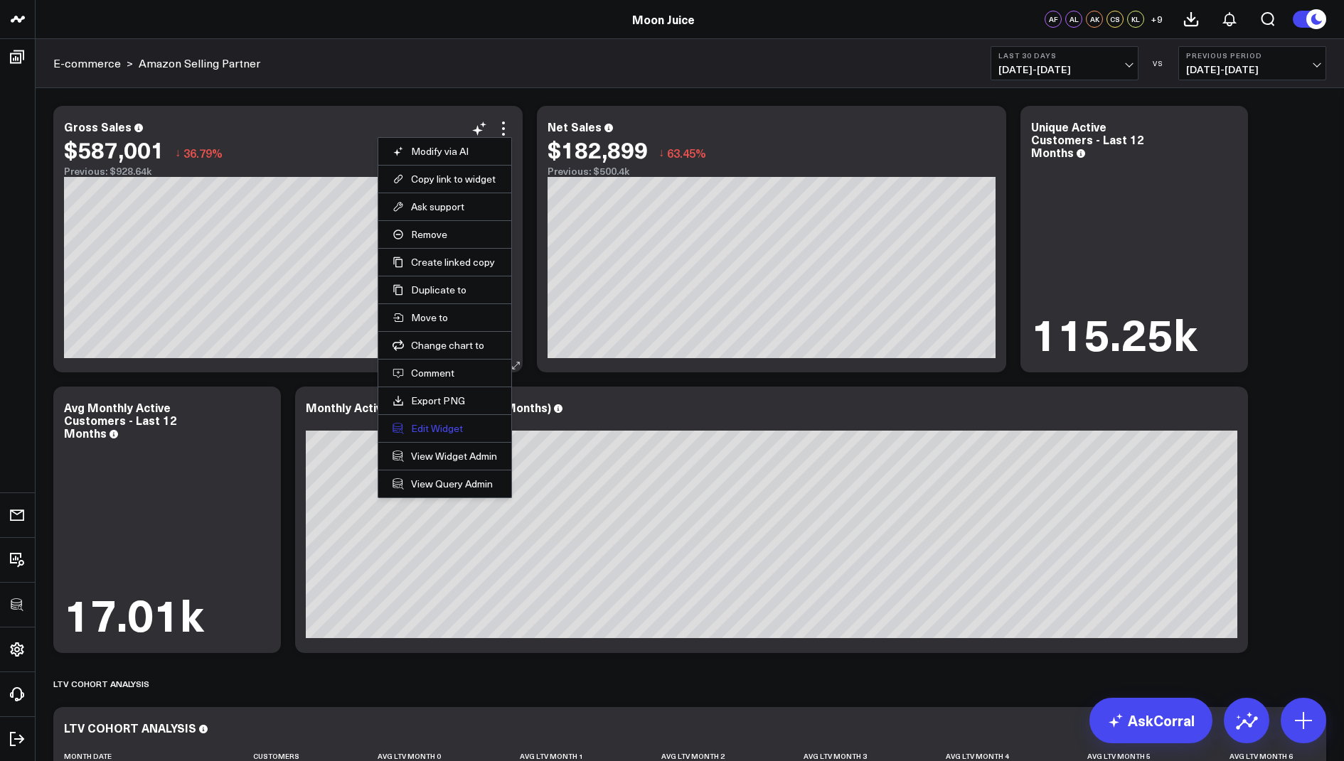
click at [422, 422] on button "Edit Widget" at bounding box center [444, 428] width 105 height 13
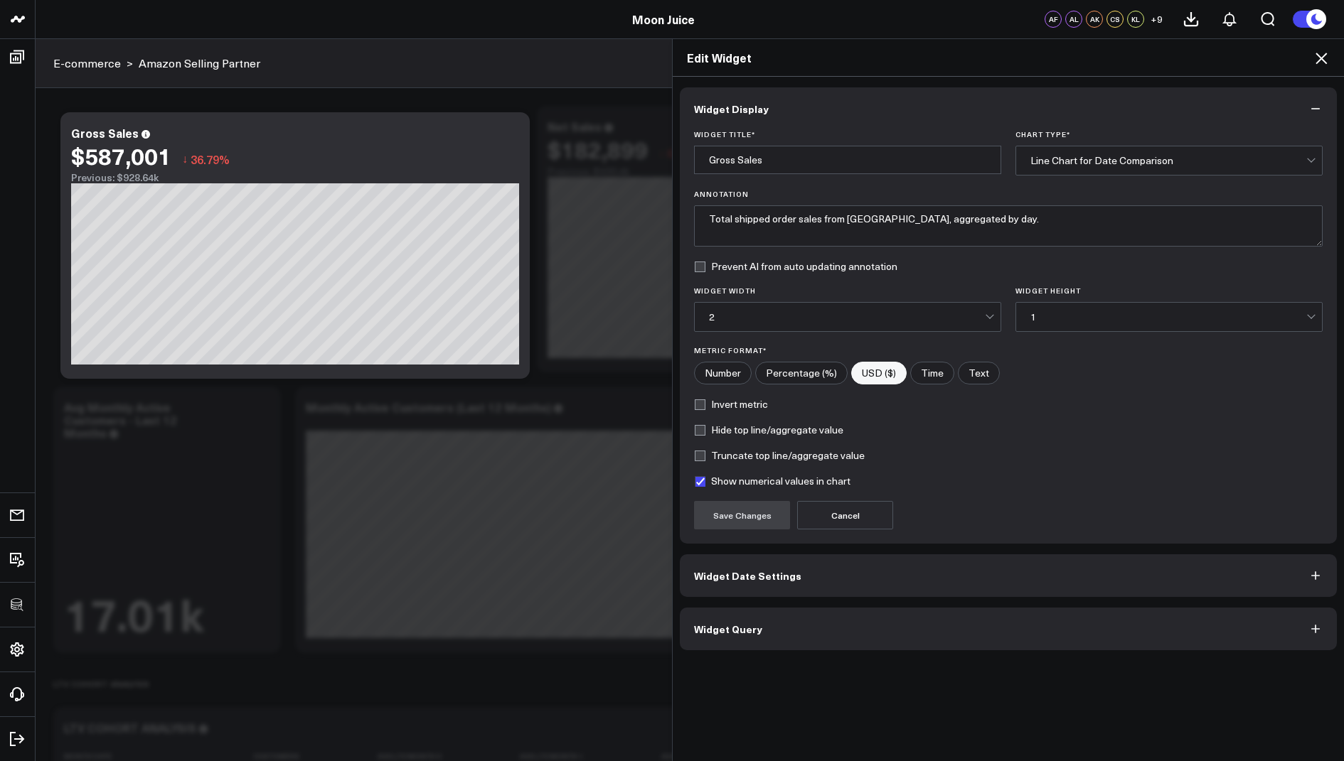
click at [716, 632] on button "Widget Query" at bounding box center [1008, 629] width 657 height 43
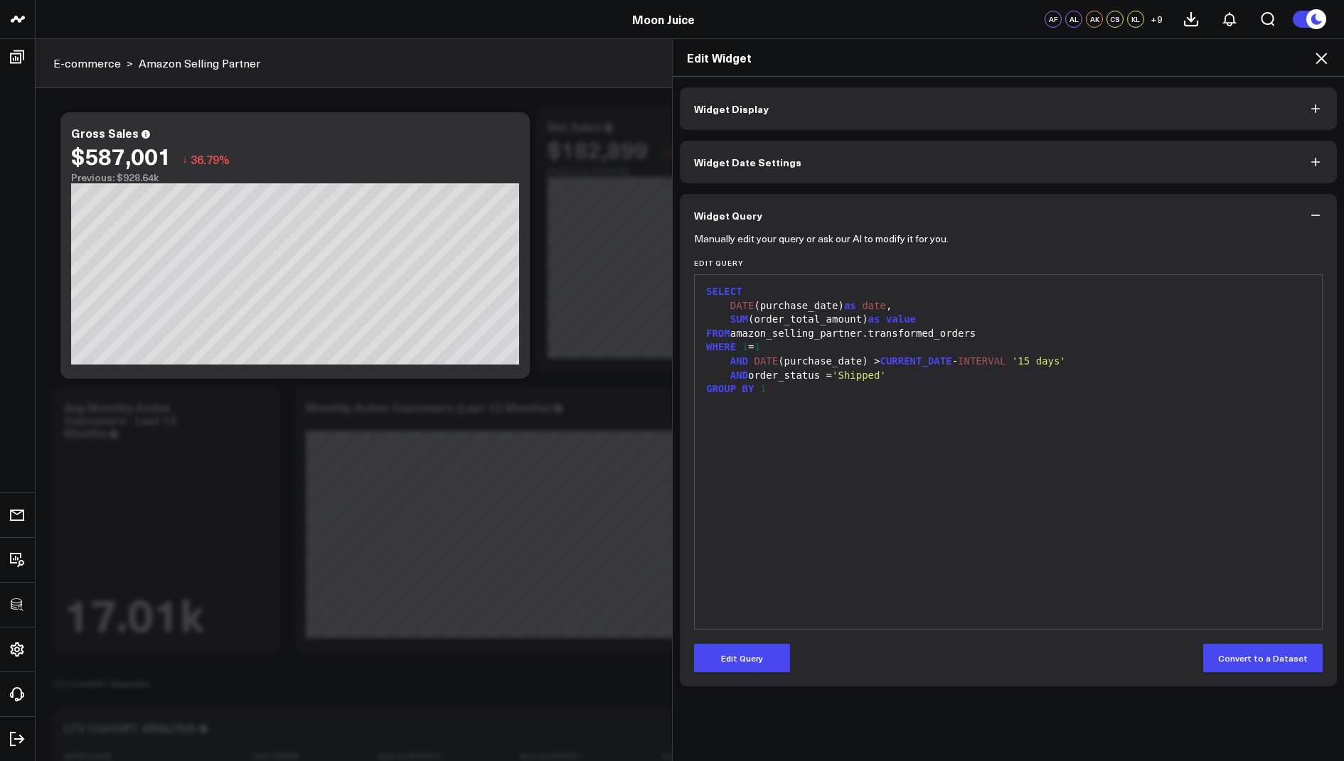
click at [1322, 64] on icon at bounding box center [1320, 58] width 17 height 17
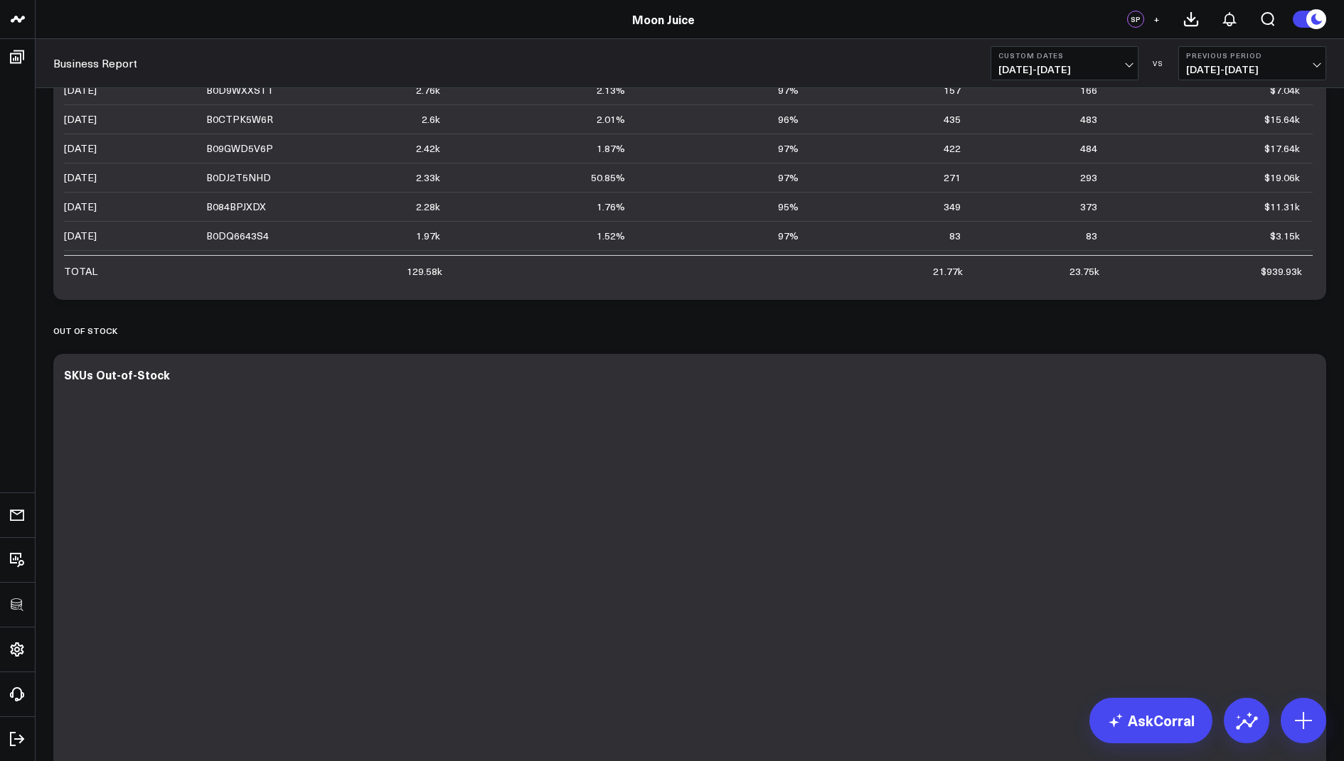
scroll to position [1147, 0]
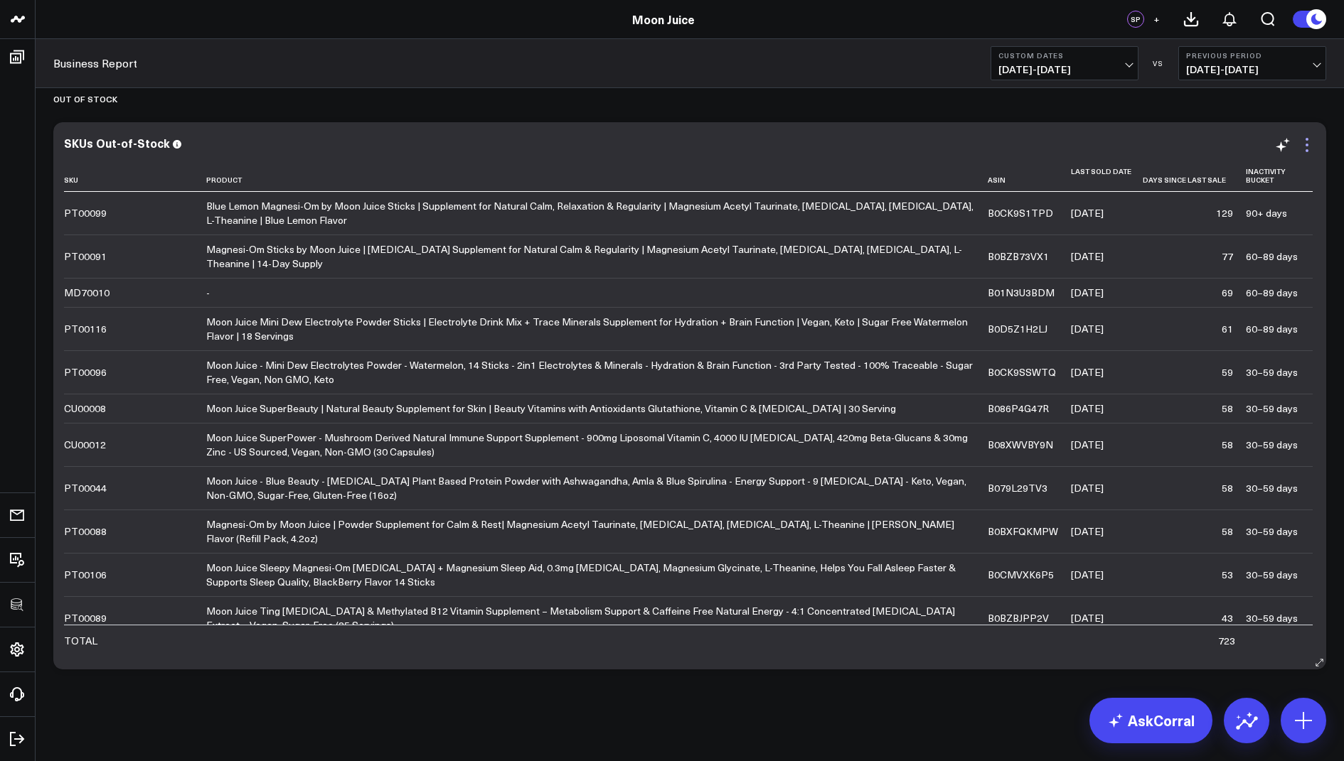
click at [1312, 137] on icon at bounding box center [1306, 145] width 17 height 17
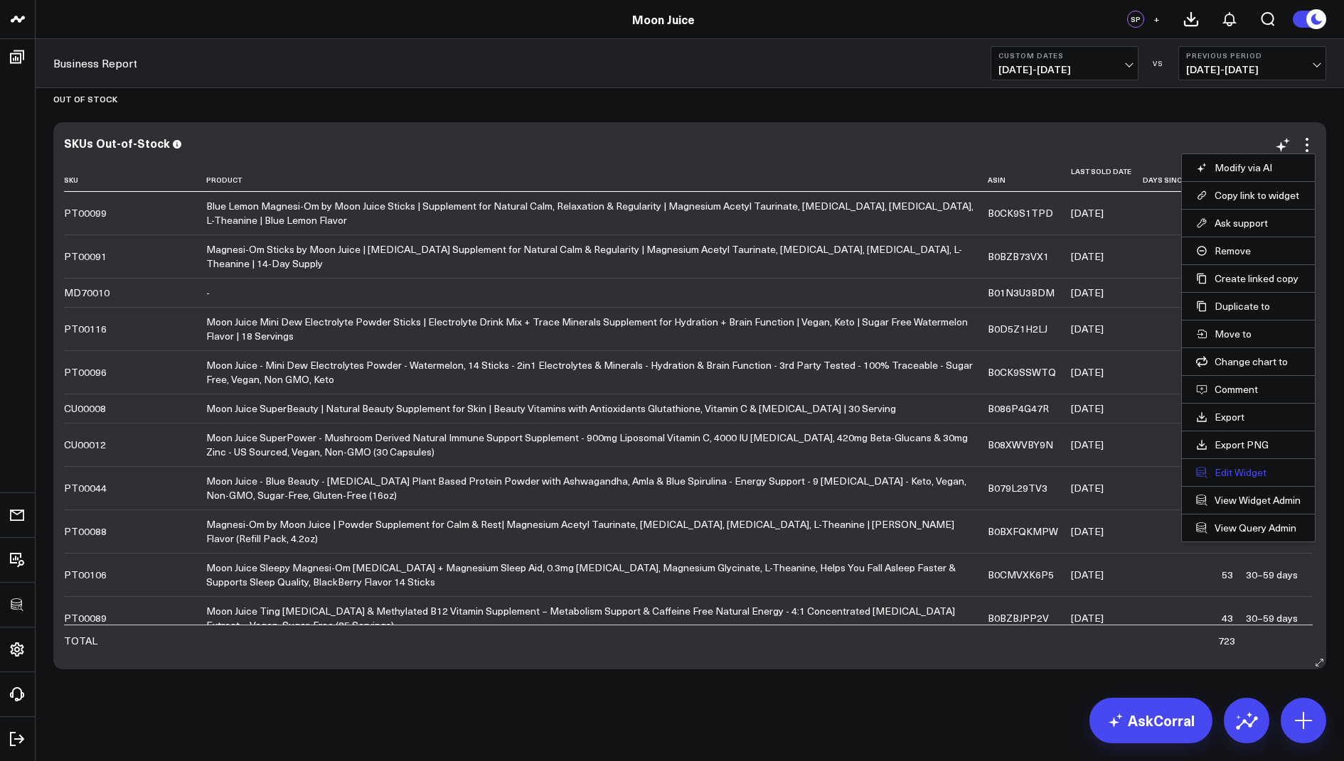
click at [1210, 470] on button "Edit Widget" at bounding box center [1248, 472] width 105 height 13
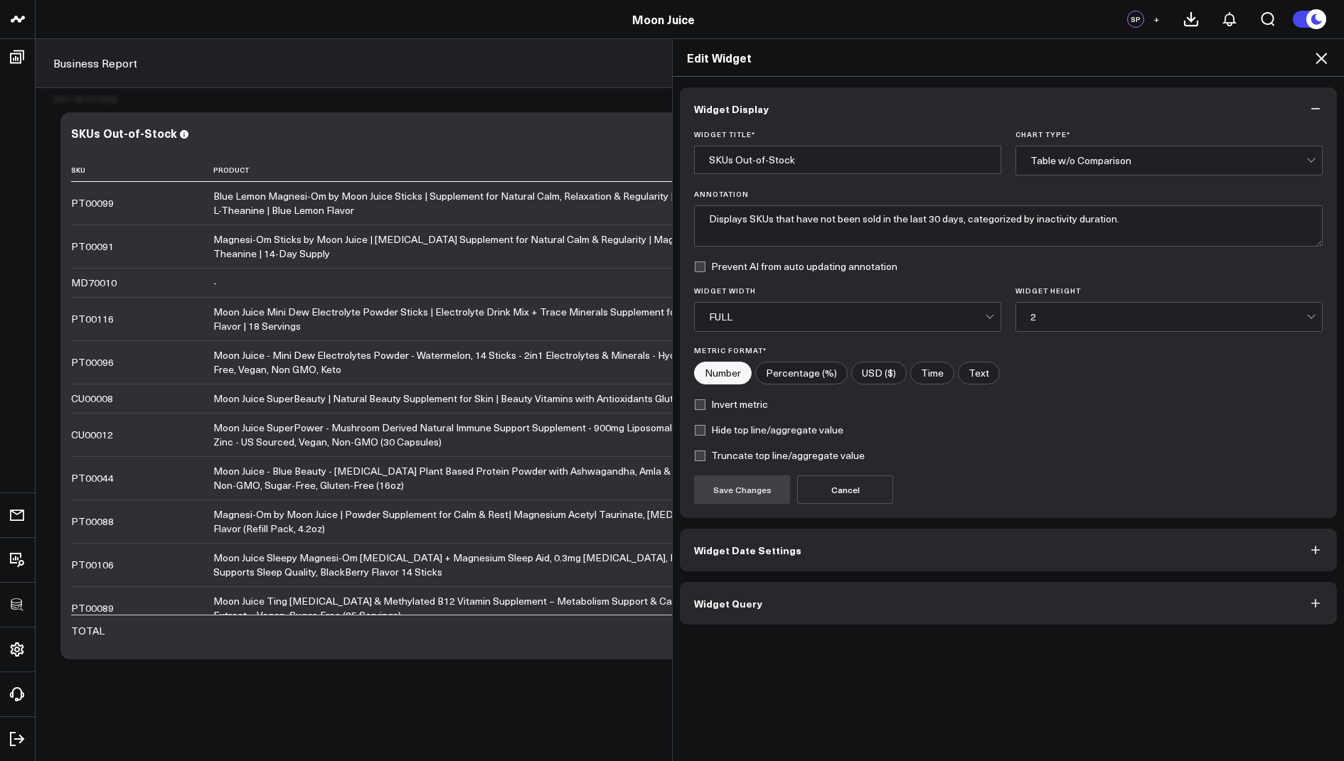
click at [698, 598] on span "Widget Query" at bounding box center [728, 603] width 68 height 11
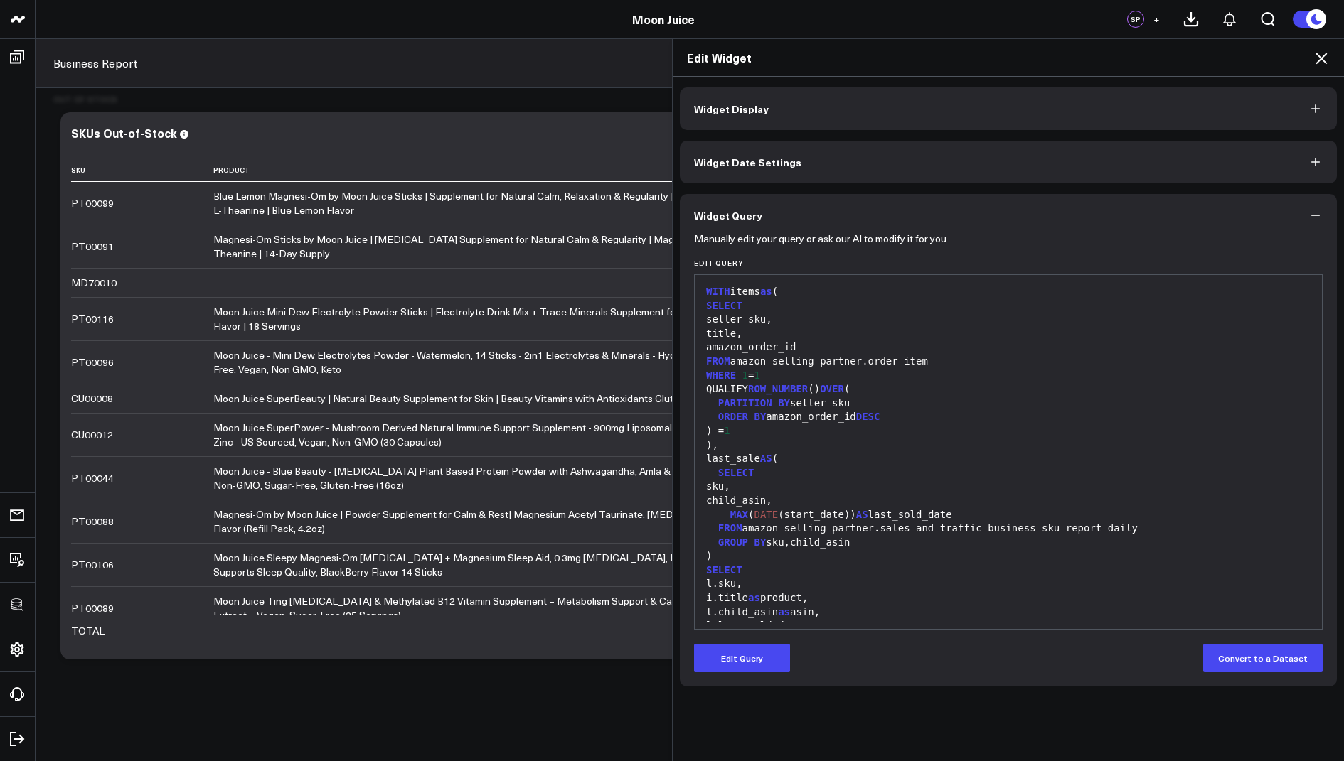
scroll to position [167, 0]
